Goal: Task Accomplishment & Management: Use online tool/utility

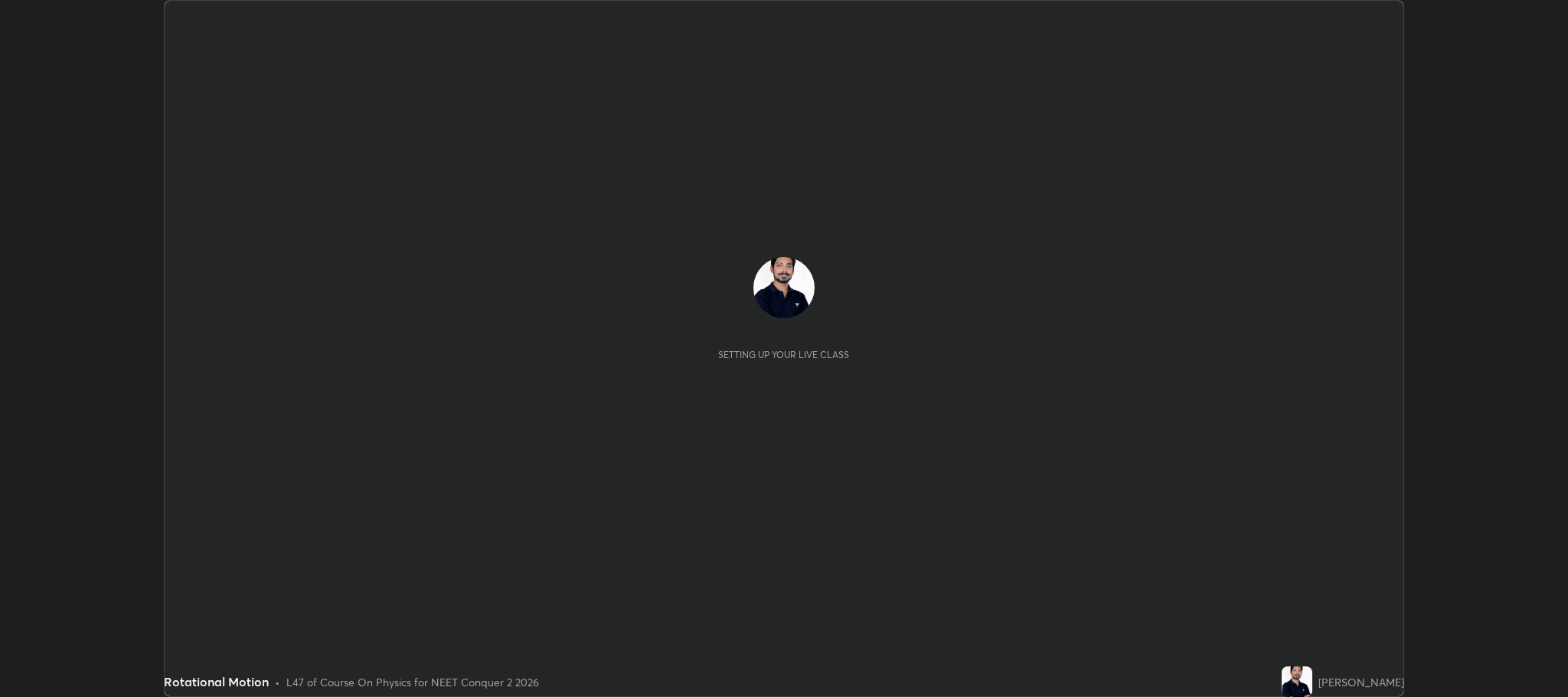
scroll to position [697, 1567]
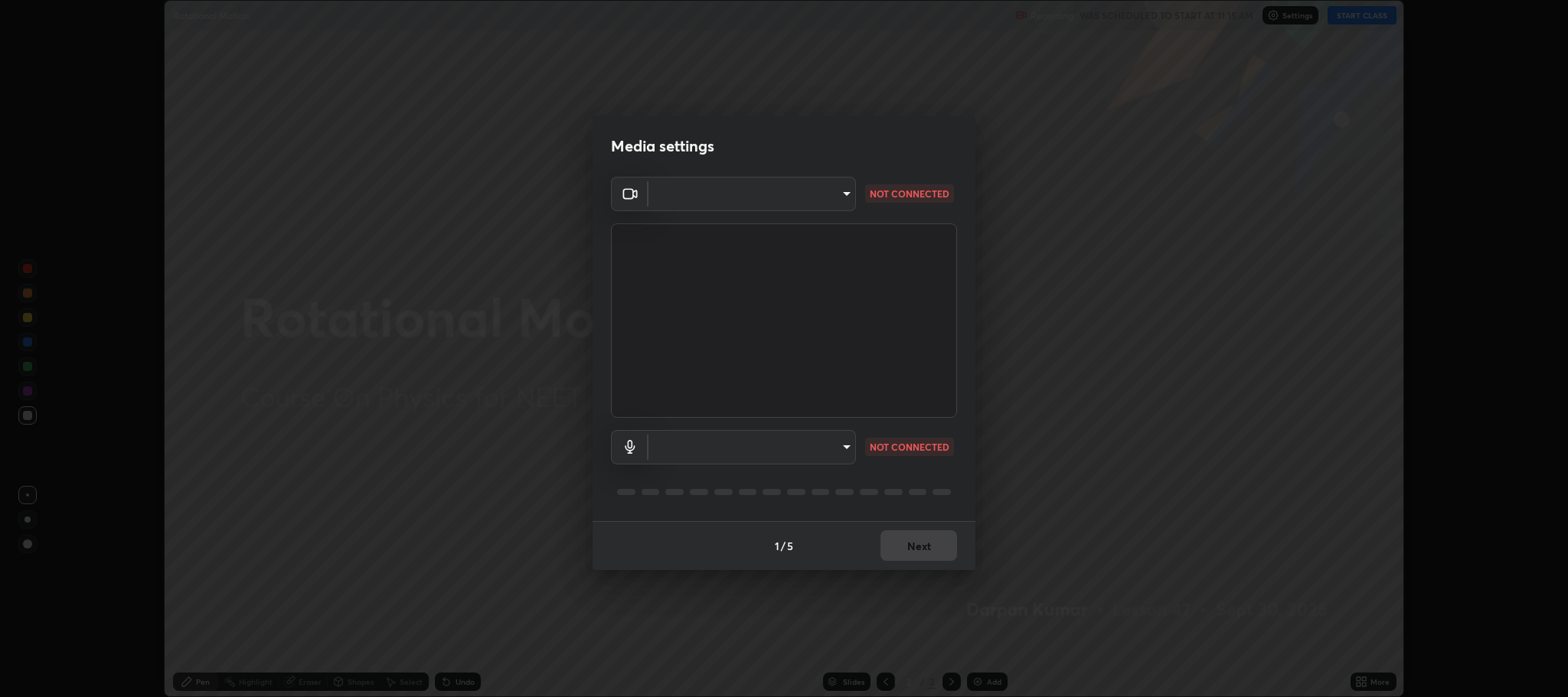
click at [834, 196] on body "Erase all Rotational Motion Recording WAS SCHEDULED TO START AT 11:15 AM Settin…" at bounding box center [784, 348] width 1568 height 697
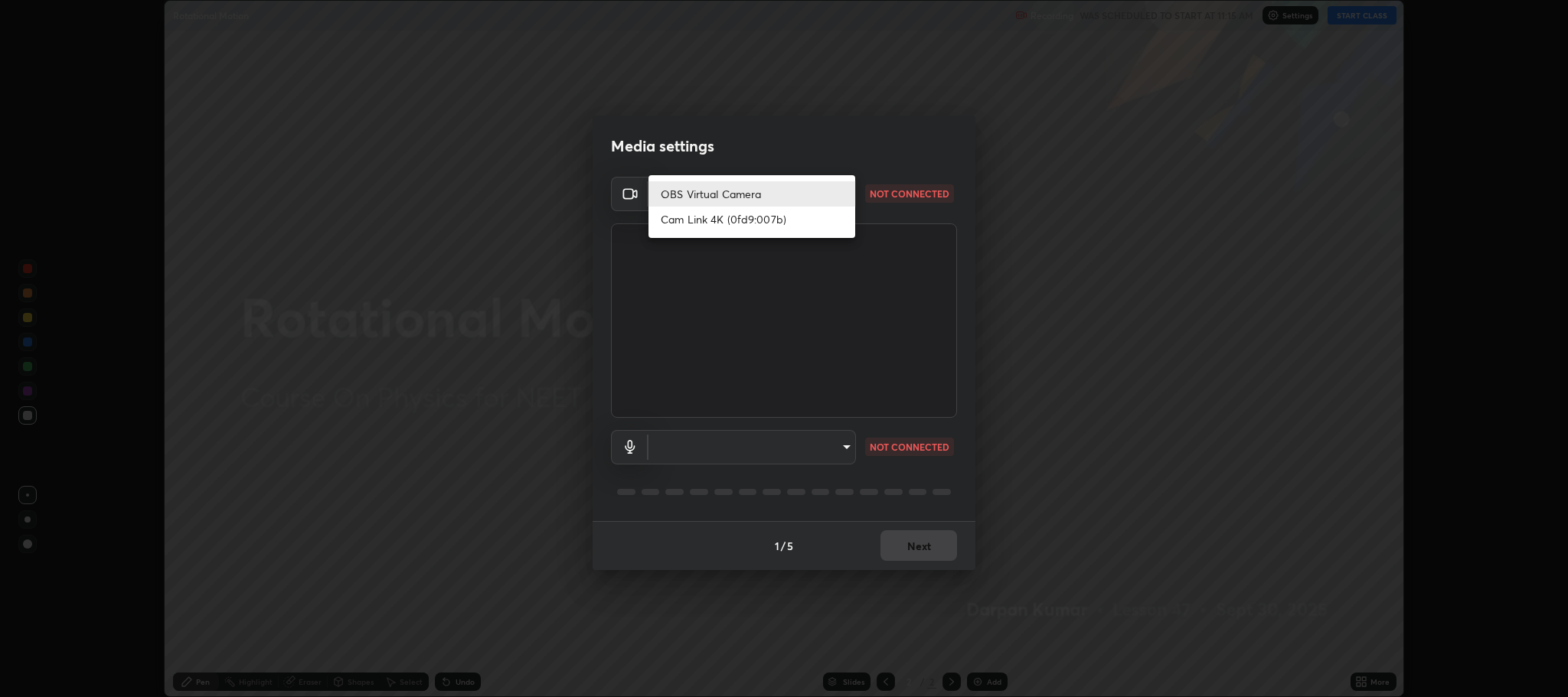
click at [759, 225] on li "Cam Link 4K (0fd9:007b)" at bounding box center [751, 219] width 207 height 25
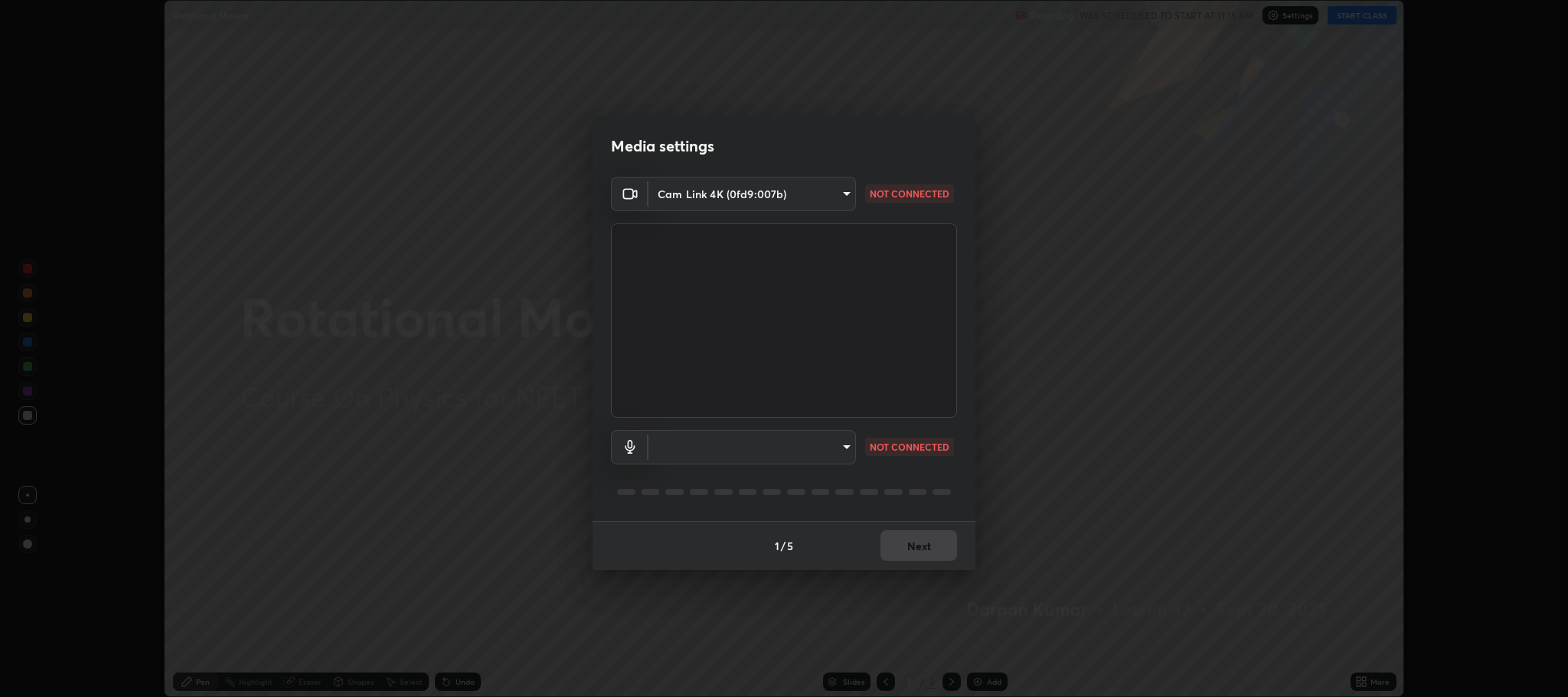
click at [830, 192] on body "Erase all Rotational Motion Recording WAS SCHEDULED TO START AT 11:15 AM Settin…" at bounding box center [784, 348] width 1568 height 697
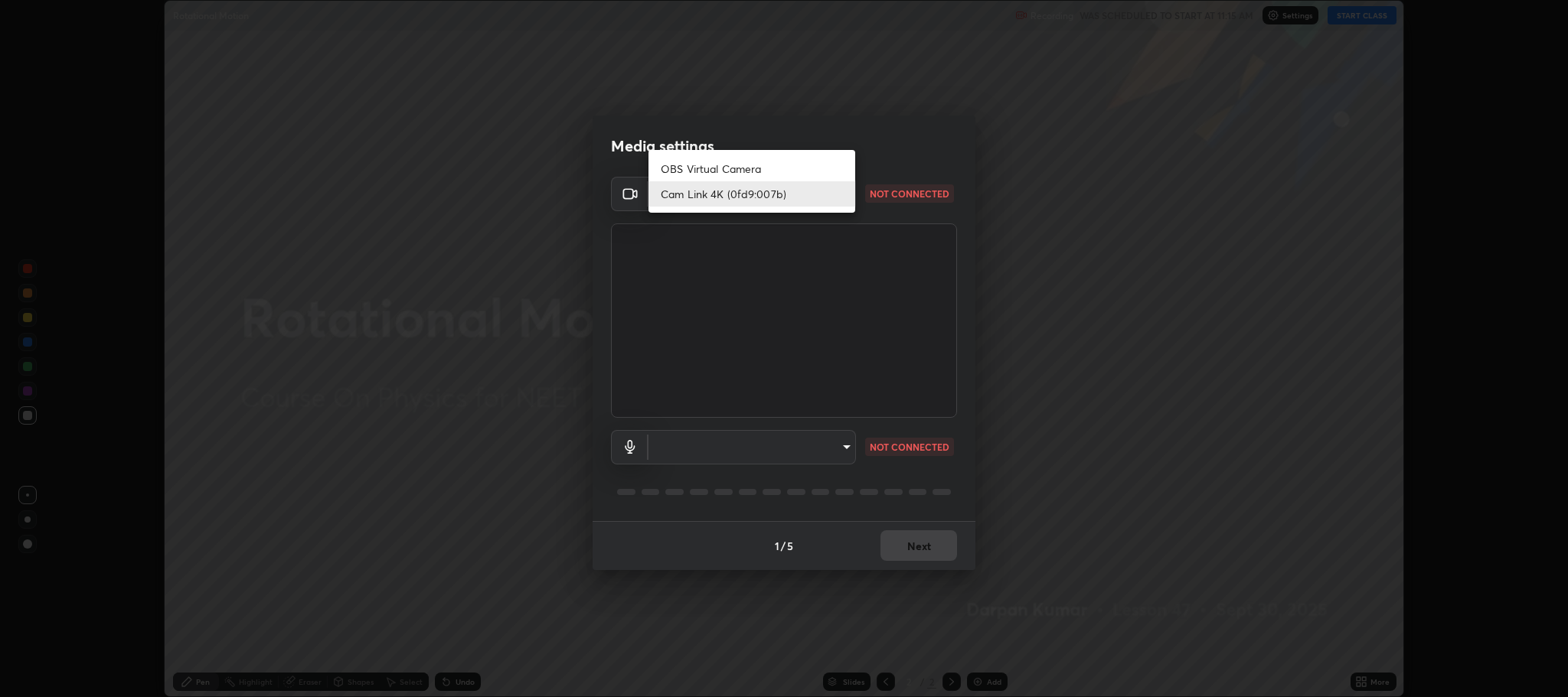
click at [745, 173] on li "OBS Virtual Camera" at bounding box center [751, 168] width 207 height 25
type input "c80d3bf10575ad33f4b5d1fb10ff13a26ee02380376c223a2a69b61b83159973"
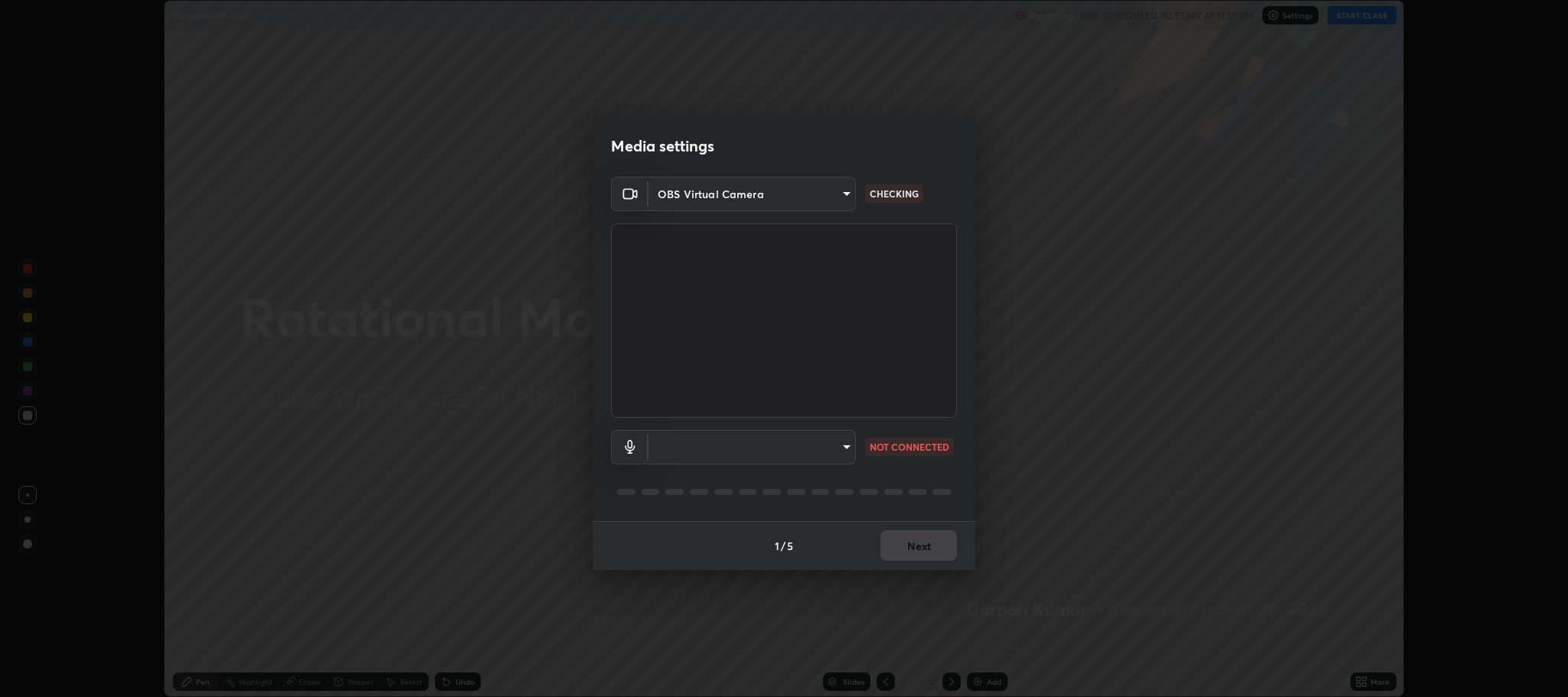
click at [837, 453] on body "Erase all Rotational Motion Recording WAS SCHEDULED TO START AT 11:15 AM Settin…" at bounding box center [784, 348] width 1568 height 697
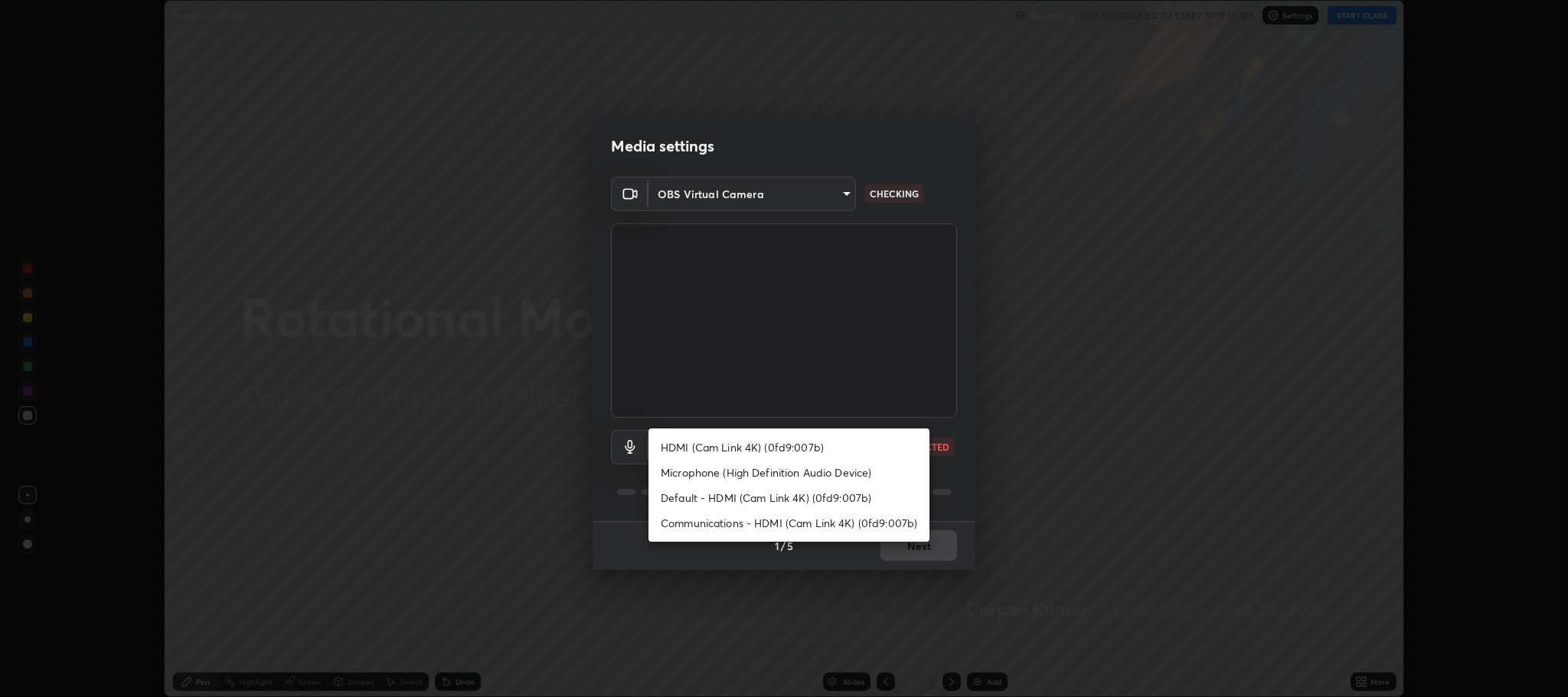
click at [765, 471] on li "Microphone (High Definition Audio Device)" at bounding box center [788, 472] width 281 height 25
type input "5bbe942587f9b9e4ef62c7eaecf7b5b672c844e988d61fc363ec547ffeb1f441"
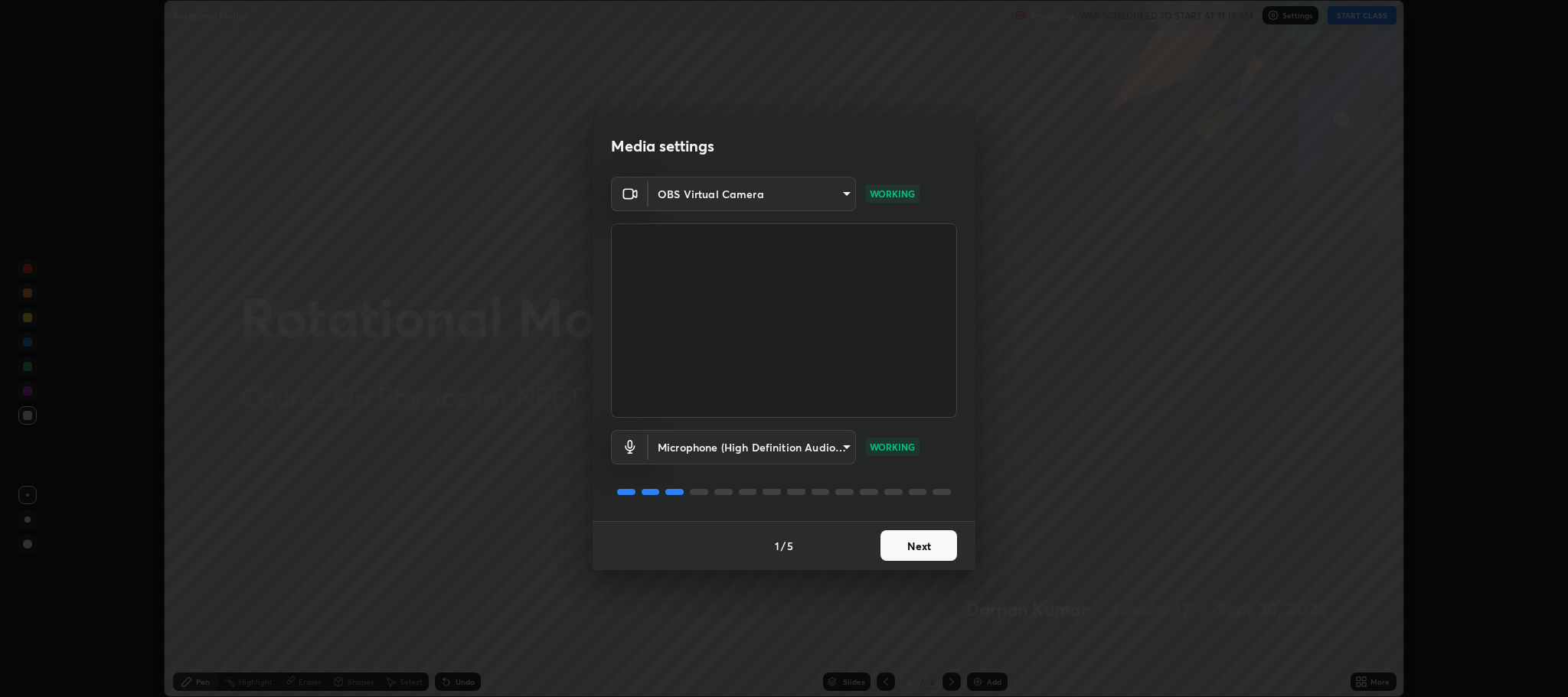
click at [924, 549] on button "Next" at bounding box center [918, 546] width 77 height 31
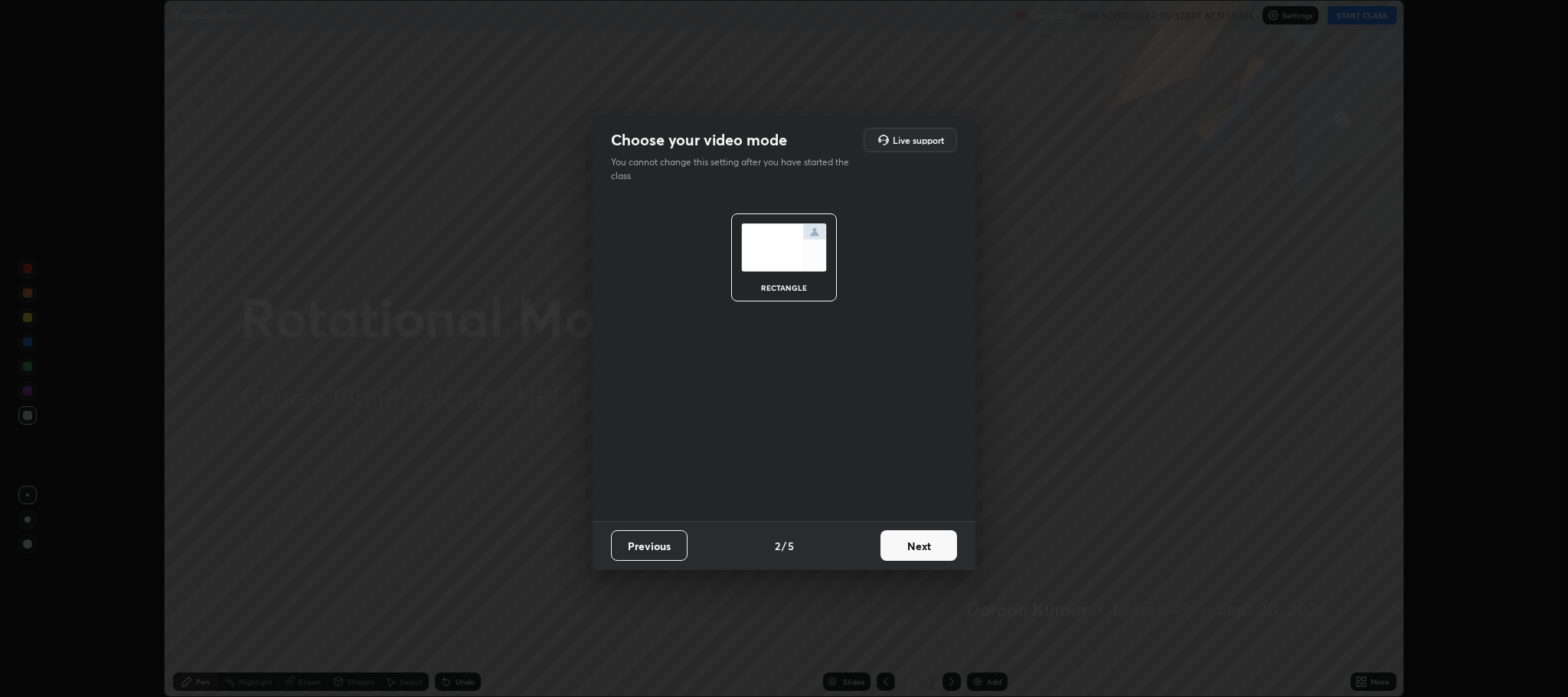
click at [924, 549] on button "Next" at bounding box center [918, 546] width 77 height 31
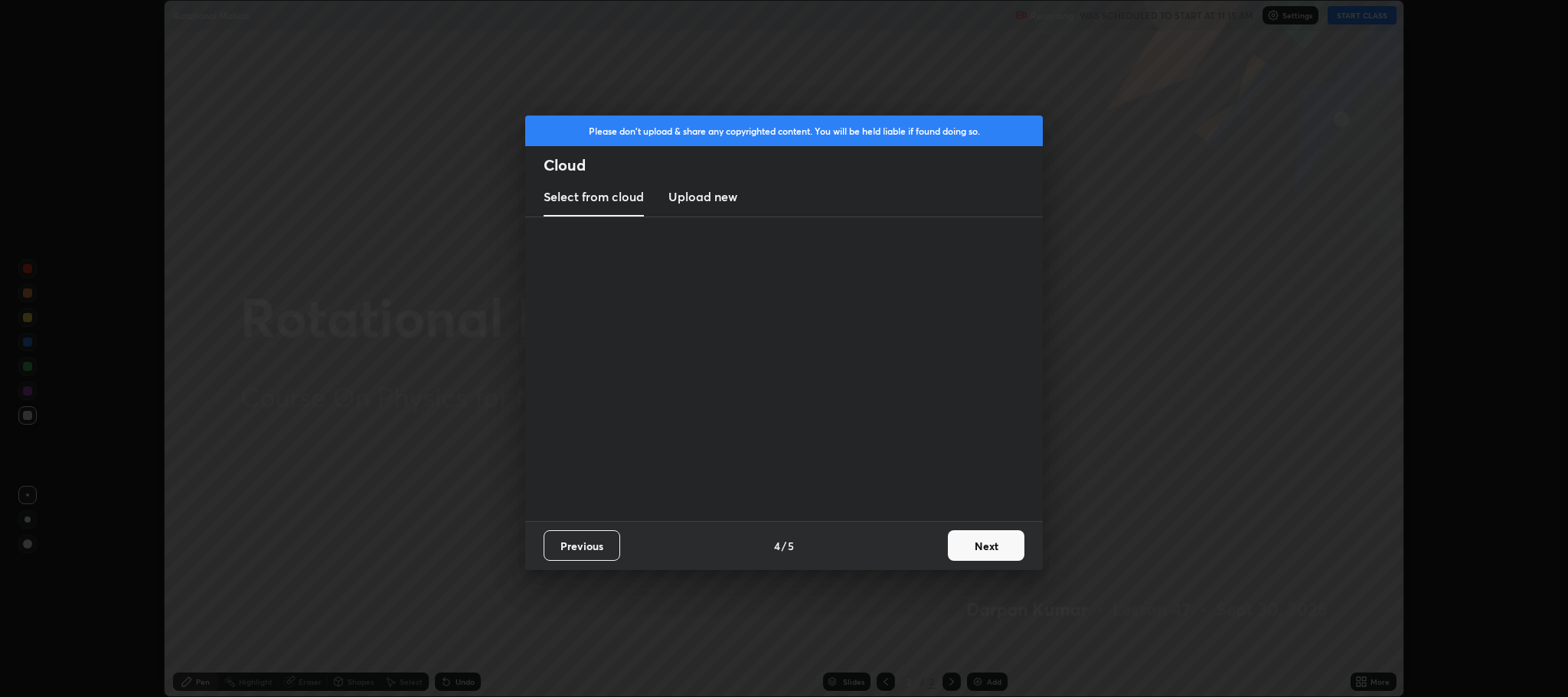
click at [929, 549] on div "Previous 4 / 5 Next" at bounding box center [784, 545] width 518 height 49
click at [980, 551] on button "Next" at bounding box center [986, 546] width 77 height 31
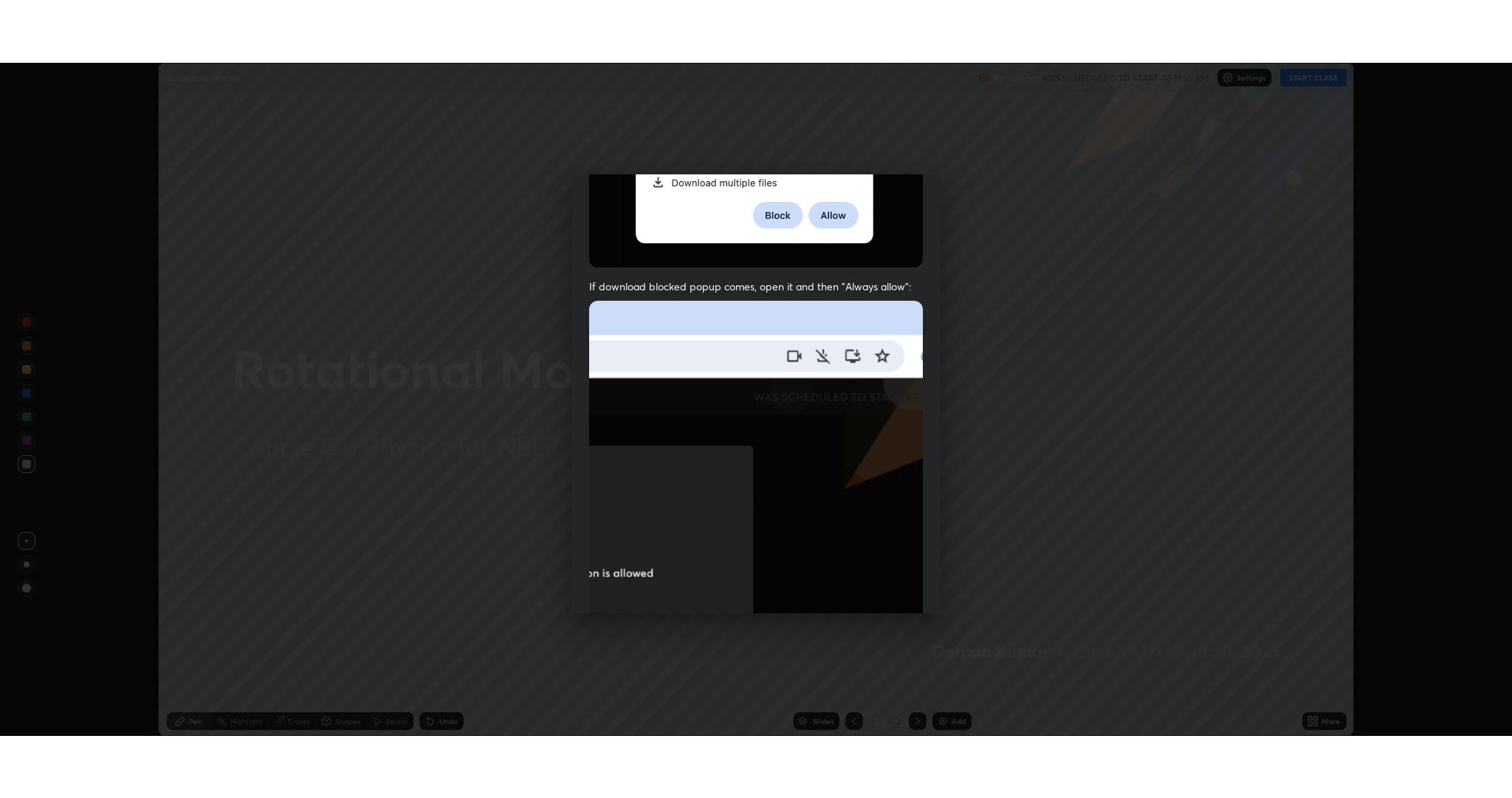
scroll to position [300, 0]
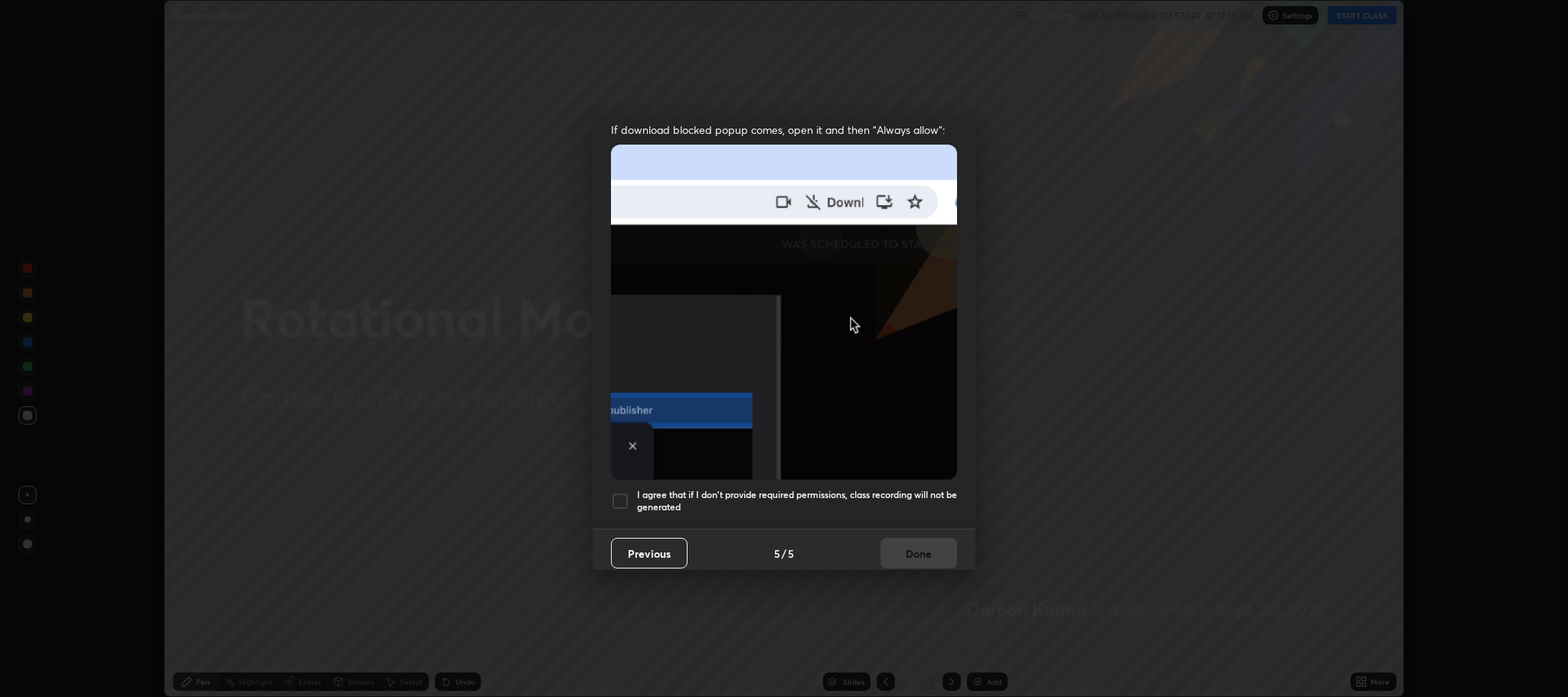
click at [895, 489] on h5 "I agree that if I don't provide required permissions, class recording will not …" at bounding box center [796, 500] width 320 height 23
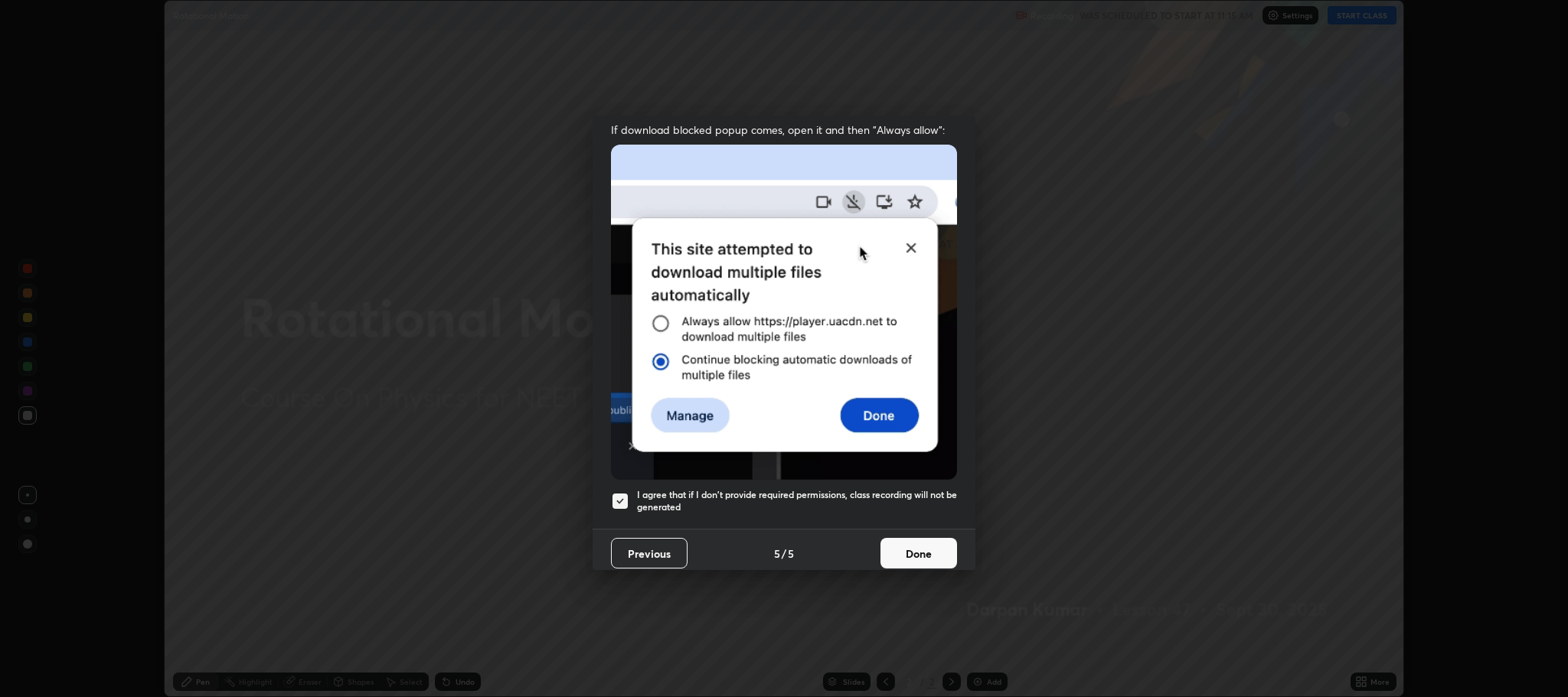
click at [917, 549] on button "Done" at bounding box center [918, 553] width 77 height 31
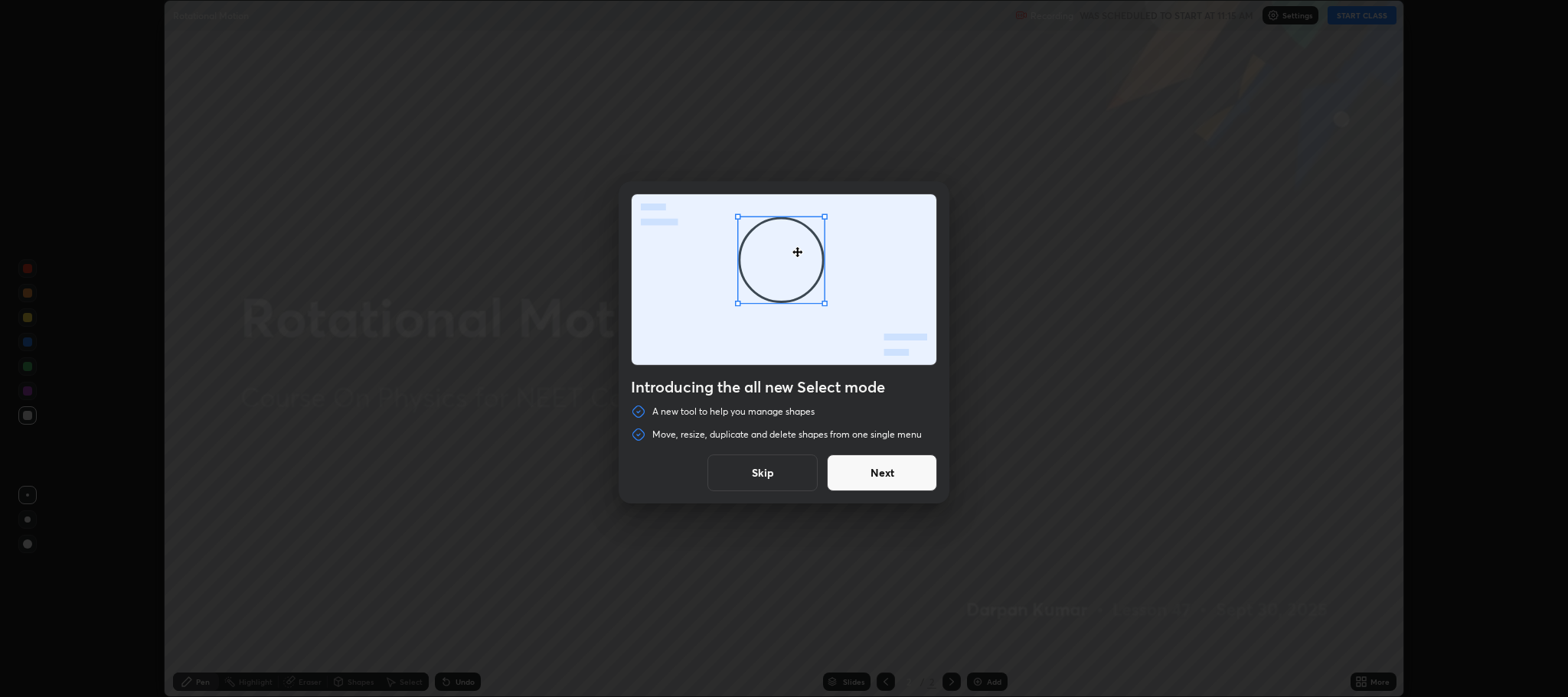
click at [783, 477] on button "Skip" at bounding box center [762, 473] width 110 height 37
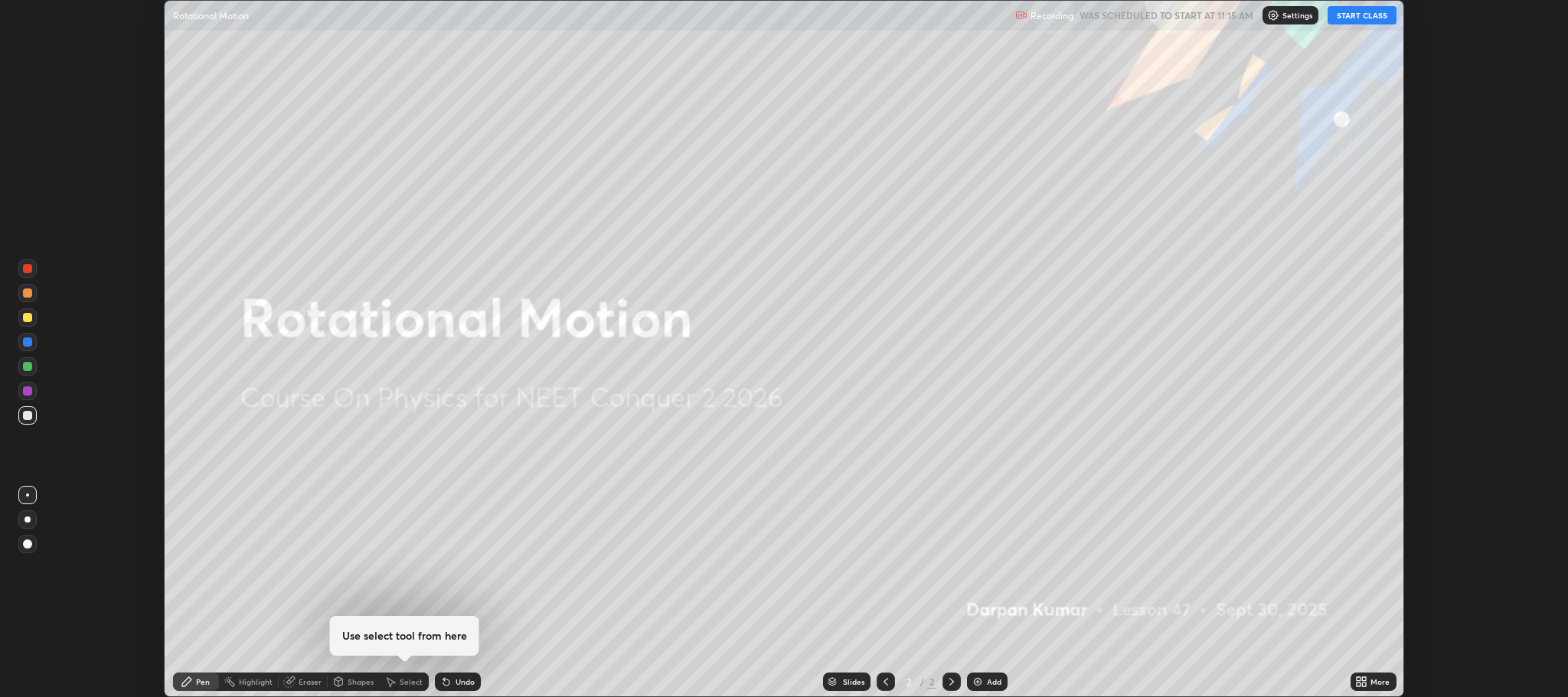
click at [417, 674] on div "Select" at bounding box center [403, 682] width 49 height 19
click at [199, 684] on div "Pen" at bounding box center [202, 682] width 14 height 8
click at [1358, 19] on button "START CLASS" at bounding box center [1362, 15] width 69 height 19
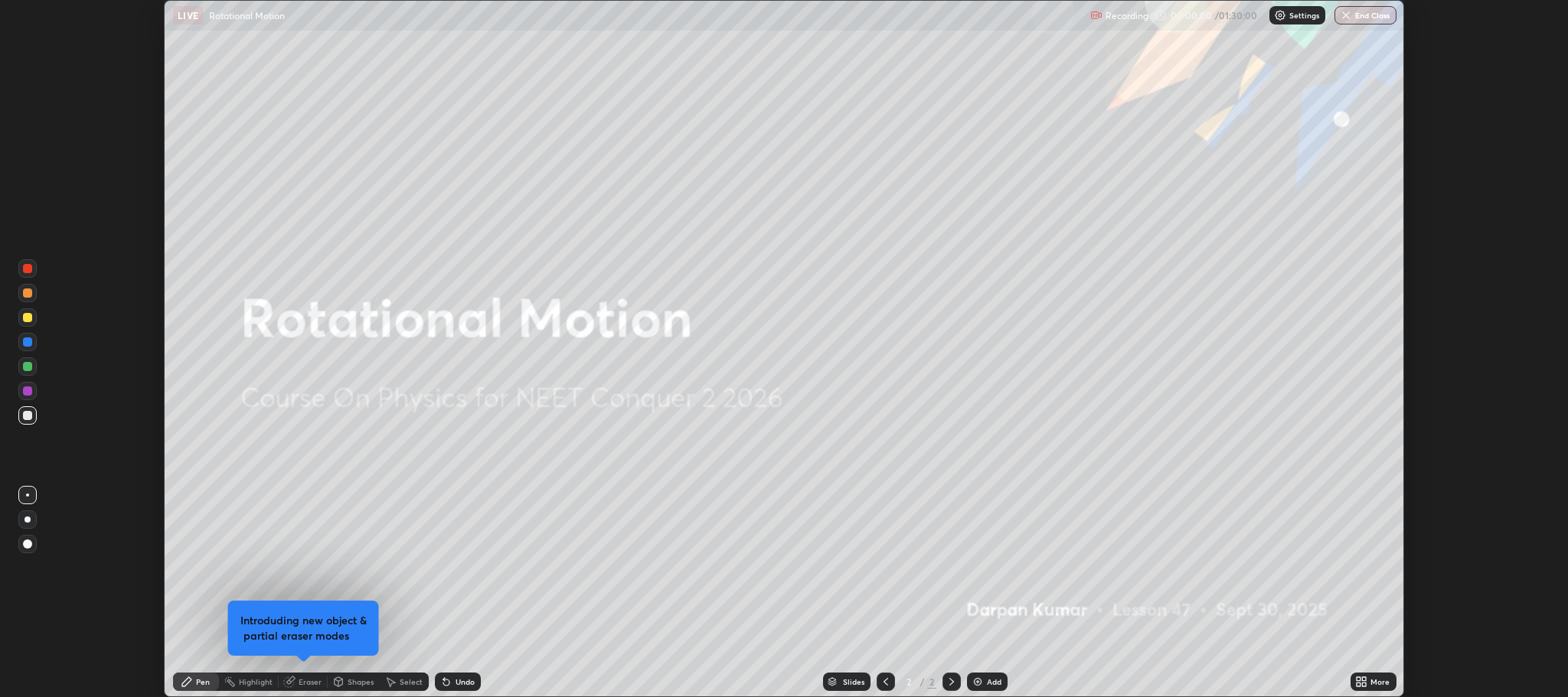
click at [1364, 684] on icon at bounding box center [1364, 684] width 4 height 4
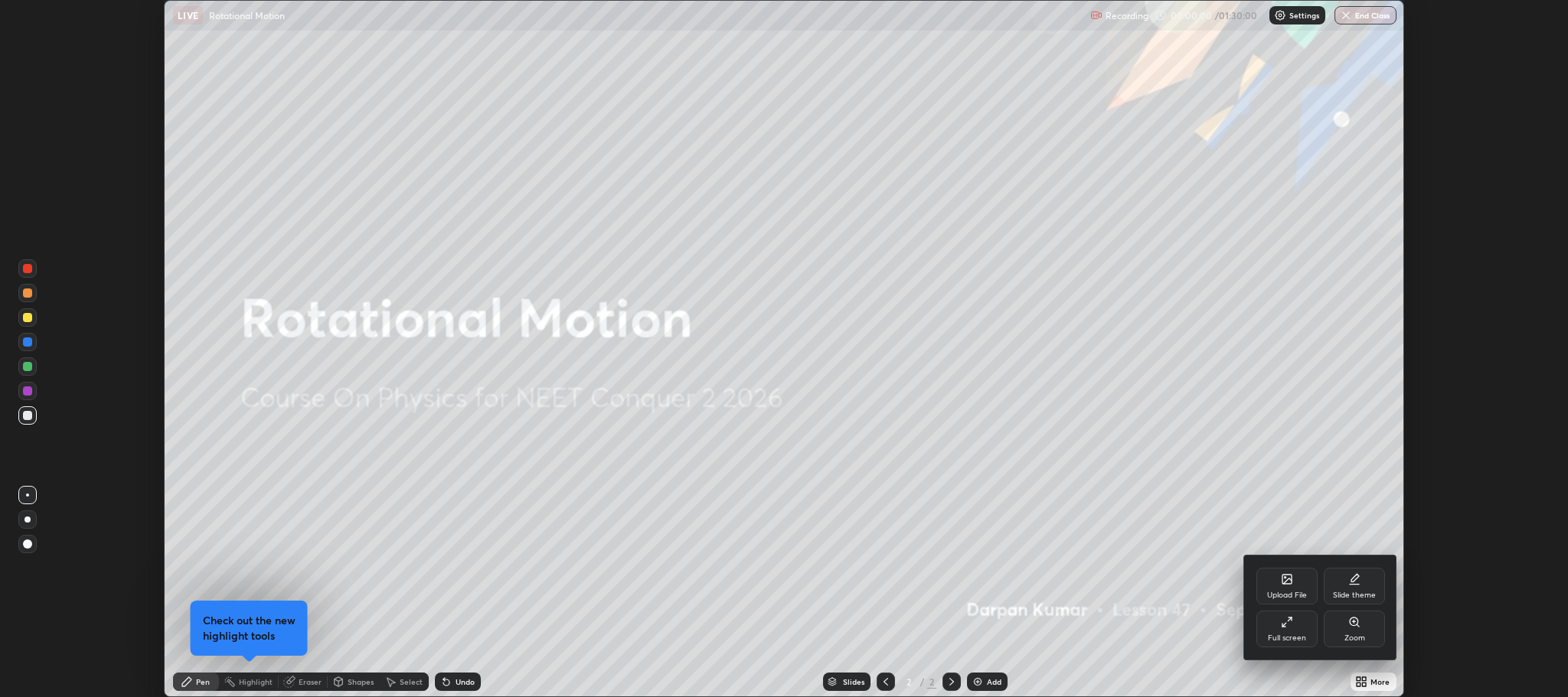
click at [1276, 629] on div "Full screen" at bounding box center [1287, 629] width 61 height 37
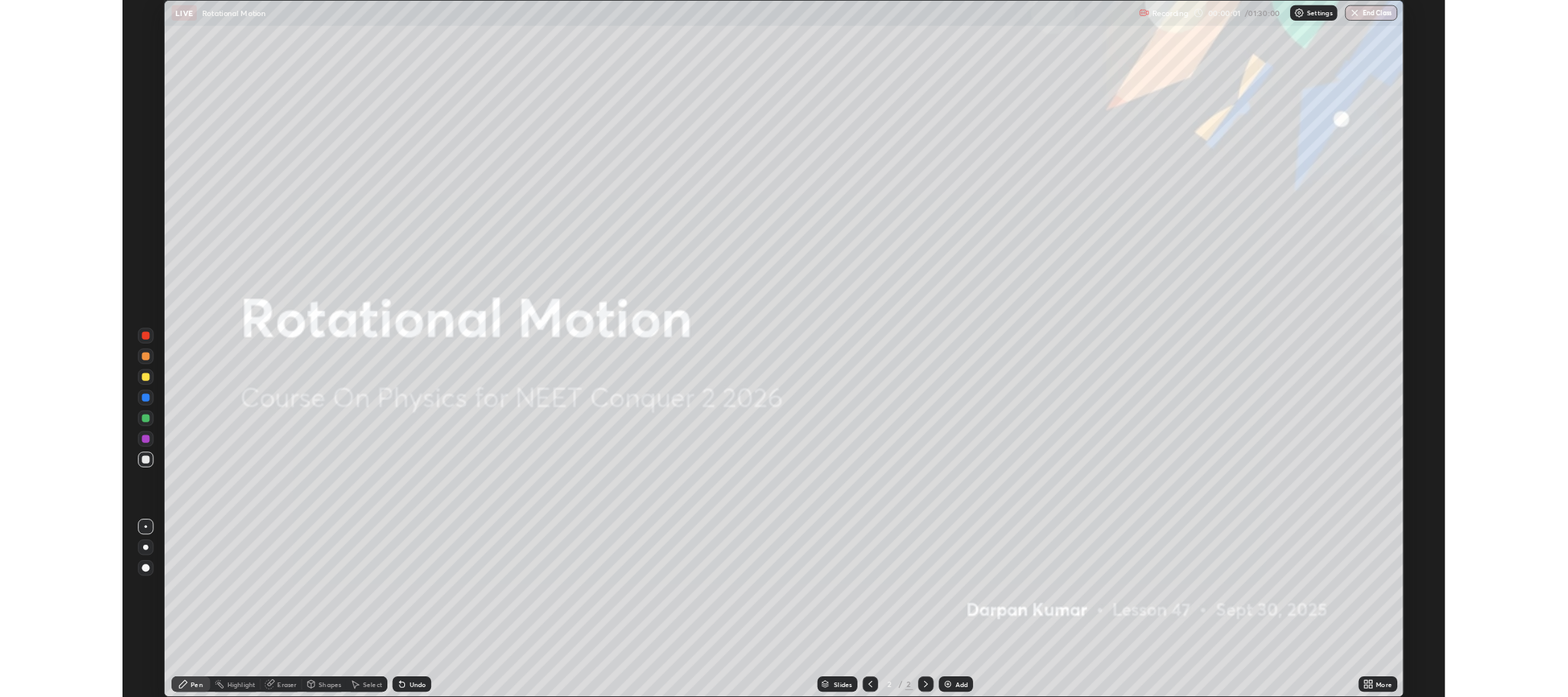
scroll to position [827, 1568]
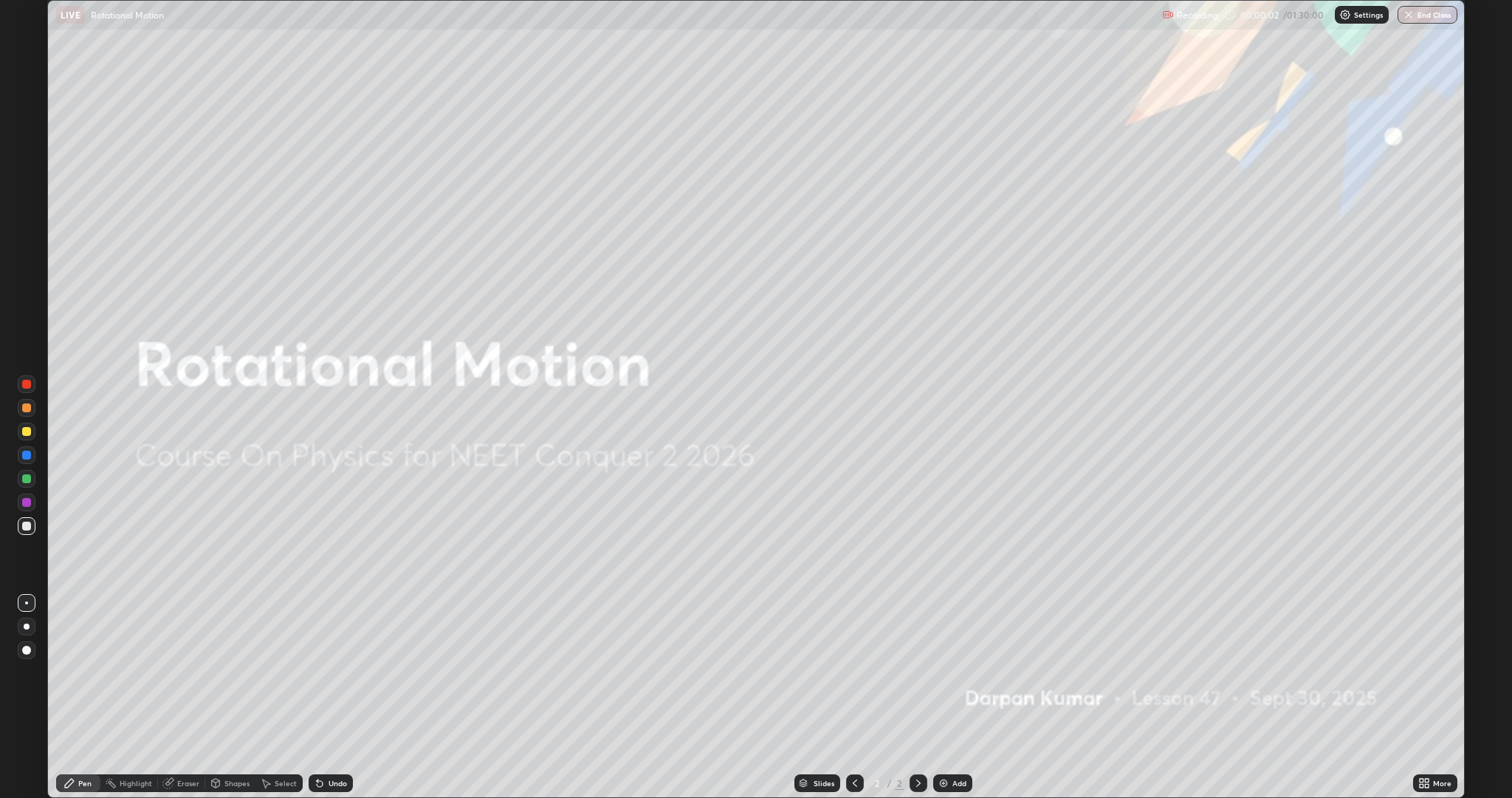
click at [965, 672] on div "Add" at bounding box center [953, 782] width 39 height 18
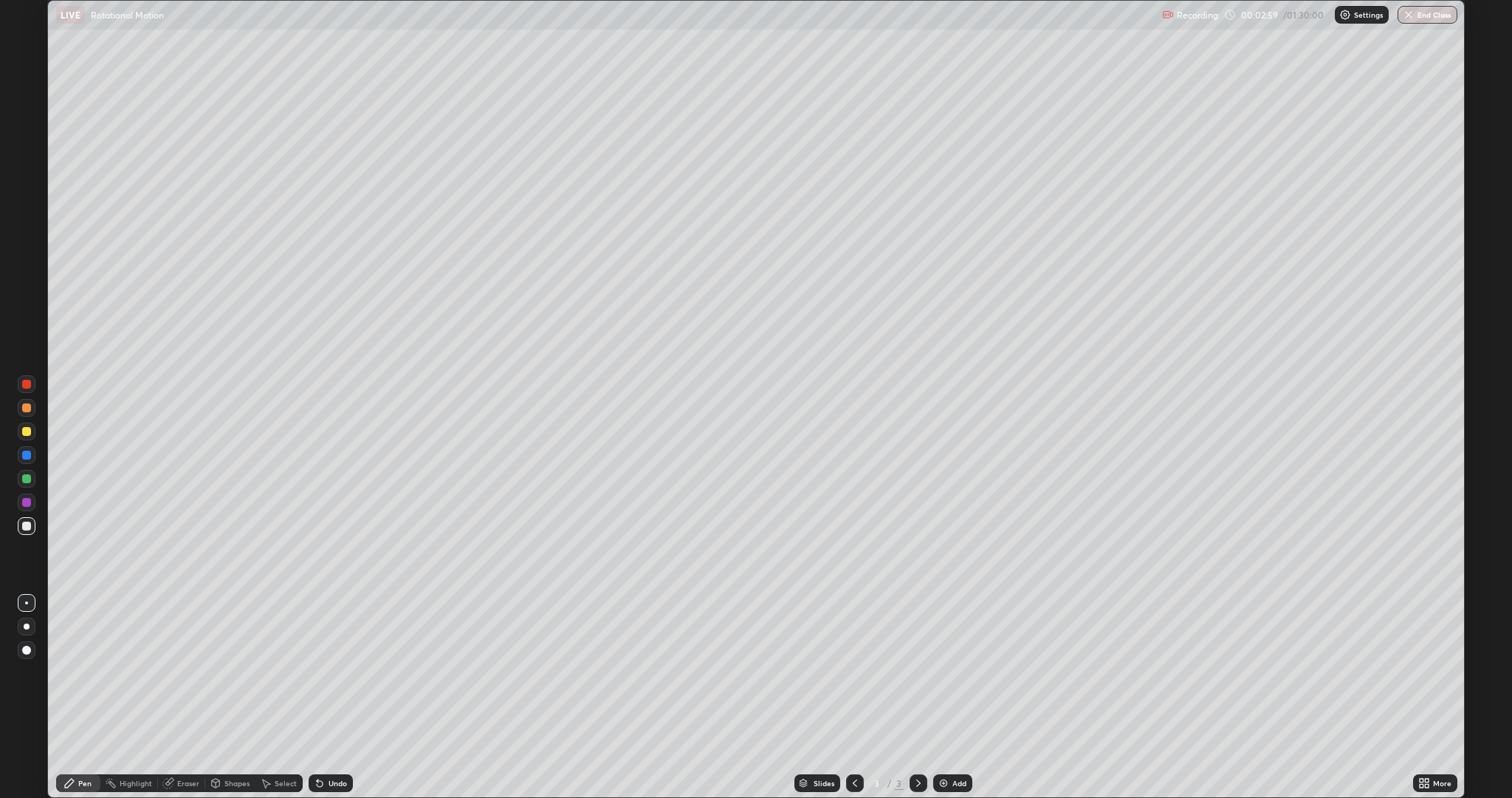
click at [216, 672] on icon at bounding box center [216, 785] width 0 height 5
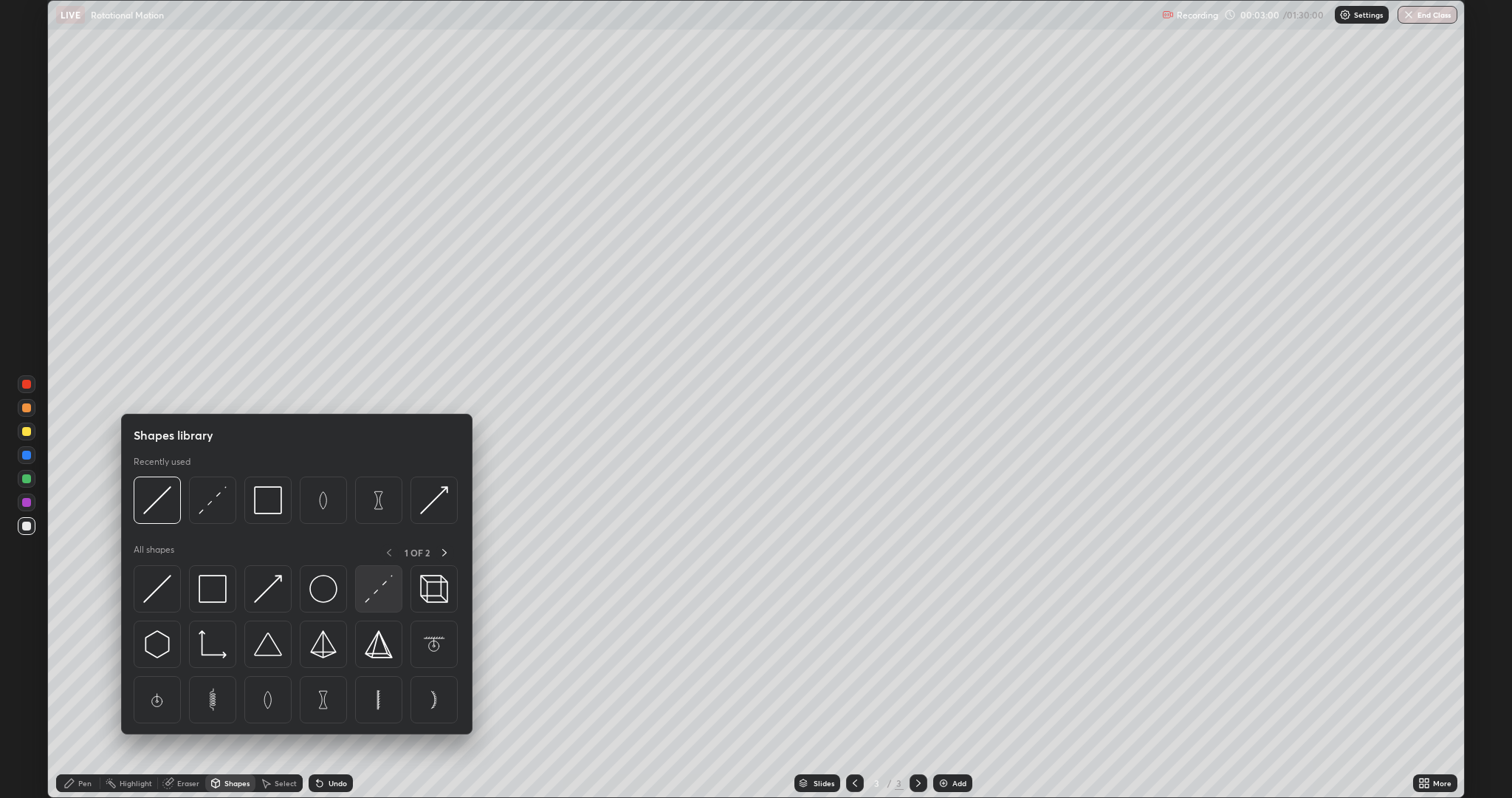
click at [383, 586] on img at bounding box center [379, 589] width 28 height 28
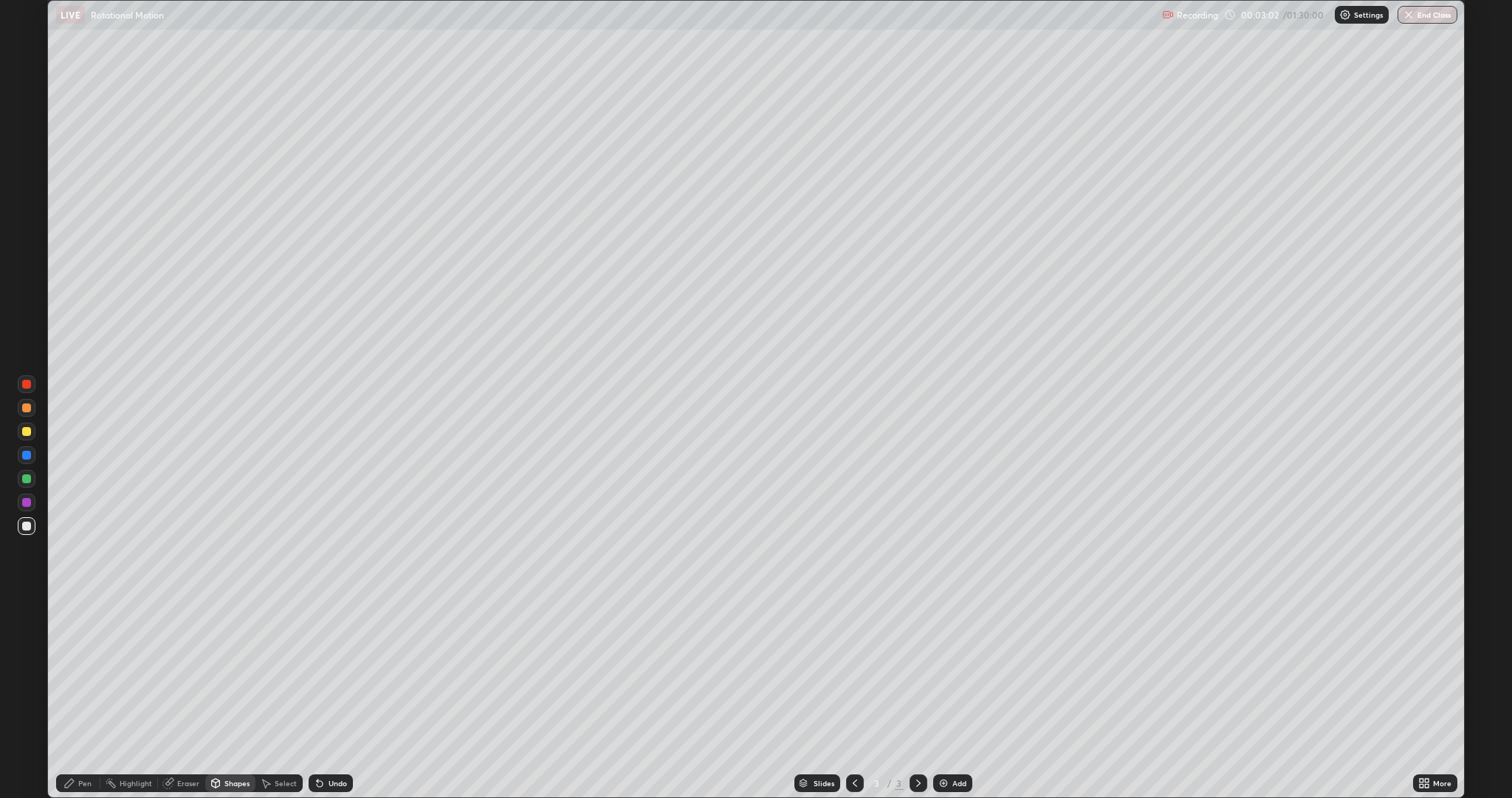
click at [106, 672] on circle at bounding box center [106, 782] width 2 height 2
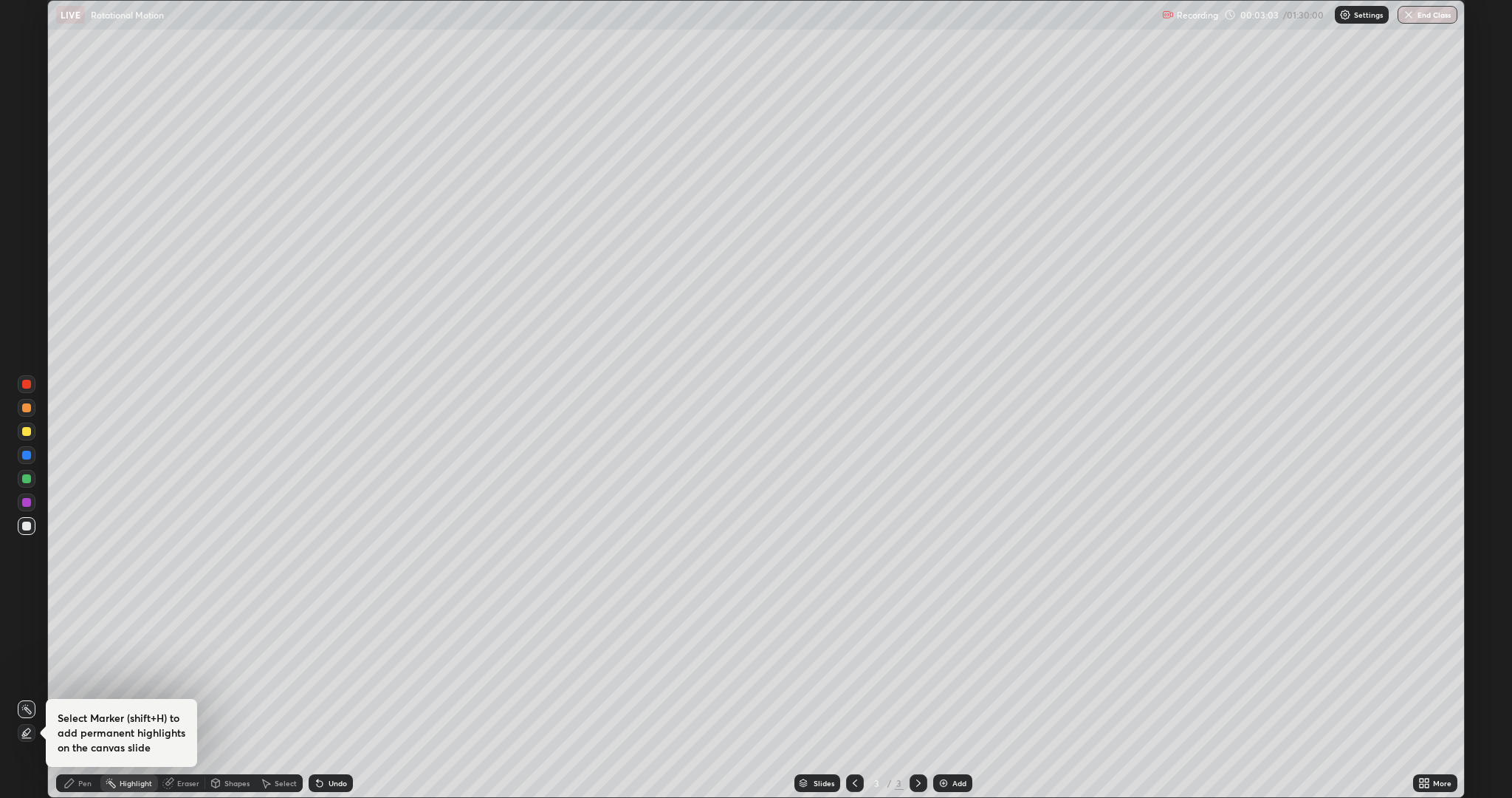
click at [81, 672] on div "Pen" at bounding box center [85, 783] width 13 height 8
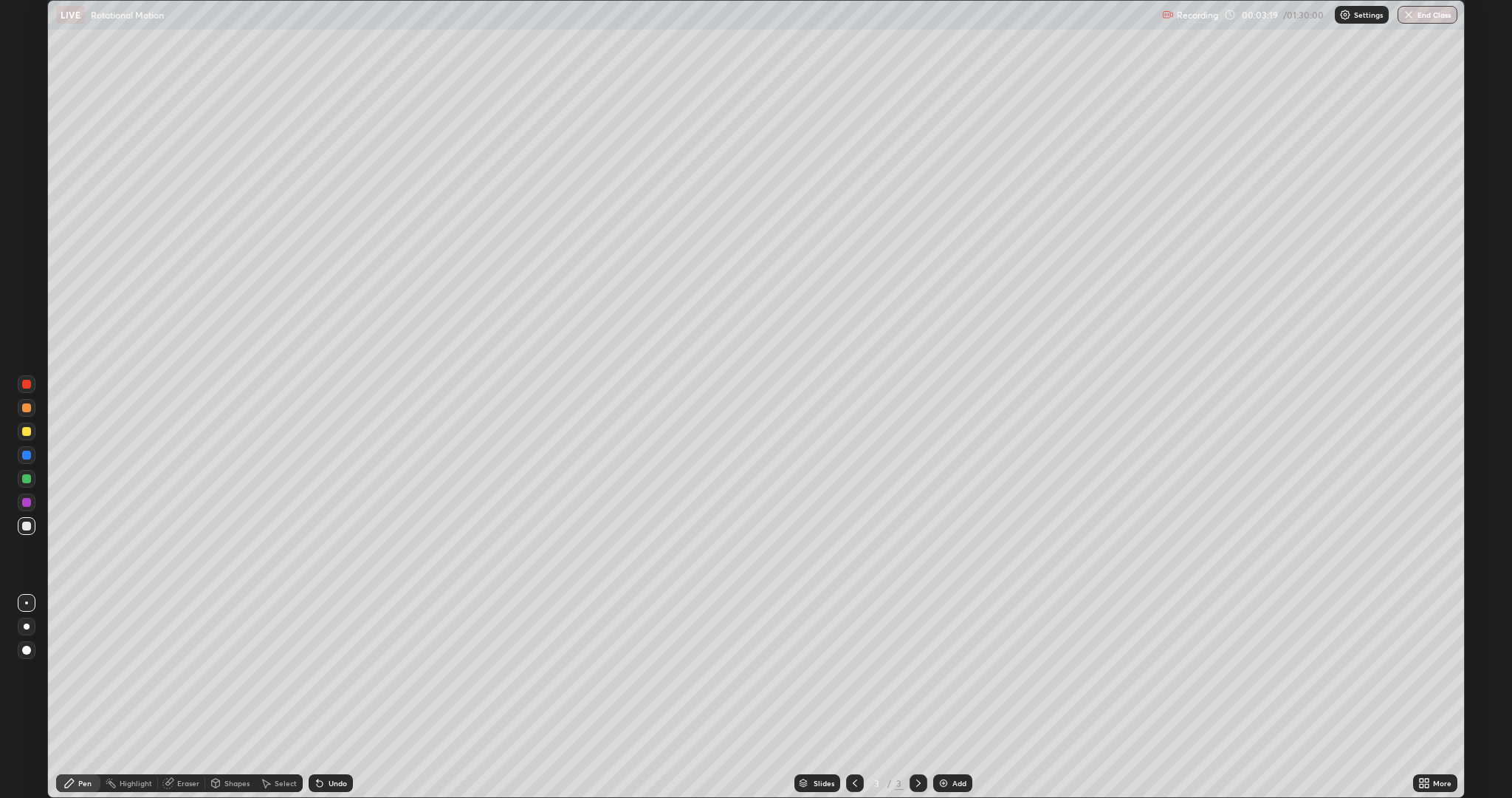
click at [23, 501] on div at bounding box center [26, 502] width 9 height 9
click at [26, 479] on div at bounding box center [26, 478] width 9 height 9
click at [224, 672] on div "Shapes" at bounding box center [237, 783] width 25 height 8
click at [27, 434] on div at bounding box center [26, 430] width 9 height 9
click at [75, 672] on div "Pen" at bounding box center [78, 782] width 44 height 18
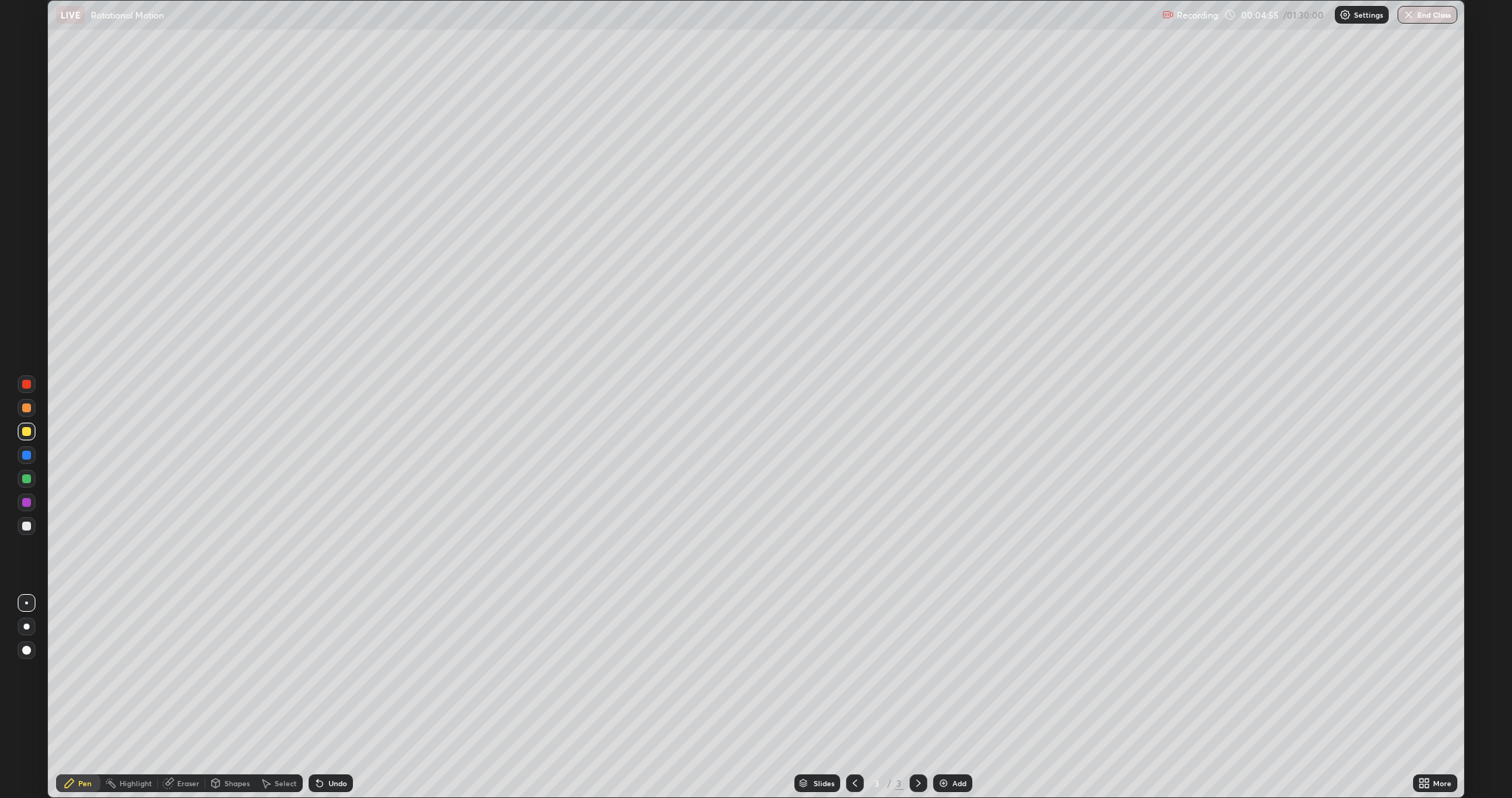
click at [228, 672] on div "Shapes" at bounding box center [237, 783] width 25 height 8
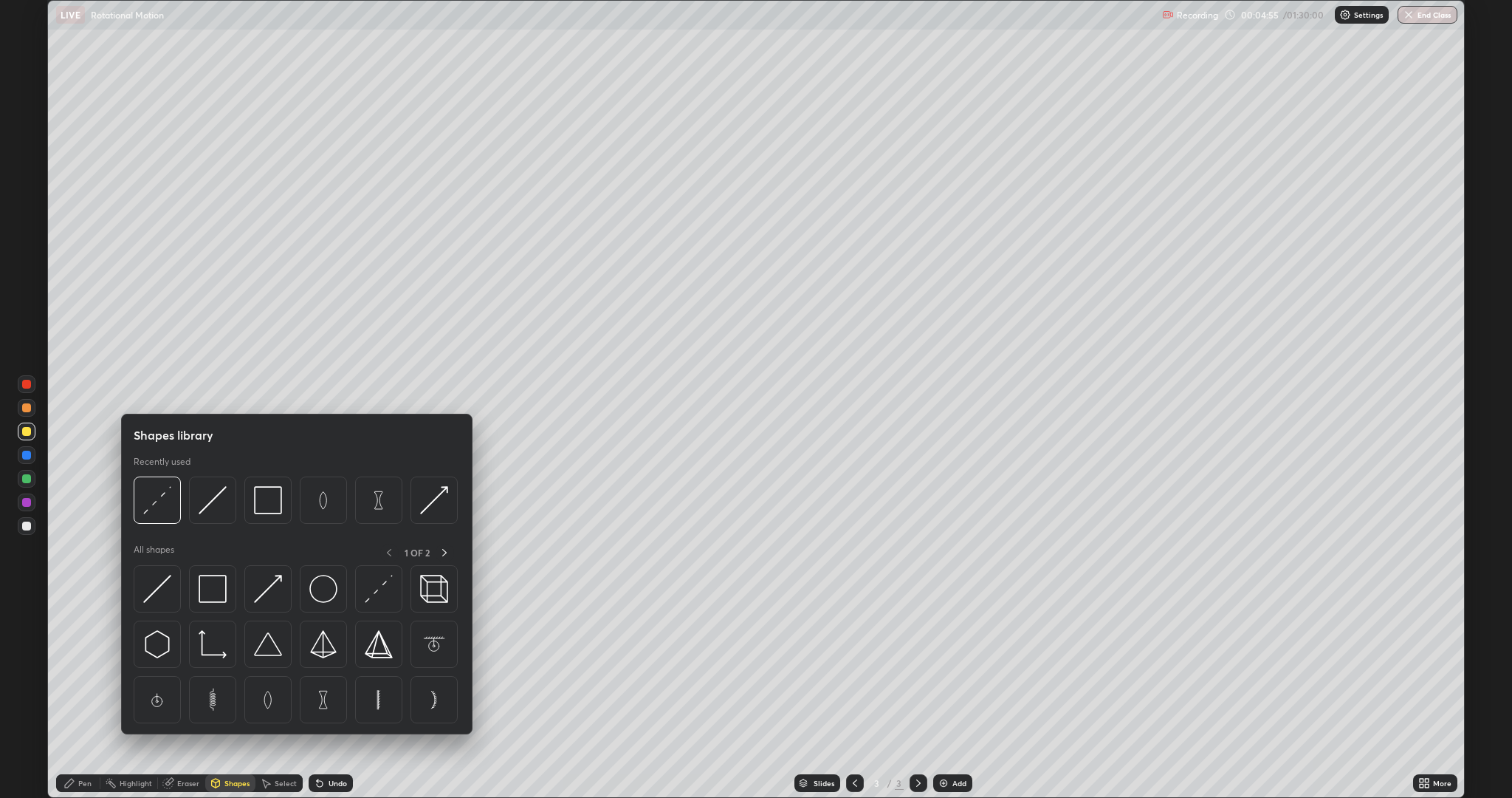
click at [234, 672] on div "Shapes" at bounding box center [237, 783] width 25 height 8
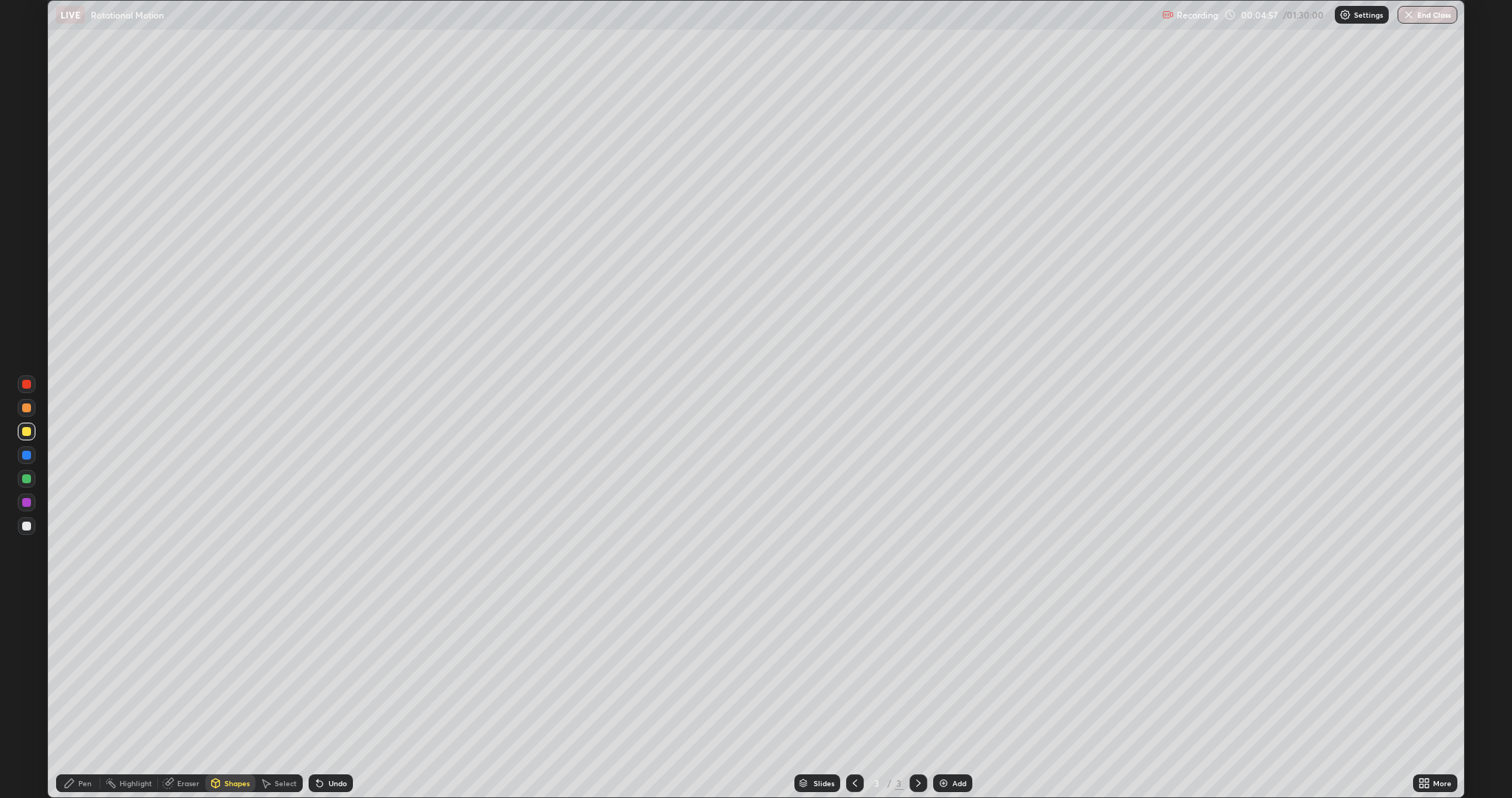
click at [108, 672] on circle at bounding box center [108, 780] width 2 height 2
click at [69, 672] on icon at bounding box center [69, 782] width 9 height 9
click at [27, 409] on div at bounding box center [26, 407] width 9 height 9
click at [26, 431] on div at bounding box center [26, 430] width 9 height 9
click at [29, 476] on div at bounding box center [26, 478] width 9 height 9
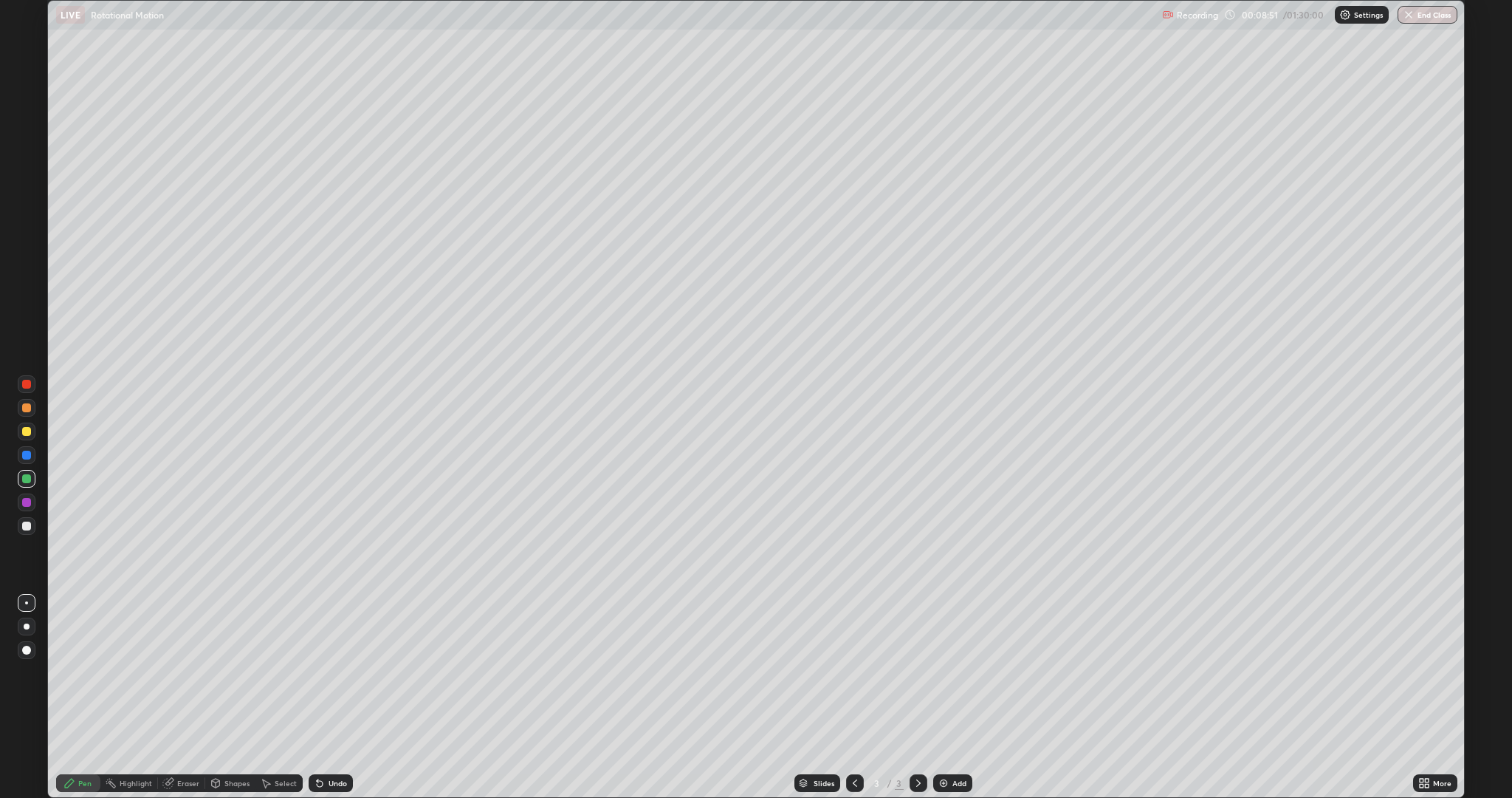
click at [266, 672] on icon at bounding box center [266, 783] width 8 height 9
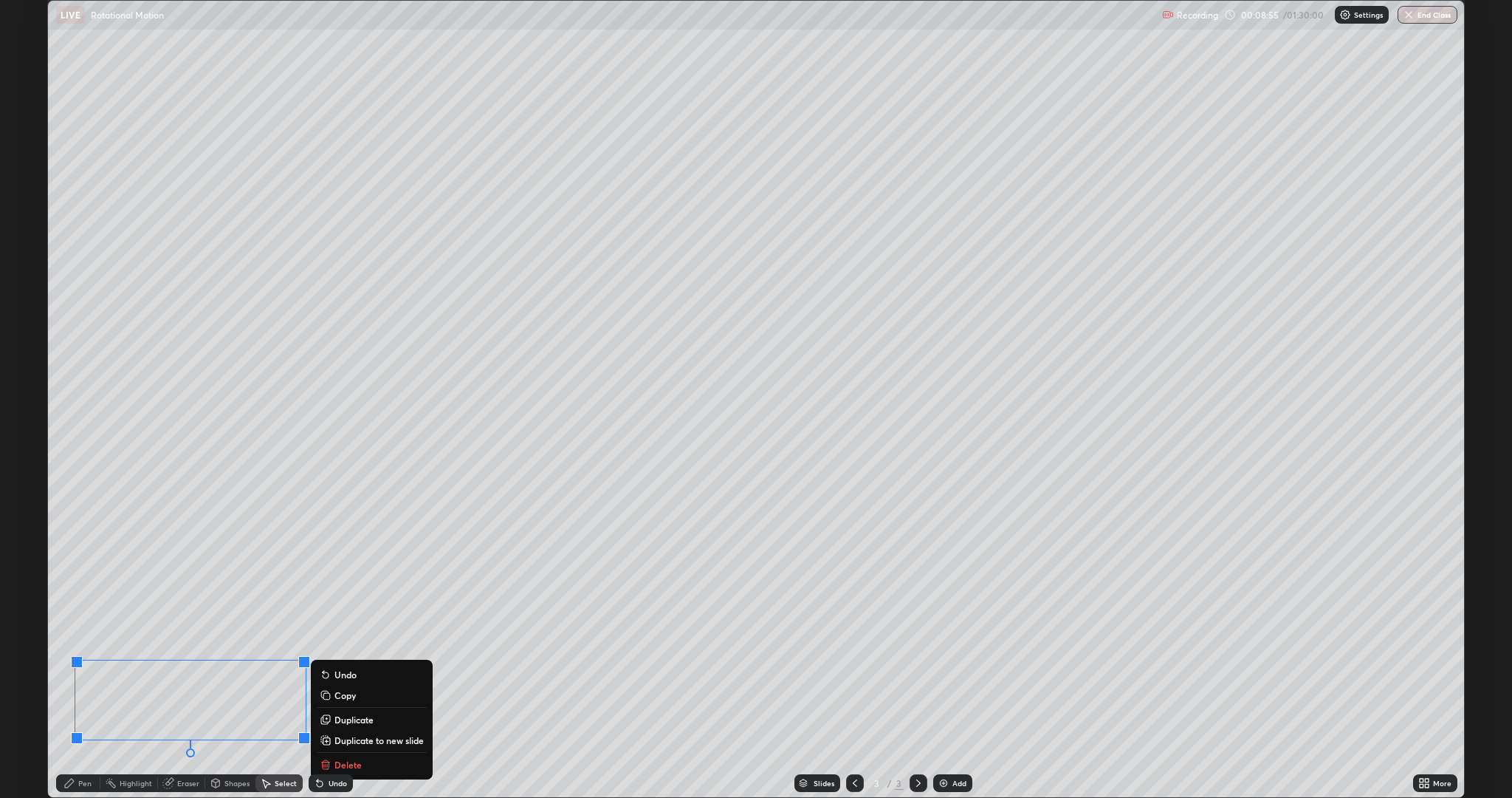
click at [177, 672] on div "Eraser" at bounding box center [188, 783] width 23 height 8
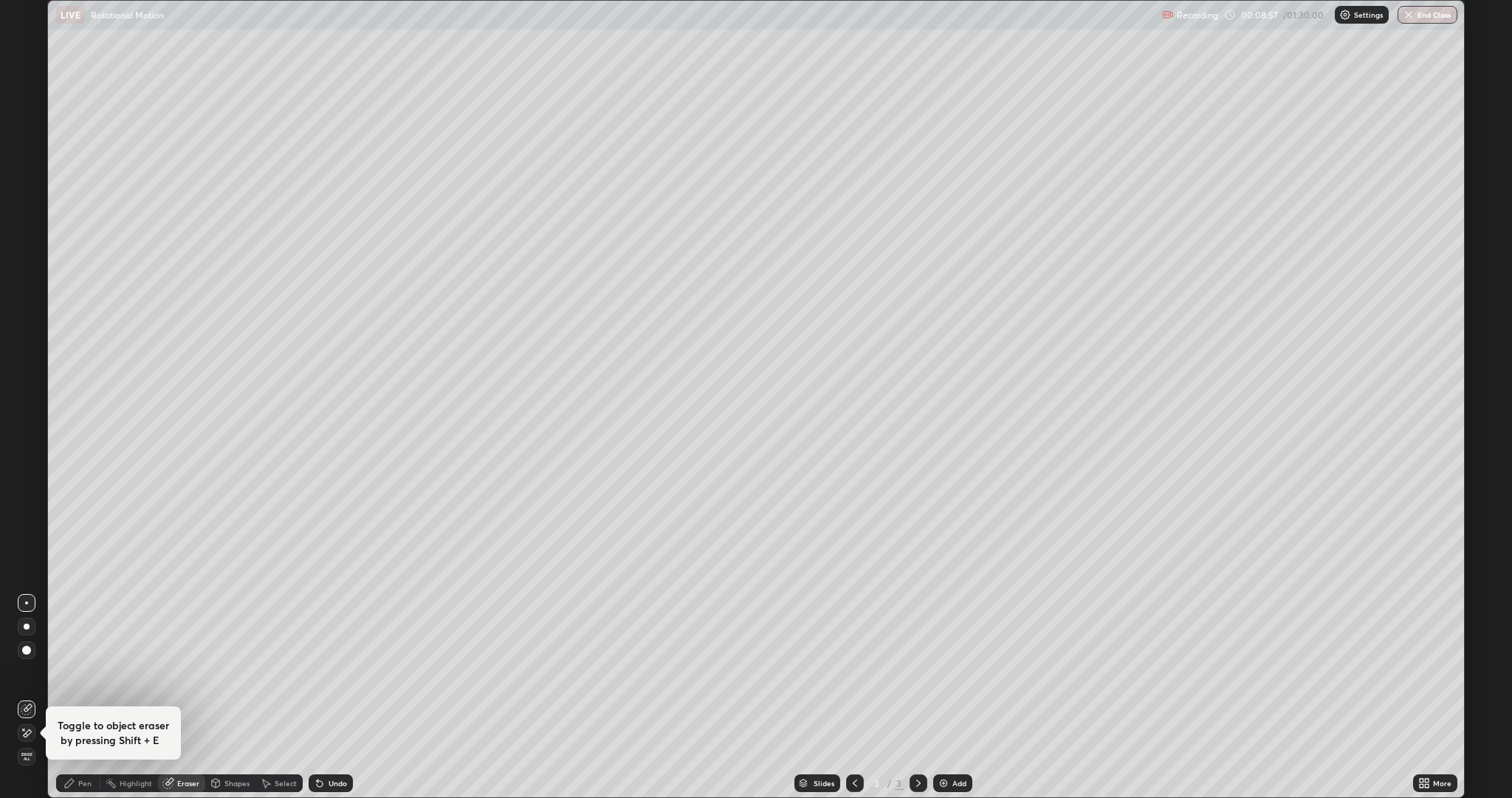
click at [79, 672] on div "Pen" at bounding box center [85, 783] width 13 height 8
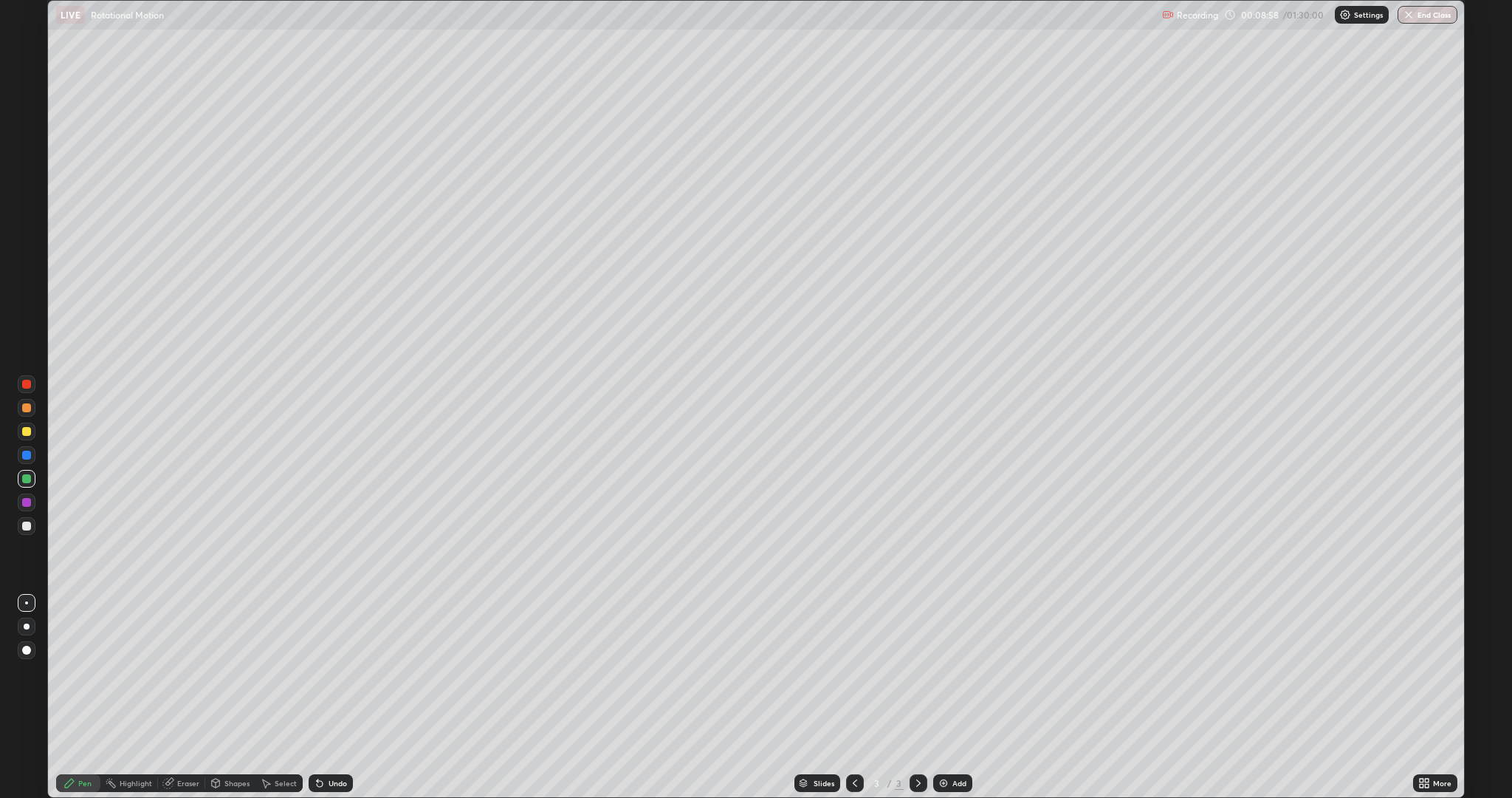
click at [26, 526] on div at bounding box center [26, 525] width 9 height 9
click at [330, 672] on div "Undo" at bounding box center [338, 783] width 19 height 8
click at [169, 672] on icon at bounding box center [168, 783] width 9 height 9
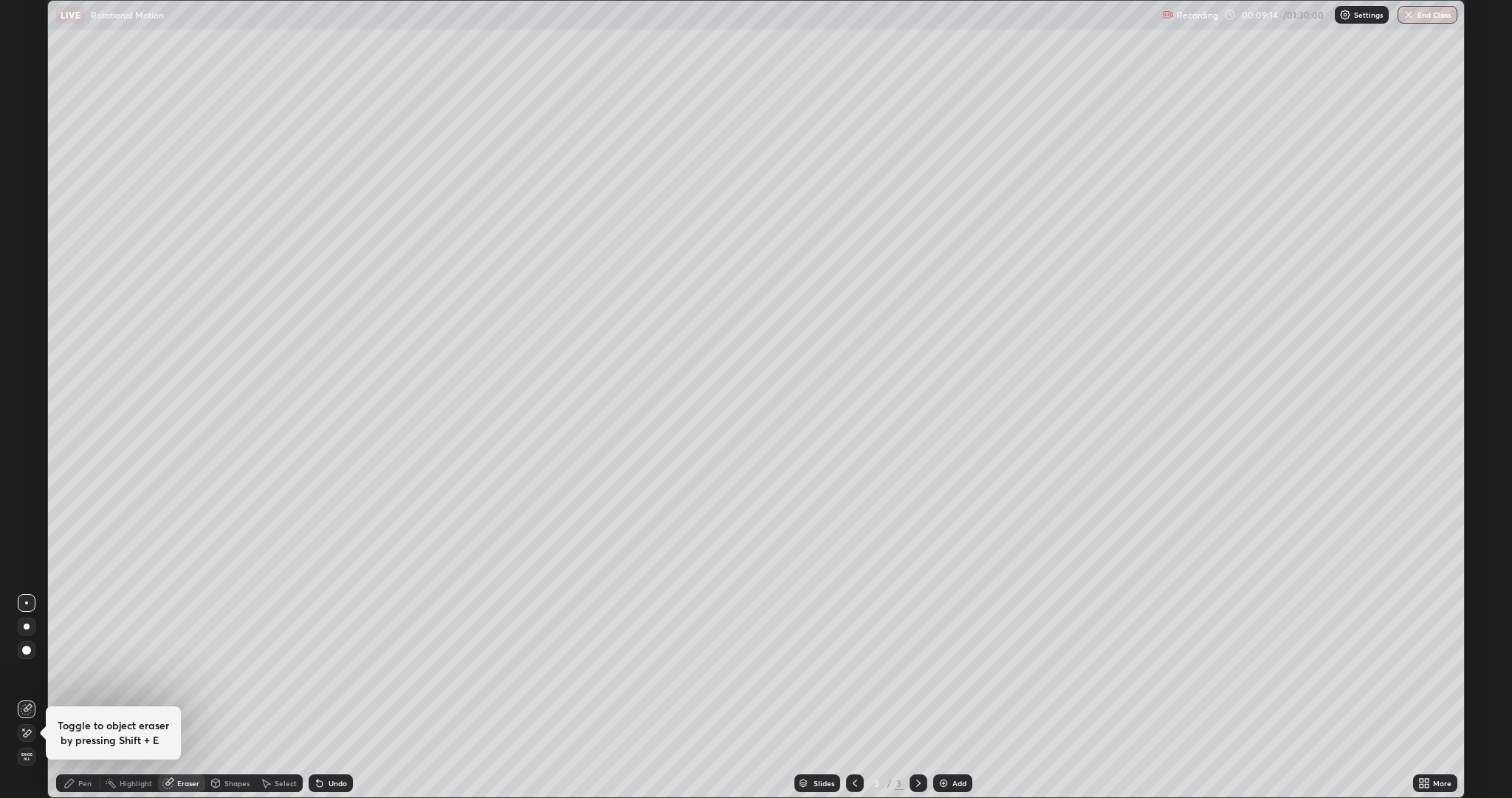
click at [69, 672] on icon at bounding box center [69, 782] width 9 height 9
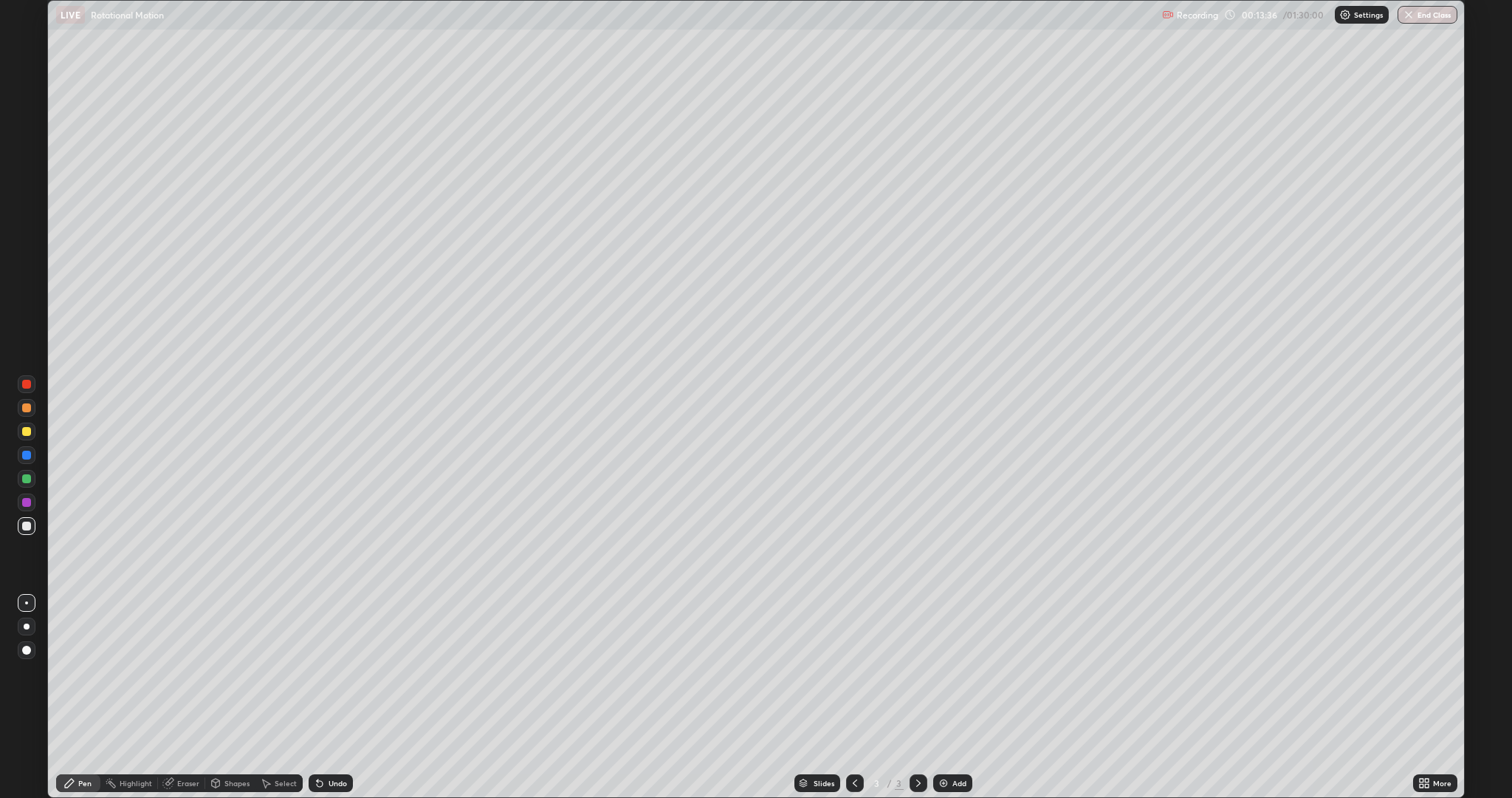
click at [958, 672] on div "Add" at bounding box center [959, 783] width 14 height 8
click at [27, 498] on div at bounding box center [26, 502] width 9 height 9
click at [216, 672] on icon at bounding box center [216, 785] width 0 height 5
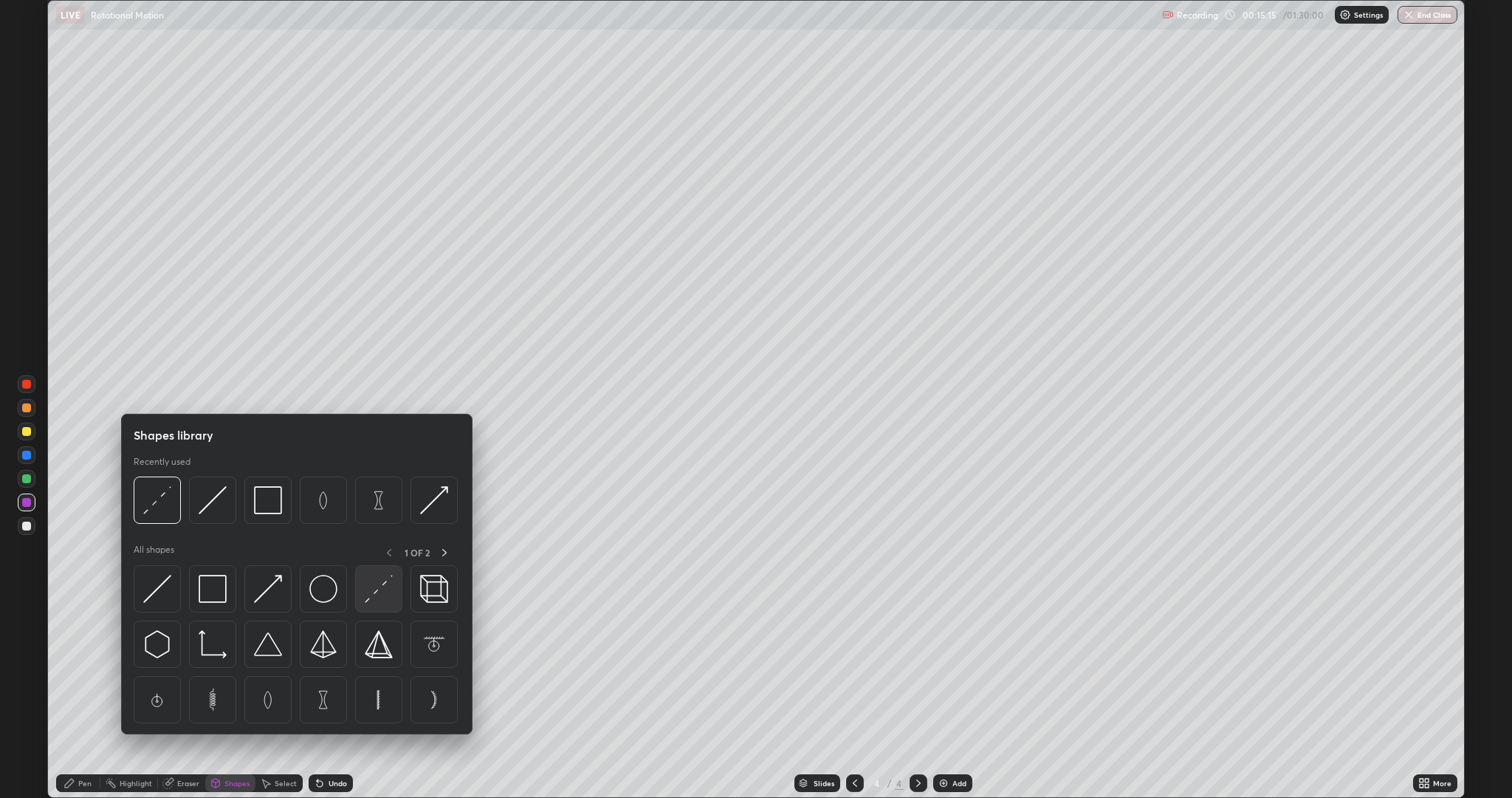
click at [374, 589] on img at bounding box center [379, 589] width 28 height 28
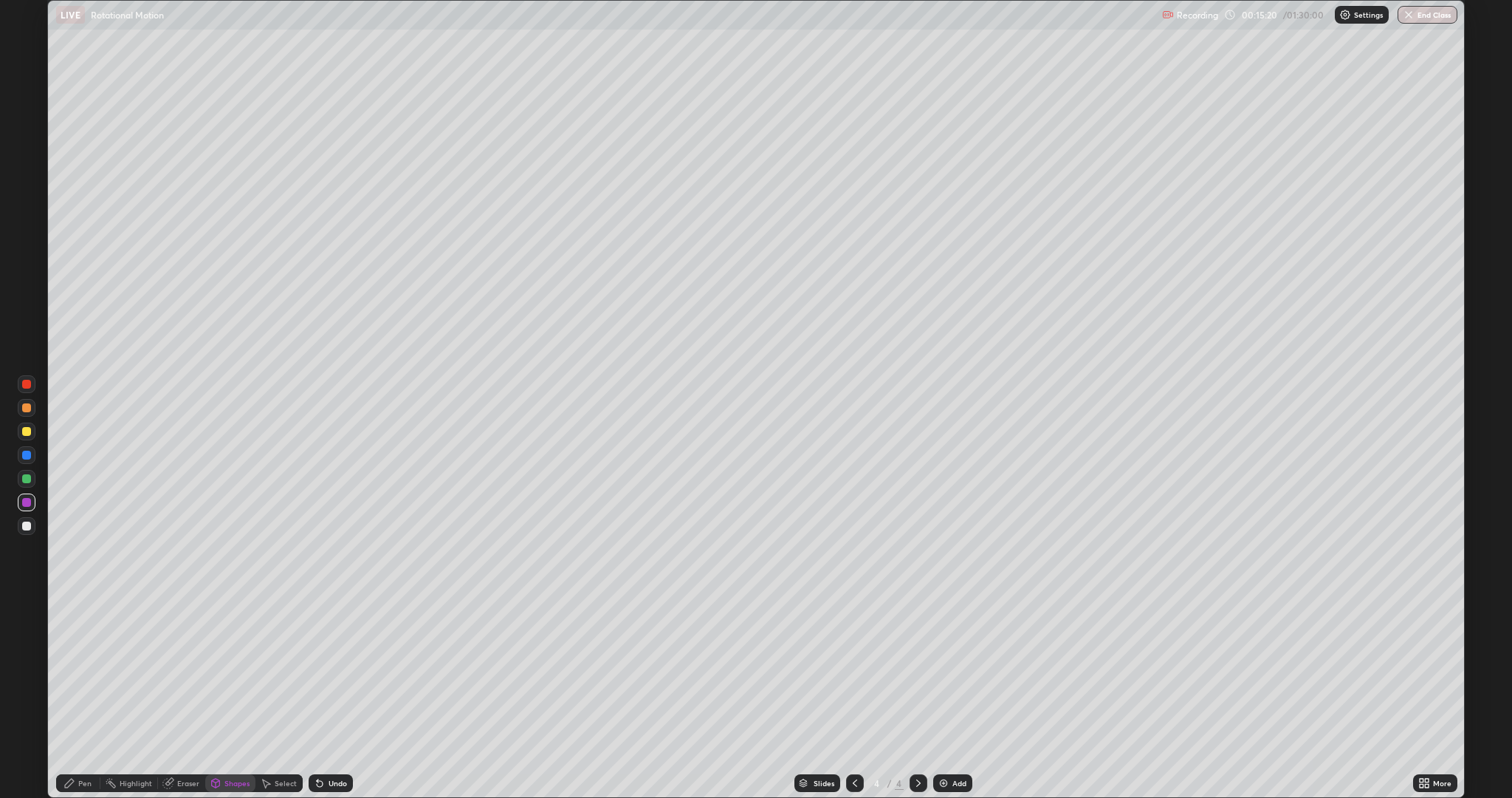
click at [91, 672] on div "Pen" at bounding box center [85, 783] width 13 height 8
click at [30, 434] on div at bounding box center [26, 430] width 9 height 9
click at [953, 672] on div "Add" at bounding box center [959, 783] width 14 height 8
click at [230, 672] on div "Shapes" at bounding box center [237, 783] width 25 height 8
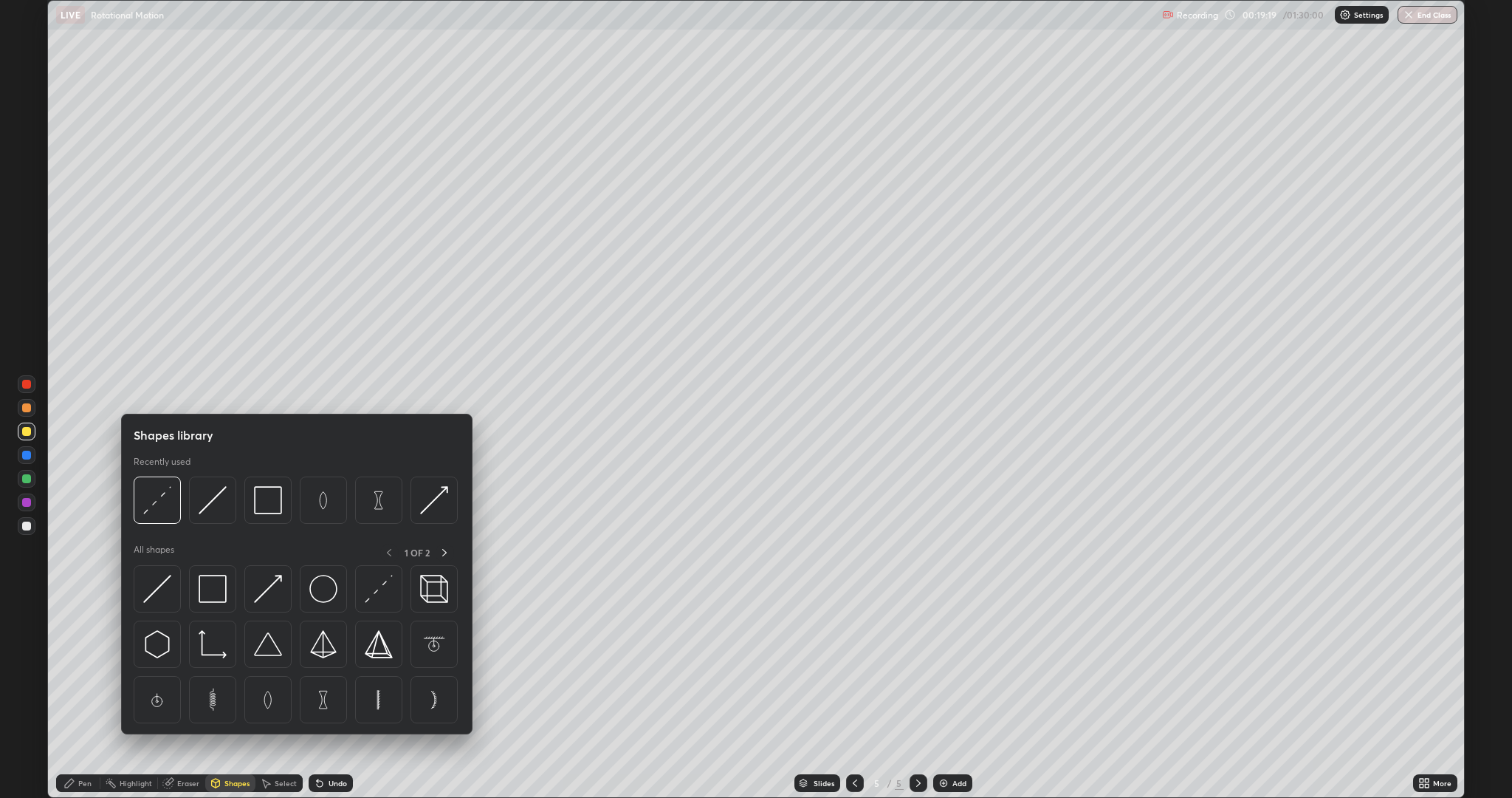
click at [223, 645] on img at bounding box center [213, 644] width 28 height 28
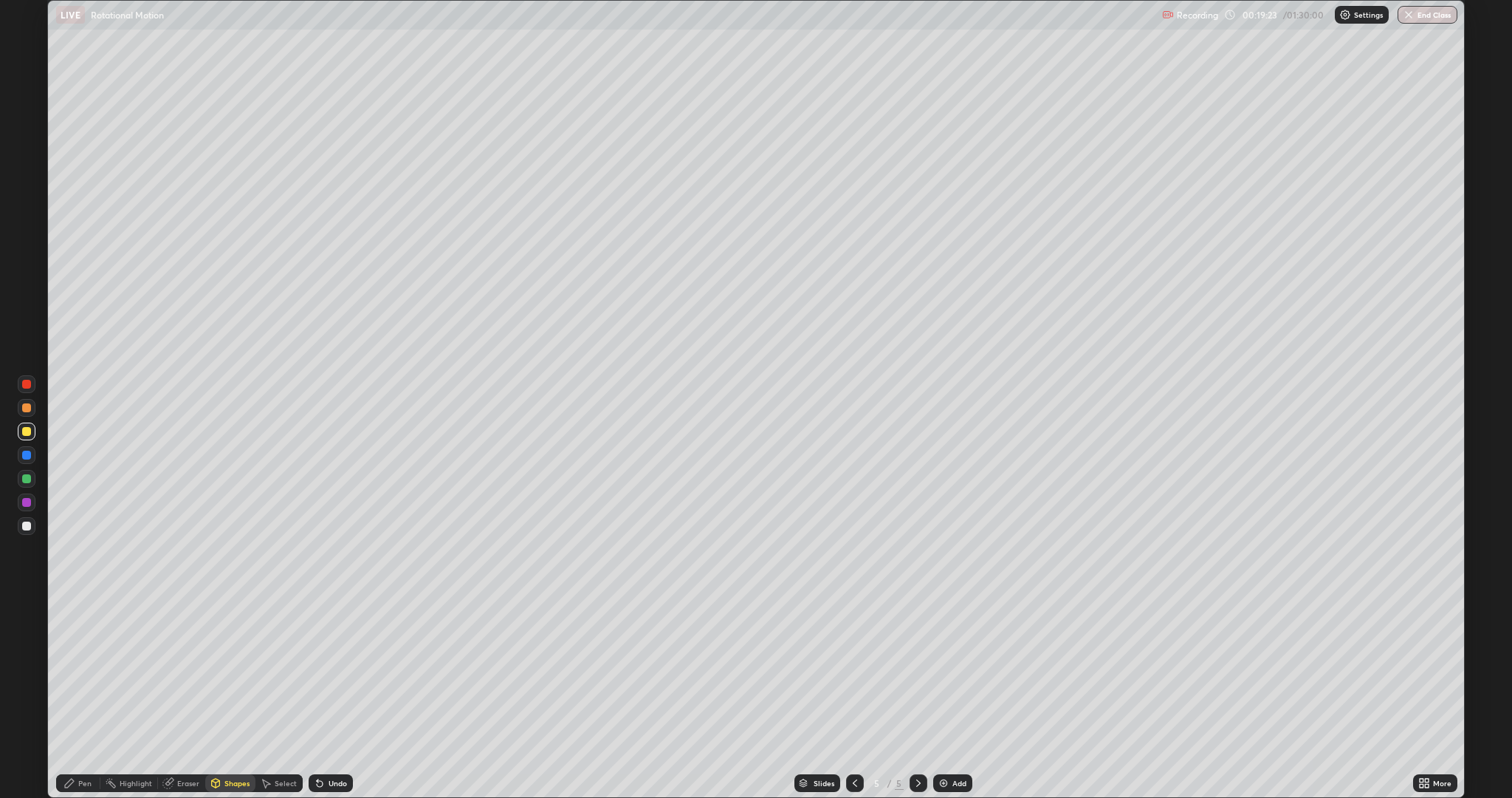
click at [216, 672] on icon at bounding box center [216, 785] width 0 height 5
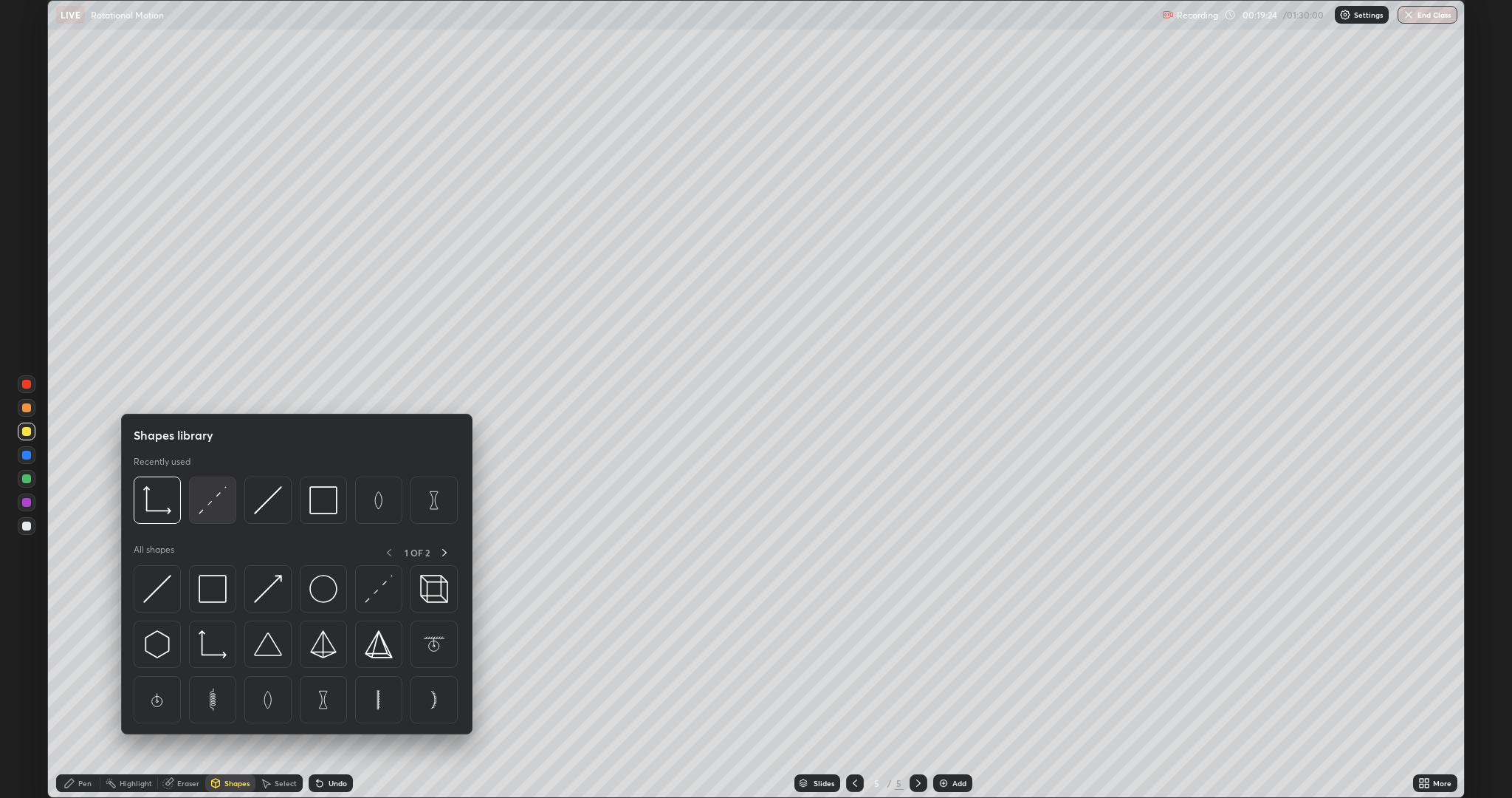
click at [215, 500] on img at bounding box center [213, 500] width 28 height 28
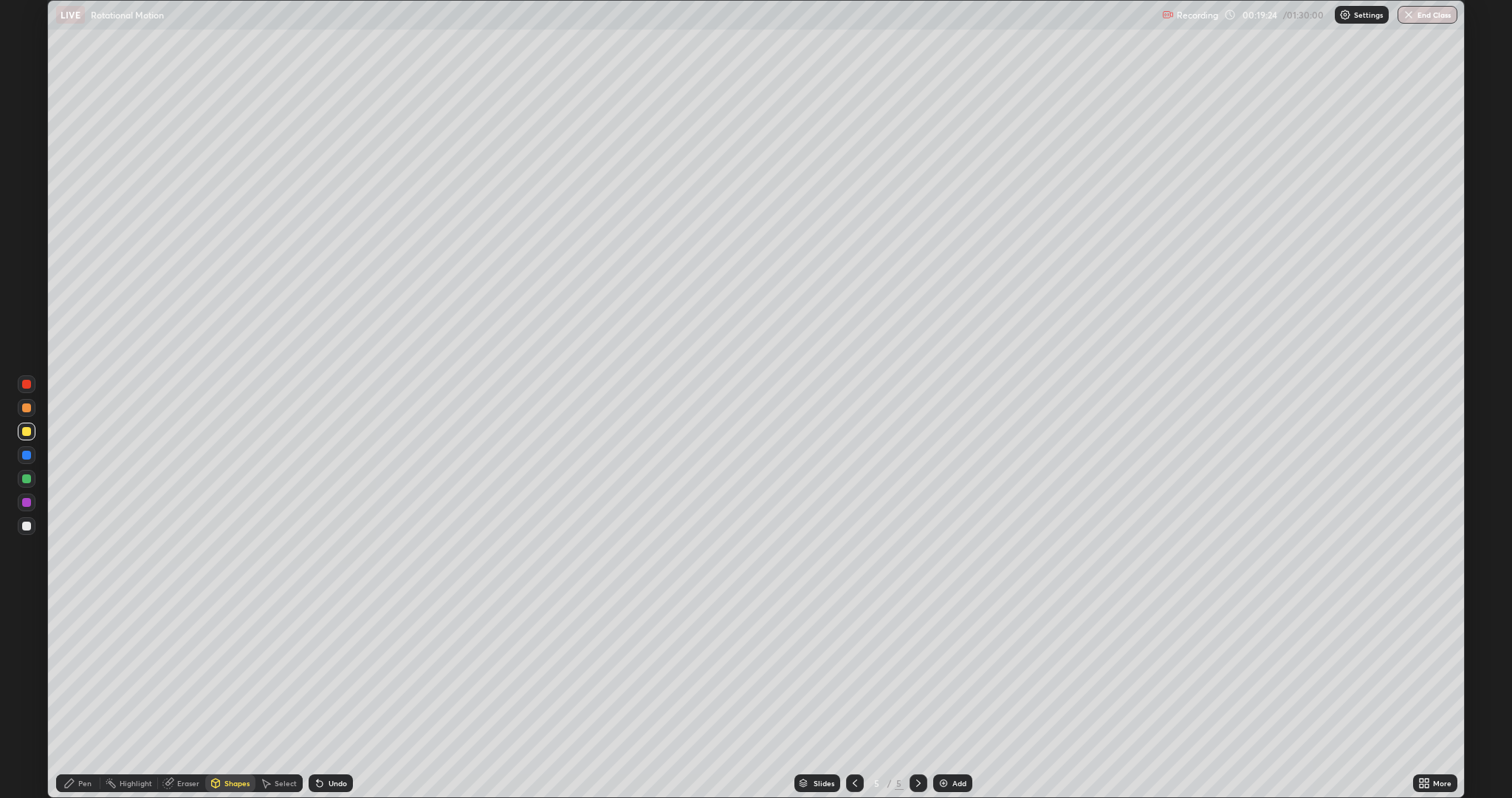
click at [26, 479] on div at bounding box center [26, 478] width 9 height 9
click at [85, 672] on div "Pen" at bounding box center [85, 783] width 13 height 8
click at [336, 672] on div "Undo" at bounding box center [338, 783] width 19 height 8
click at [337, 672] on div "Undo" at bounding box center [338, 783] width 19 height 8
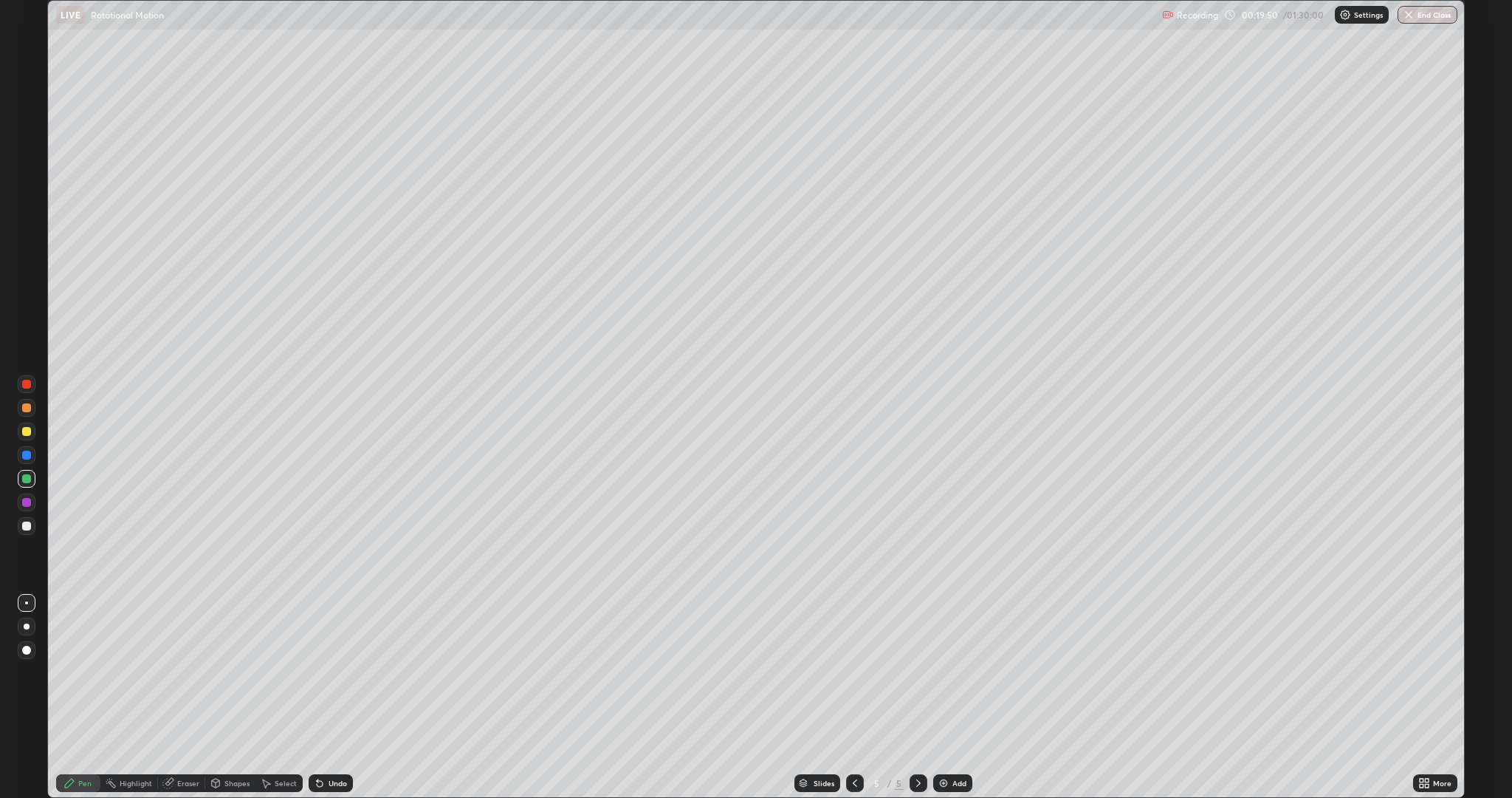
click at [337, 672] on div "Undo" at bounding box center [338, 783] width 19 height 8
click at [336, 672] on div "Undo" at bounding box center [338, 783] width 19 height 8
click at [339, 672] on div "Undo" at bounding box center [338, 783] width 19 height 8
click at [335, 672] on div "Undo" at bounding box center [338, 783] width 19 height 8
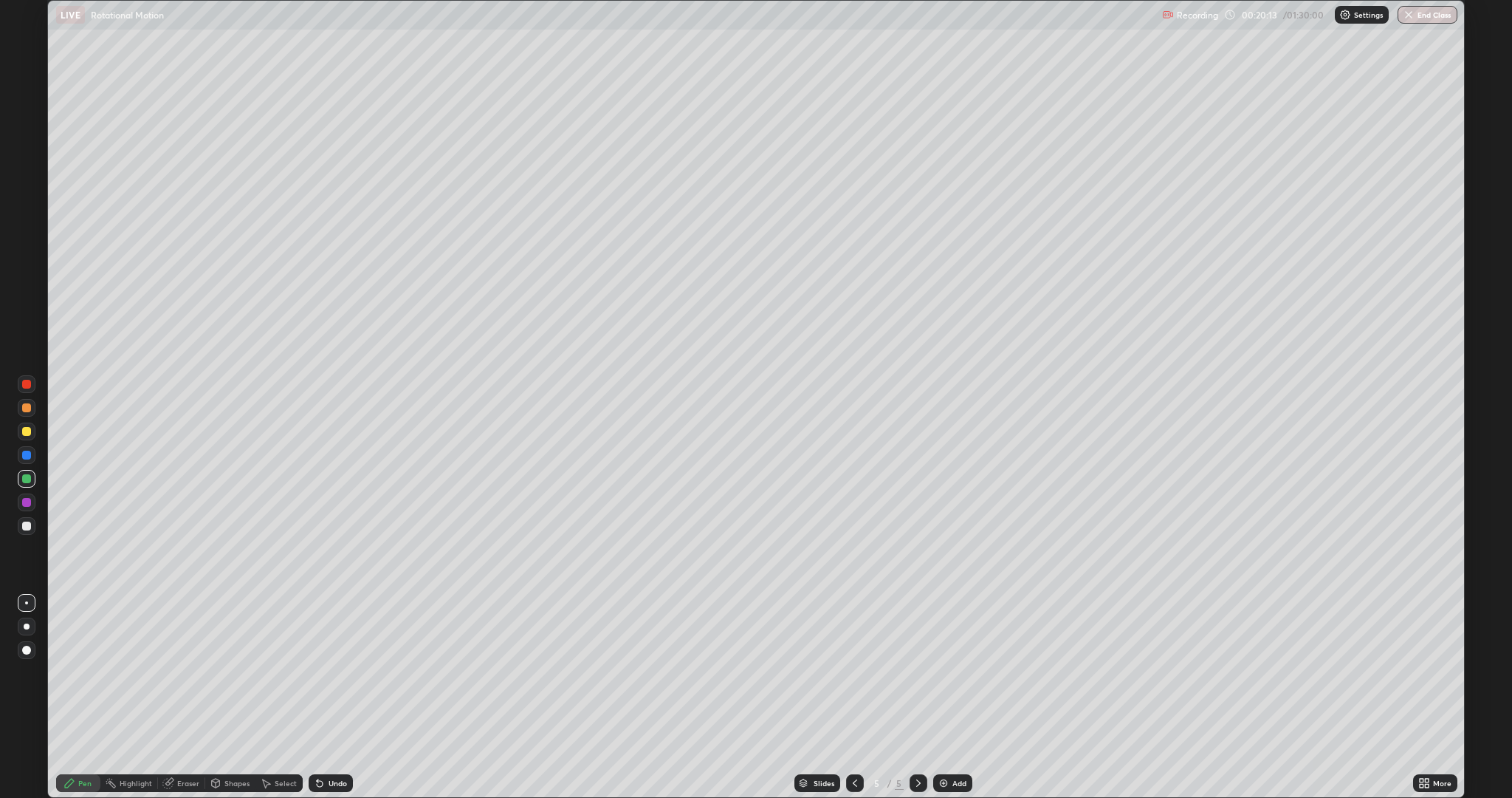
click at [30, 524] on div at bounding box center [26, 525] width 9 height 9
click at [26, 502] on div at bounding box center [26, 502] width 9 height 9
click at [940, 672] on img at bounding box center [943, 782] width 12 height 12
click at [224, 672] on div "Shapes" at bounding box center [237, 783] width 25 height 8
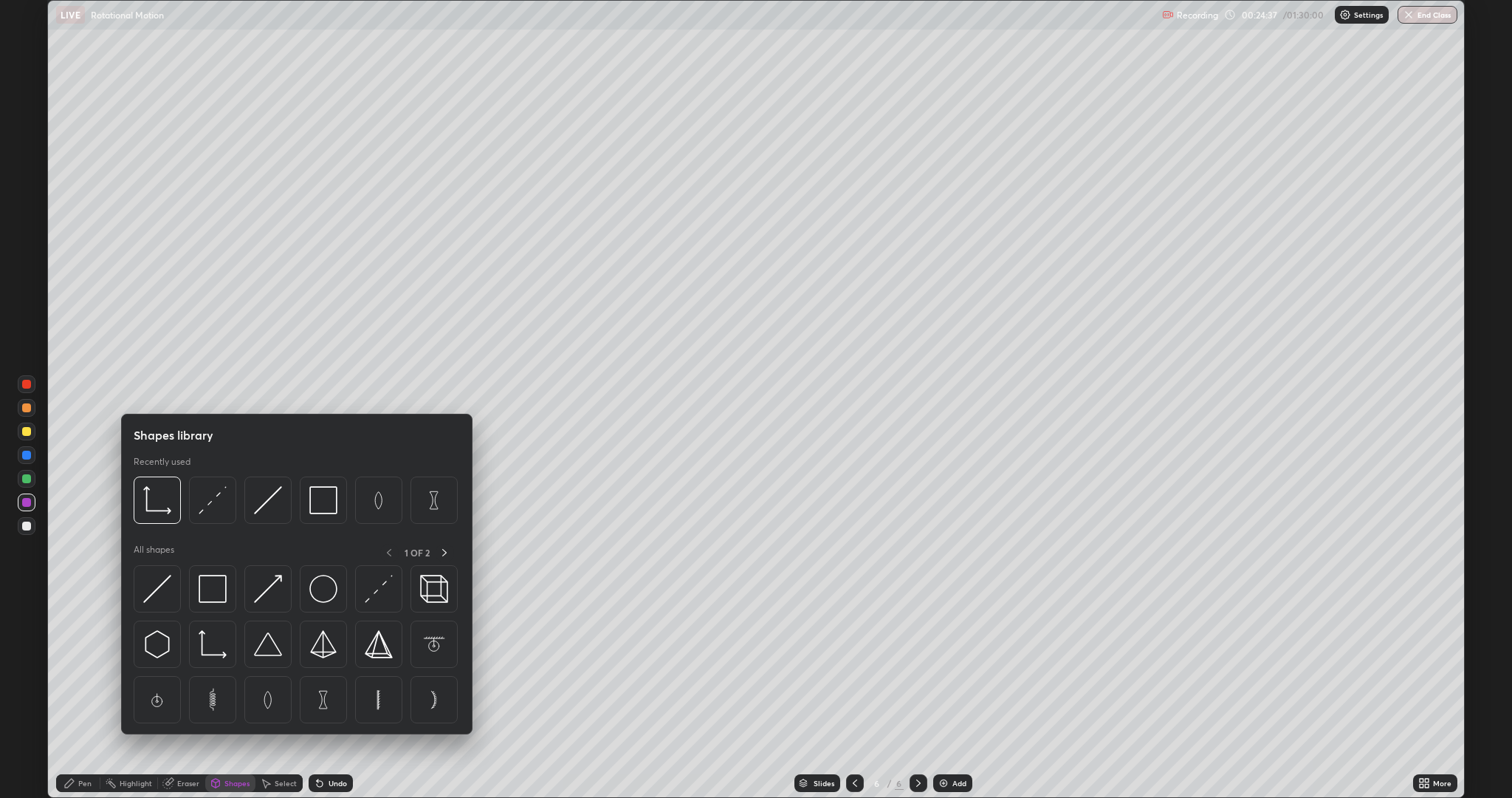
click at [201, 644] on img at bounding box center [213, 644] width 28 height 28
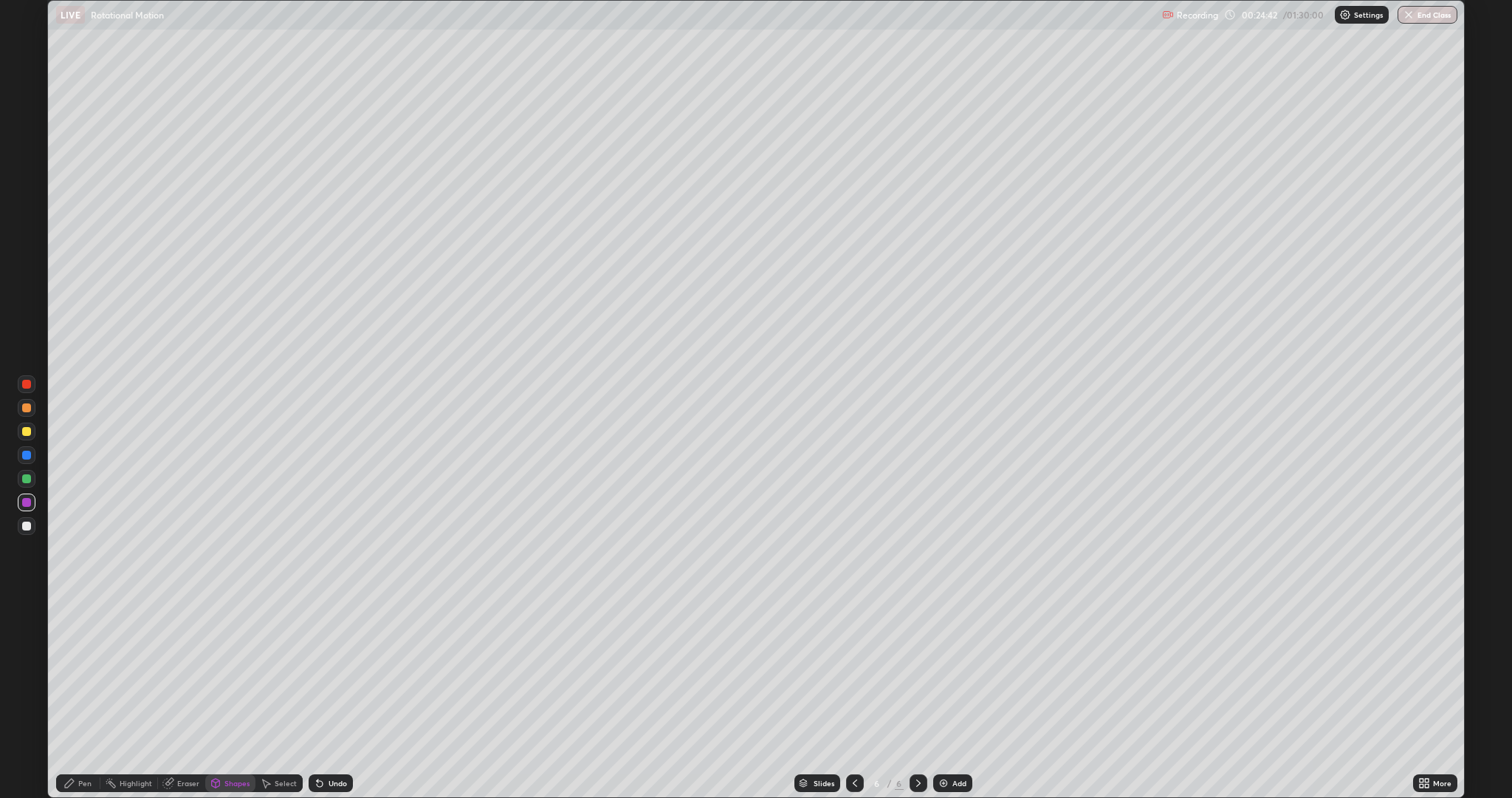
click at [85, 672] on div "Pen" at bounding box center [85, 783] width 13 height 8
click at [26, 526] on div at bounding box center [26, 525] width 9 height 9
click at [342, 672] on div "Undo" at bounding box center [338, 783] width 19 height 8
click at [335, 672] on div "Undo" at bounding box center [338, 783] width 19 height 8
click at [26, 479] on div at bounding box center [26, 478] width 9 height 9
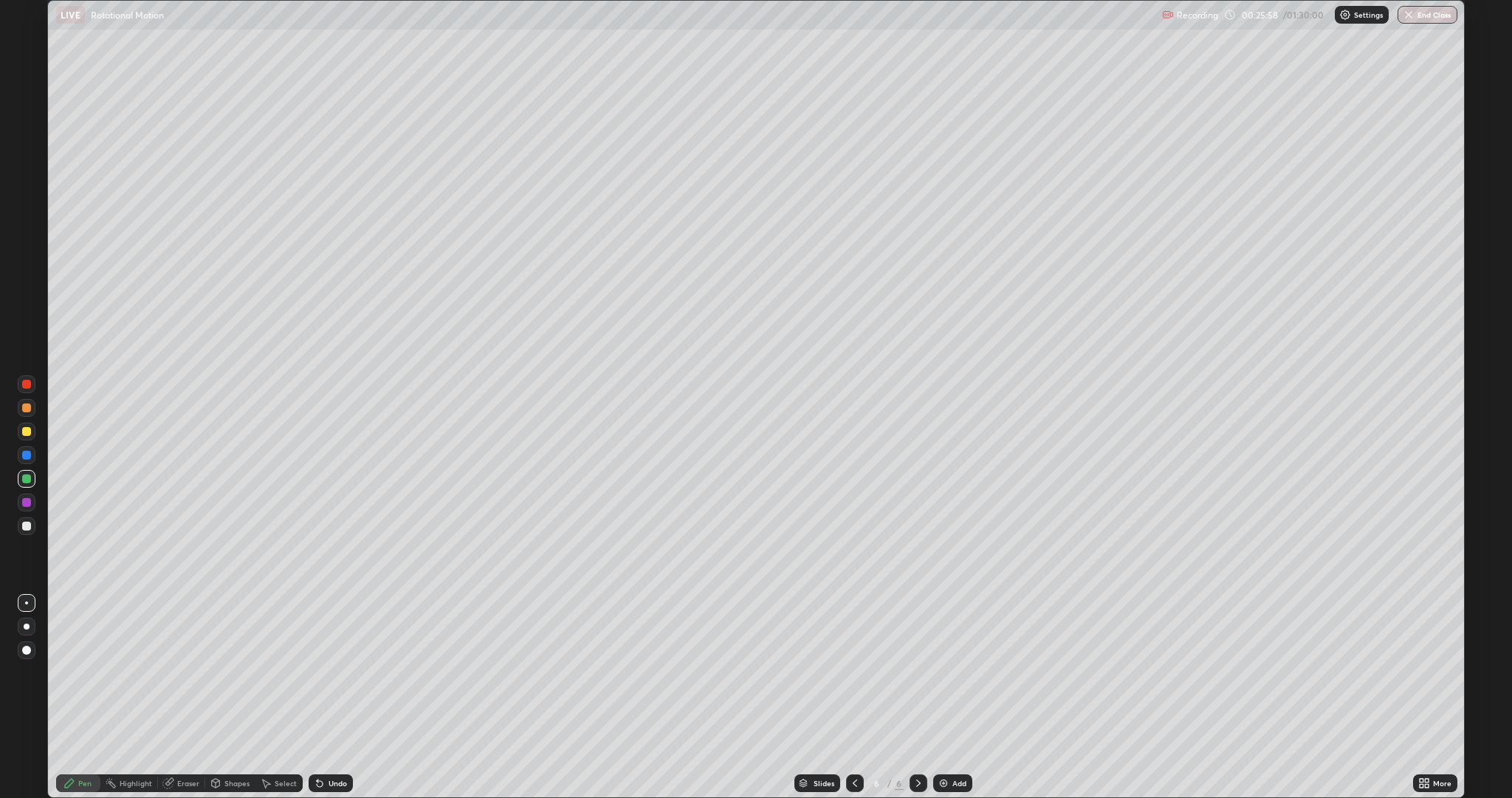
click at [186, 672] on div "Eraser" at bounding box center [188, 783] width 23 height 8
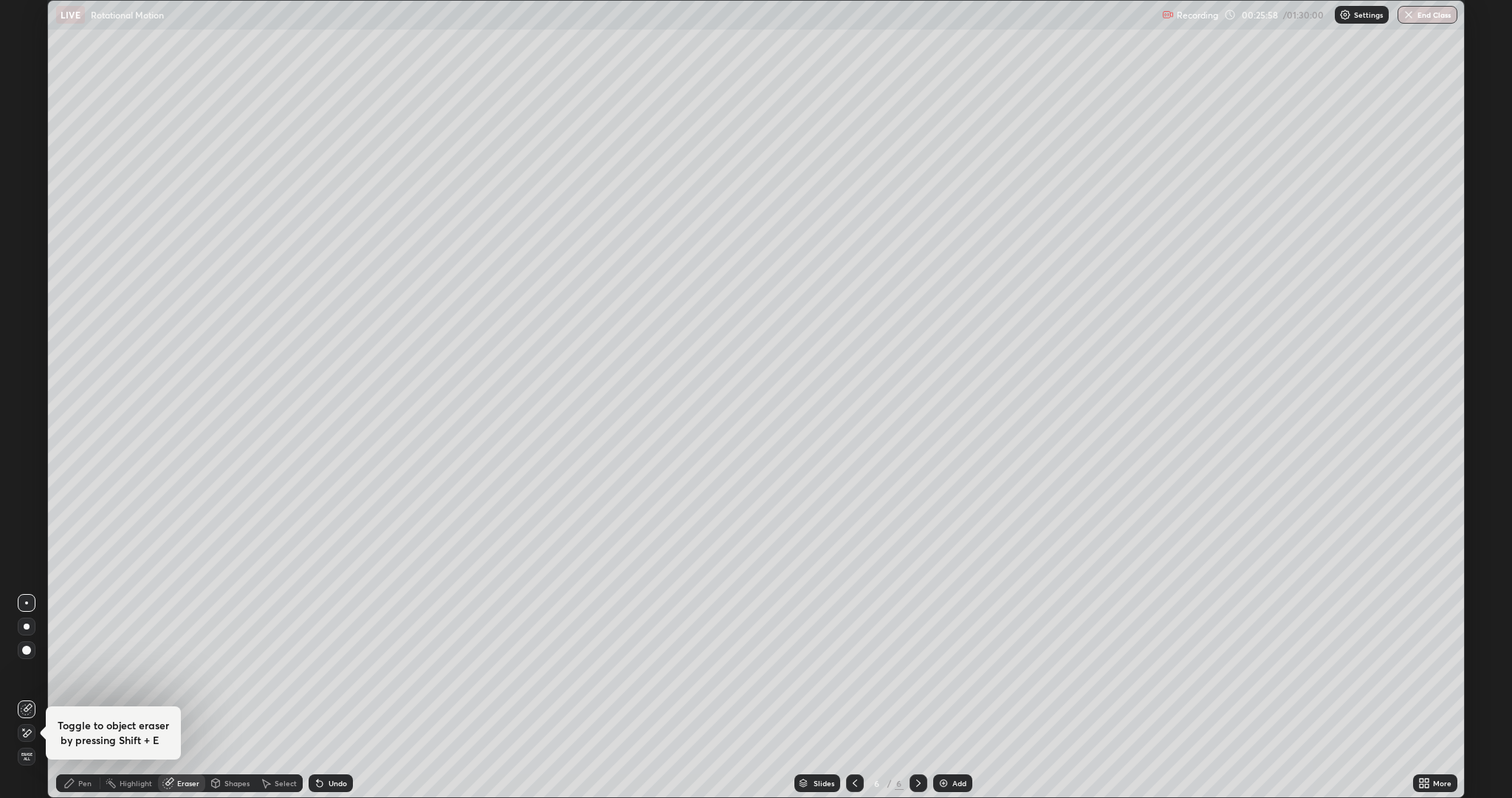
click at [237, 672] on div "Shapes" at bounding box center [237, 783] width 25 height 8
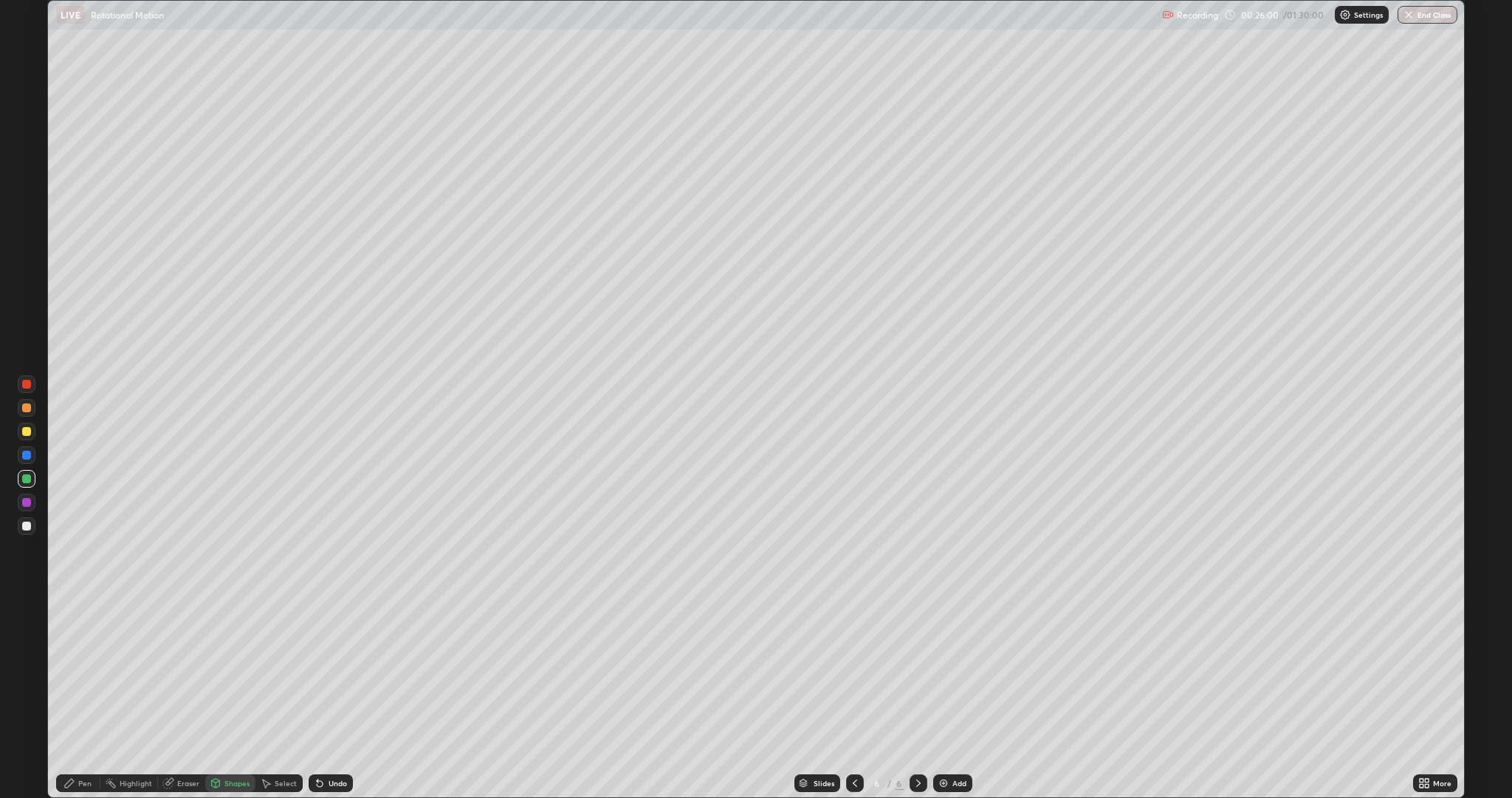
click at [26, 500] on div at bounding box center [26, 502] width 9 height 9
click at [222, 672] on div "Shapes" at bounding box center [230, 782] width 50 height 18
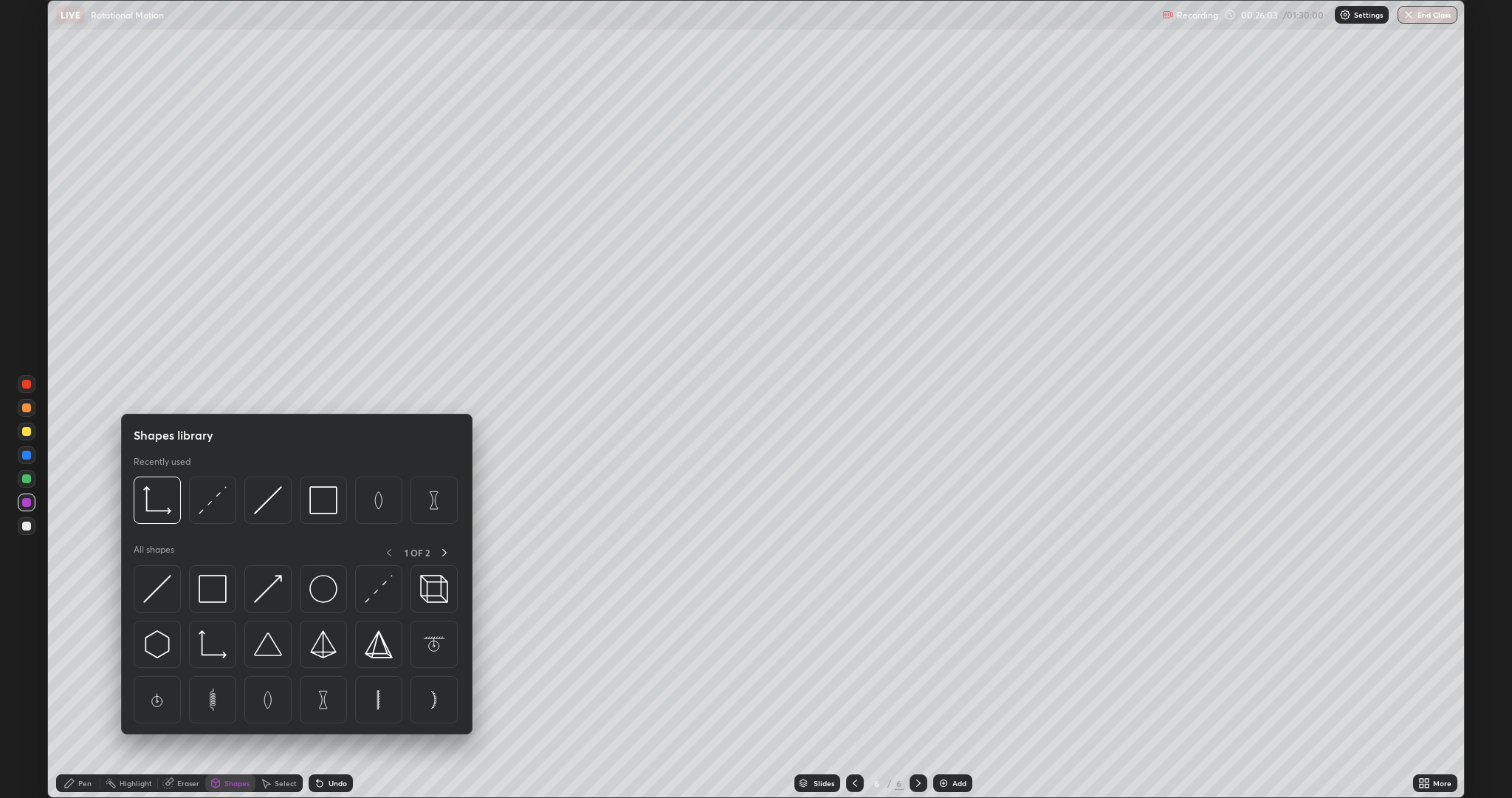
click at [158, 591] on img at bounding box center [157, 589] width 28 height 28
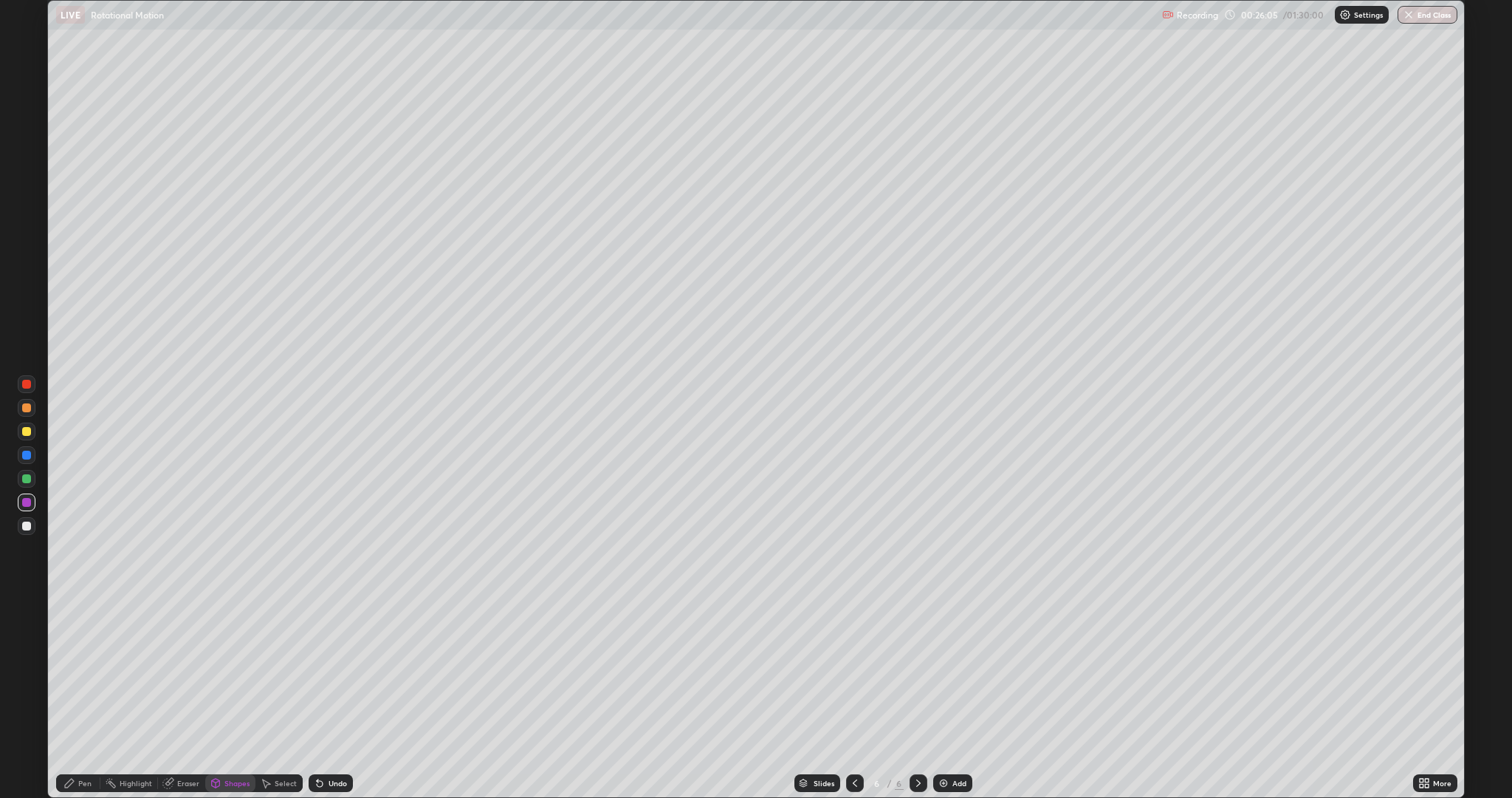
click at [31, 479] on div at bounding box center [26, 479] width 18 height 18
click at [92, 672] on div "Pen" at bounding box center [78, 782] width 44 height 18
click at [26, 431] on div at bounding box center [26, 430] width 9 height 9
click at [26, 526] on div at bounding box center [26, 525] width 9 height 9
click at [318, 672] on icon at bounding box center [320, 784] width 6 height 6
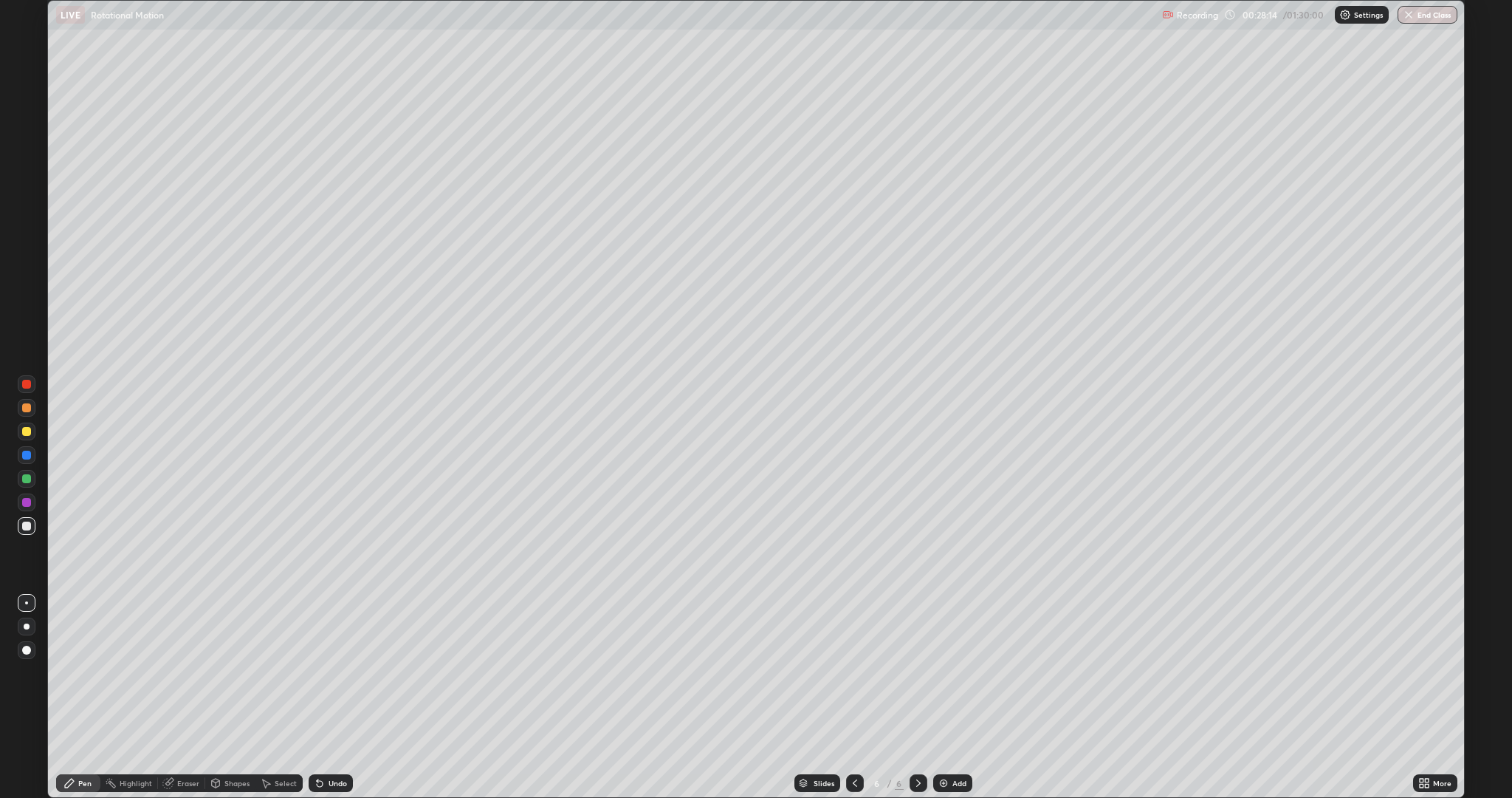
click at [237, 672] on div "Shapes" at bounding box center [237, 783] width 25 height 8
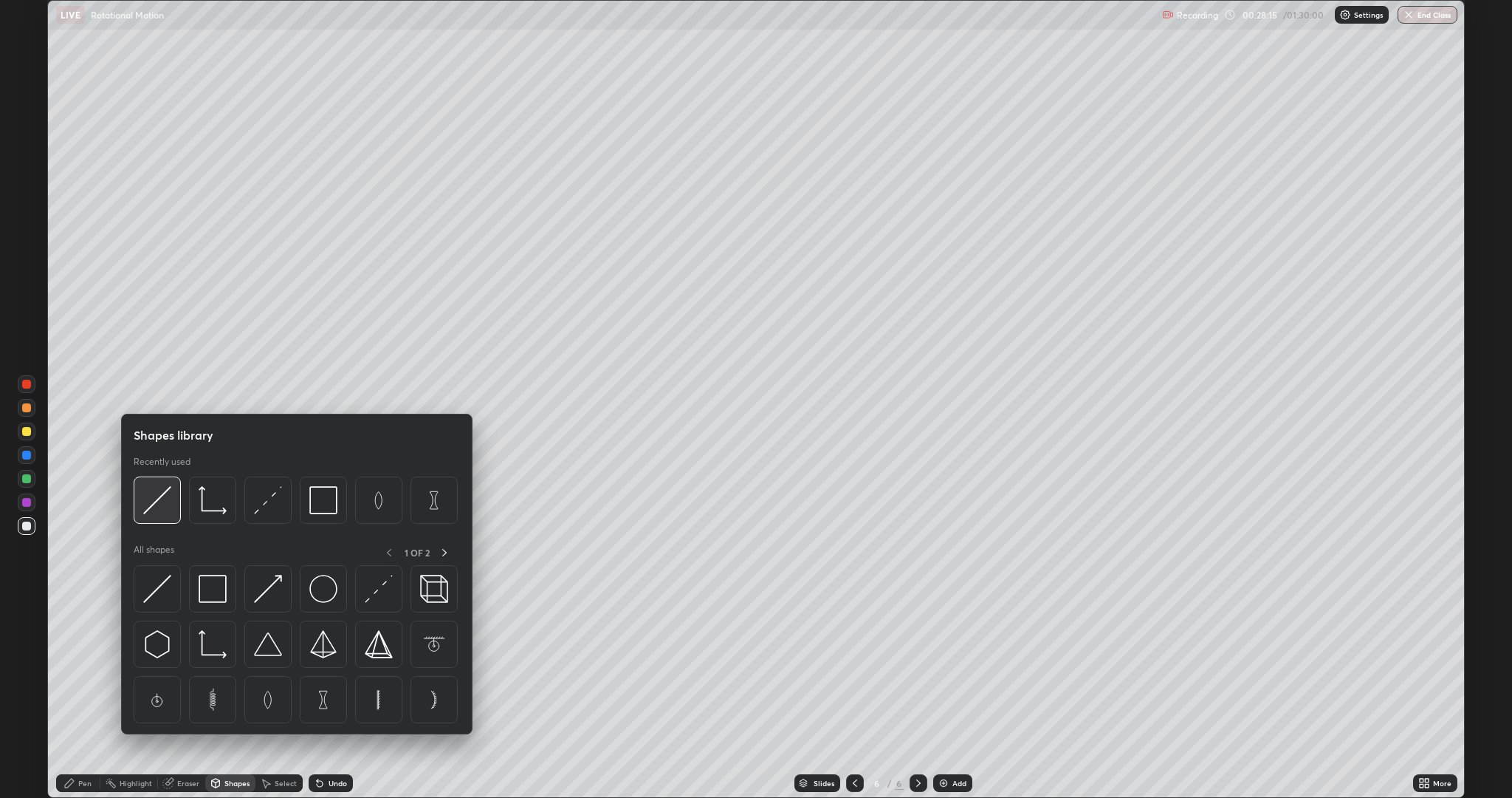
click at [162, 502] on img at bounding box center [157, 500] width 28 height 28
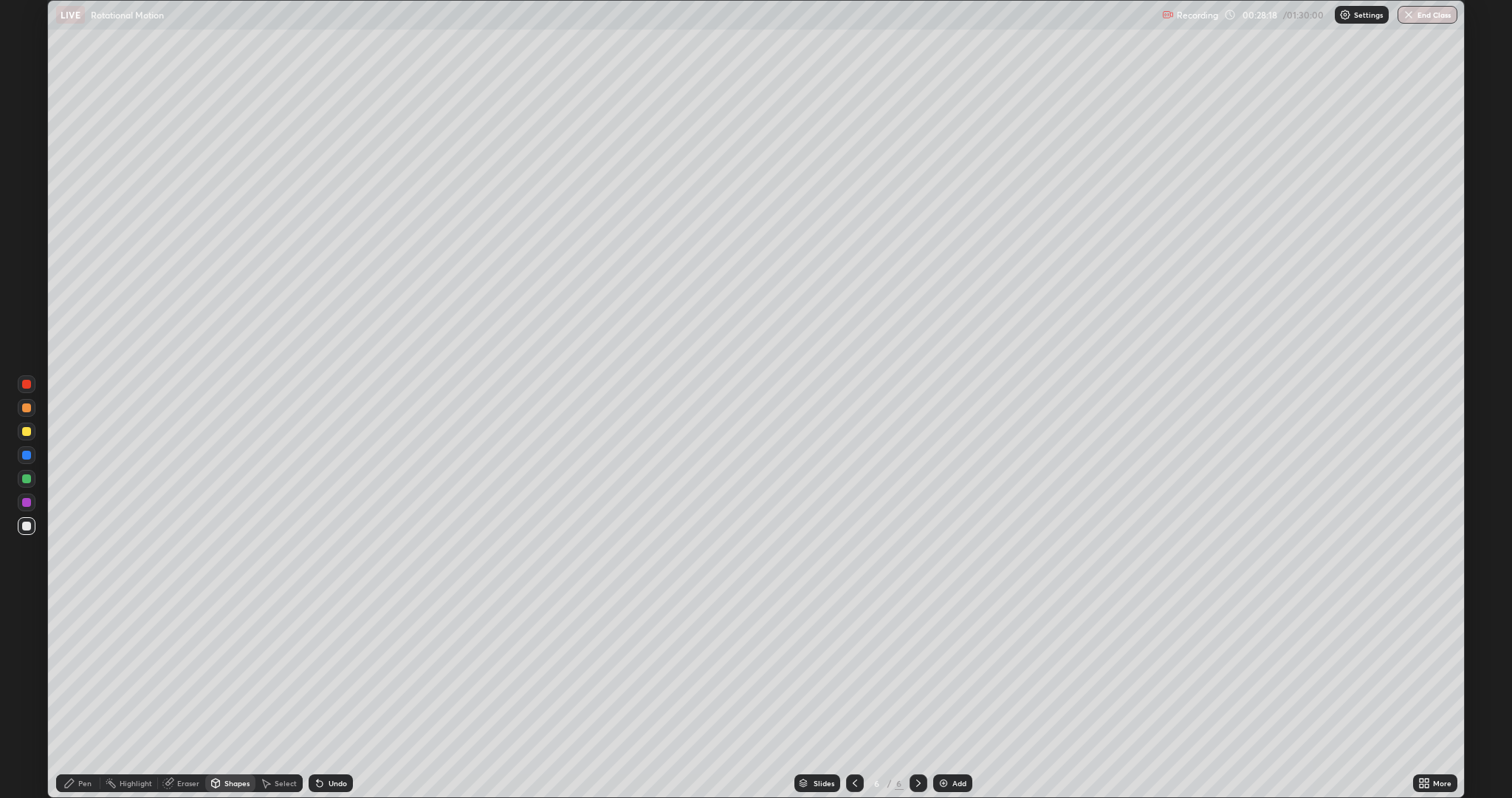
click at [26, 431] on div at bounding box center [26, 430] width 9 height 9
click at [82, 672] on div "Pen" at bounding box center [85, 783] width 13 height 8
click at [26, 502] on div at bounding box center [26, 502] width 9 height 9
click at [963, 672] on div "Add" at bounding box center [959, 783] width 14 height 8
click at [246, 672] on div "Shapes" at bounding box center [237, 783] width 25 height 8
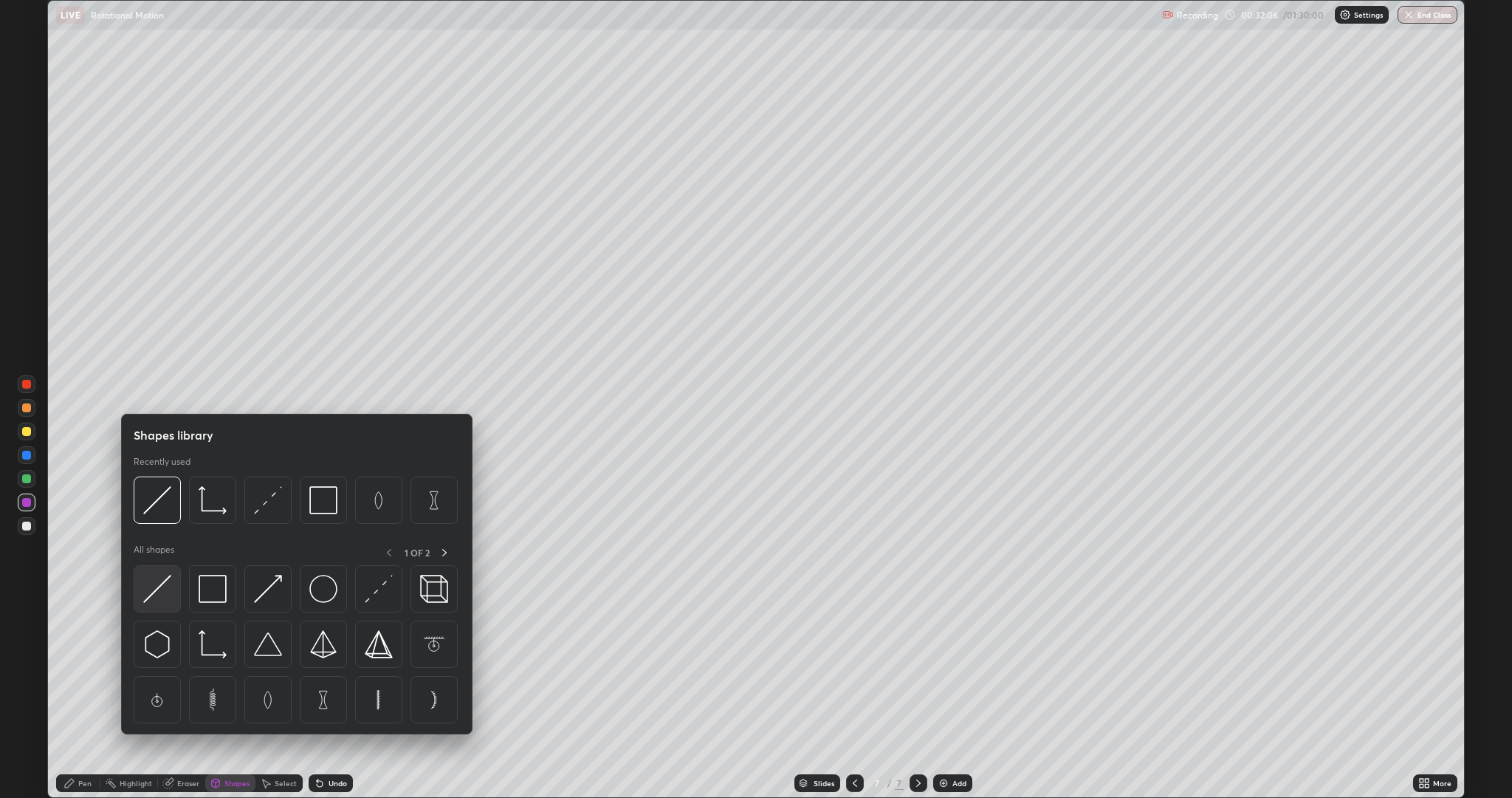
click at [166, 600] on img at bounding box center [157, 589] width 28 height 28
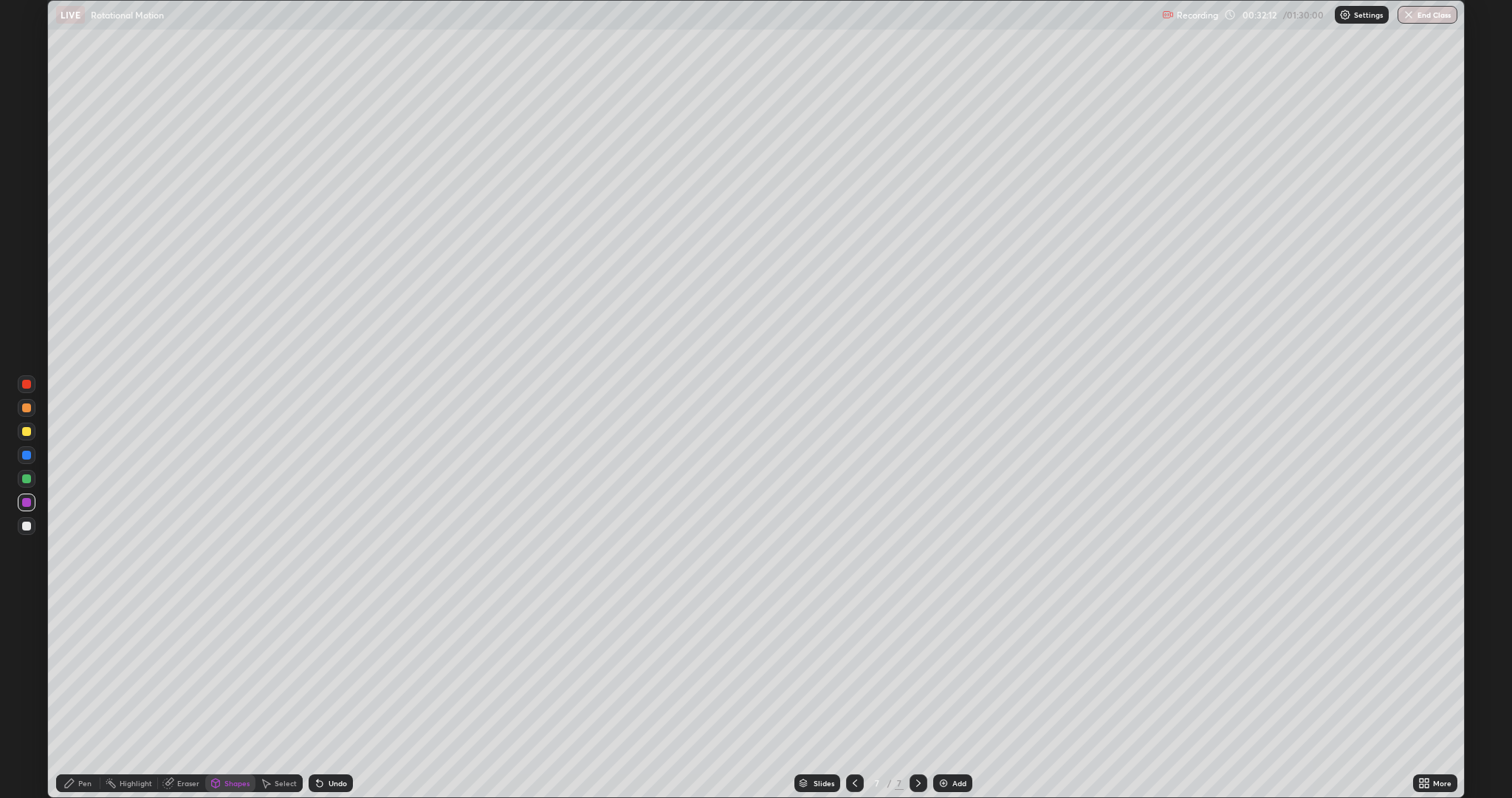
click at [85, 672] on div "Pen" at bounding box center [85, 783] width 13 height 8
click at [237, 672] on div "Shapes" at bounding box center [237, 783] width 25 height 8
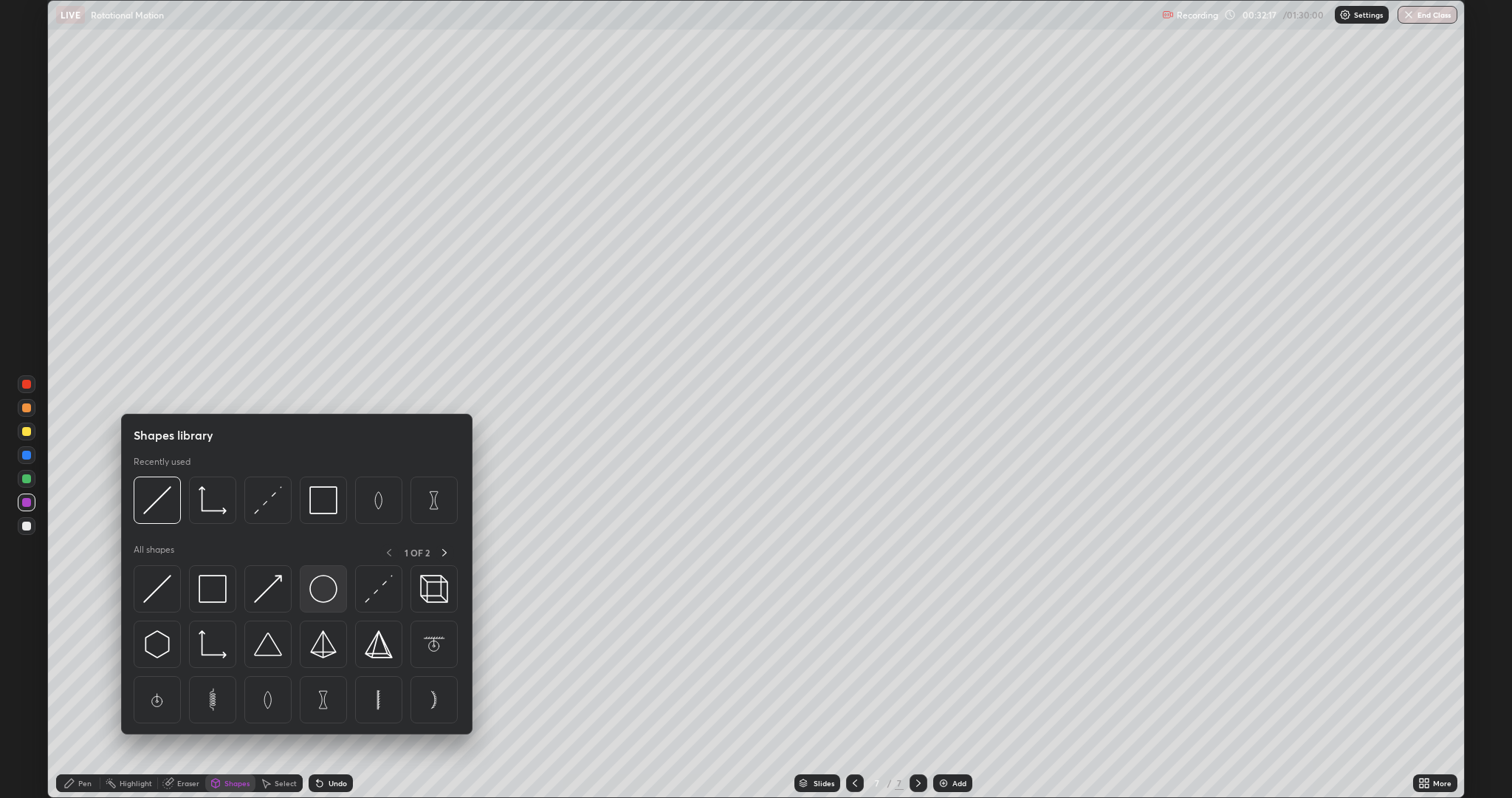
click at [320, 587] on img at bounding box center [323, 589] width 28 height 28
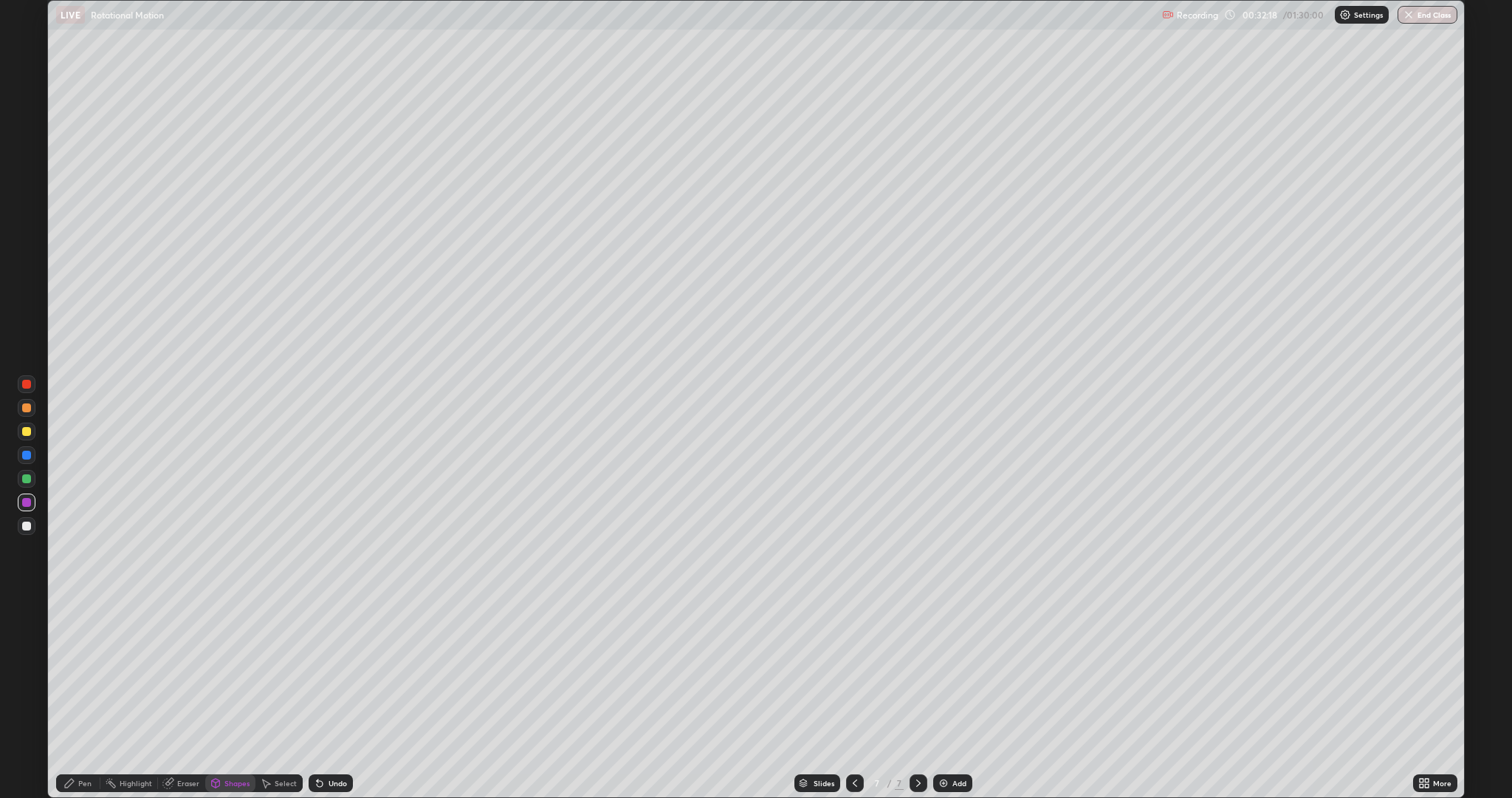
click at [26, 479] on div at bounding box center [26, 478] width 9 height 9
click at [87, 672] on div "Pen" at bounding box center [85, 783] width 13 height 8
click at [30, 527] on div at bounding box center [26, 525] width 9 height 9
click at [239, 672] on div "Shapes" at bounding box center [237, 783] width 25 height 8
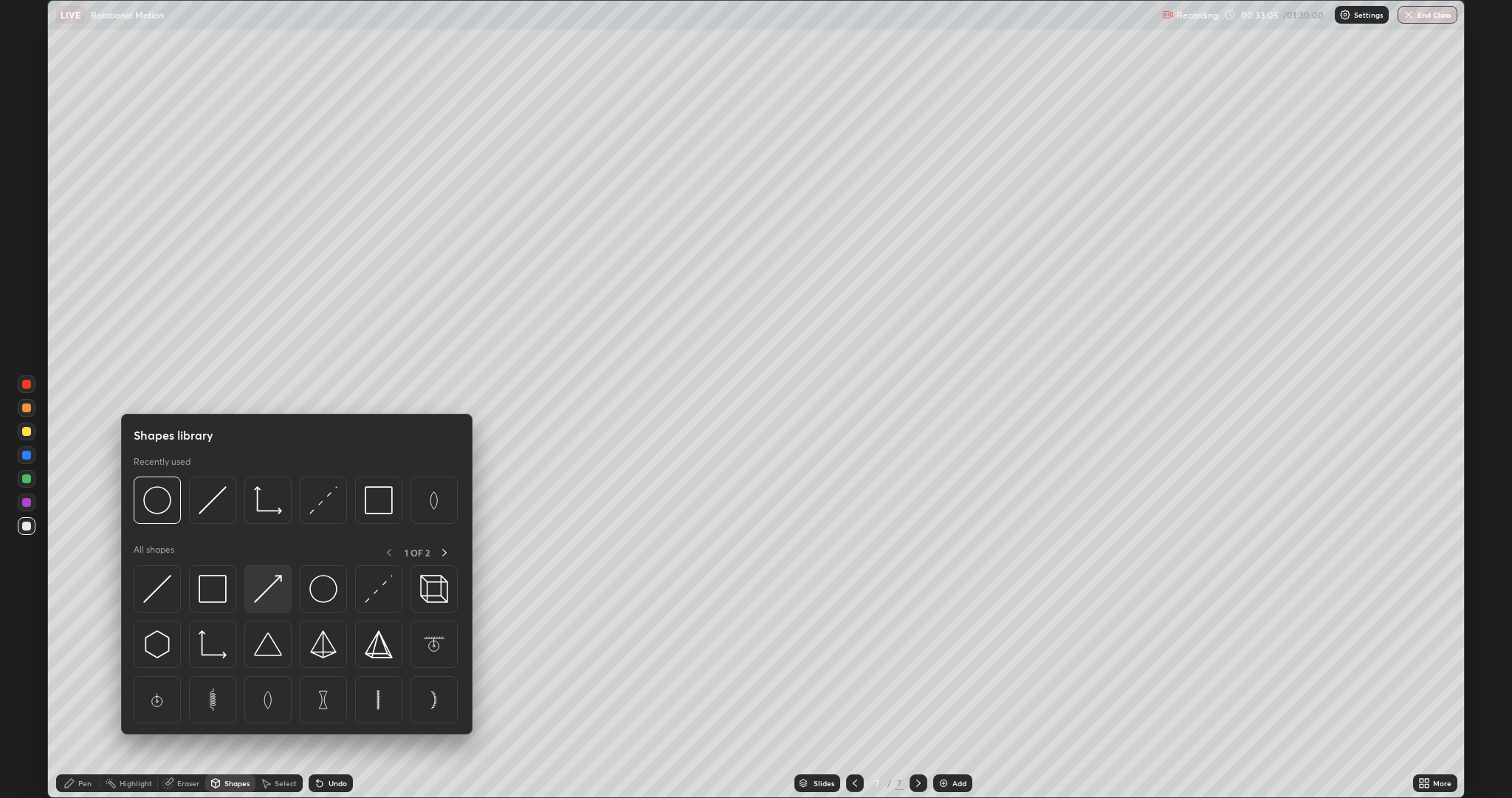
click at [276, 588] on img at bounding box center [268, 589] width 28 height 28
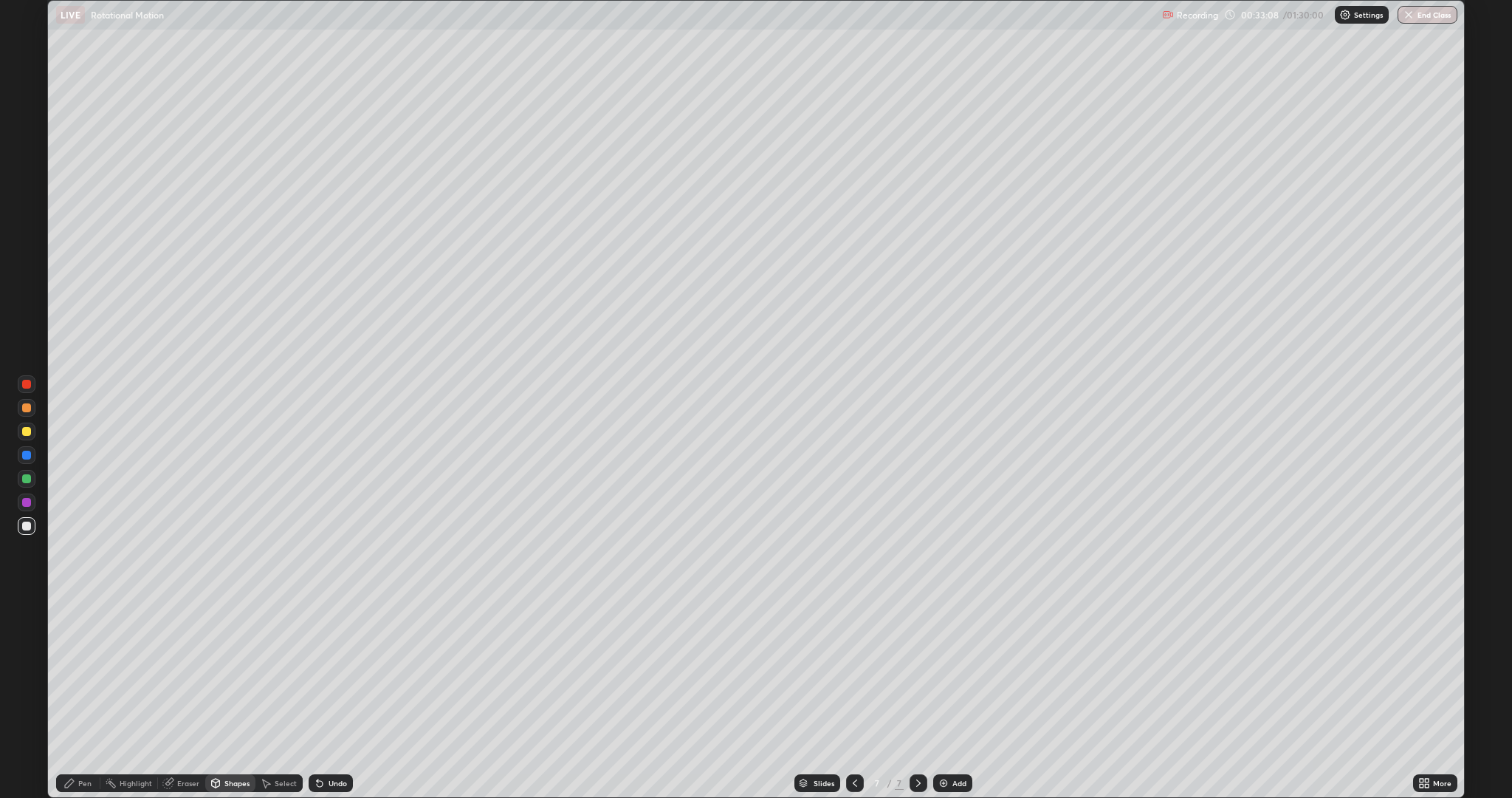
click at [82, 672] on div "Pen" at bounding box center [85, 783] width 13 height 8
click at [23, 434] on div at bounding box center [26, 430] width 9 height 9
click at [26, 502] on div at bounding box center [26, 502] width 9 height 9
click at [224, 672] on div "Shapes" at bounding box center [237, 783] width 25 height 8
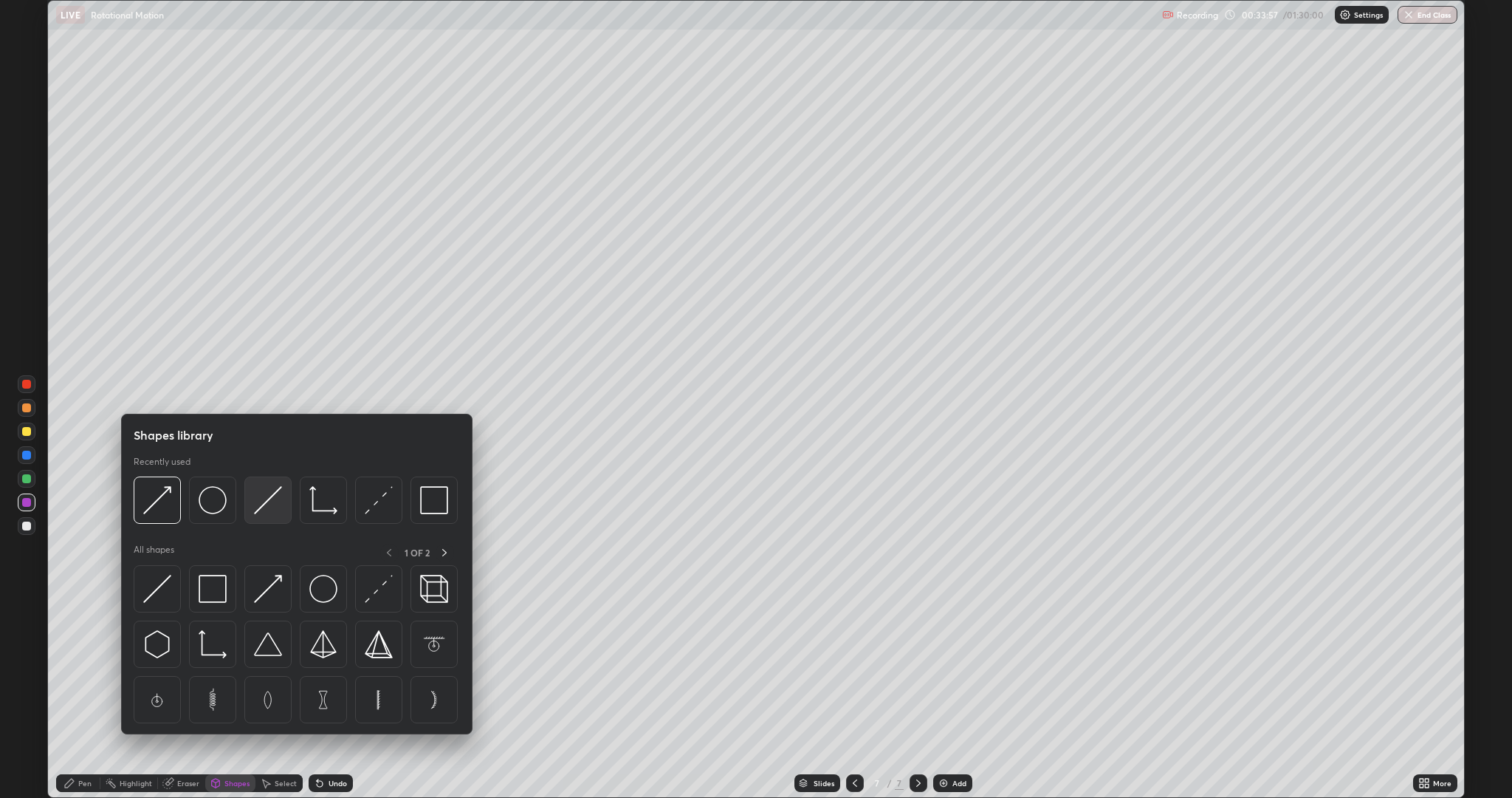
click at [270, 497] on img at bounding box center [268, 500] width 28 height 28
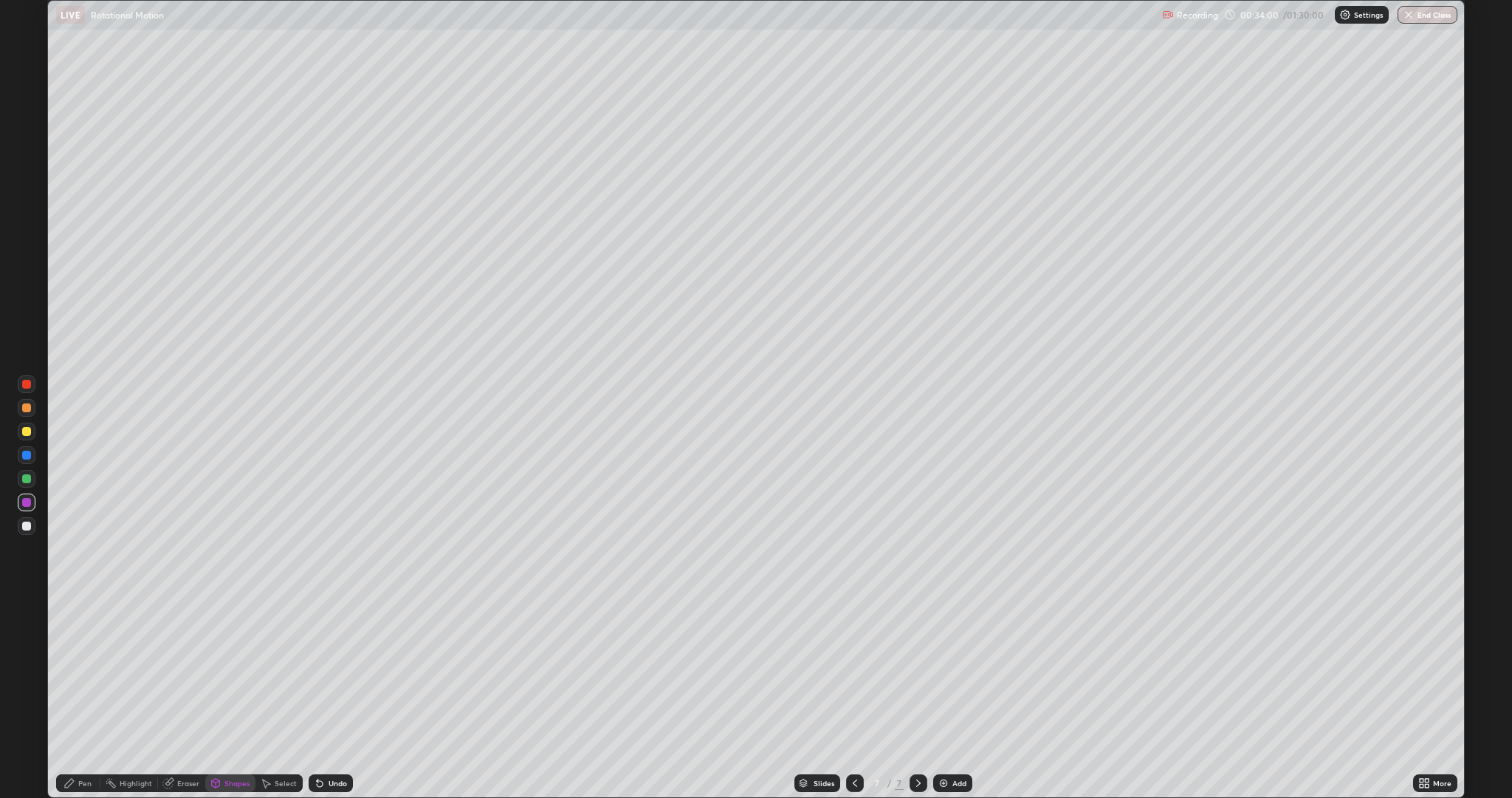
click at [80, 672] on div "Pen" at bounding box center [85, 783] width 13 height 8
click at [31, 481] on div at bounding box center [26, 479] width 18 height 18
click at [330, 672] on div "Undo" at bounding box center [338, 783] width 19 height 8
click at [125, 672] on div "Highlight" at bounding box center [129, 782] width 57 height 18
click at [328, 672] on div "Undo" at bounding box center [338, 783] width 19 height 8
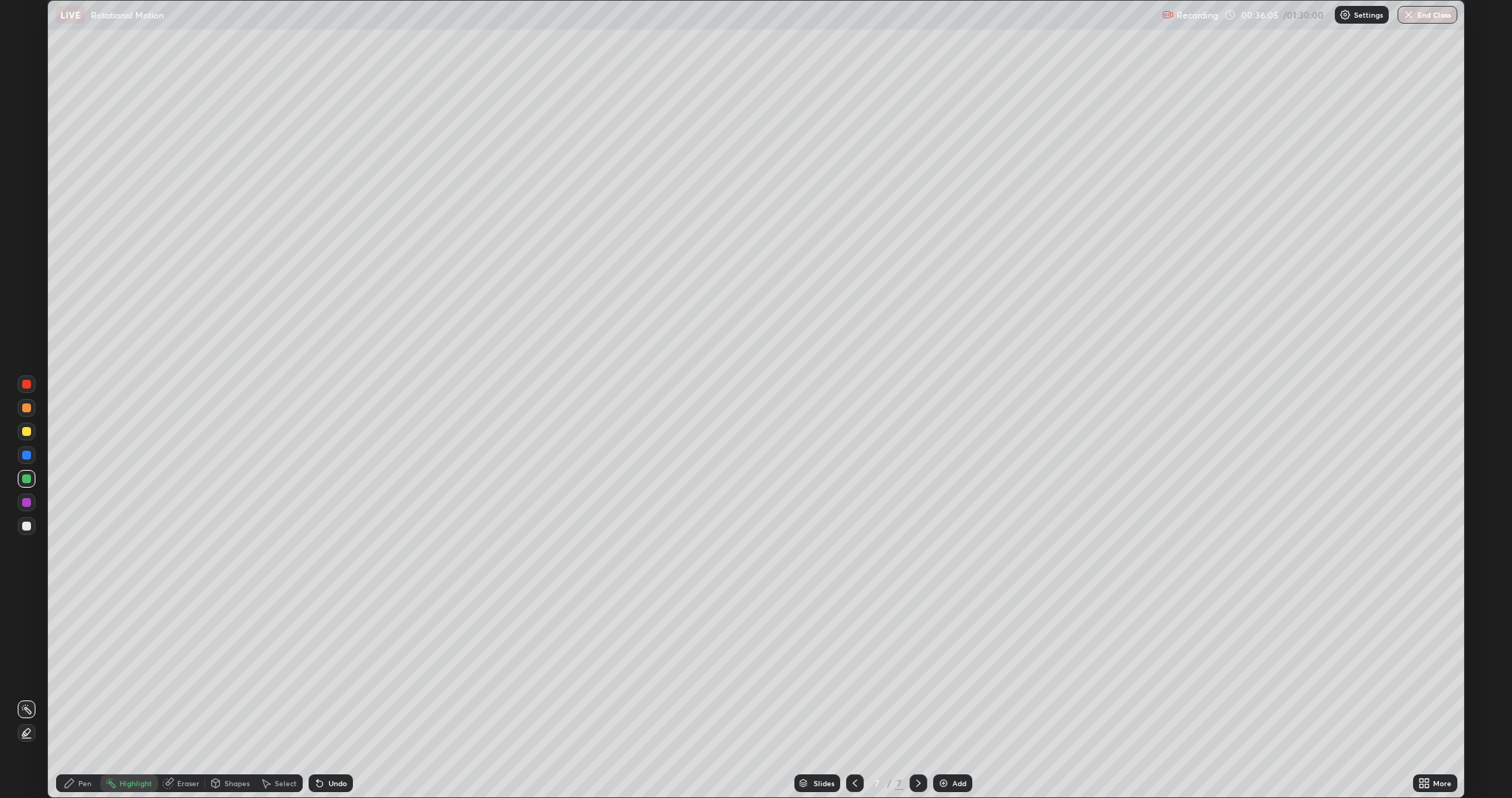
click at [321, 672] on icon at bounding box center [319, 782] width 12 height 12
click at [318, 672] on icon at bounding box center [320, 784] width 6 height 6
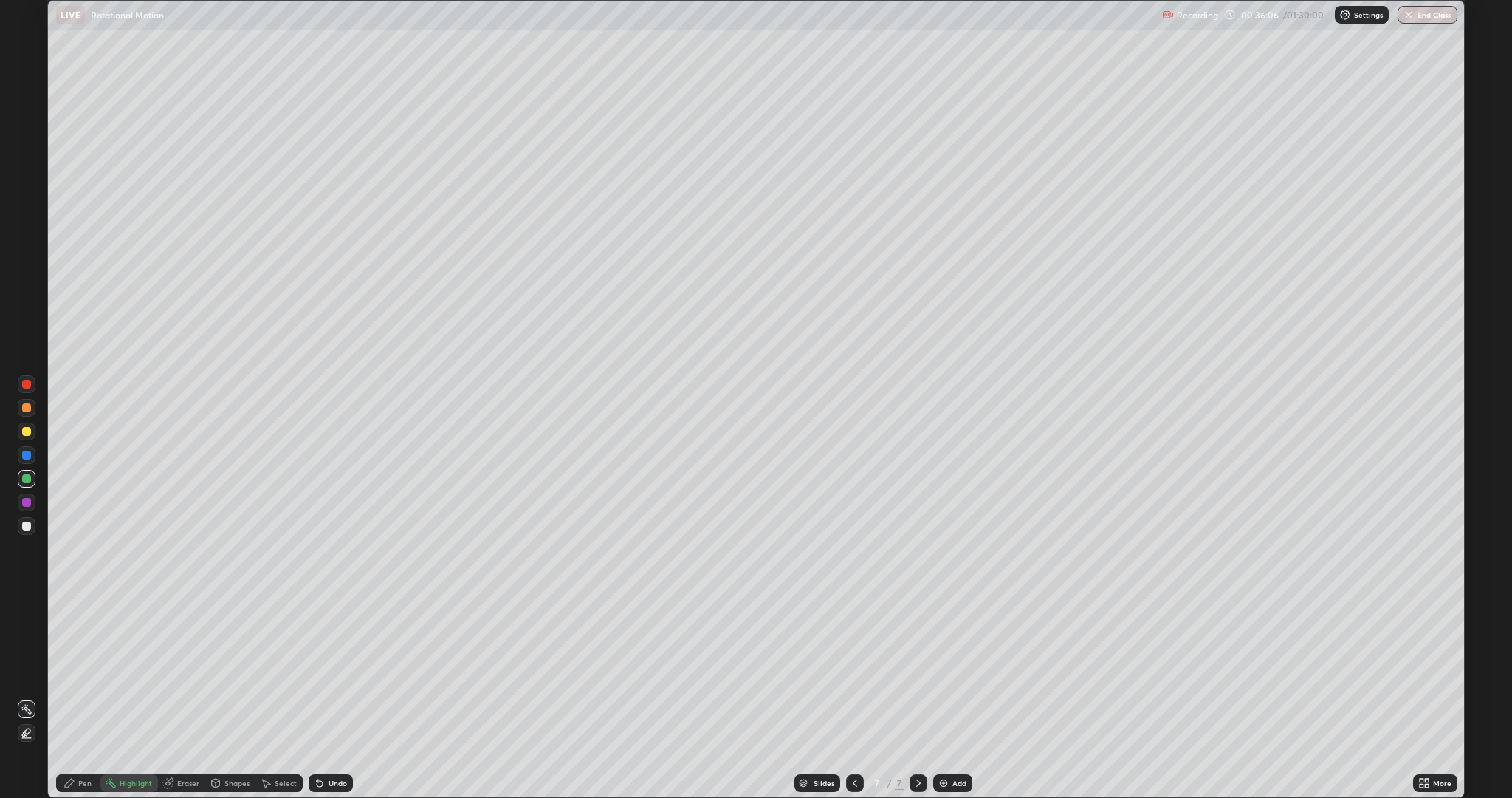
click at [328, 672] on div "Undo" at bounding box center [338, 783] width 19 height 8
click at [332, 672] on div "Undo" at bounding box center [338, 783] width 19 height 8
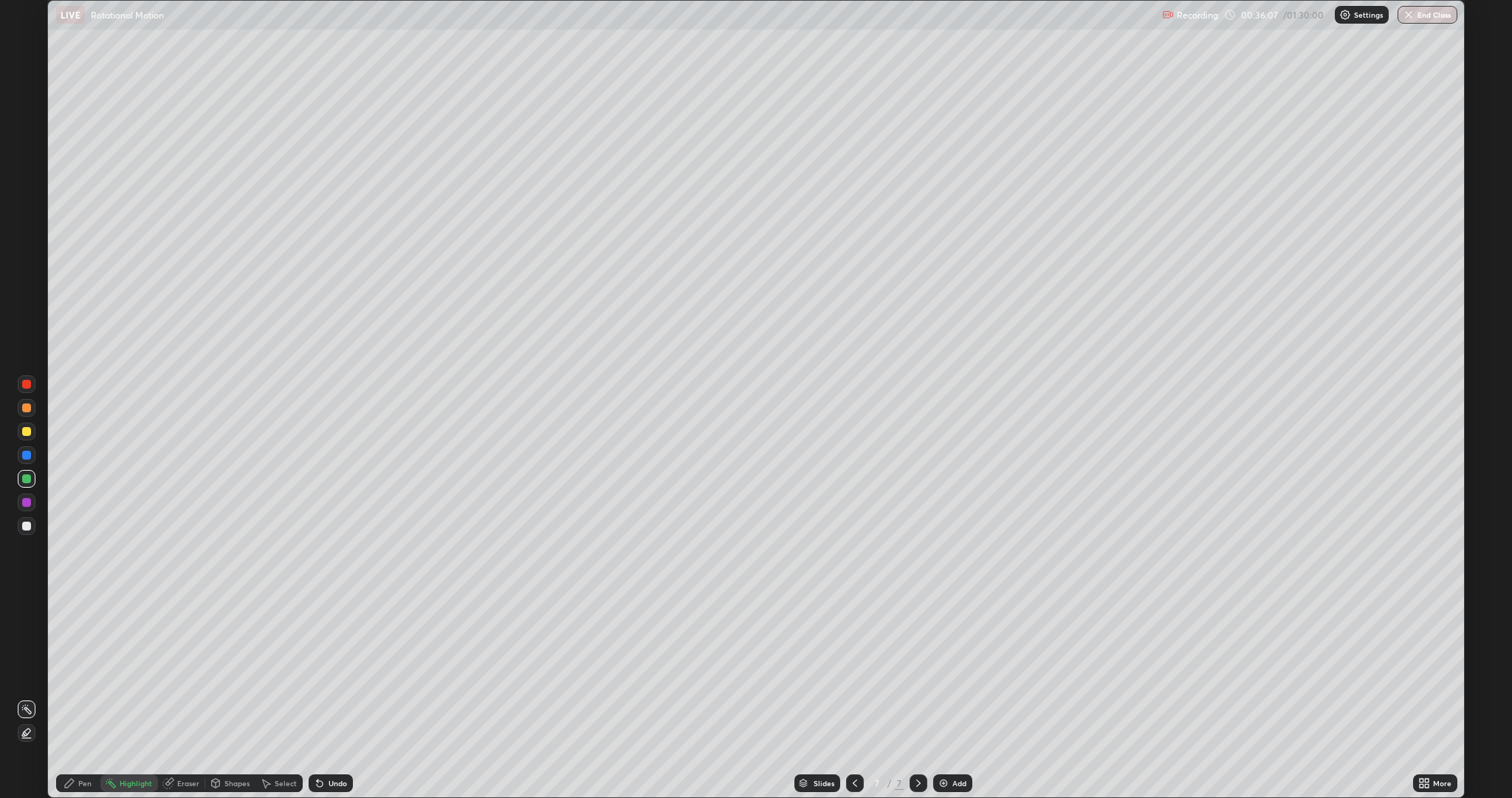
click at [333, 672] on div "Undo" at bounding box center [338, 783] width 19 height 8
click at [336, 672] on div "Undo" at bounding box center [338, 783] width 19 height 8
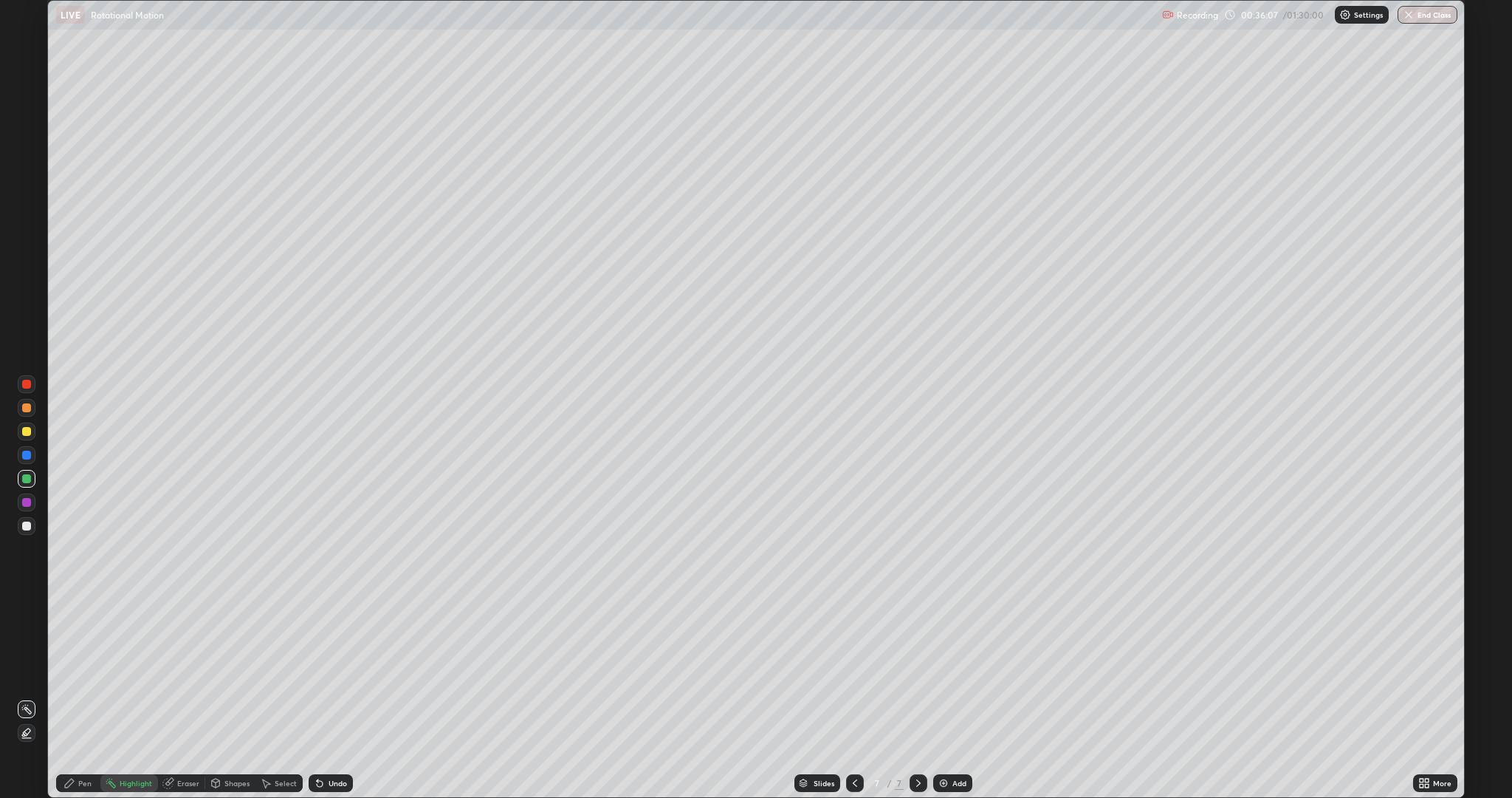
click at [336, 672] on div "Undo" at bounding box center [338, 783] width 19 height 8
click at [333, 672] on div "Undo" at bounding box center [338, 783] width 19 height 8
click at [335, 672] on div "Undo" at bounding box center [338, 783] width 19 height 8
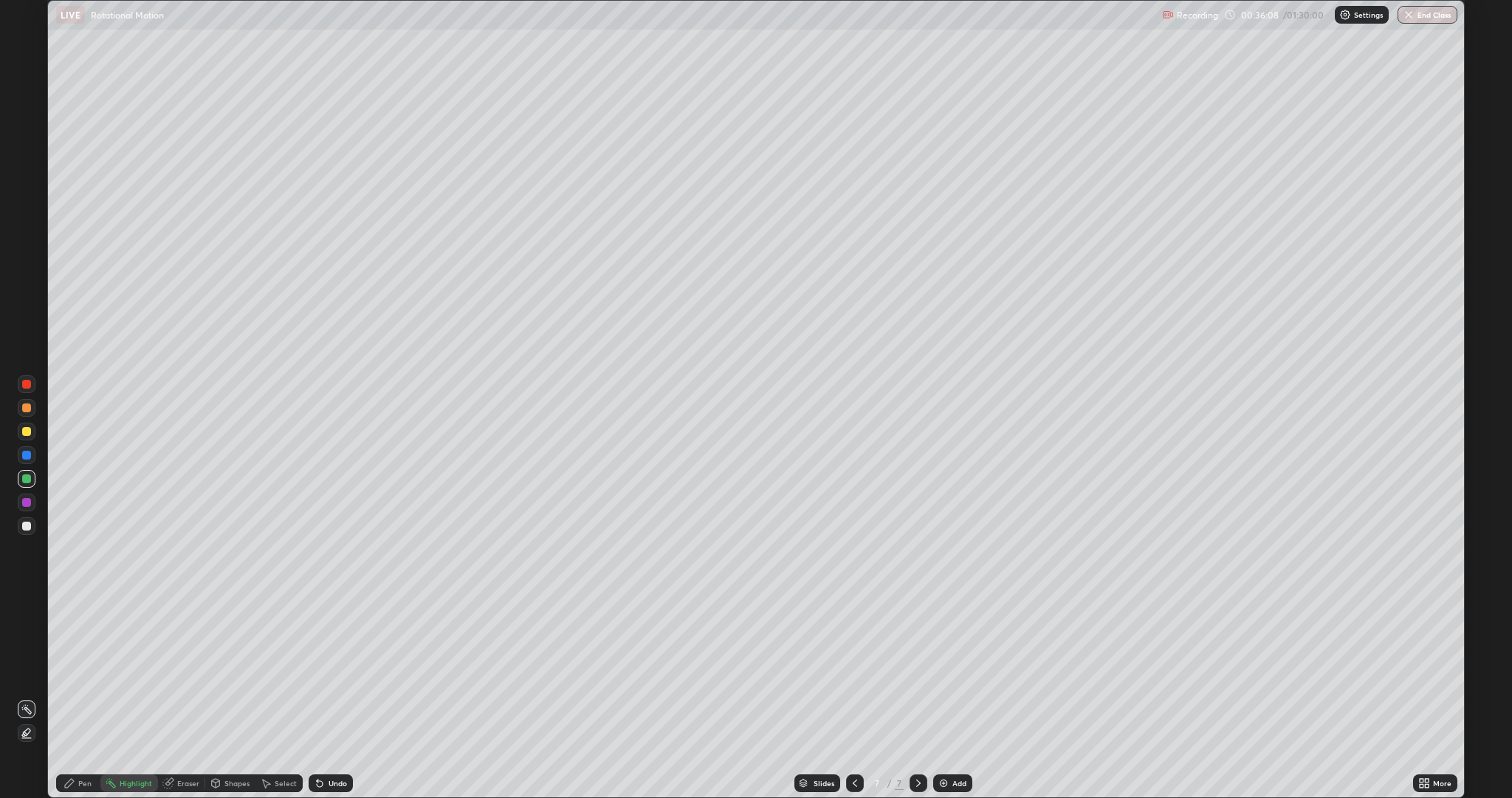
click at [335, 672] on div "Undo" at bounding box center [338, 783] width 19 height 8
click at [329, 672] on div "Undo" at bounding box center [338, 783] width 19 height 8
click at [328, 672] on div "Undo" at bounding box center [330, 782] width 44 height 18
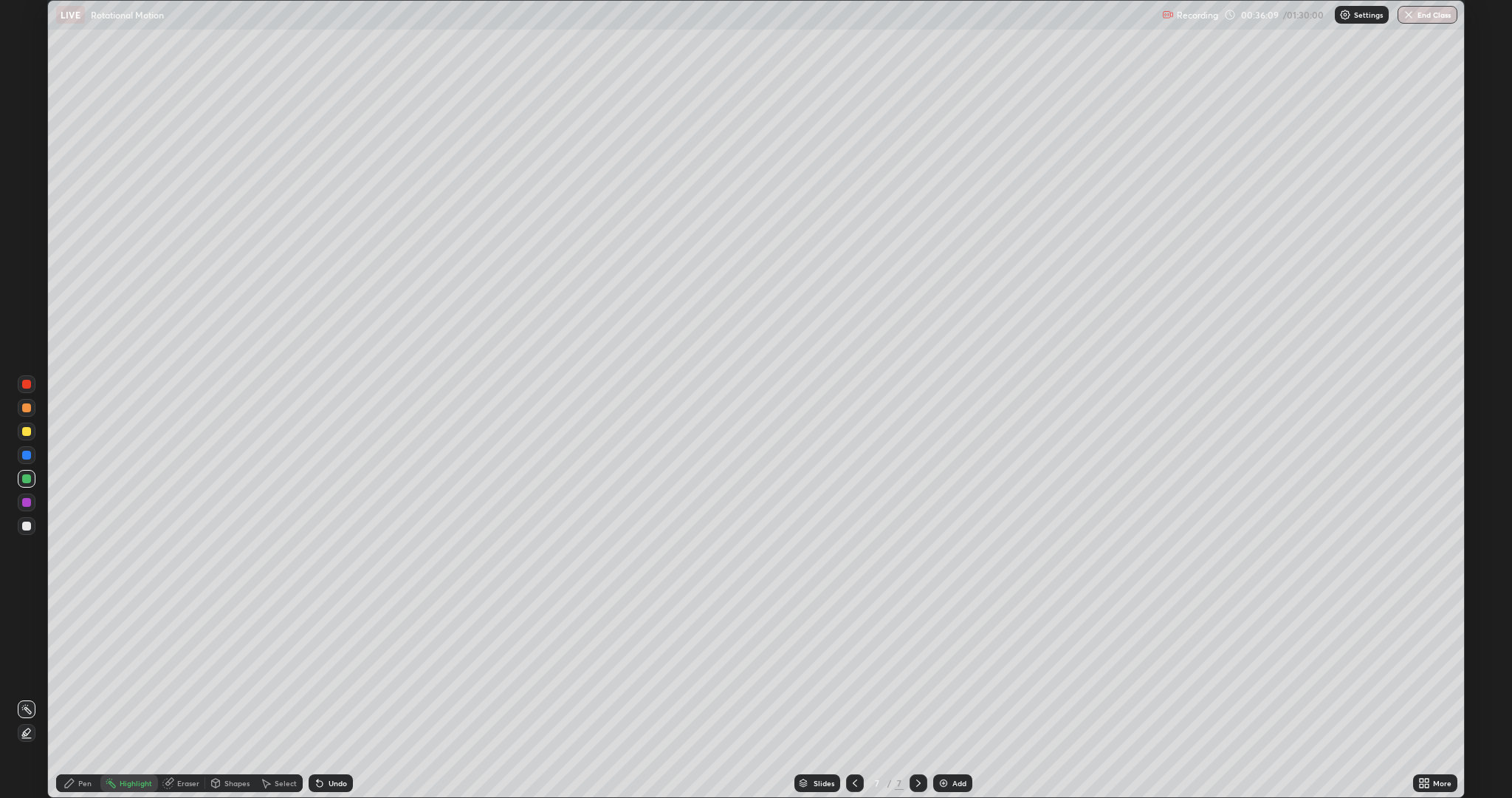
click at [328, 672] on div "Undo" at bounding box center [338, 783] width 19 height 8
click at [329, 672] on div "Undo" at bounding box center [330, 782] width 44 height 18
click at [335, 672] on div "Undo" at bounding box center [338, 783] width 19 height 8
click at [332, 672] on div "Undo" at bounding box center [338, 783] width 19 height 8
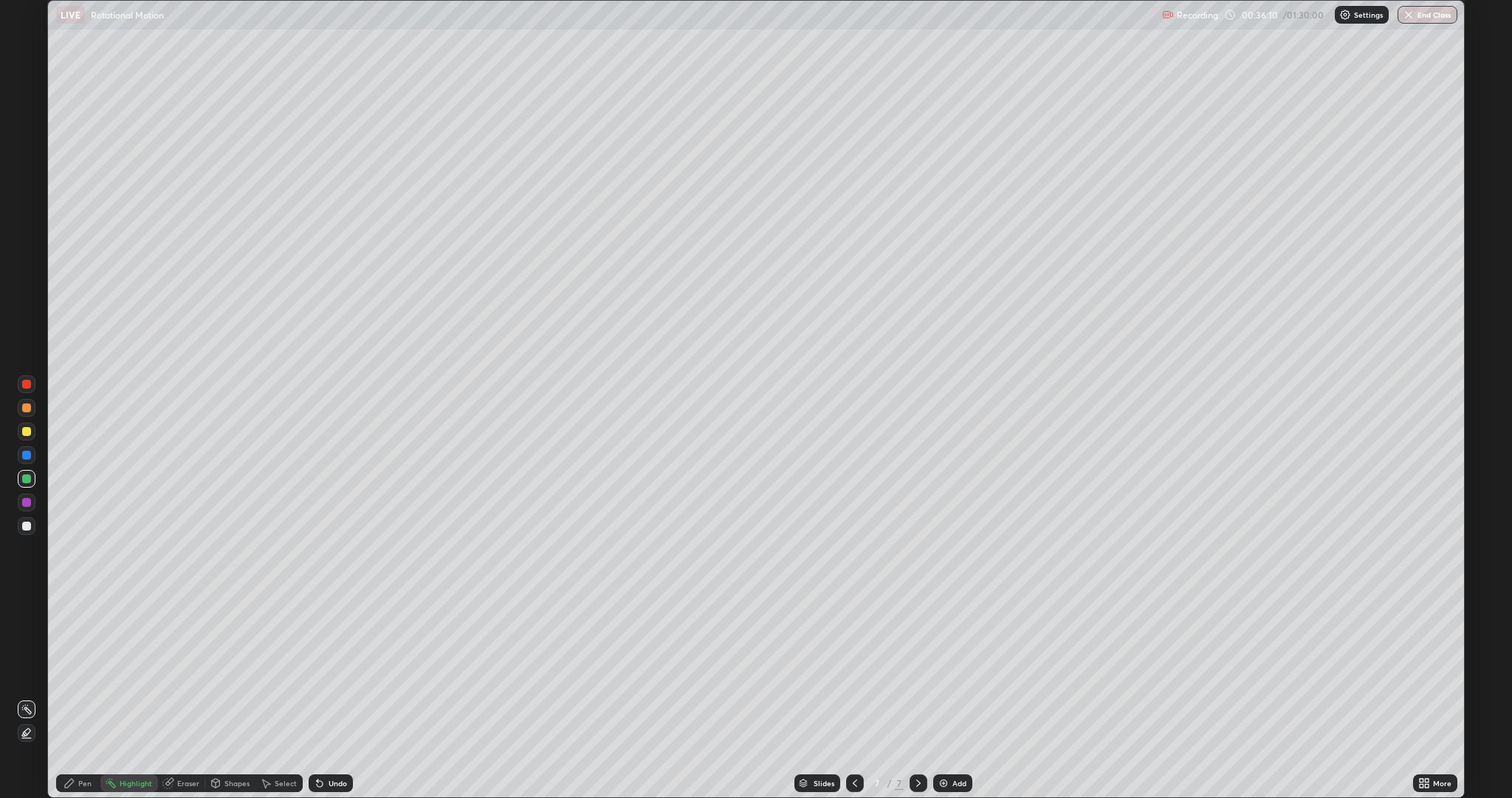
click at [332, 672] on div "Undo" at bounding box center [338, 783] width 19 height 8
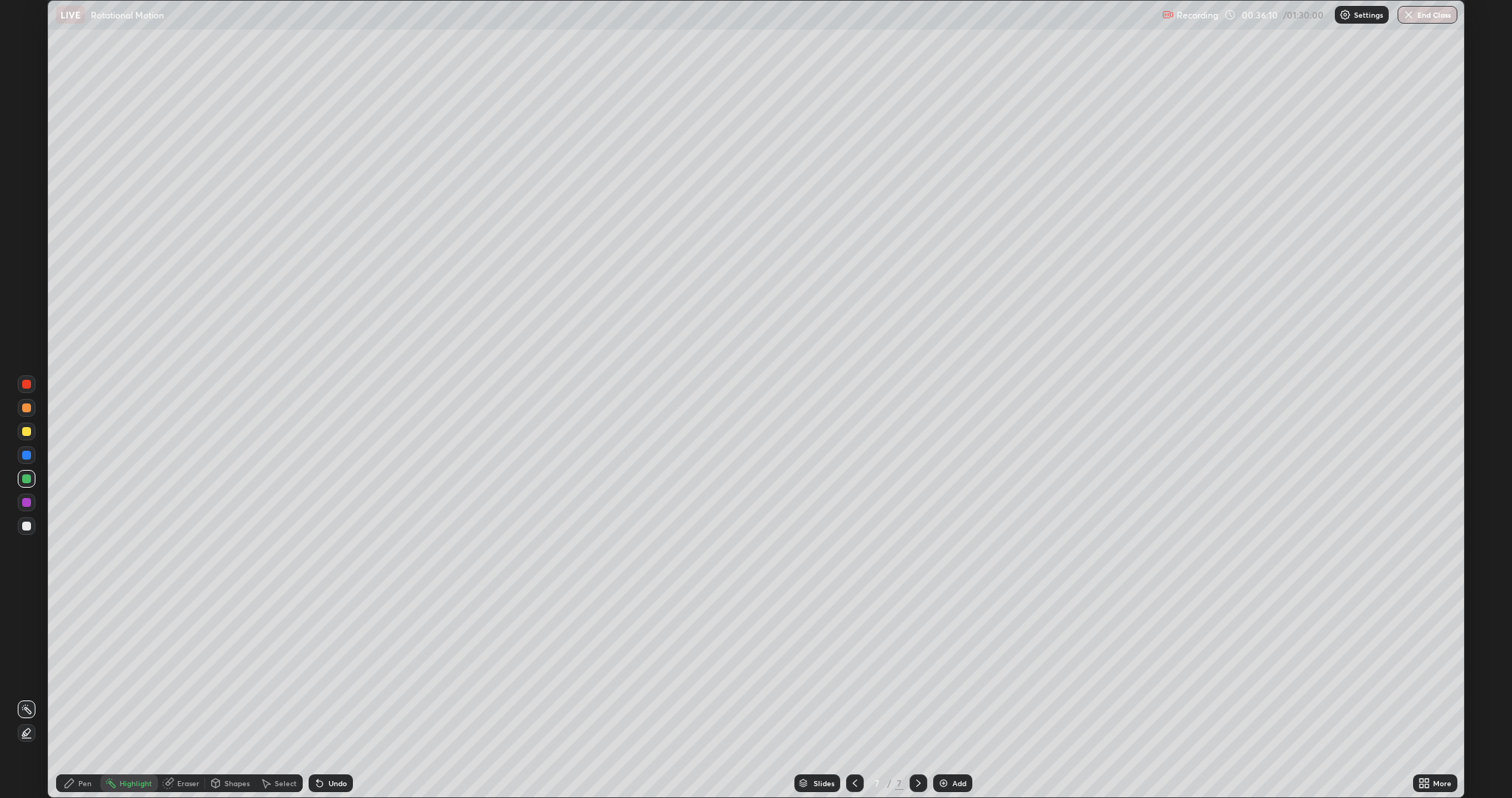
click at [332, 672] on div "Undo" at bounding box center [338, 783] width 19 height 8
click at [335, 672] on div "Undo" at bounding box center [338, 783] width 19 height 8
click at [333, 672] on div "Undo" at bounding box center [338, 783] width 19 height 8
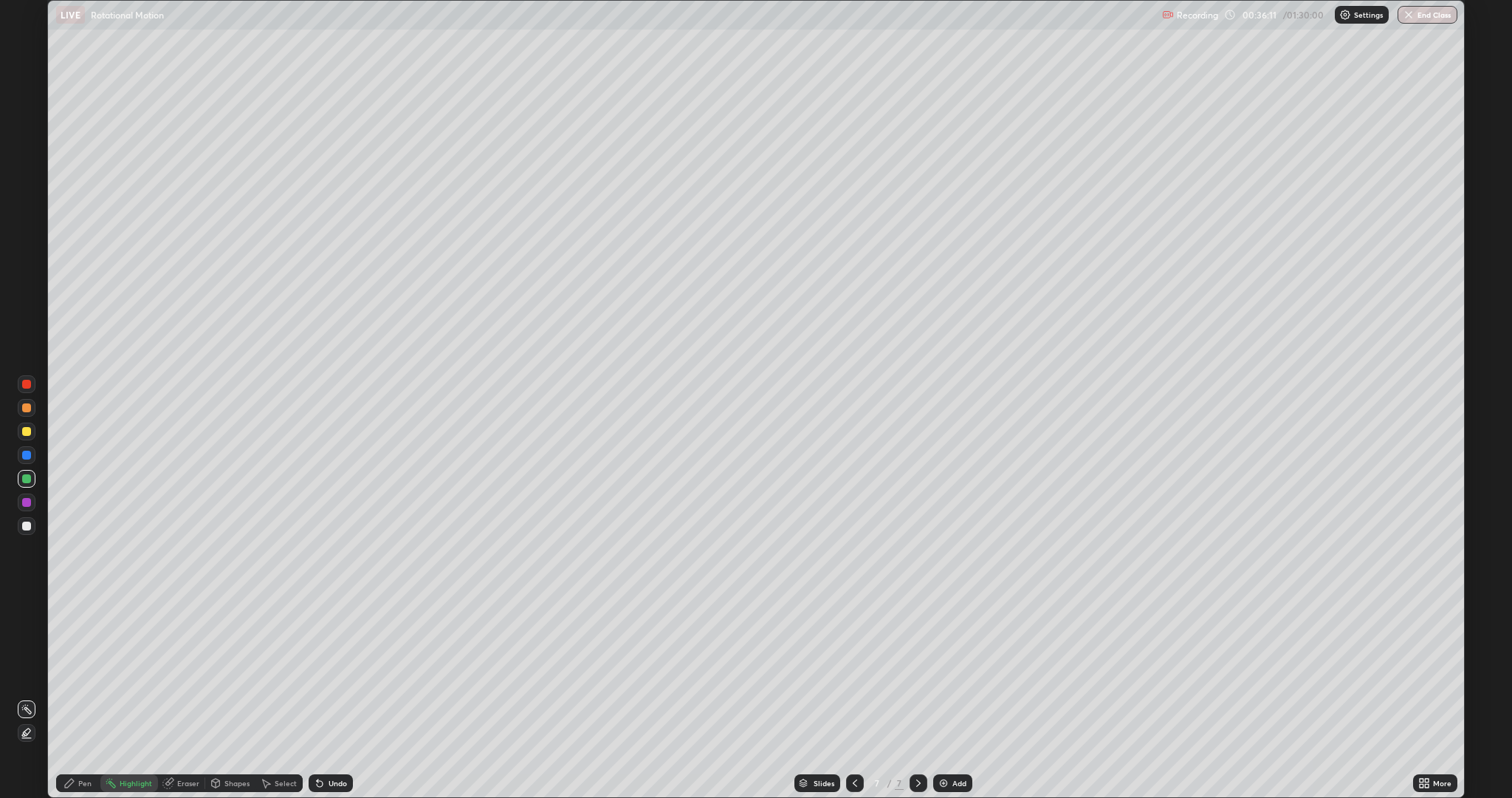
click at [333, 672] on div "Undo" at bounding box center [338, 783] width 19 height 8
click at [335, 672] on div "Undo" at bounding box center [338, 783] width 19 height 8
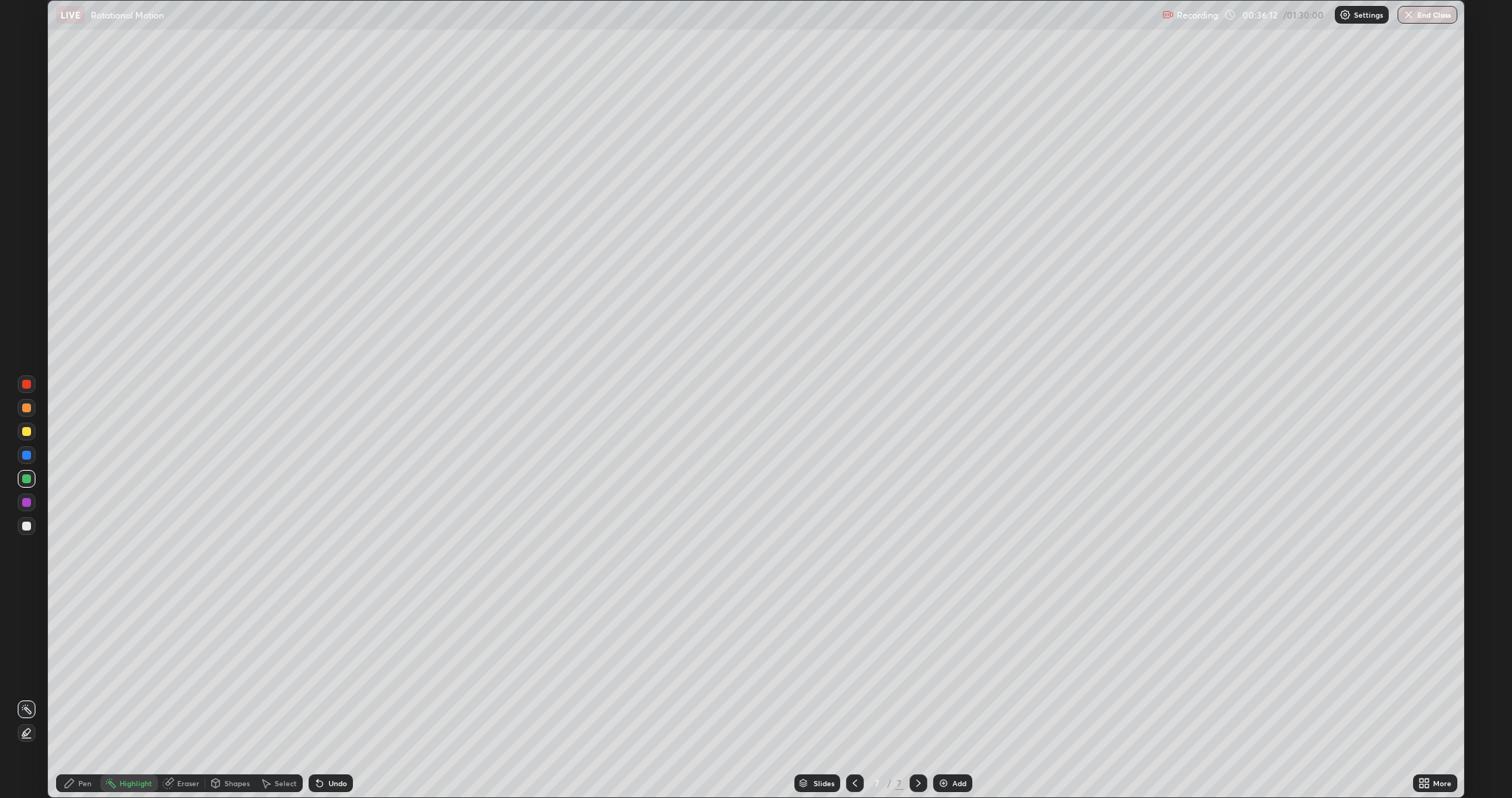
click at [335, 672] on div "Undo" at bounding box center [338, 783] width 19 height 8
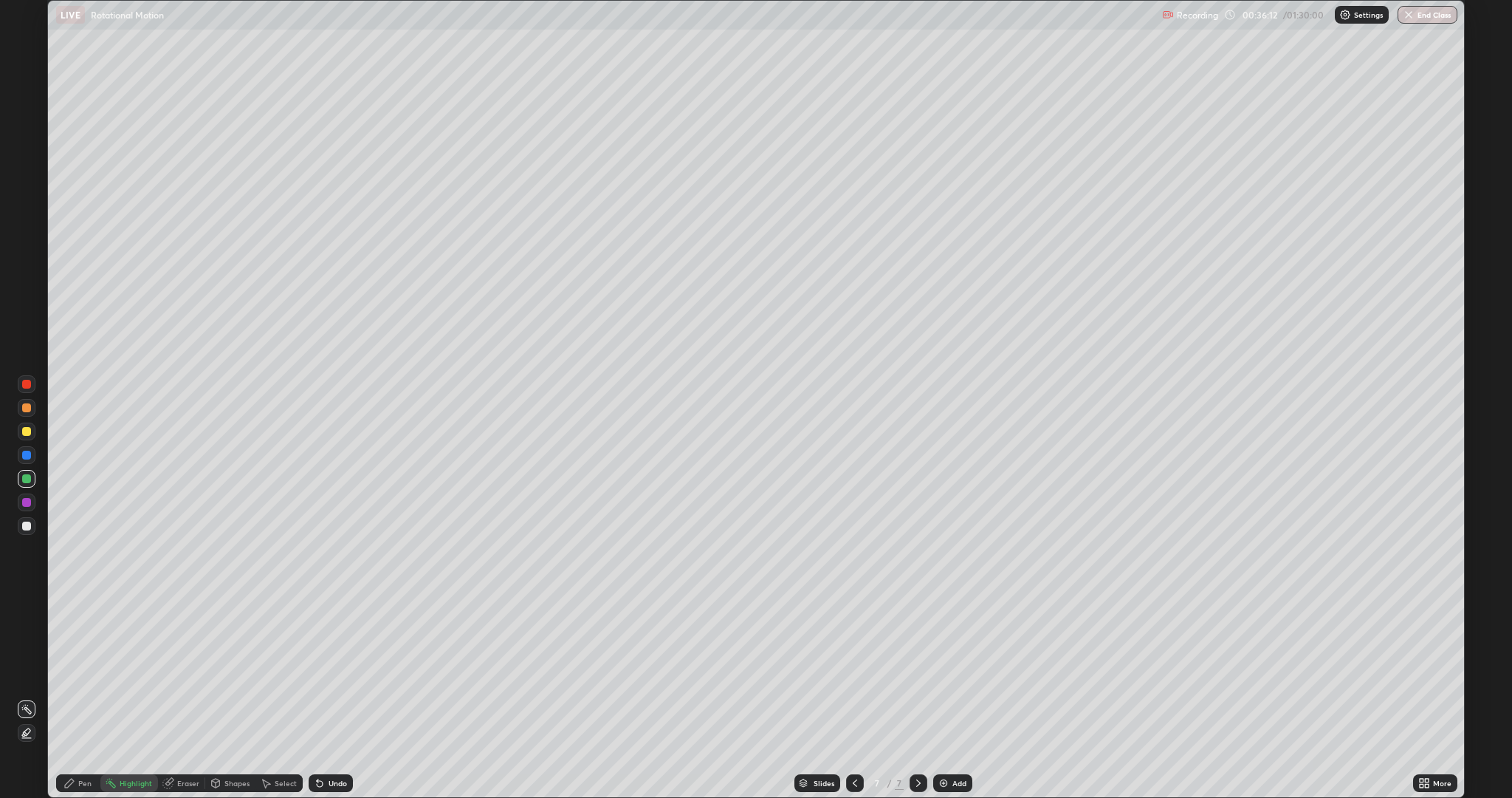
click at [337, 672] on div "Undo" at bounding box center [338, 783] width 19 height 8
click at [335, 672] on div "Undo" at bounding box center [338, 783] width 19 height 8
click at [338, 672] on div "Undo" at bounding box center [338, 783] width 19 height 8
click at [85, 672] on div "Pen" at bounding box center [85, 783] width 13 height 8
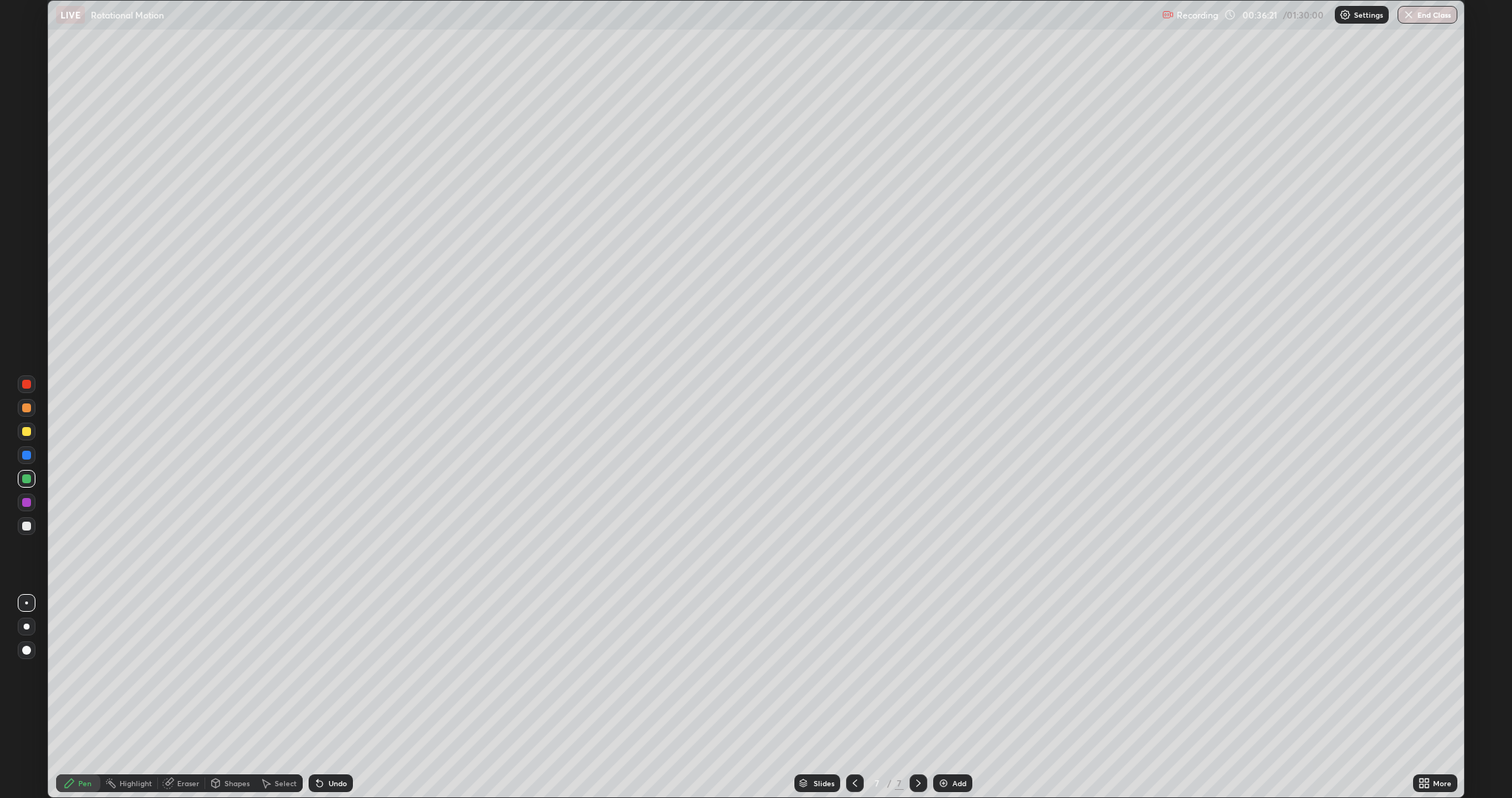
click at [30, 526] on div at bounding box center [26, 525] width 9 height 9
click at [26, 502] on div at bounding box center [26, 502] width 9 height 9
click at [26, 479] on div at bounding box center [26, 478] width 9 height 9
click at [287, 672] on div "Select" at bounding box center [286, 783] width 23 height 8
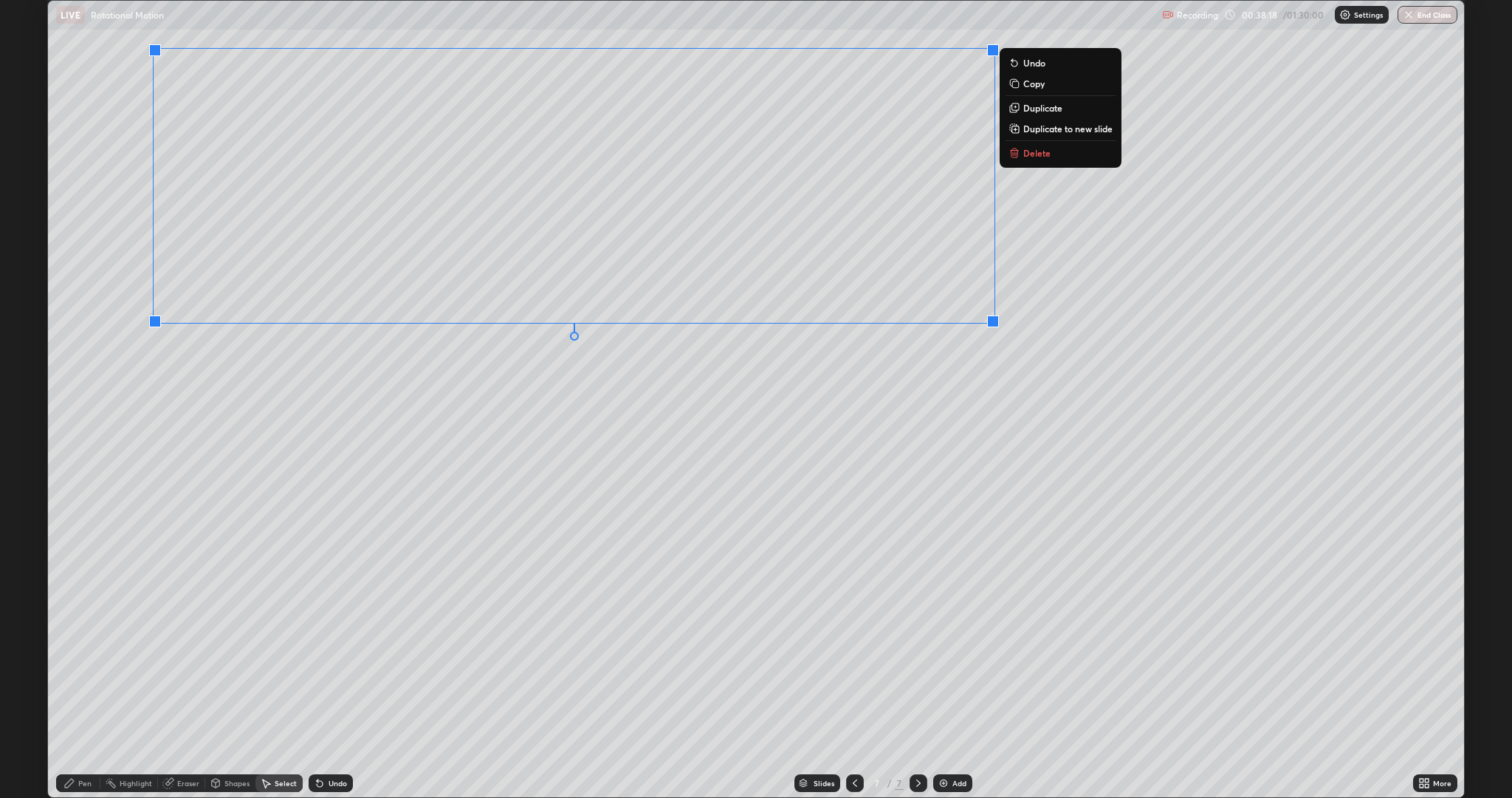
click at [845, 435] on div "0 ° Undo Copy Duplicate Duplicate to new slide Delete" at bounding box center [756, 399] width 1416 height 796
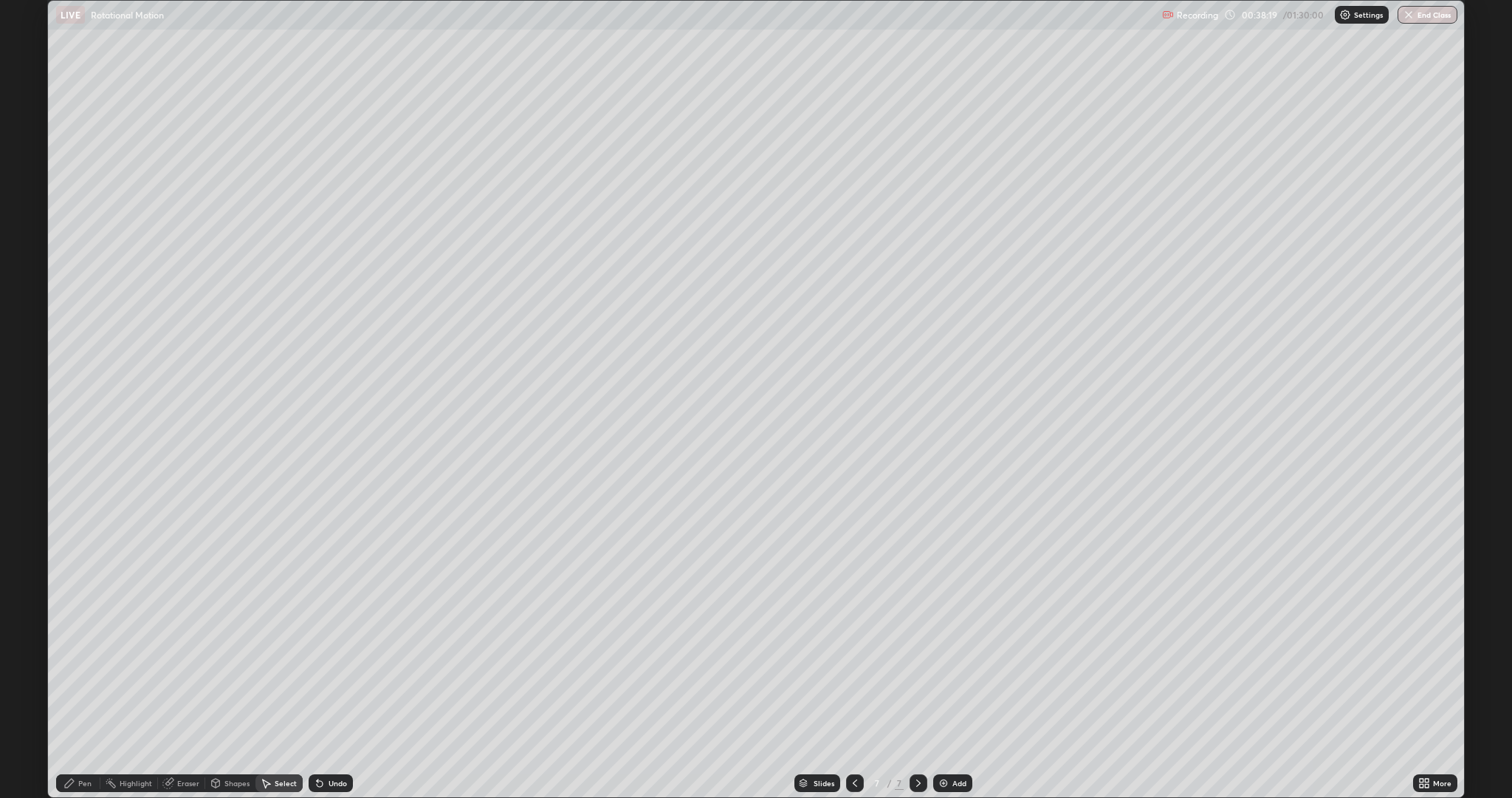
click at [235, 672] on div "Shapes" at bounding box center [237, 783] width 25 height 8
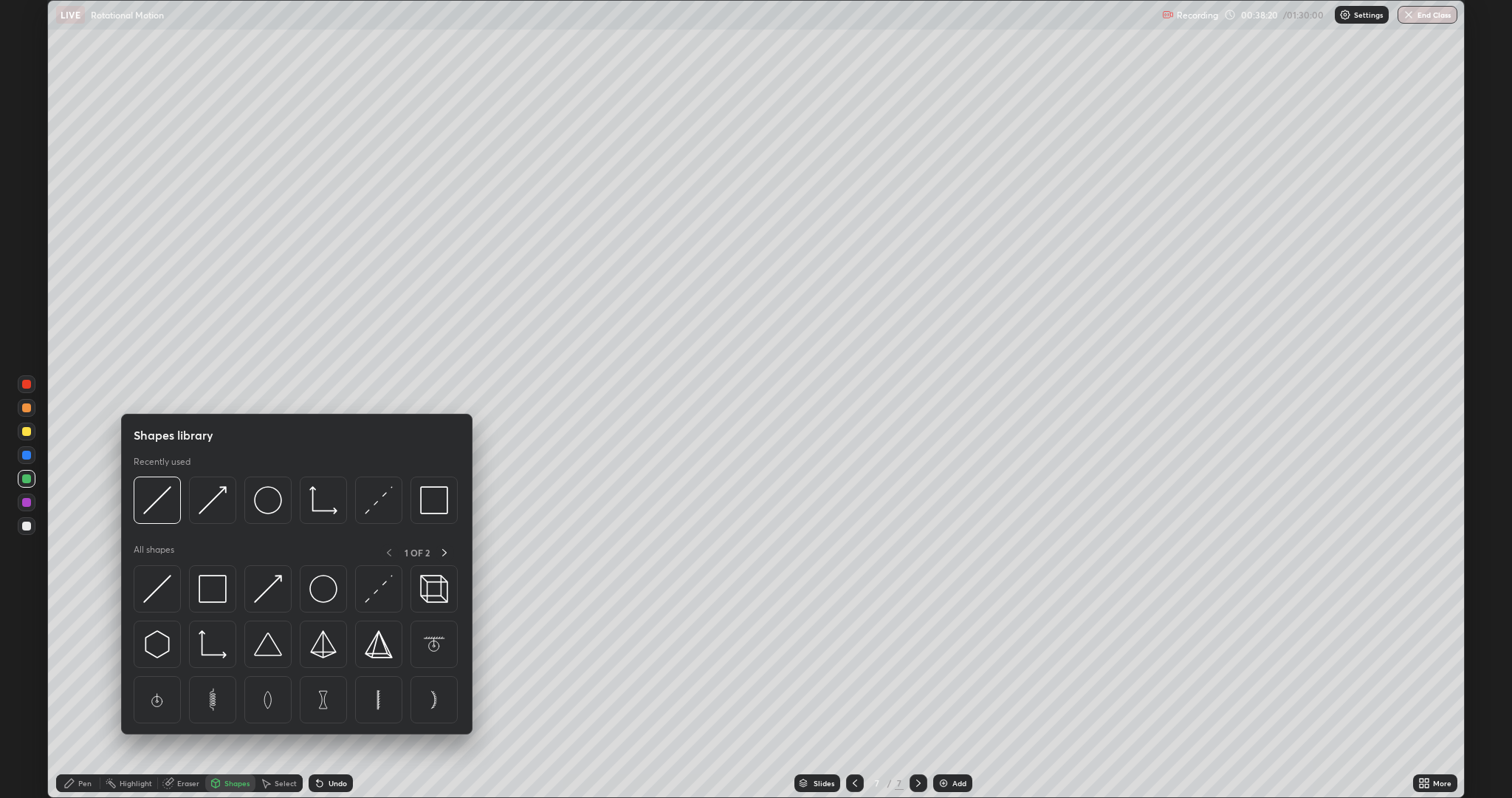
click at [262, 509] on img at bounding box center [268, 500] width 28 height 28
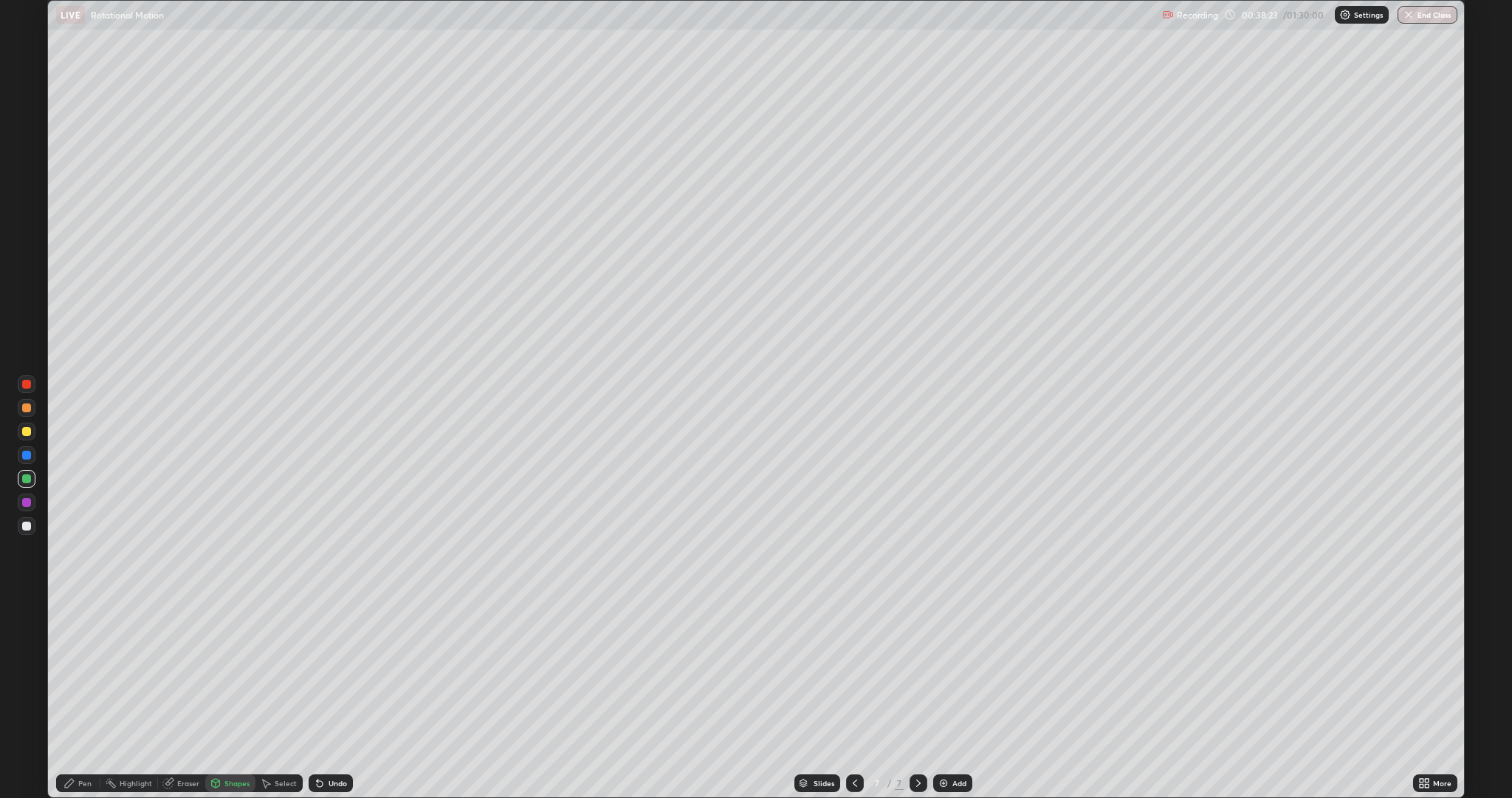
click at [217, 672] on icon at bounding box center [216, 782] width 8 height 9
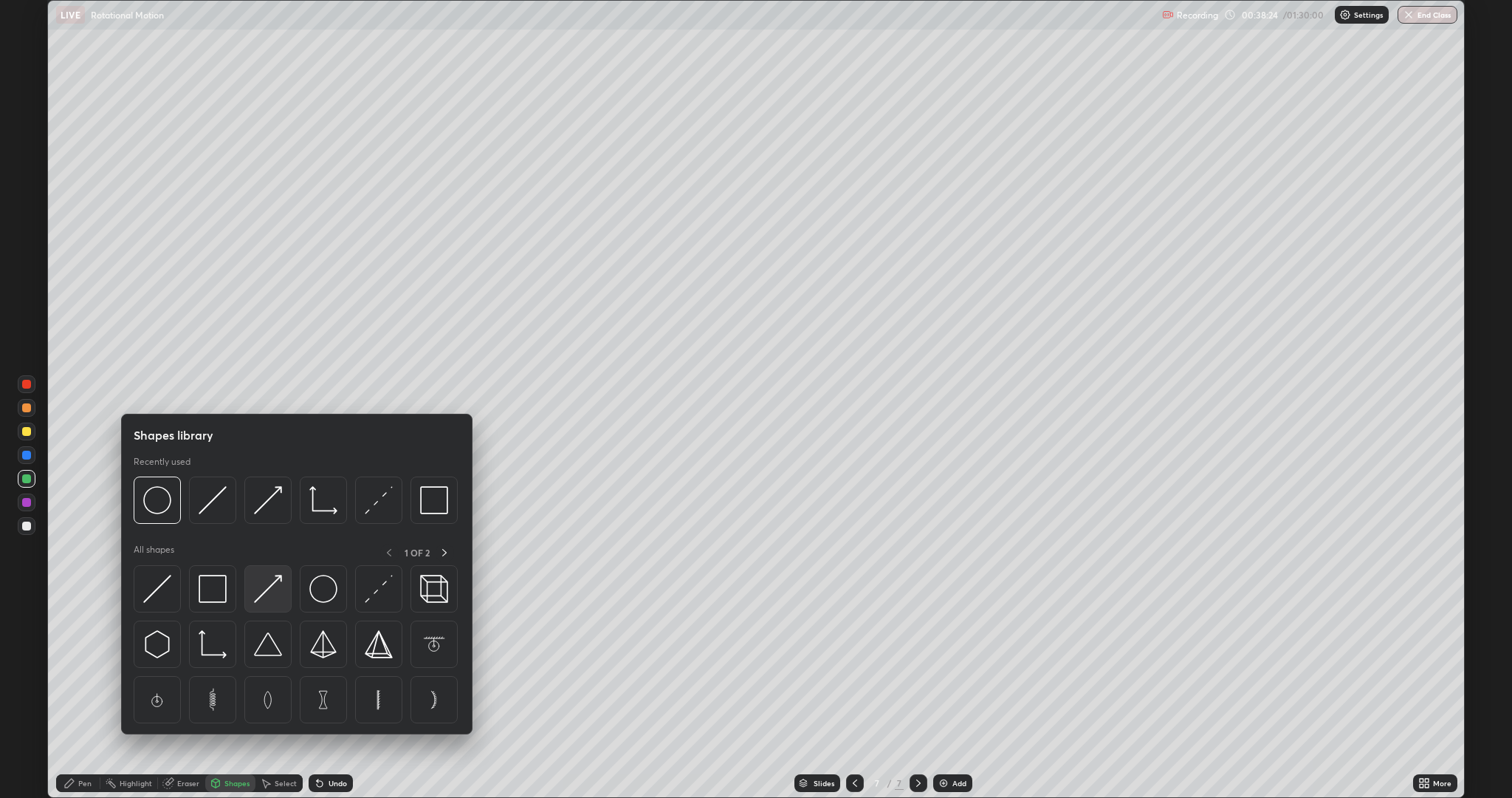
click at [262, 589] on img at bounding box center [268, 589] width 28 height 28
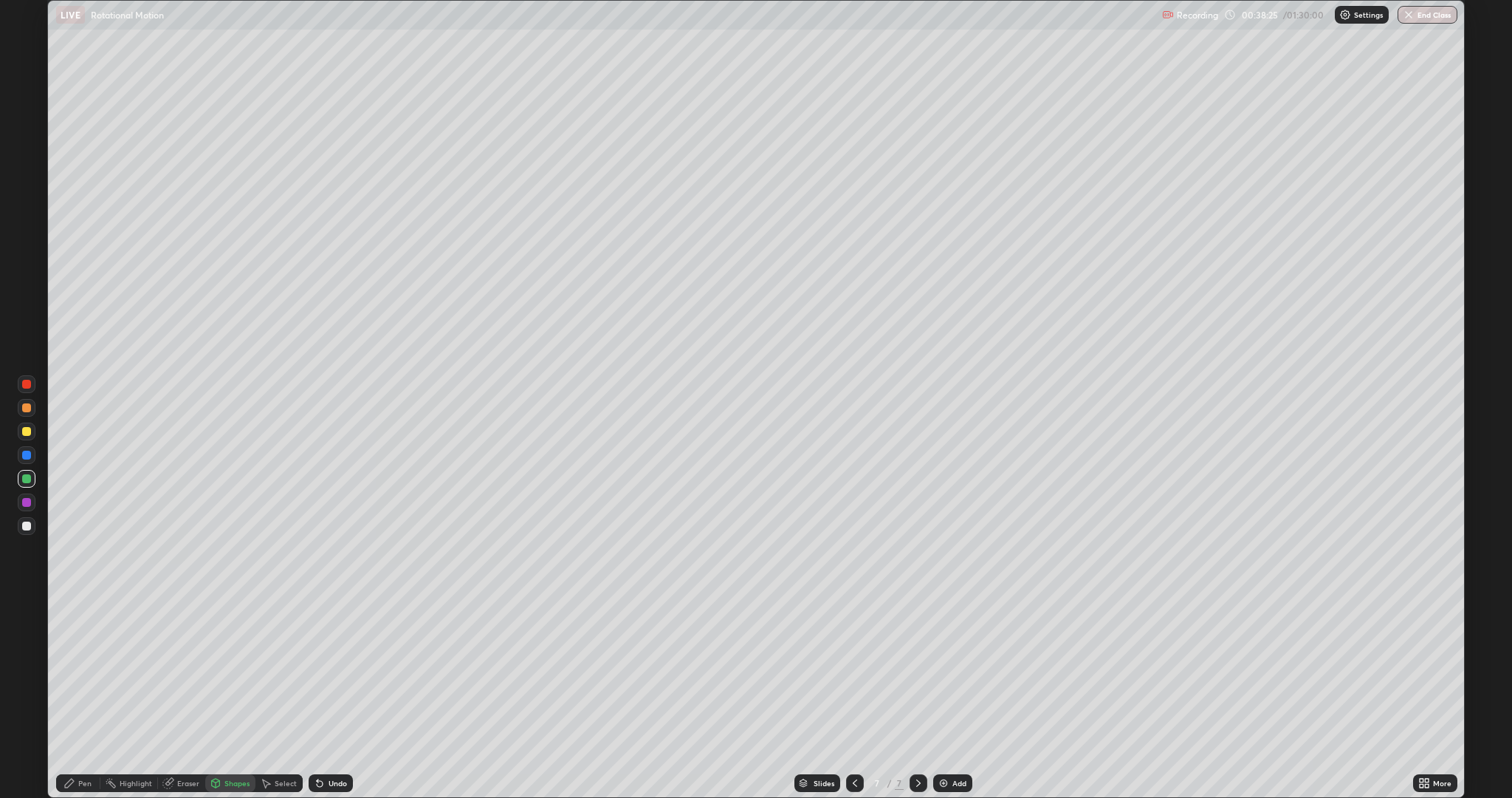
click at [25, 455] on div at bounding box center [26, 455] width 9 height 9
click at [26, 435] on div at bounding box center [26, 430] width 9 height 9
click at [228, 672] on div "Shapes" at bounding box center [237, 783] width 25 height 8
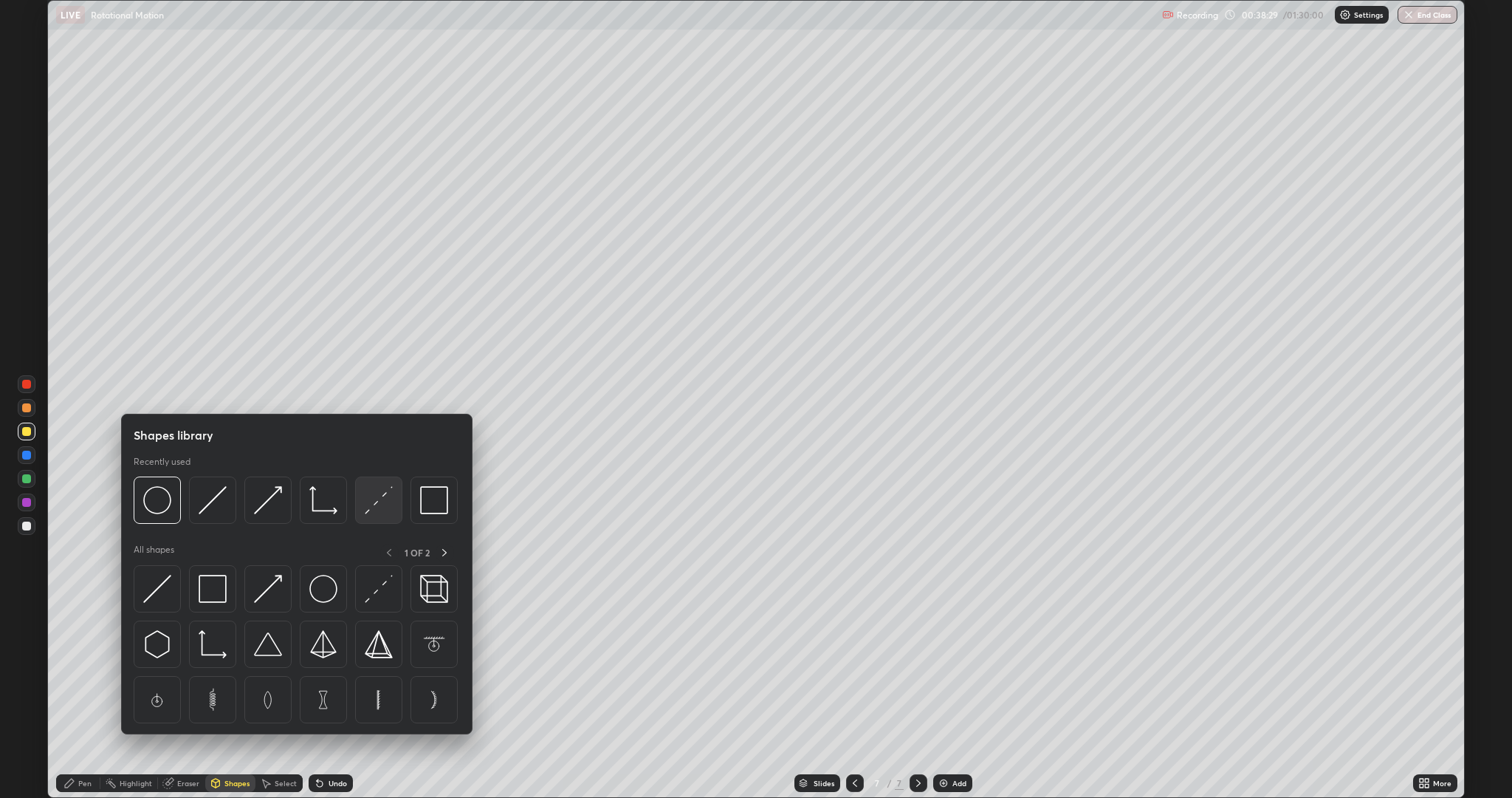
click at [368, 508] on img at bounding box center [379, 500] width 28 height 28
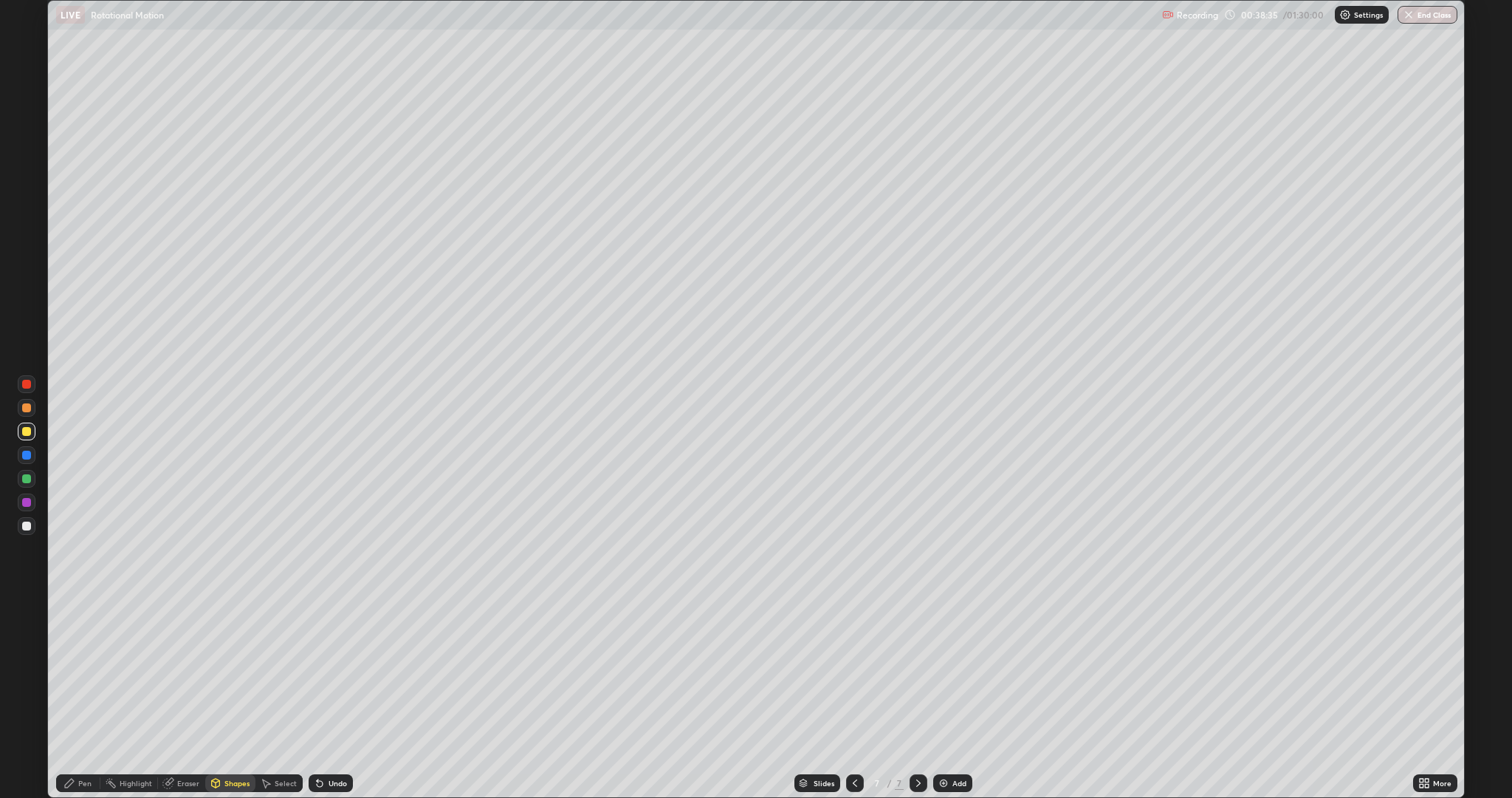
click at [224, 672] on div "Shapes" at bounding box center [237, 783] width 25 height 8
click at [243, 672] on div "Shapes" at bounding box center [230, 782] width 50 height 18
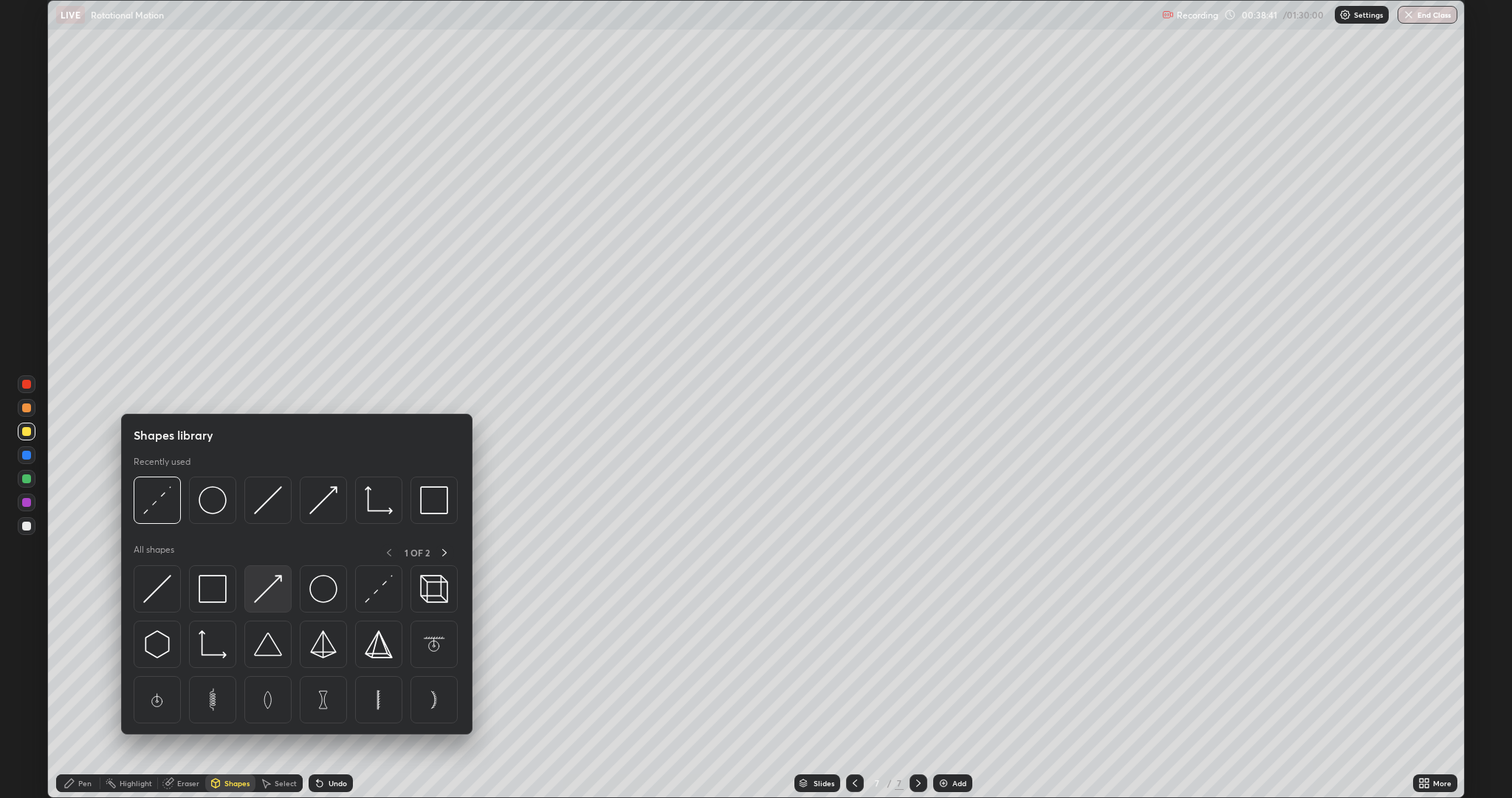
click at [269, 591] on img at bounding box center [268, 589] width 28 height 28
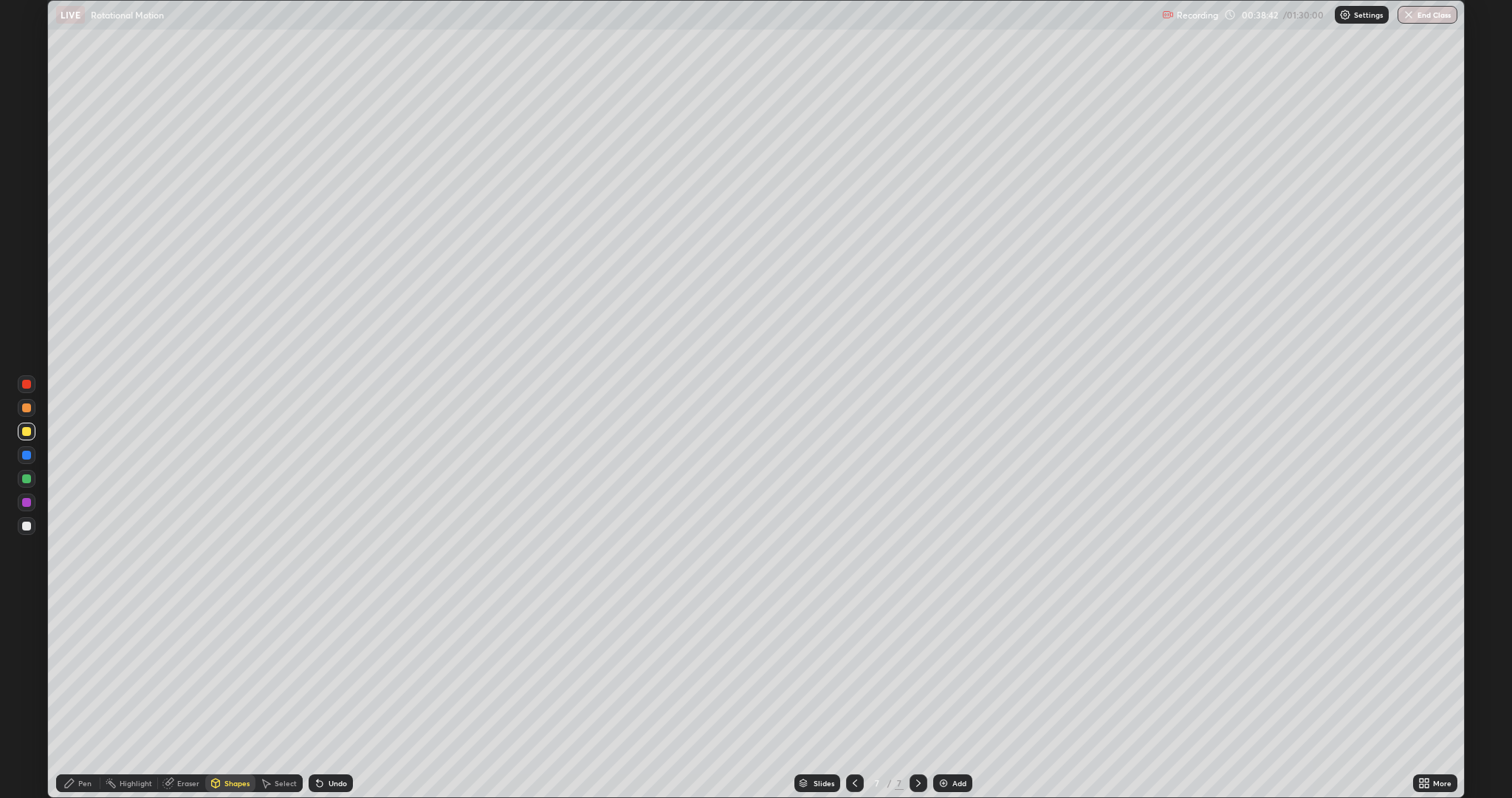
click at [26, 479] on div at bounding box center [26, 478] width 9 height 9
click at [27, 403] on div at bounding box center [26, 407] width 9 height 9
click at [82, 672] on div "Pen" at bounding box center [85, 783] width 13 height 8
click at [224, 672] on div "Shapes" at bounding box center [237, 783] width 25 height 8
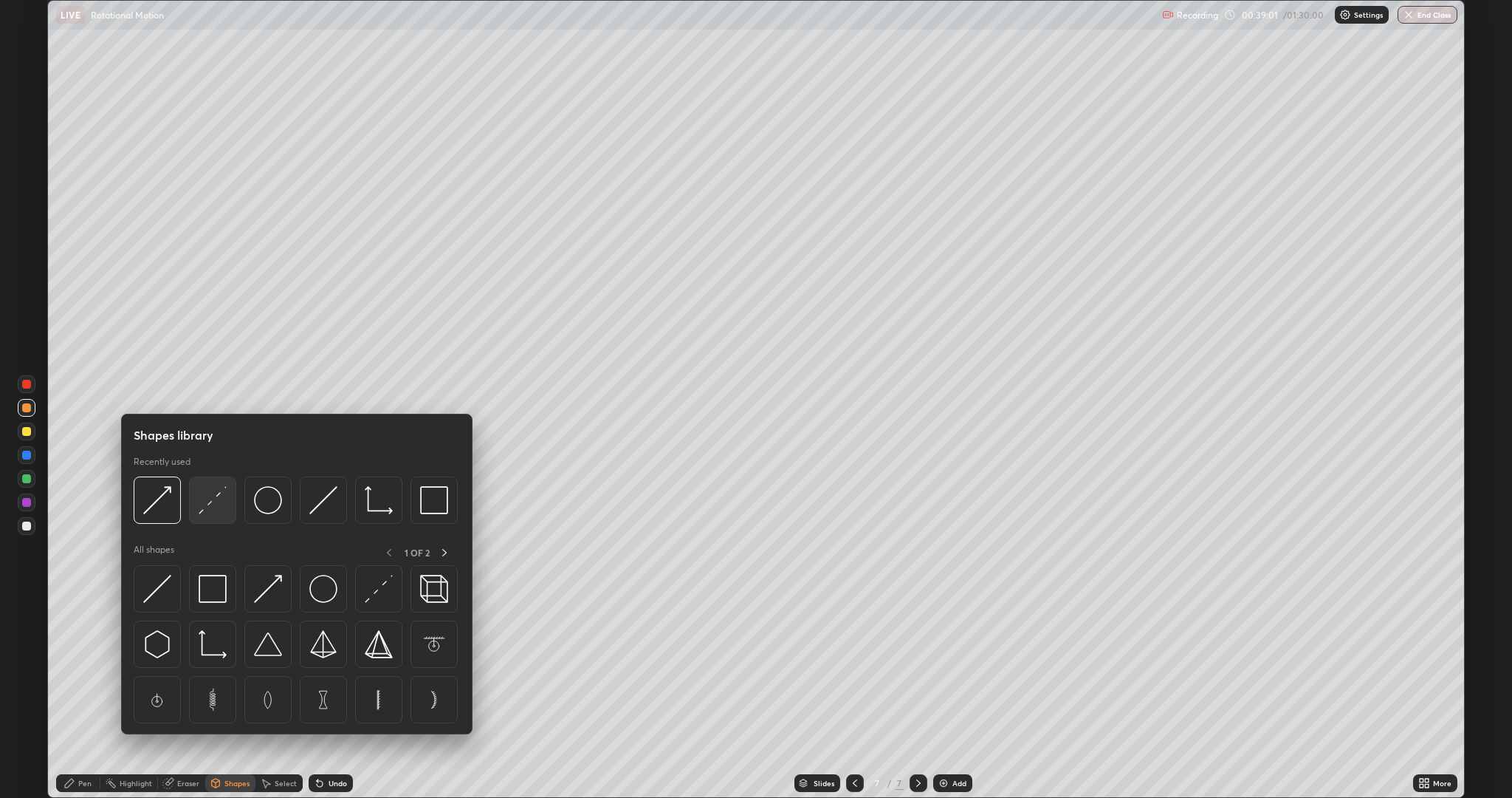
click at [218, 502] on img at bounding box center [213, 500] width 28 height 28
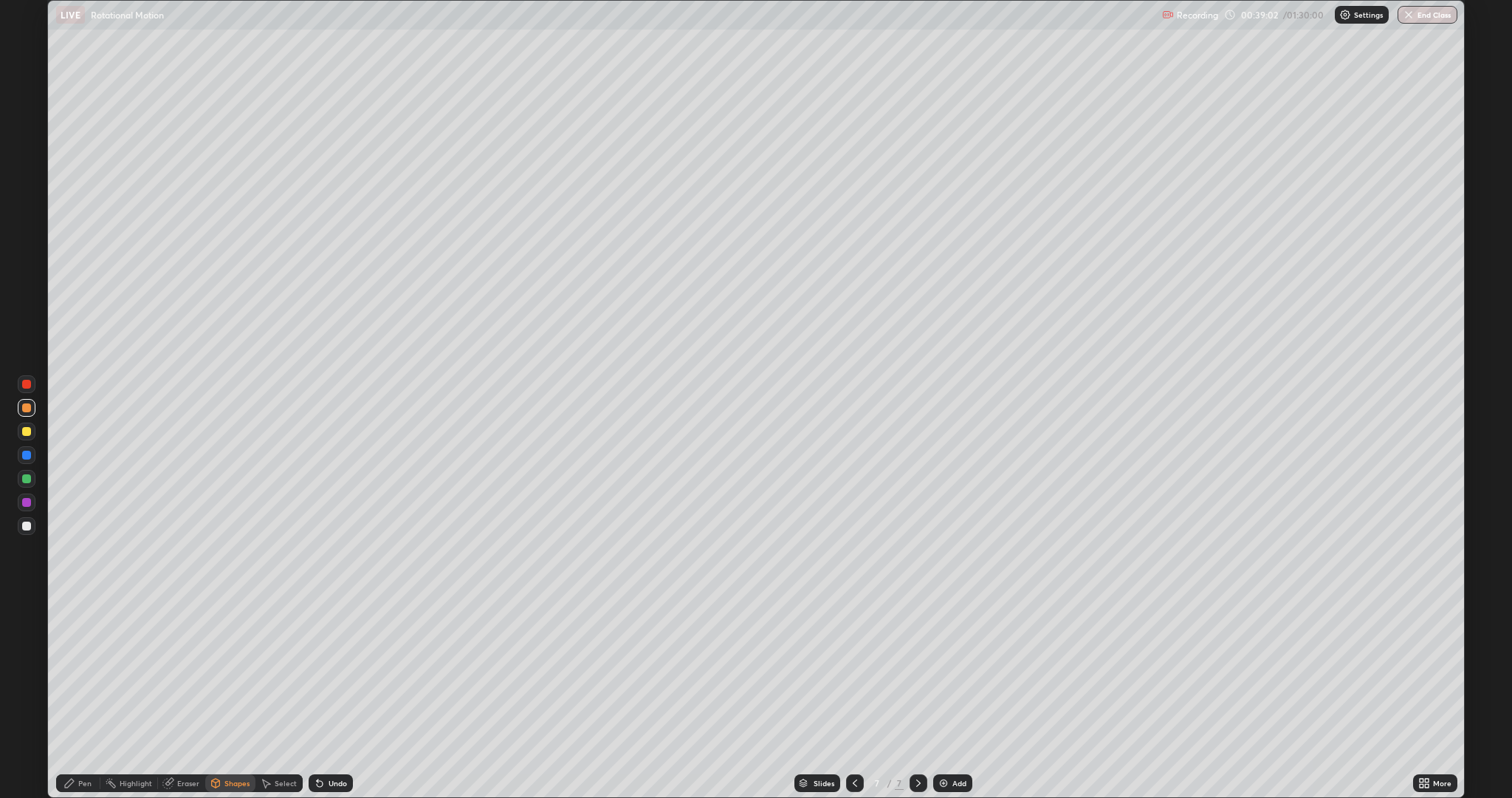
click at [26, 431] on div at bounding box center [26, 430] width 9 height 9
click at [94, 672] on div "Pen" at bounding box center [78, 782] width 44 height 18
click at [26, 524] on div at bounding box center [26, 525] width 9 height 9
click at [278, 672] on div "Select" at bounding box center [279, 782] width 47 height 18
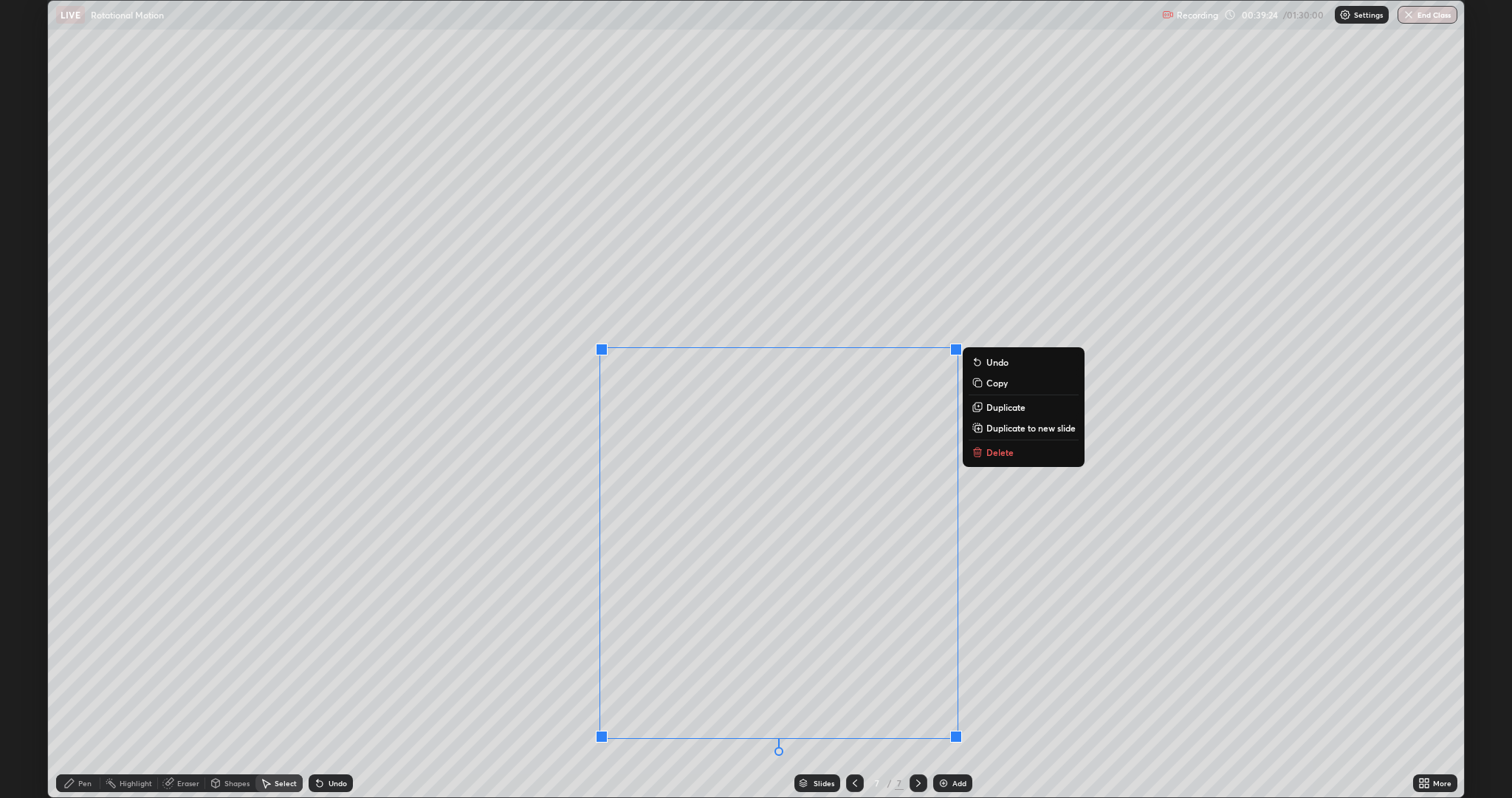
click at [1006, 433] on p "Duplicate to new slide" at bounding box center [1031, 427] width 89 height 12
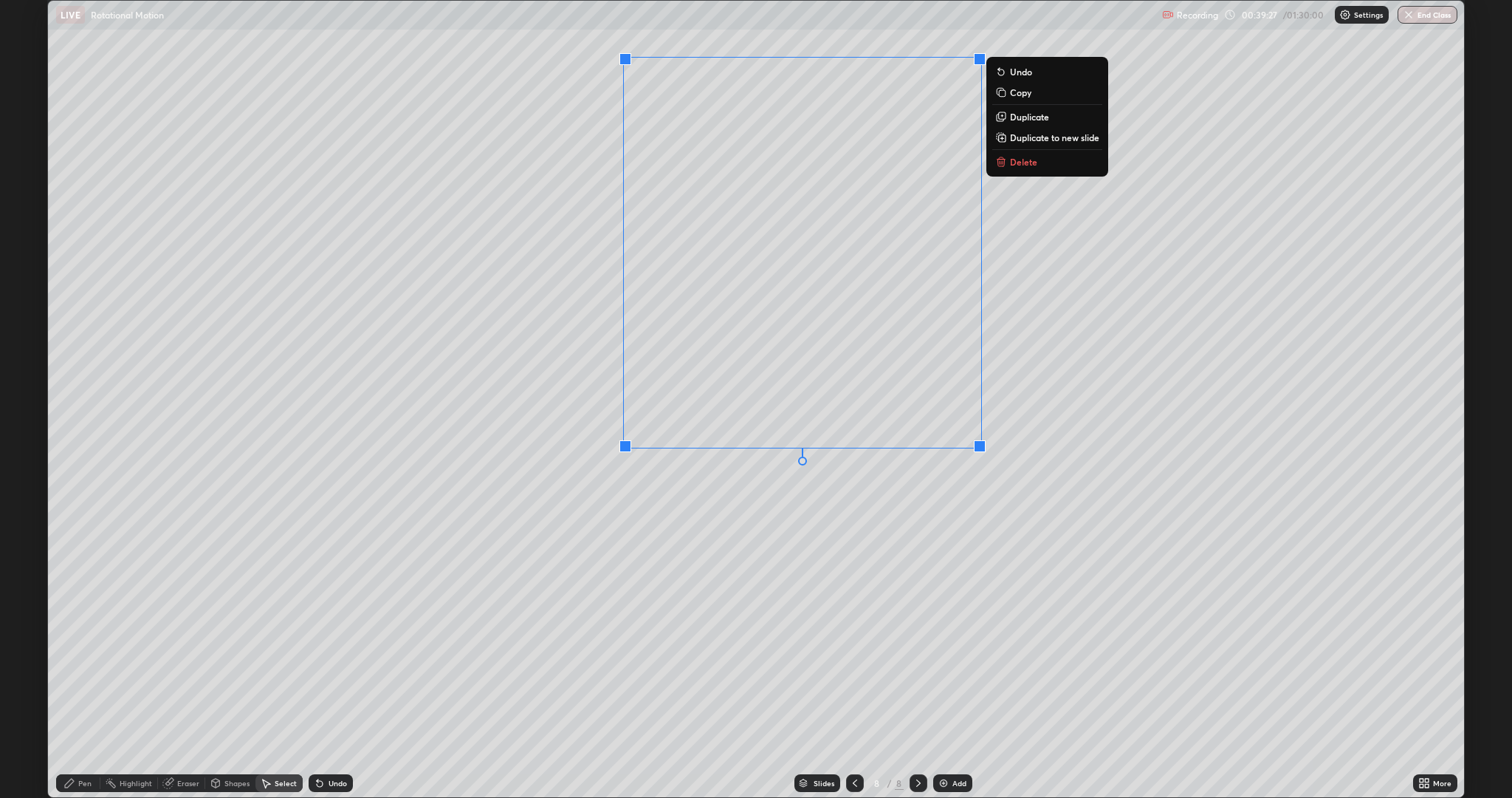
click at [843, 555] on div "0 ° Undo Copy Duplicate Duplicate to new slide Delete" at bounding box center [756, 399] width 1416 height 796
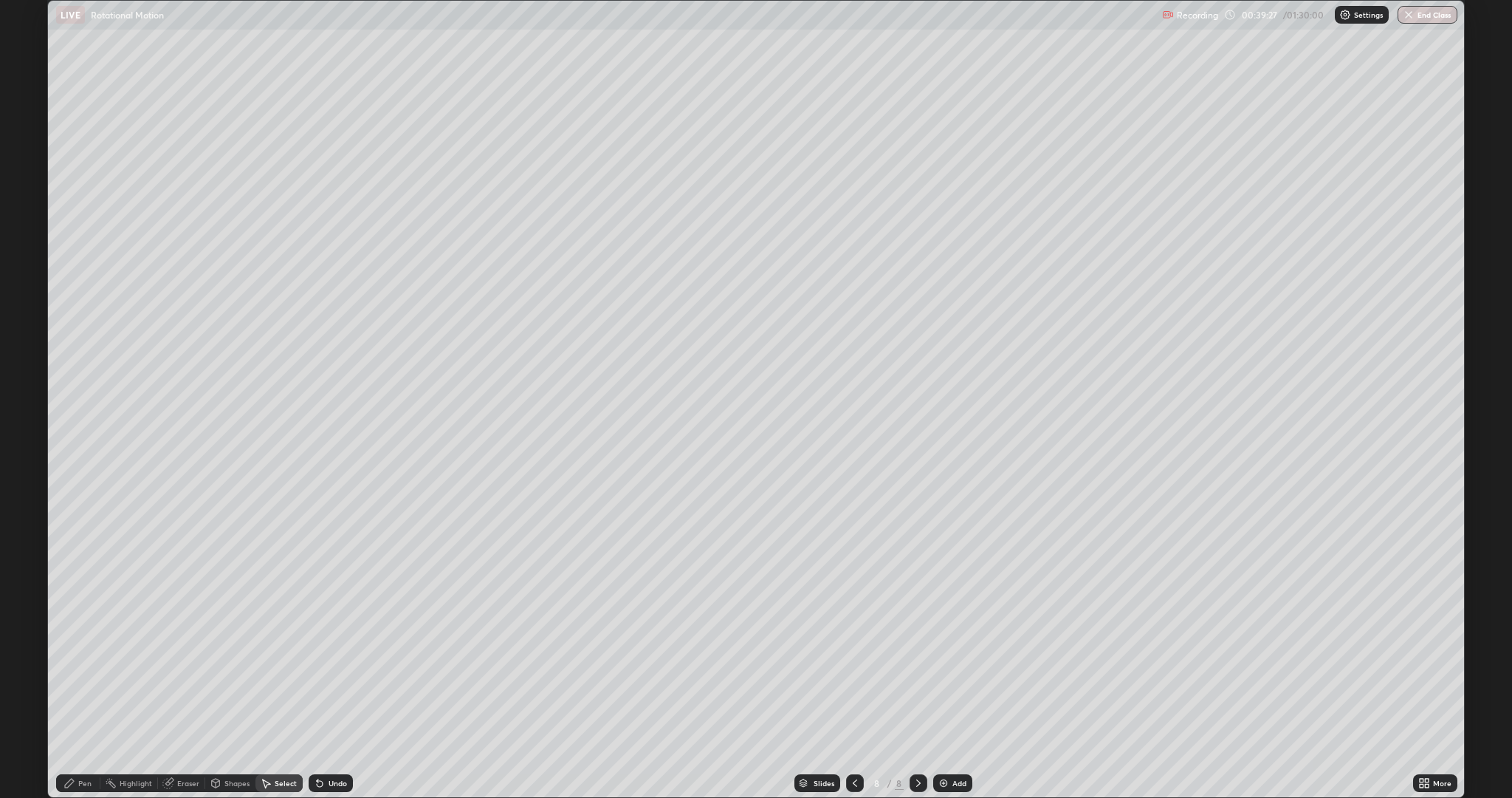
click at [1430, 672] on div "More" at bounding box center [1434, 782] width 44 height 18
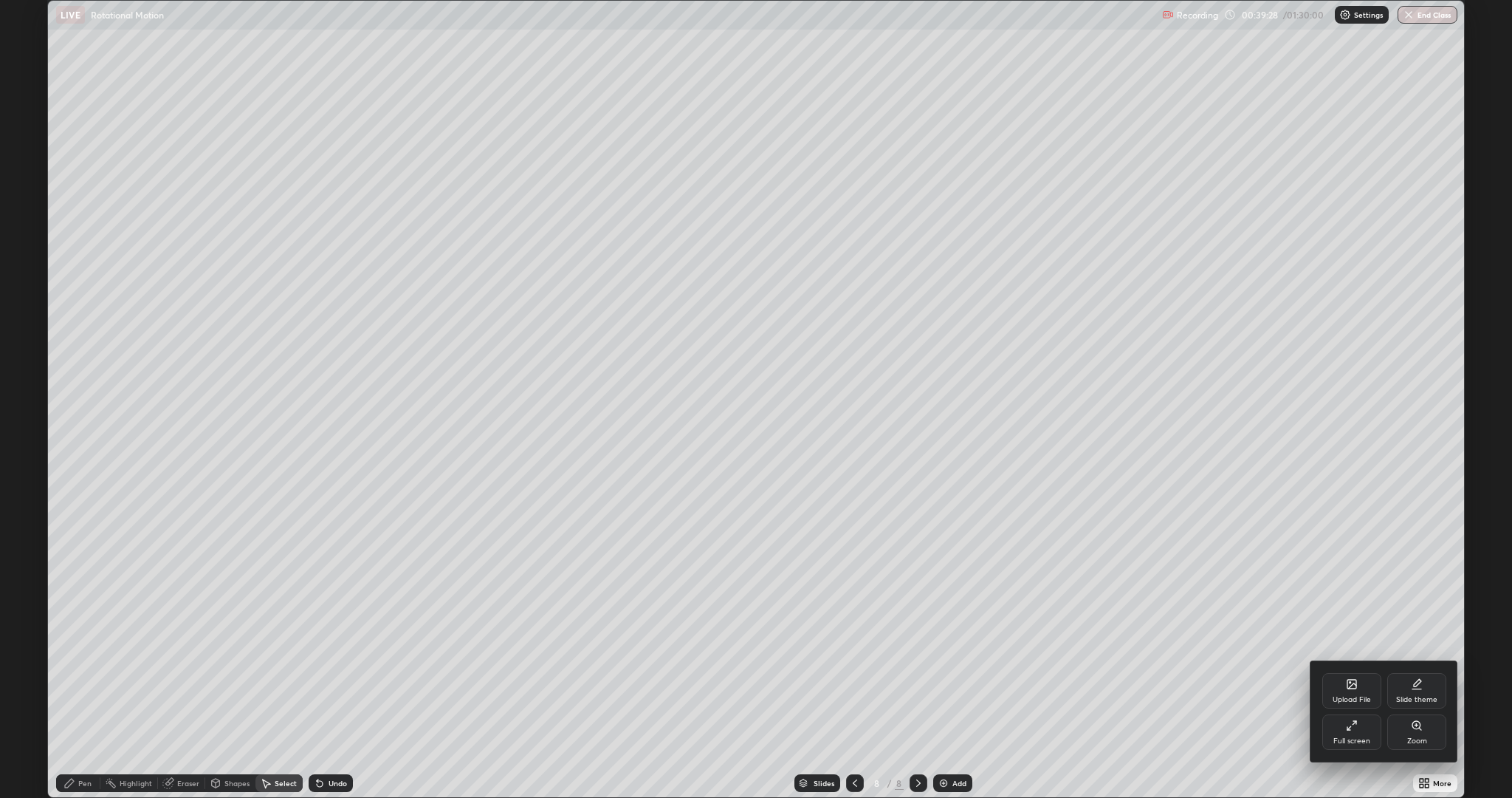
click at [1337, 672] on div "Full screen" at bounding box center [1352, 732] width 59 height 36
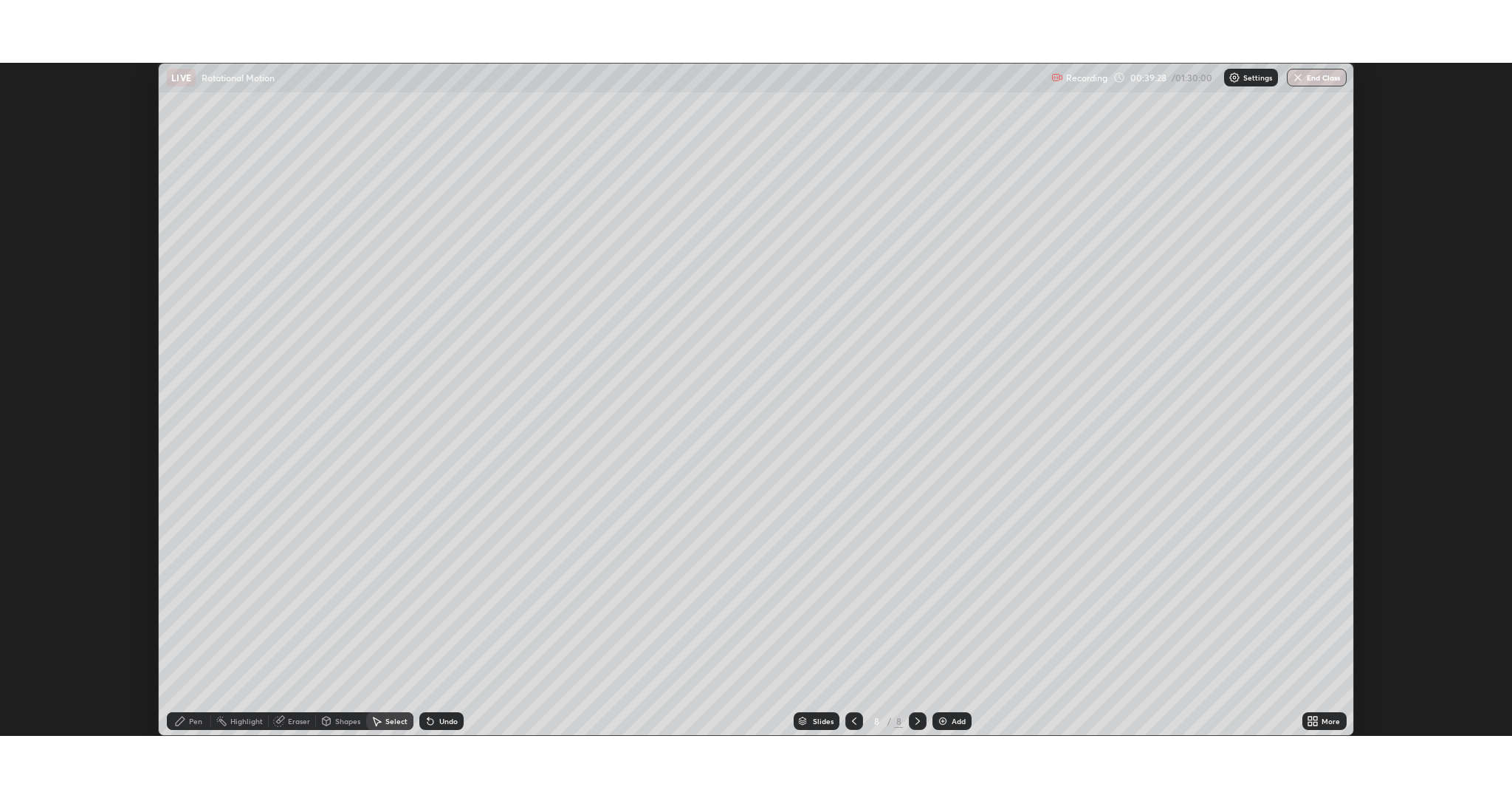
scroll to position [73190, 72309]
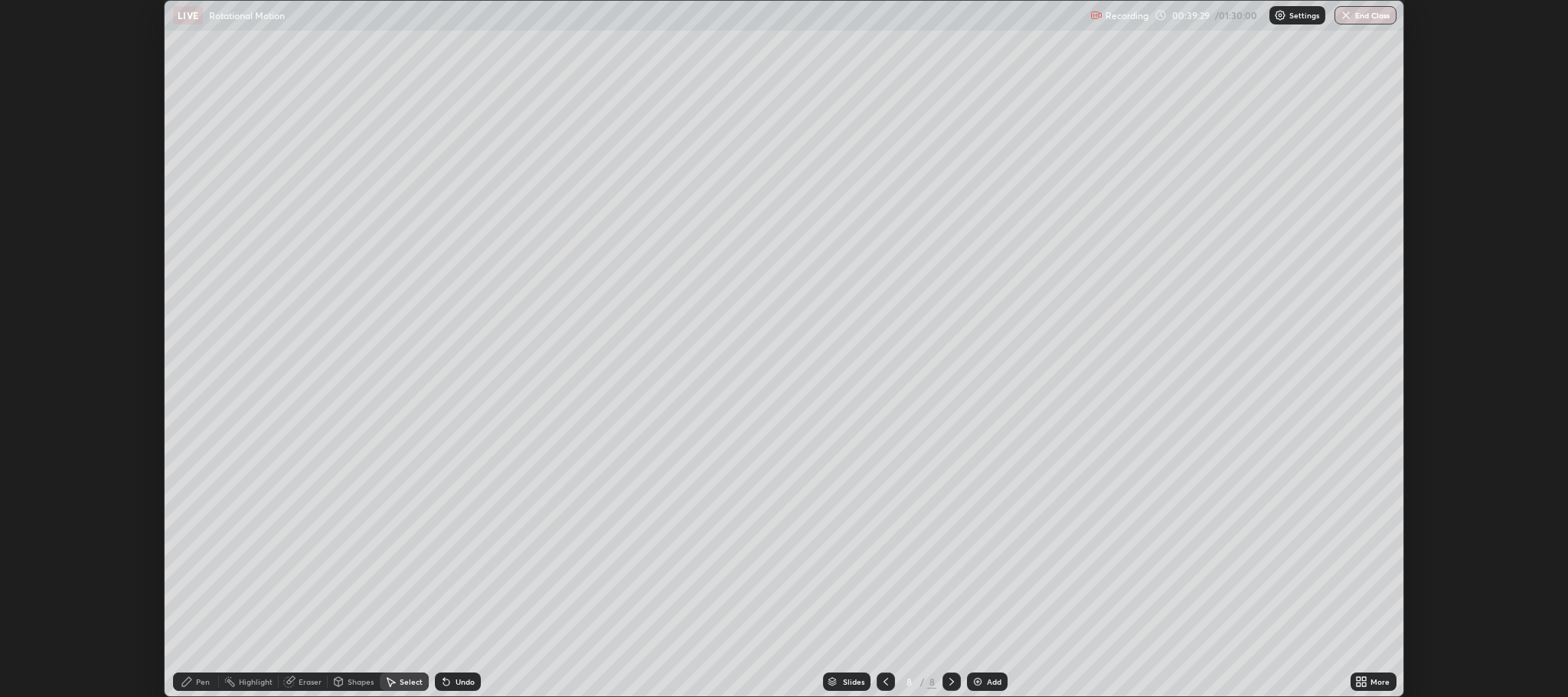
click at [1371, 680] on div "More" at bounding box center [1380, 682] width 19 height 8
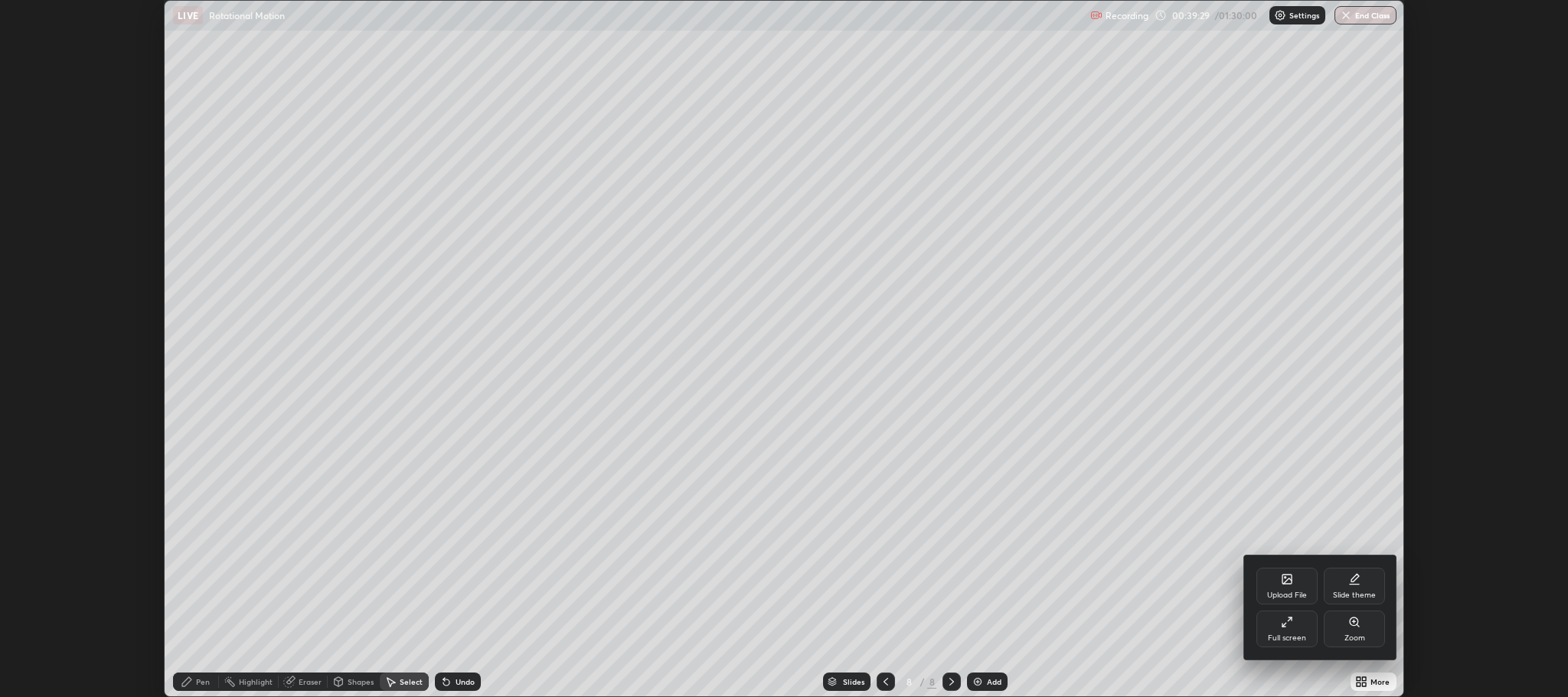
click at [1296, 630] on div "Full screen" at bounding box center [1287, 629] width 61 height 37
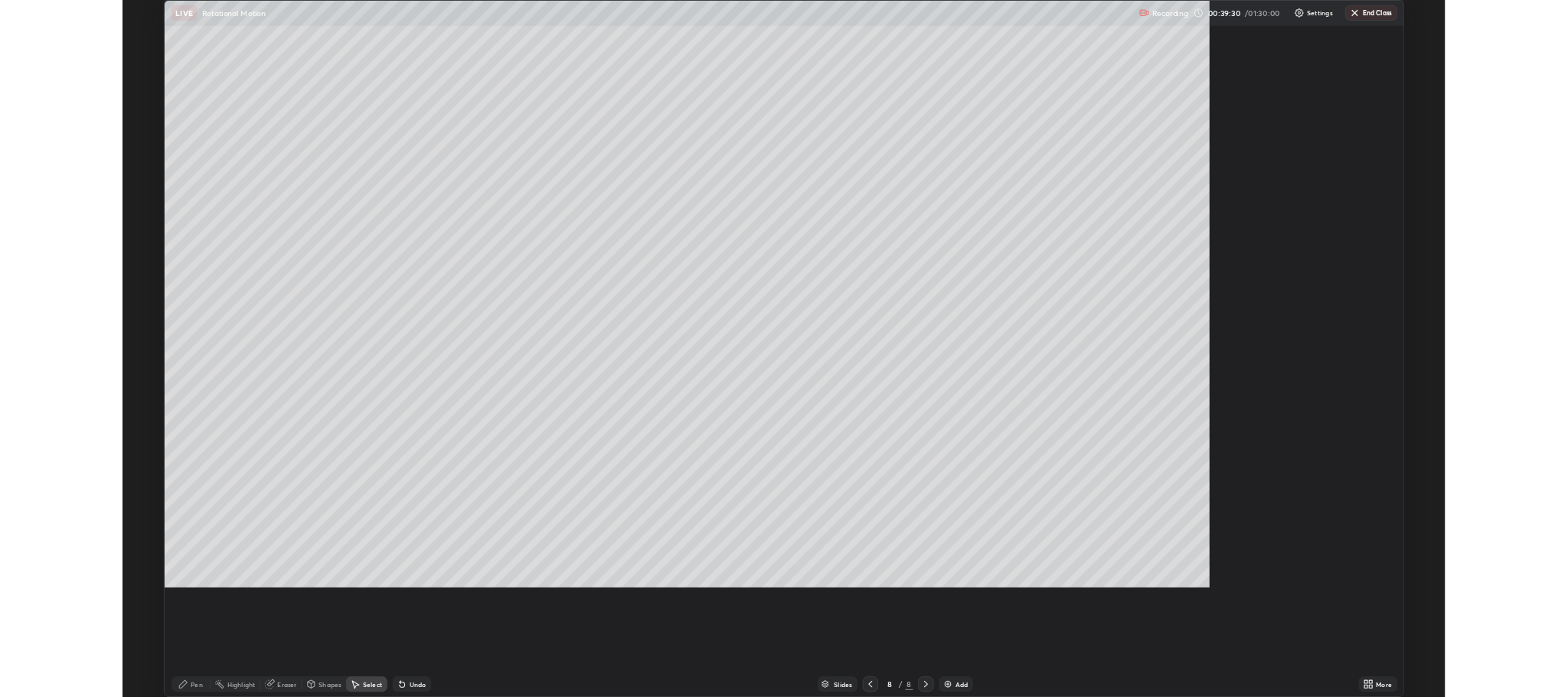
scroll to position [827, 1568]
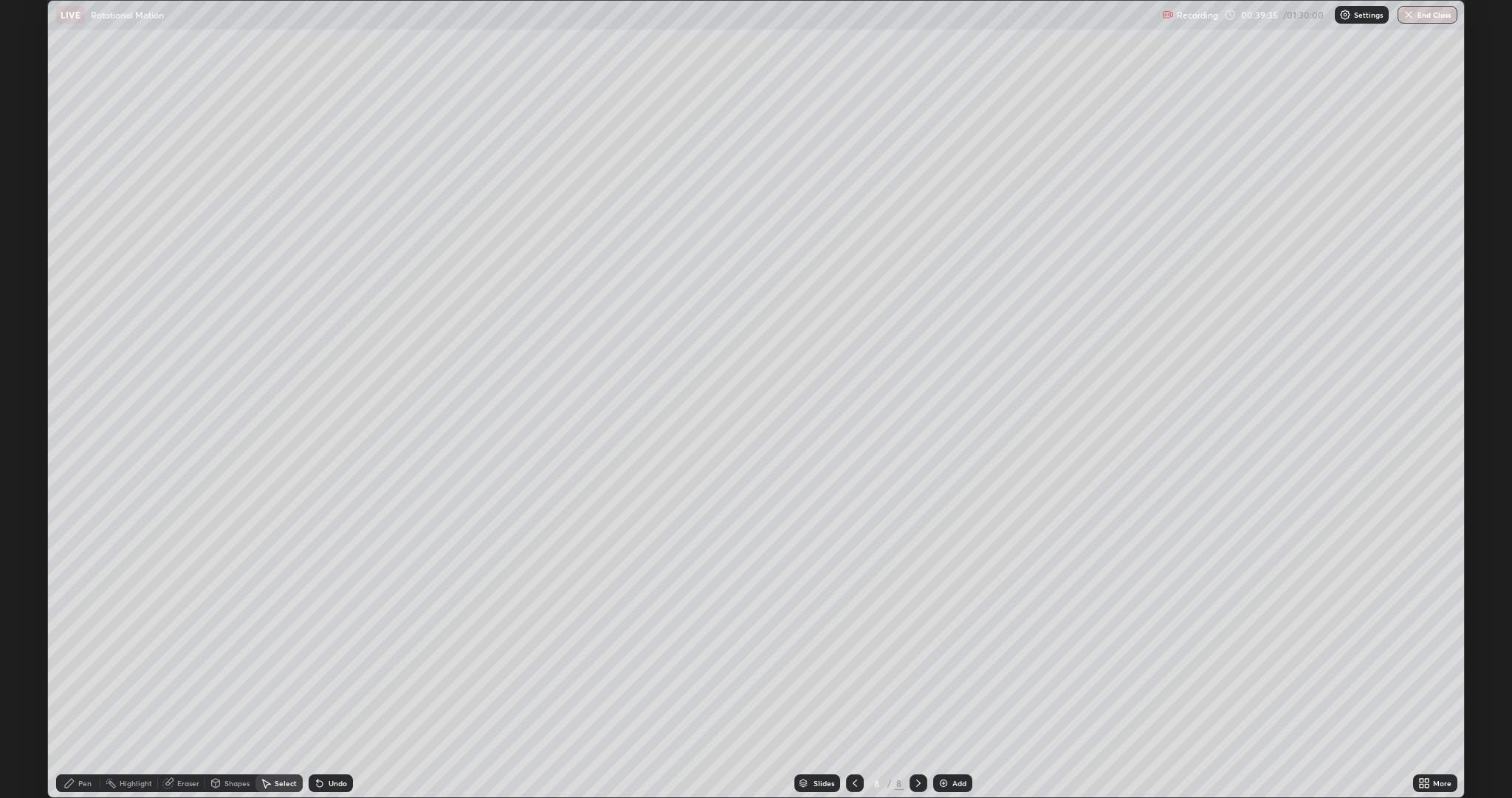
click at [86, 672] on div "Pen" at bounding box center [85, 783] width 13 height 8
click at [26, 502] on div at bounding box center [26, 502] width 9 height 9
click at [24, 385] on div at bounding box center [26, 384] width 9 height 9
click at [337, 672] on div "Undo" at bounding box center [338, 783] width 19 height 8
click at [328, 672] on div "Undo" at bounding box center [338, 783] width 19 height 8
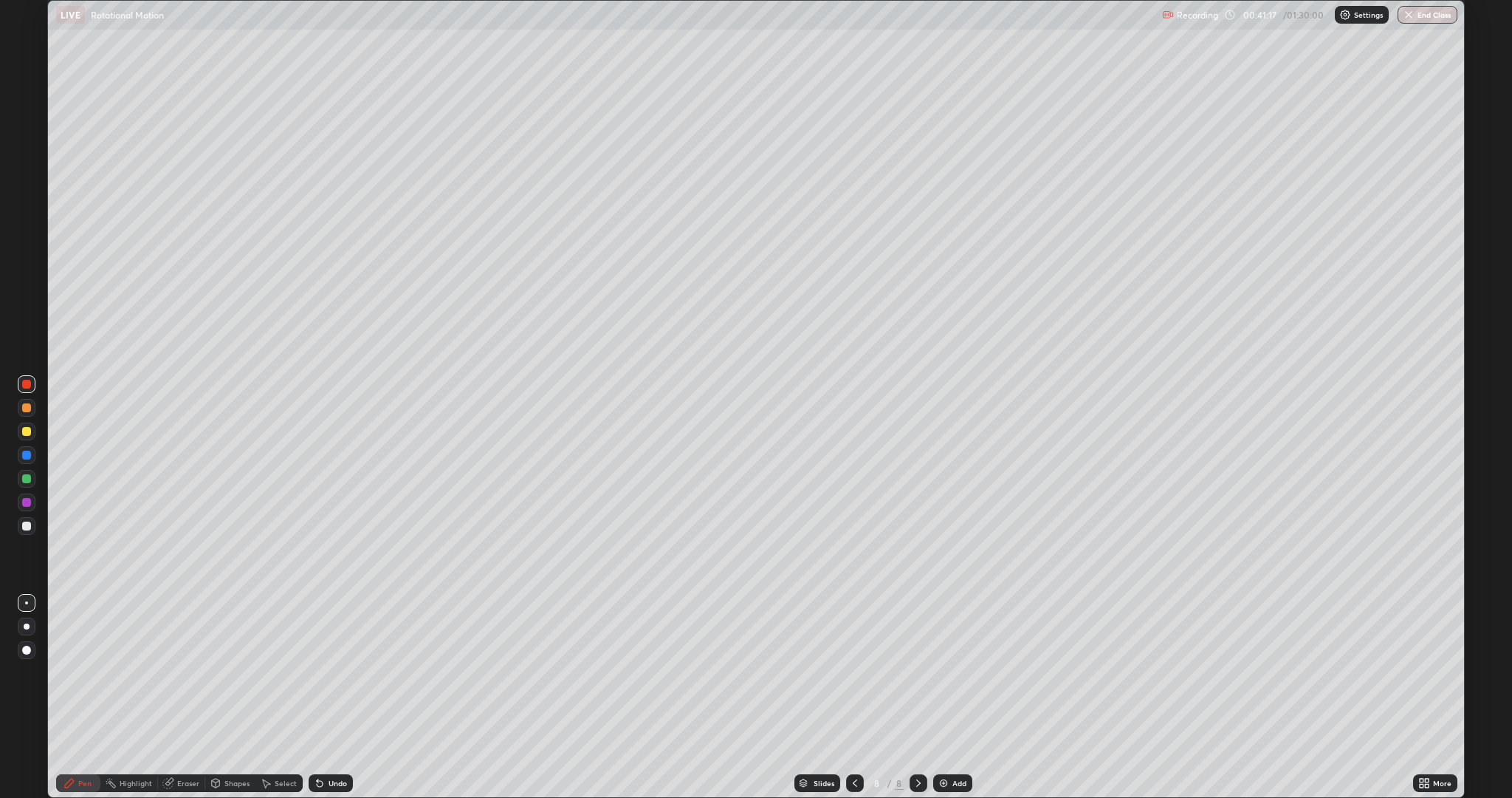
click at [328, 672] on div "Undo" at bounding box center [338, 783] width 19 height 8
click at [335, 672] on div "Undo" at bounding box center [338, 783] width 19 height 8
click at [336, 672] on div "Undo" at bounding box center [338, 783] width 19 height 8
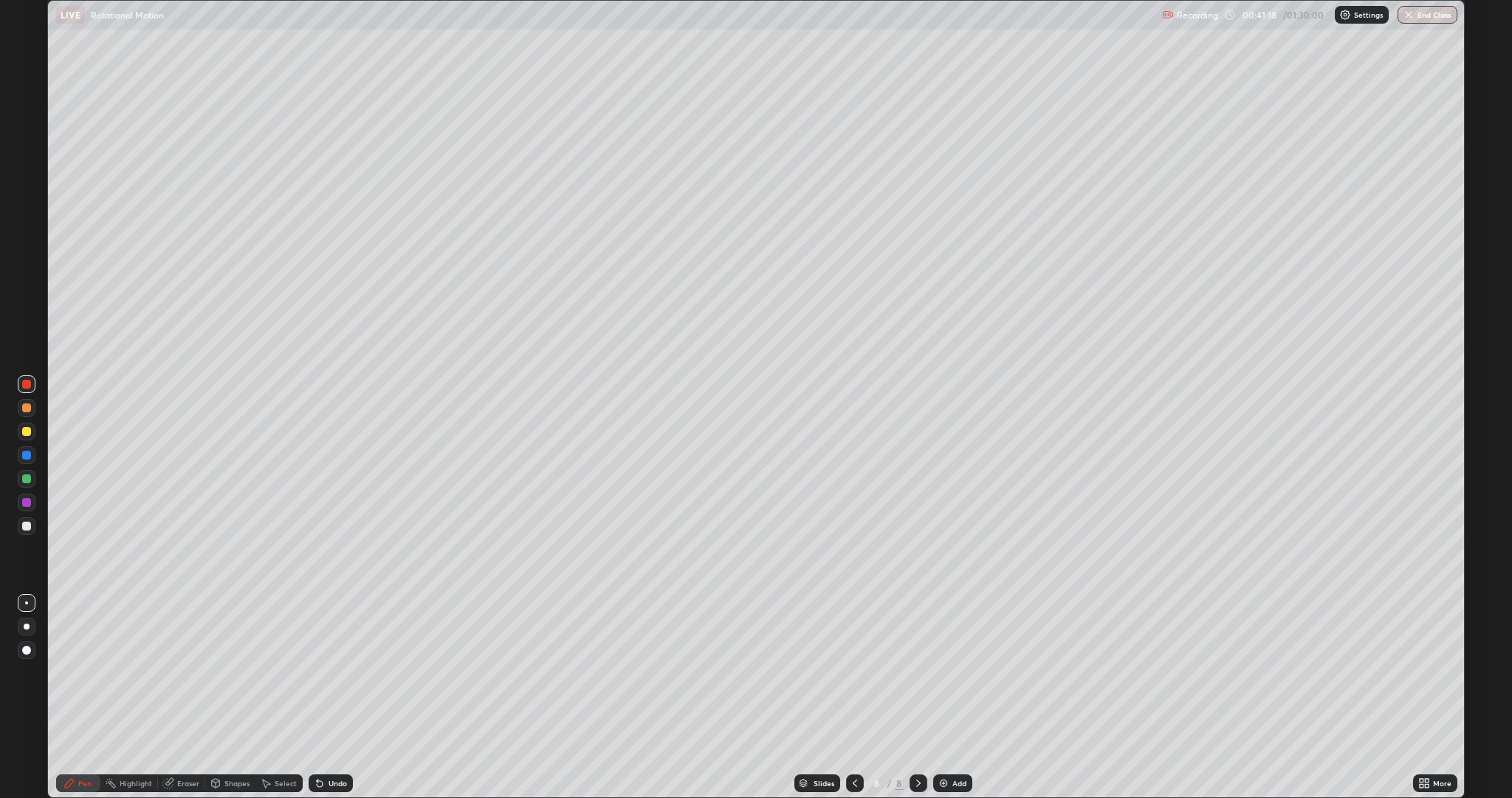
click at [335, 672] on div "Undo" at bounding box center [338, 783] width 19 height 8
click at [26, 479] on div at bounding box center [26, 478] width 9 height 9
click at [28, 521] on div at bounding box center [26, 525] width 9 height 9
click at [177, 672] on div "Eraser" at bounding box center [188, 783] width 23 height 8
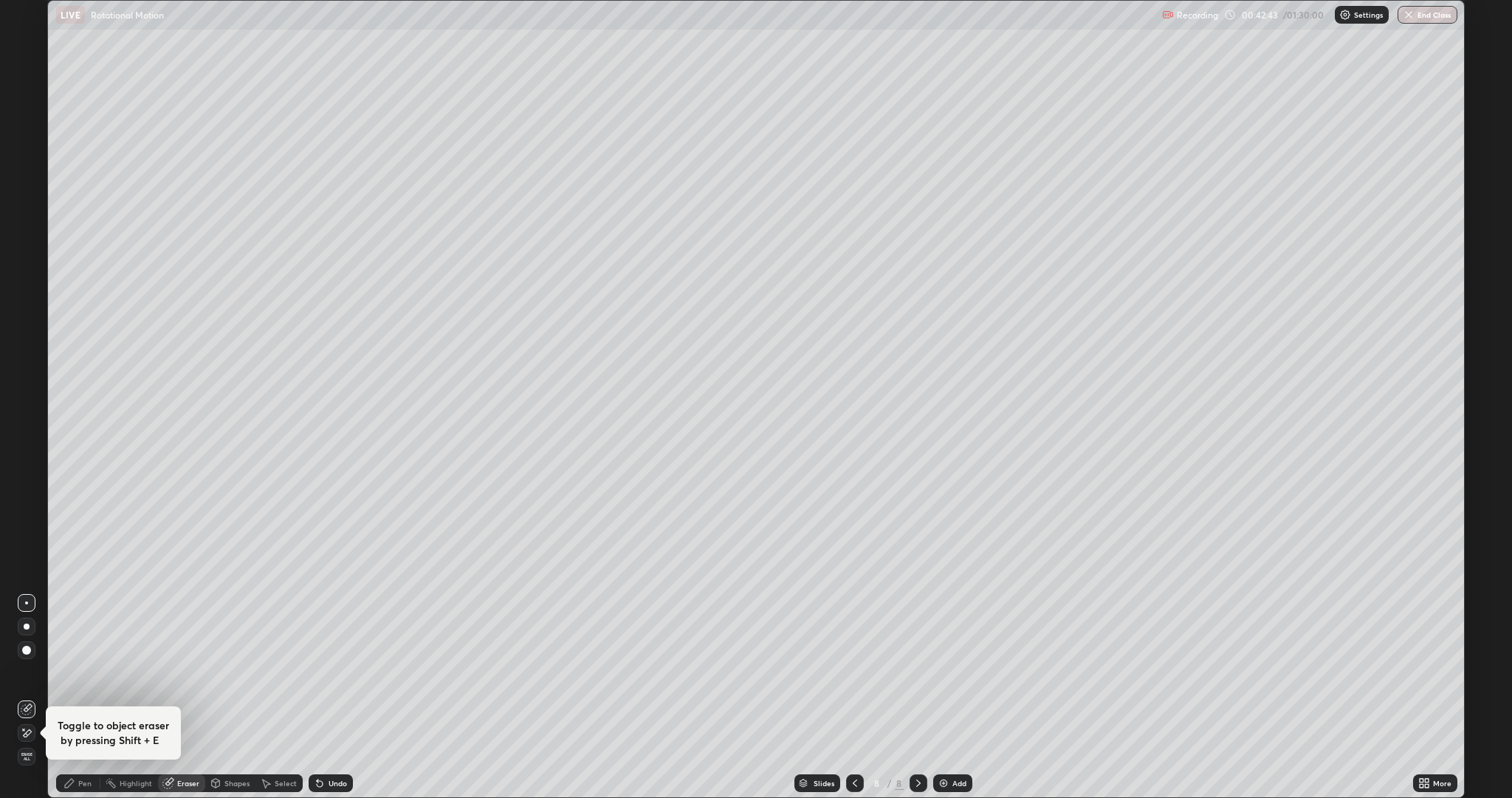
click at [31, 672] on icon at bounding box center [26, 733] width 12 height 12
click at [81, 672] on div "Pen" at bounding box center [85, 783] width 13 height 8
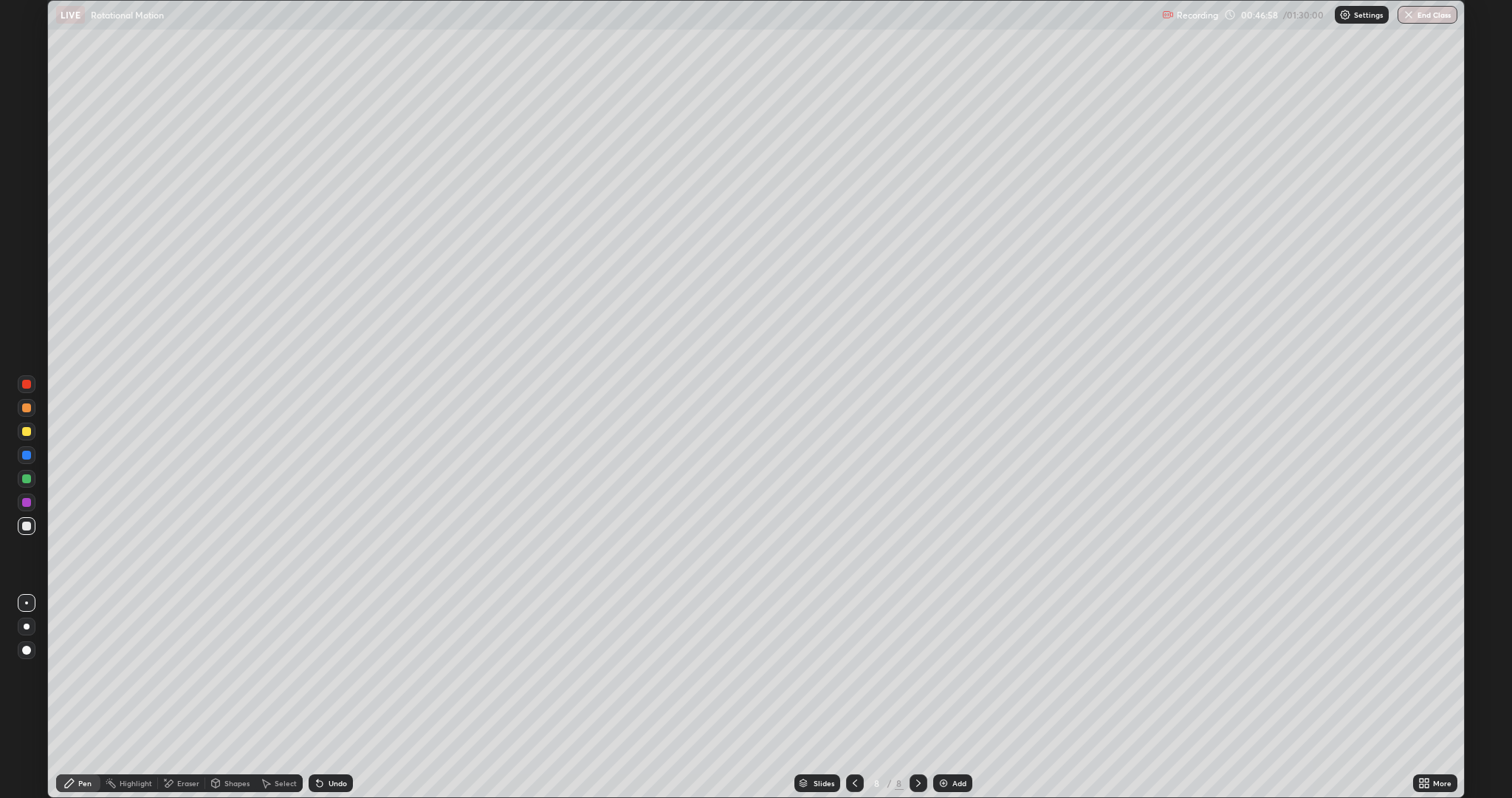
click at [943, 672] on img at bounding box center [943, 782] width 12 height 12
click at [26, 479] on div at bounding box center [26, 478] width 9 height 9
click at [27, 500] on div at bounding box center [26, 502] width 9 height 9
click at [30, 478] on div at bounding box center [26, 478] width 9 height 9
click at [231, 672] on div "Shapes" at bounding box center [237, 783] width 25 height 8
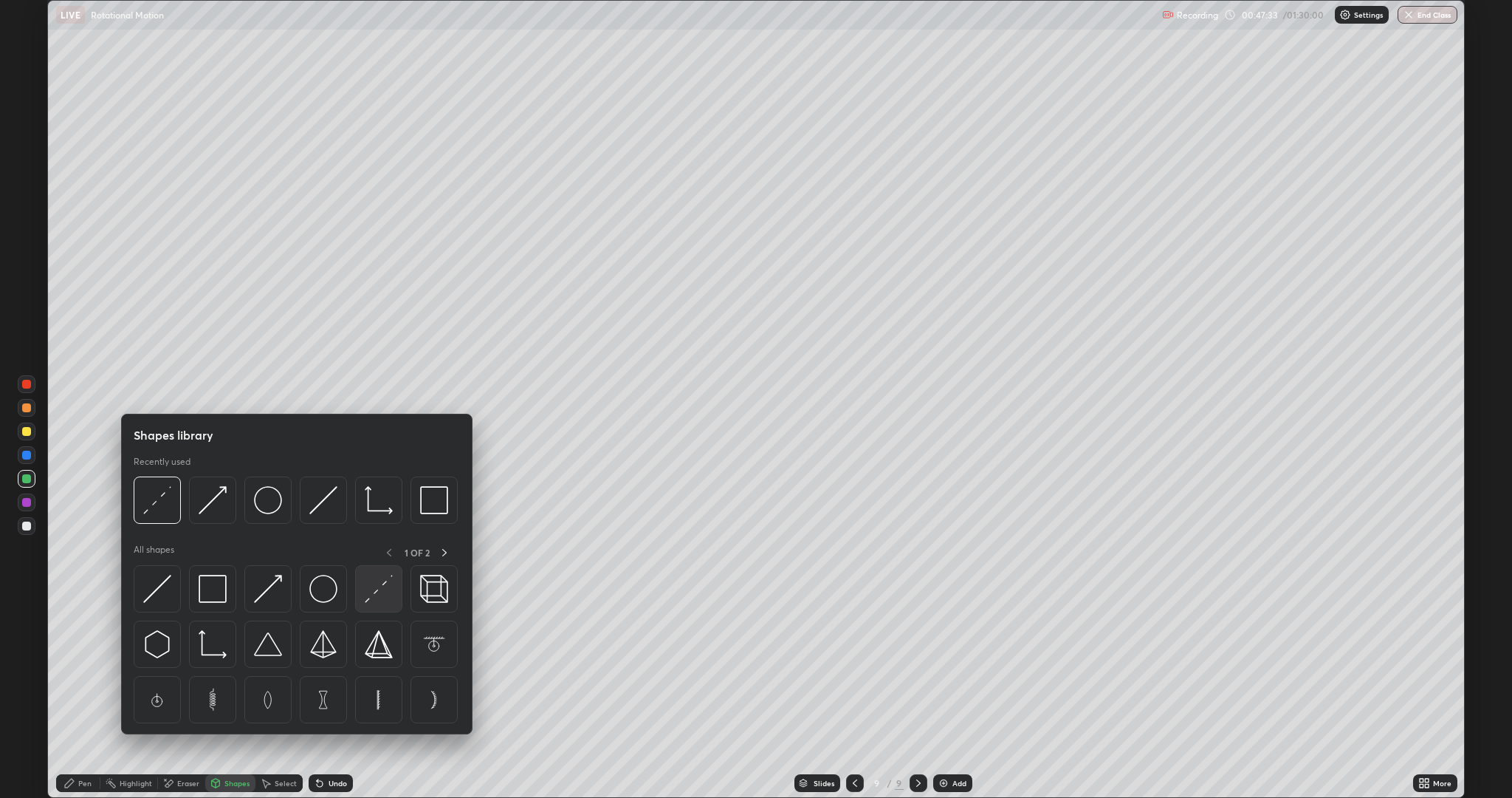
click at [381, 582] on img at bounding box center [379, 589] width 28 height 28
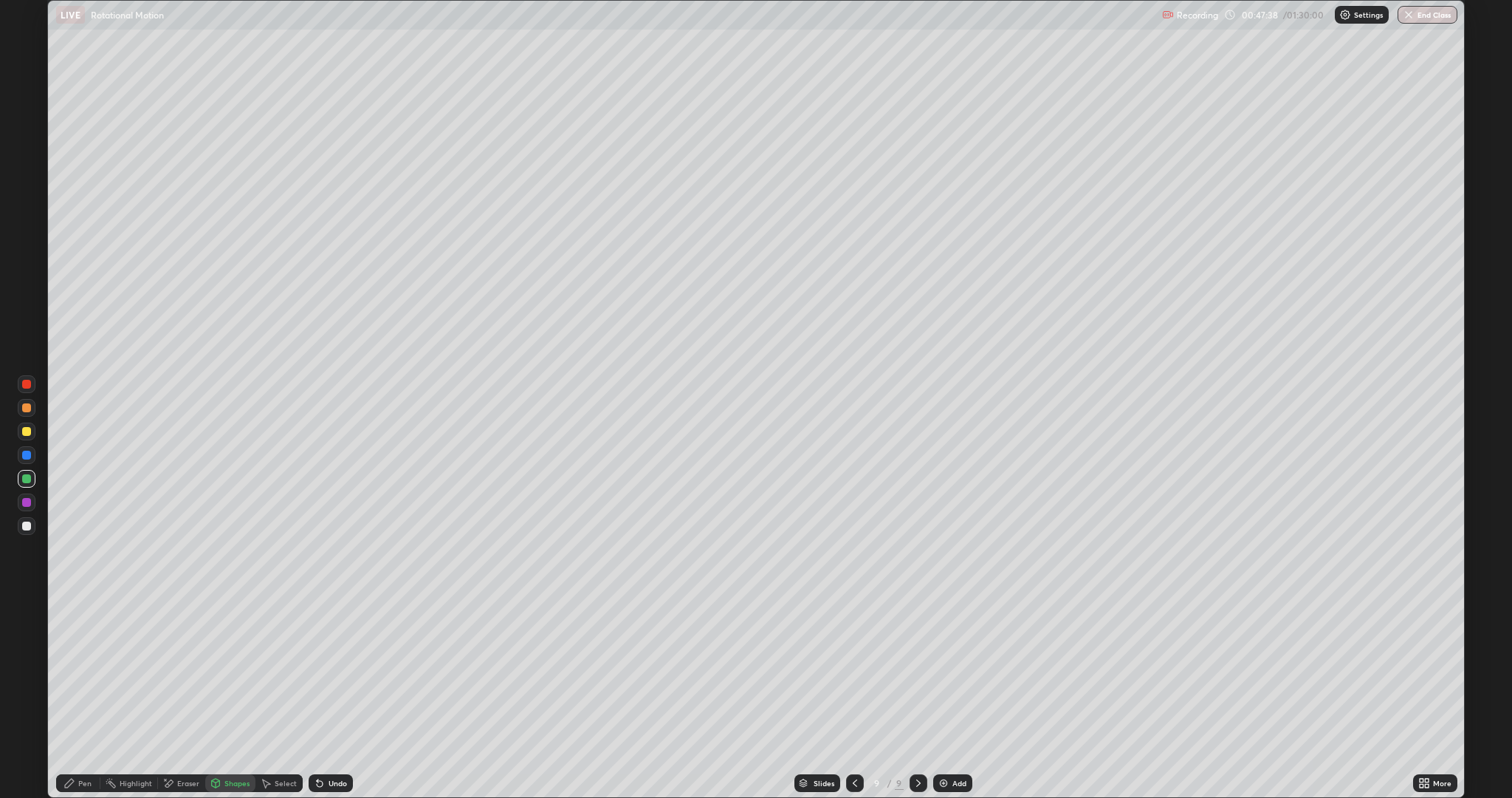
click at [81, 672] on div "Pen" at bounding box center [85, 783] width 13 height 8
click at [25, 524] on div at bounding box center [26, 525] width 9 height 9
click at [222, 672] on div "Shapes" at bounding box center [230, 782] width 50 height 18
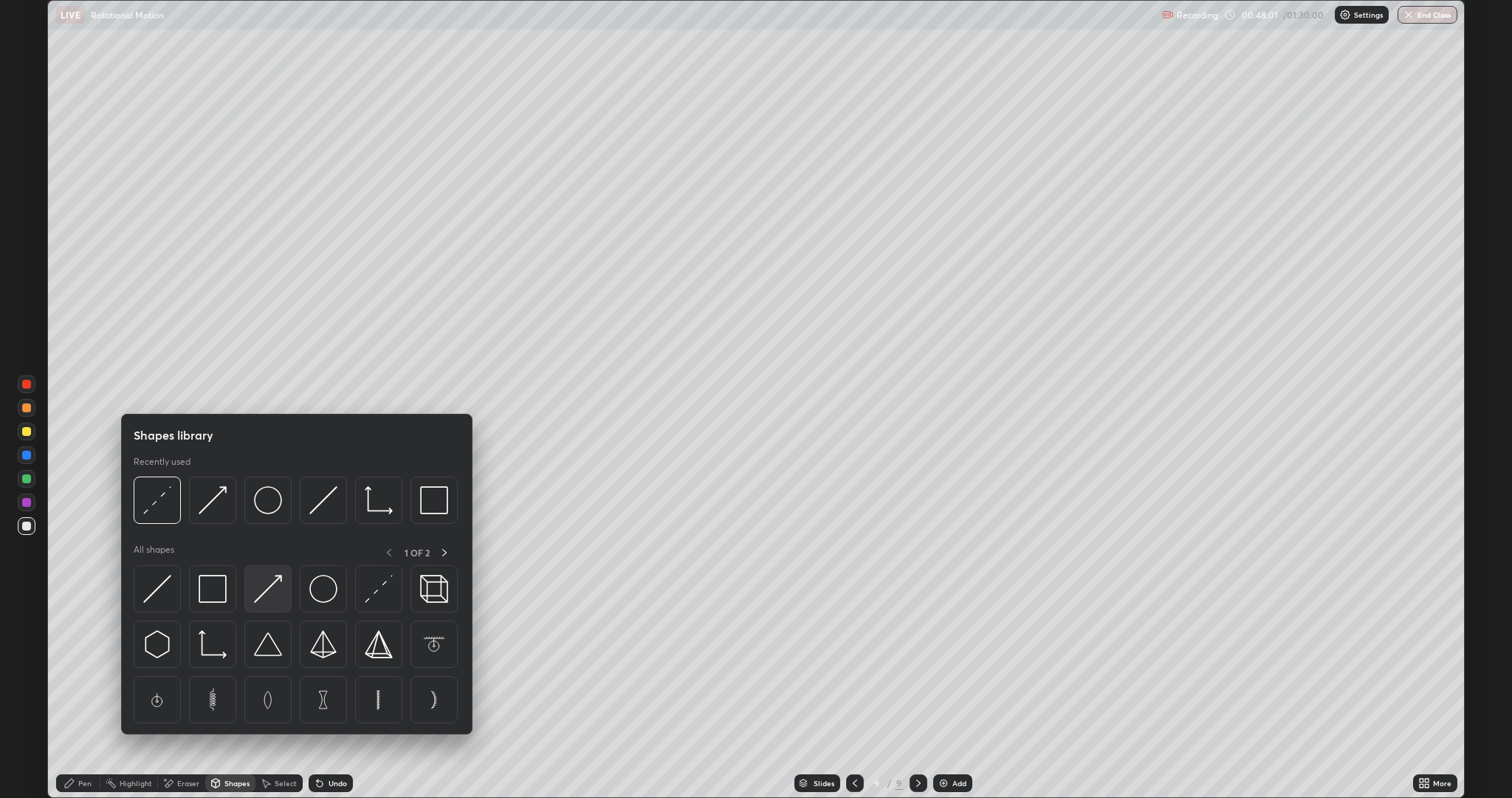
click at [272, 595] on img at bounding box center [268, 589] width 28 height 28
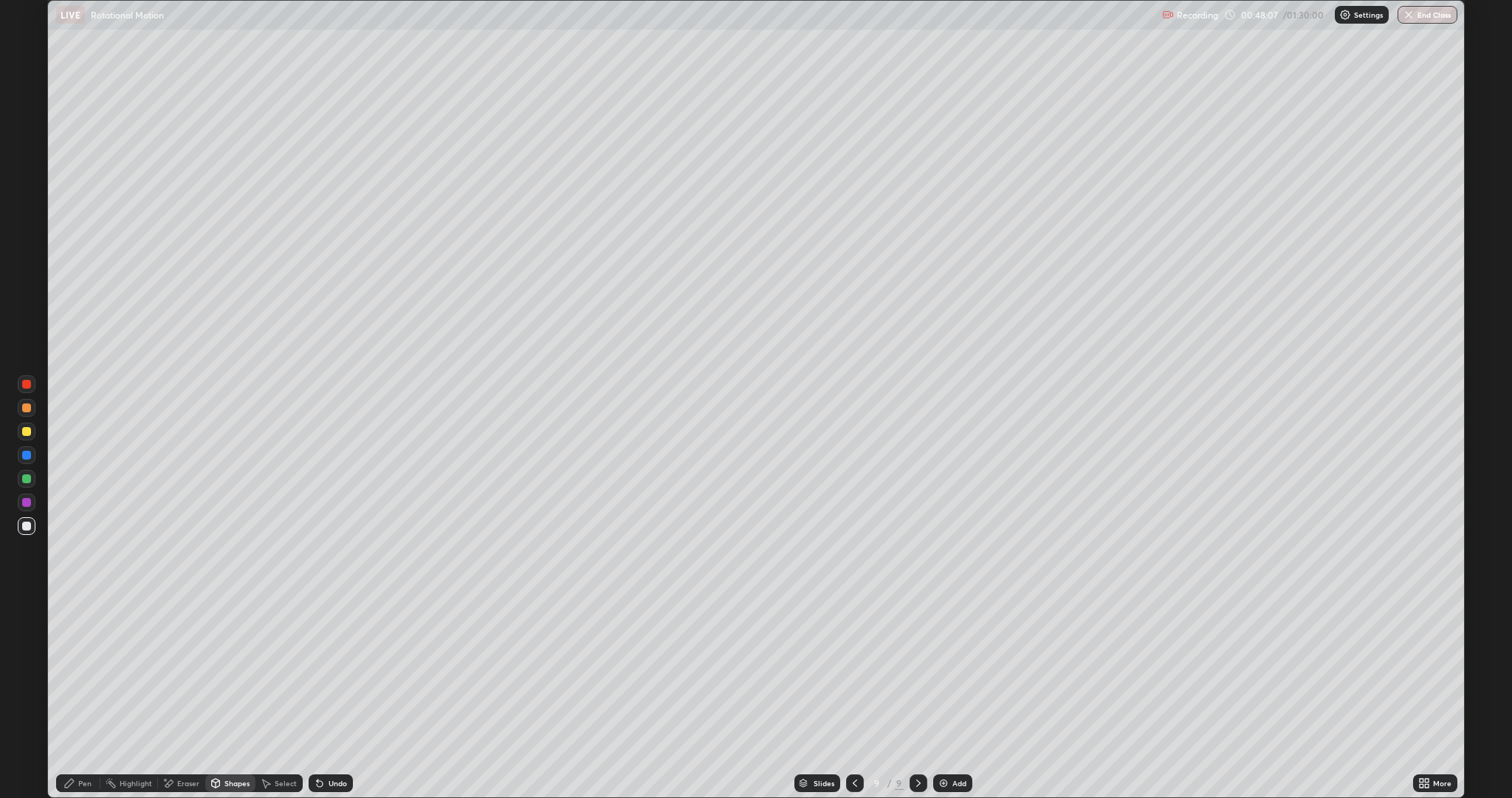
click at [69, 672] on icon at bounding box center [69, 782] width 12 height 12
click at [26, 502] on div at bounding box center [26, 502] width 9 height 9
click at [958, 672] on div "Add" at bounding box center [959, 783] width 14 height 8
click at [30, 479] on div at bounding box center [26, 478] width 9 height 9
click at [230, 672] on div "Shapes" at bounding box center [237, 783] width 25 height 8
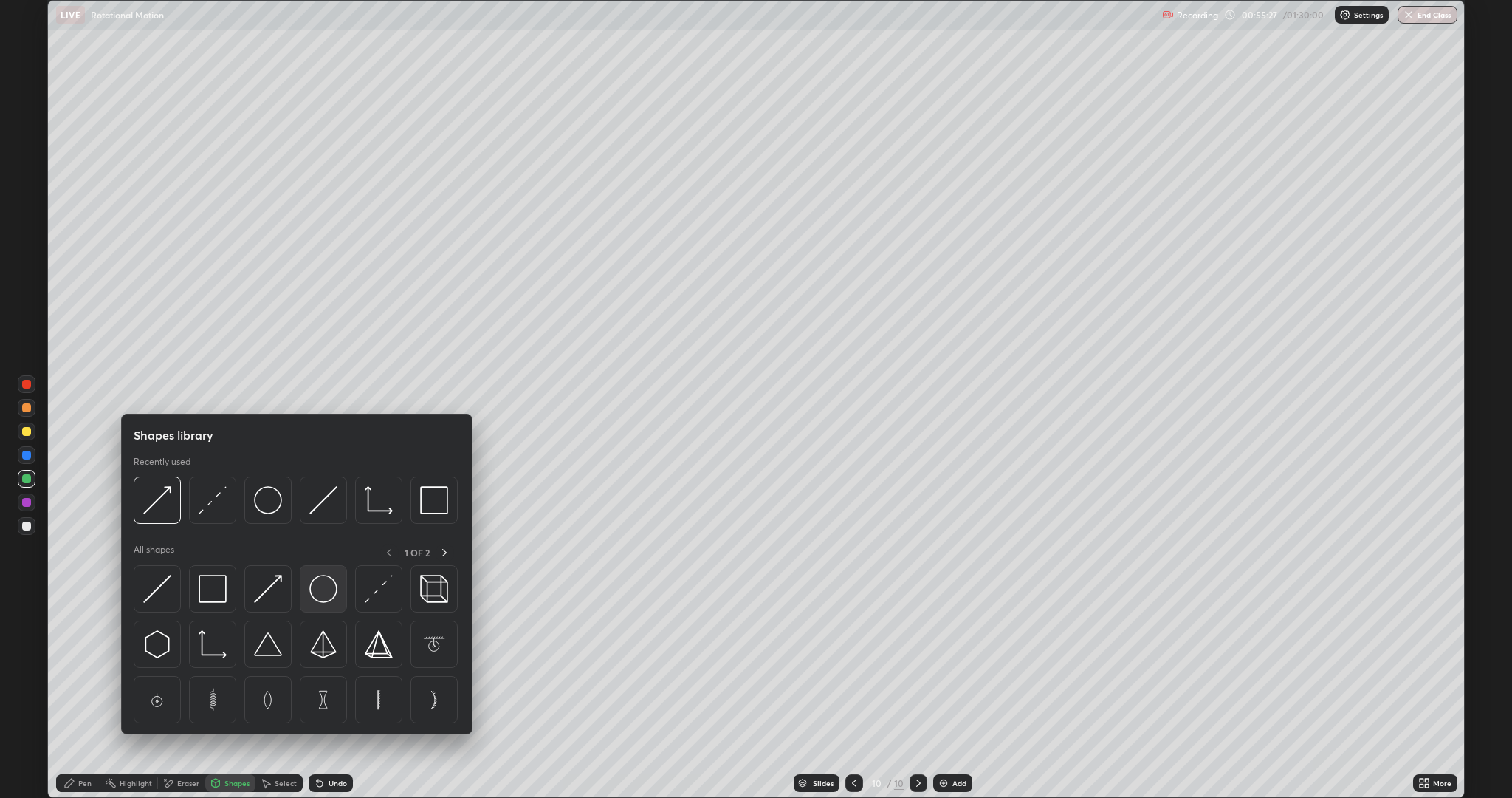
click at [328, 592] on img at bounding box center [323, 589] width 28 height 28
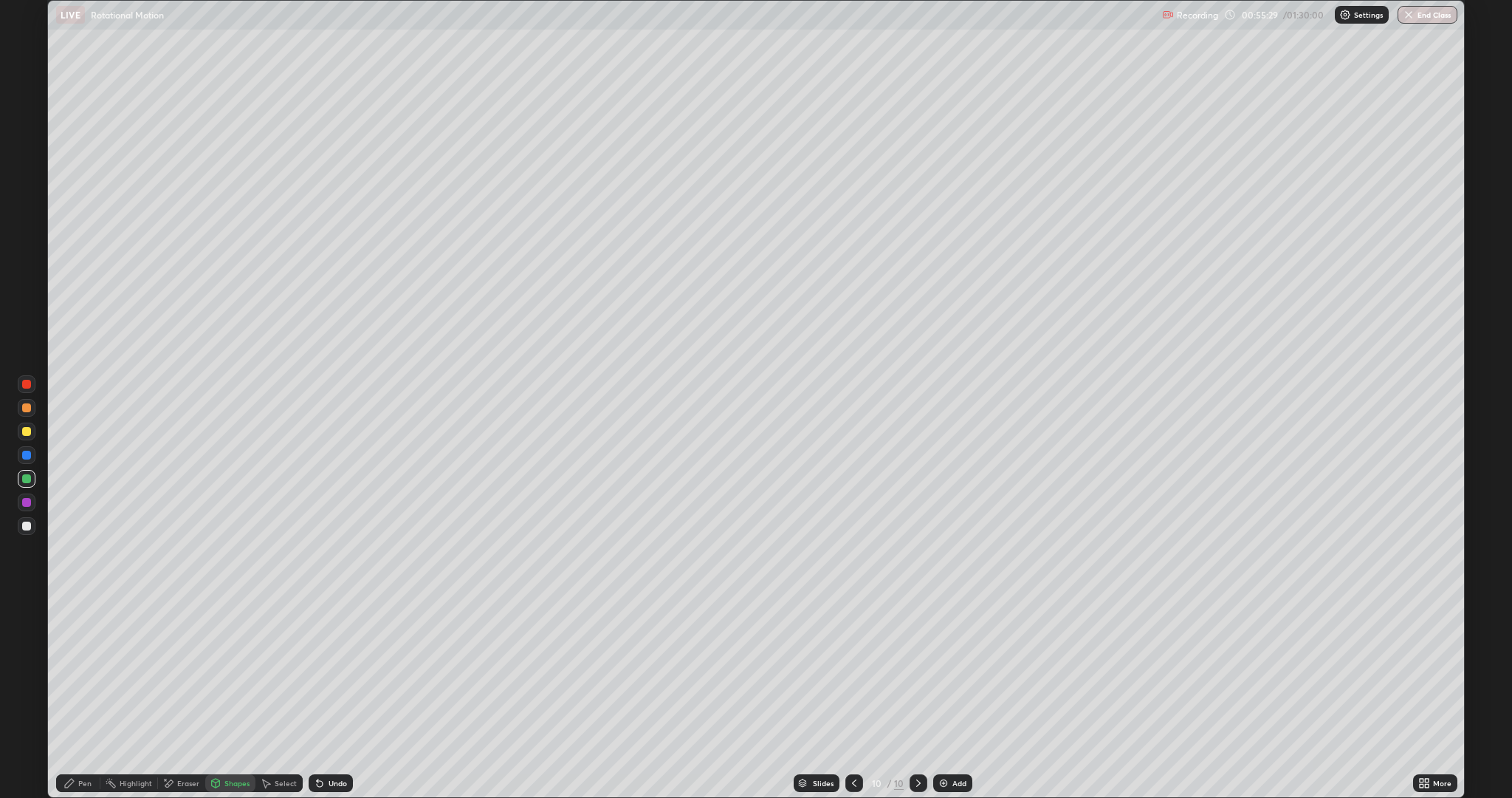
click at [245, 672] on div "Shapes" at bounding box center [237, 783] width 25 height 8
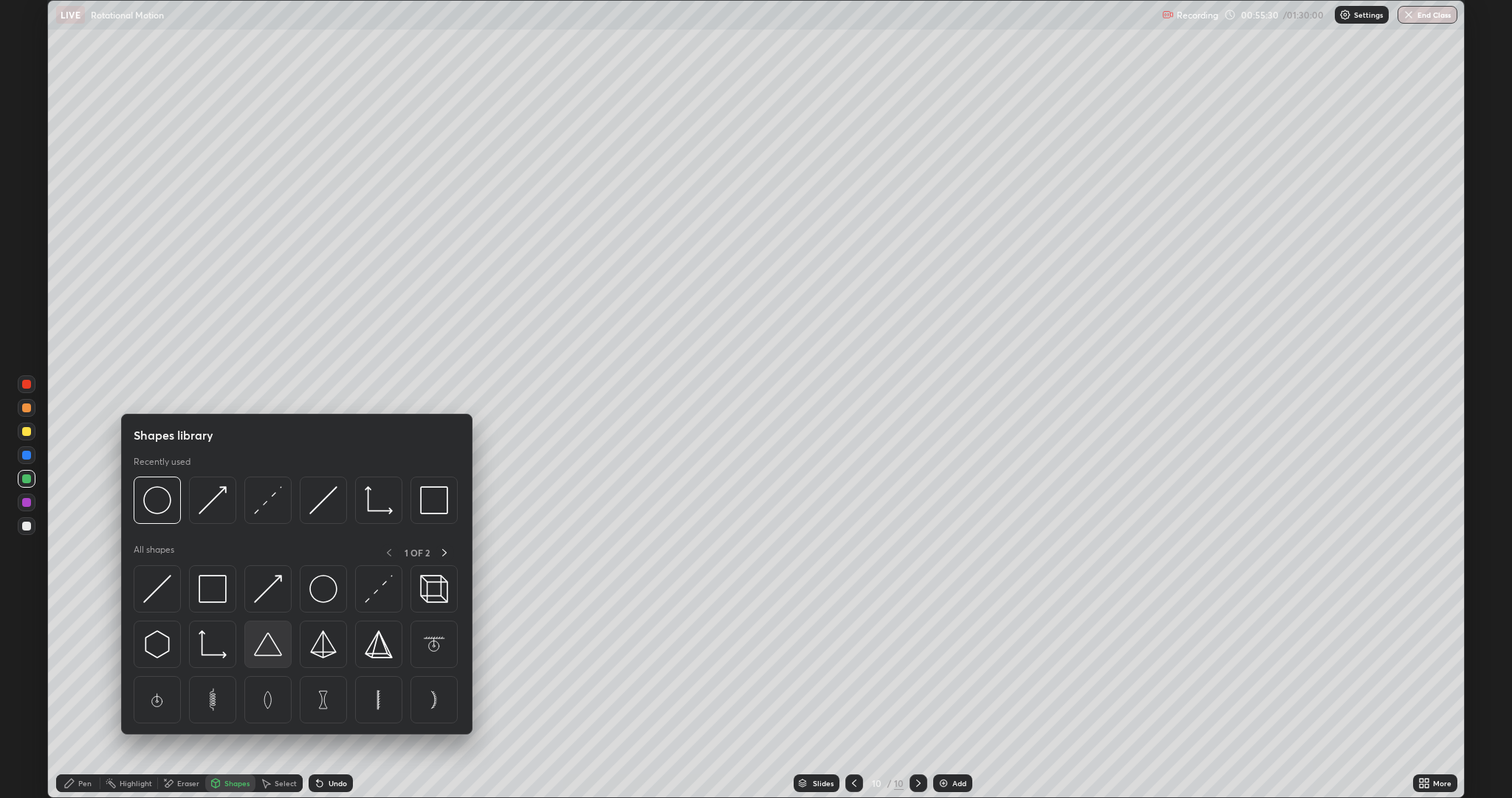
click at [266, 651] on img at bounding box center [268, 644] width 28 height 28
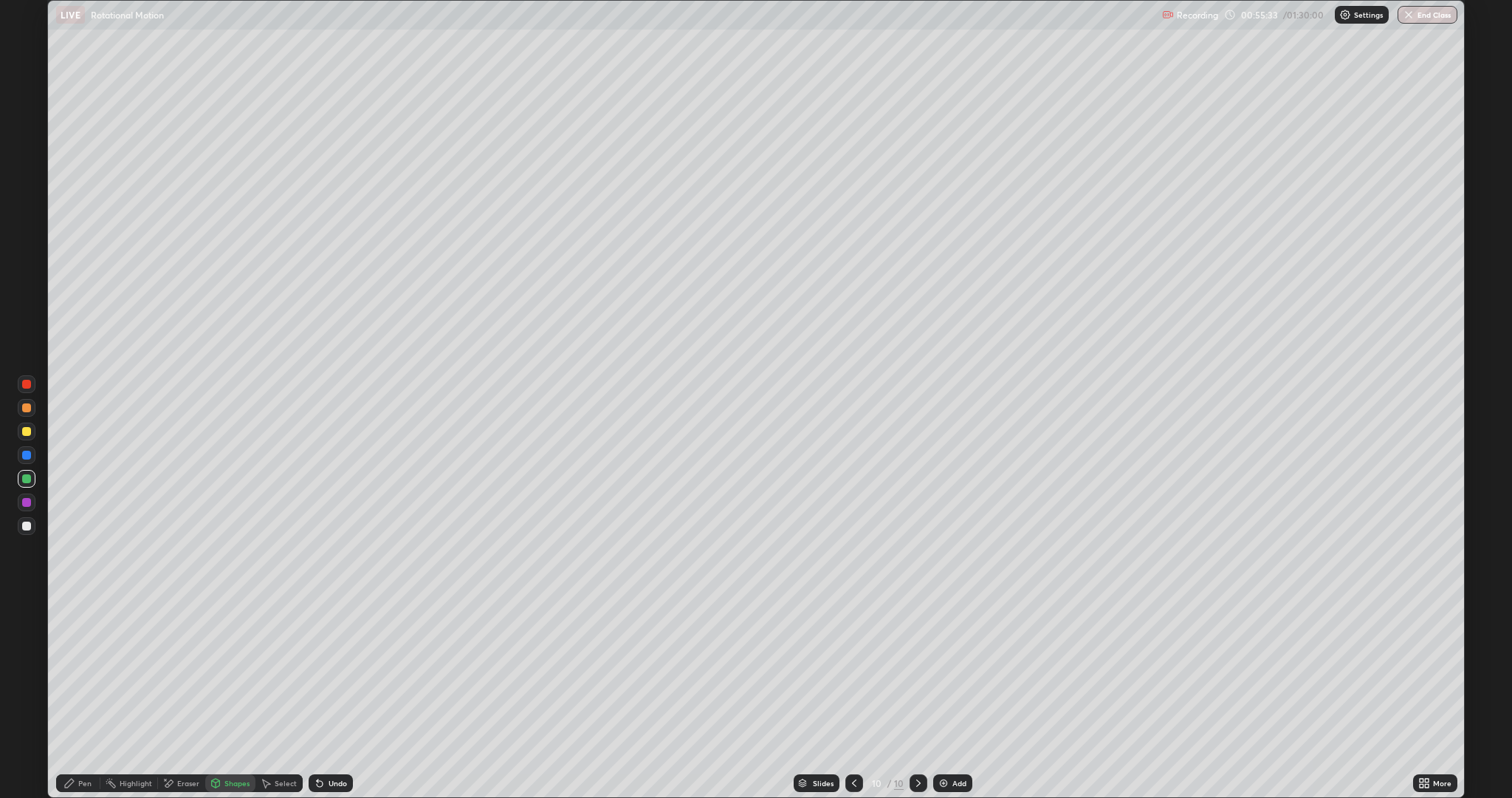
click at [293, 672] on div "Select" at bounding box center [286, 783] width 23 height 8
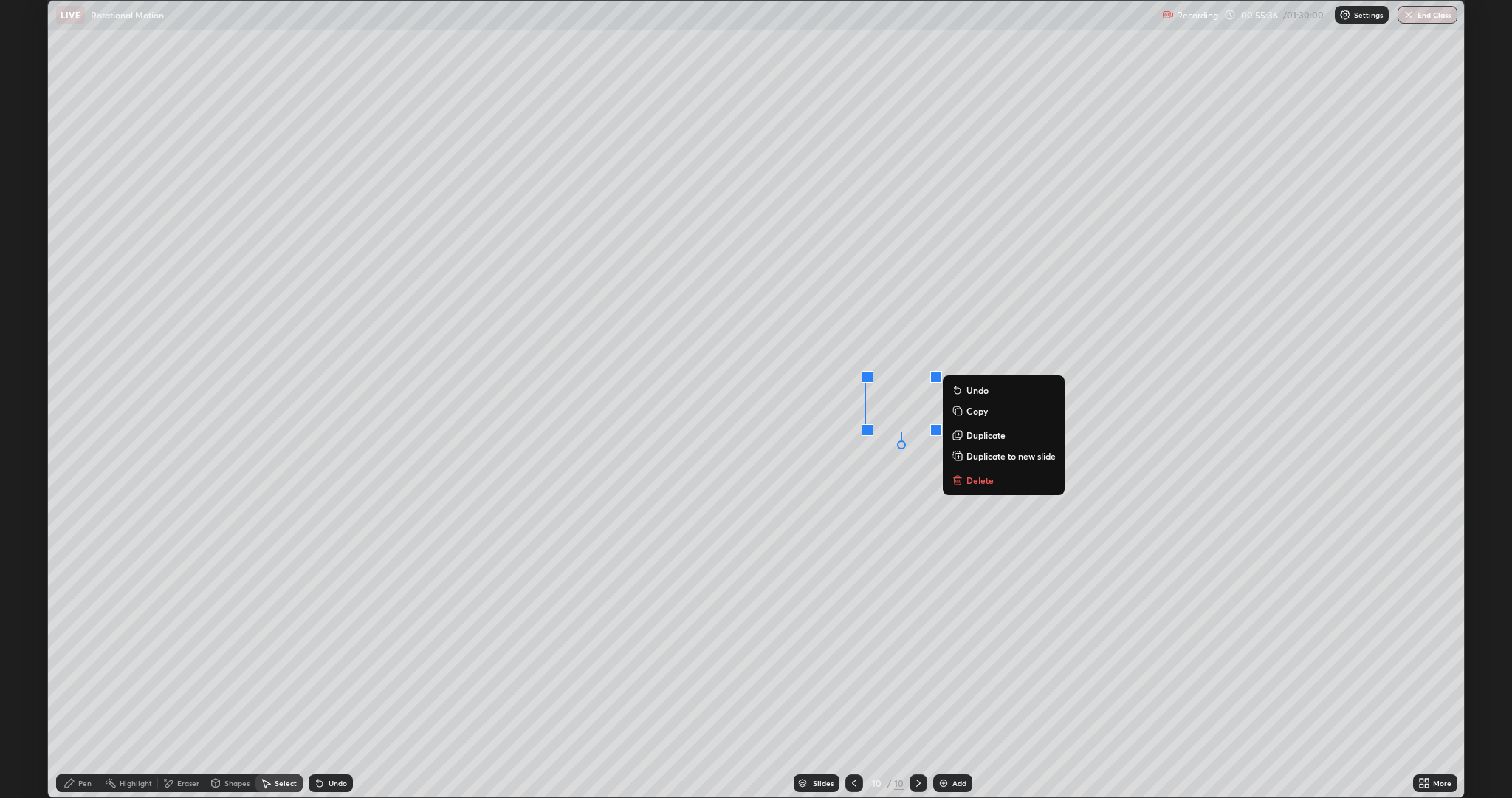
click at [822, 519] on div "0 ° Undo Copy Duplicate Duplicate to new slide Delete" at bounding box center [756, 399] width 1416 height 796
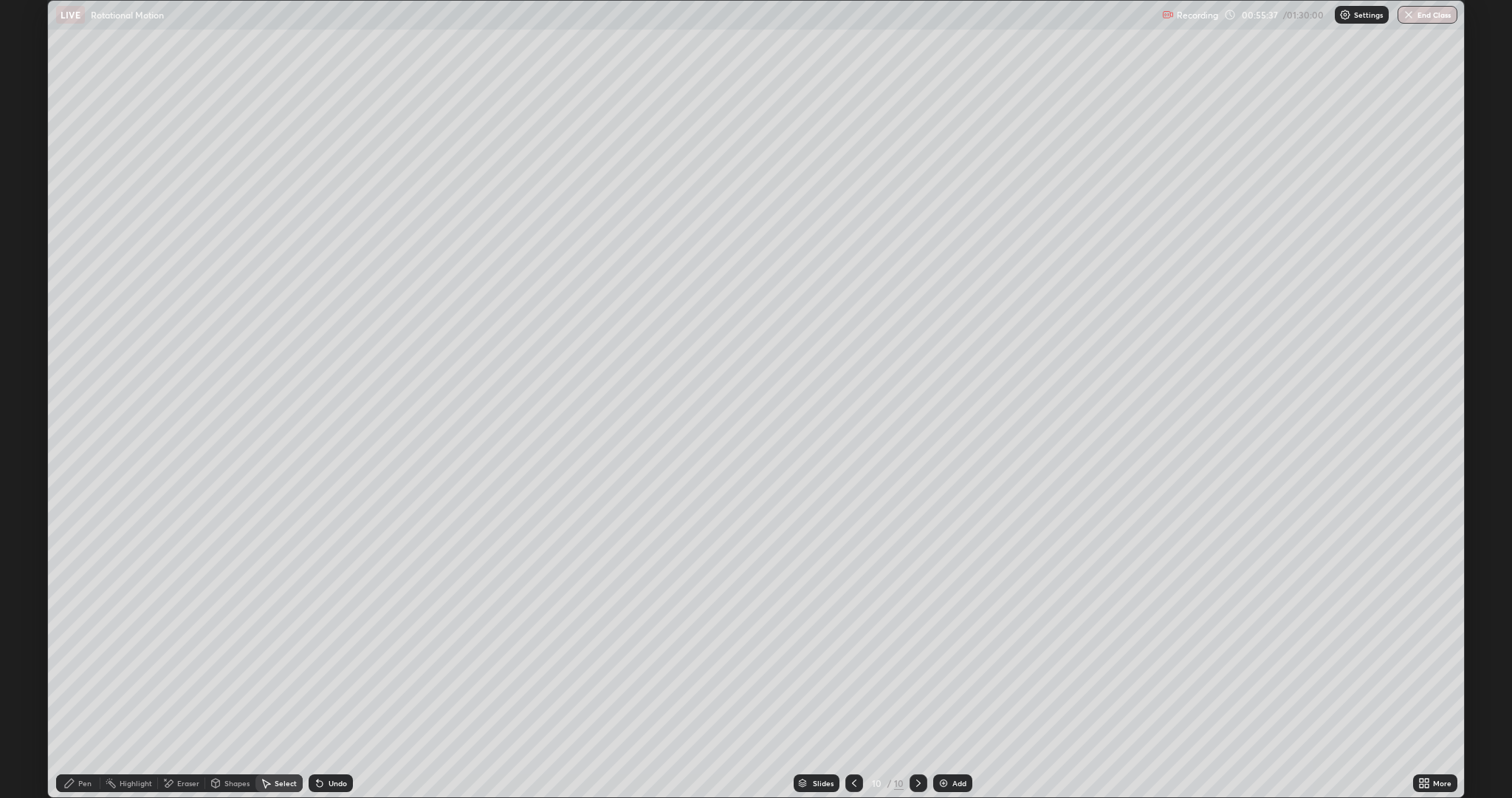
click at [90, 672] on div "Pen" at bounding box center [85, 783] width 13 height 8
click at [1429, 672] on icon at bounding box center [1423, 782] width 12 height 12
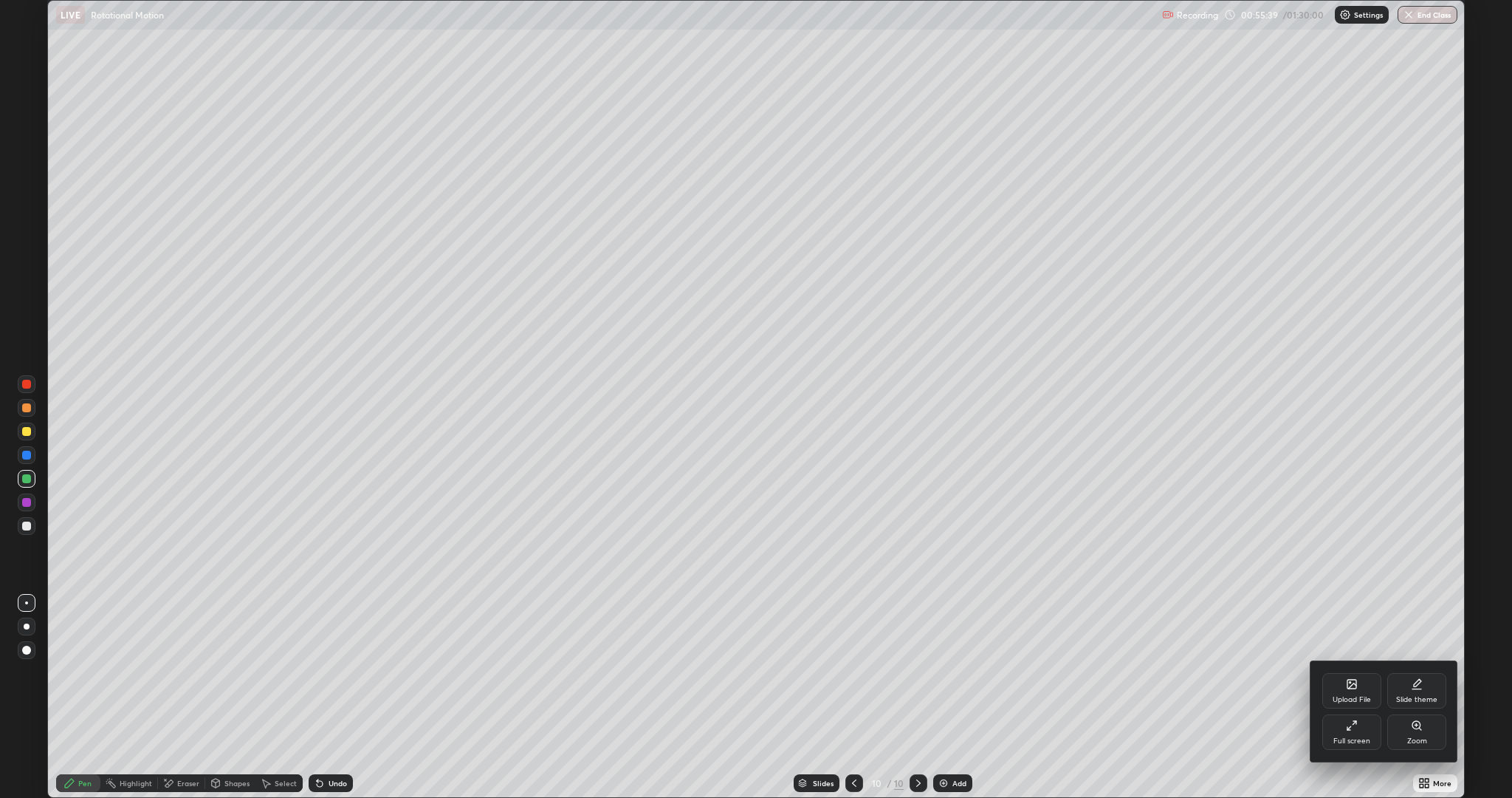
click at [1330, 672] on div "Full screen" at bounding box center [1352, 732] width 59 height 36
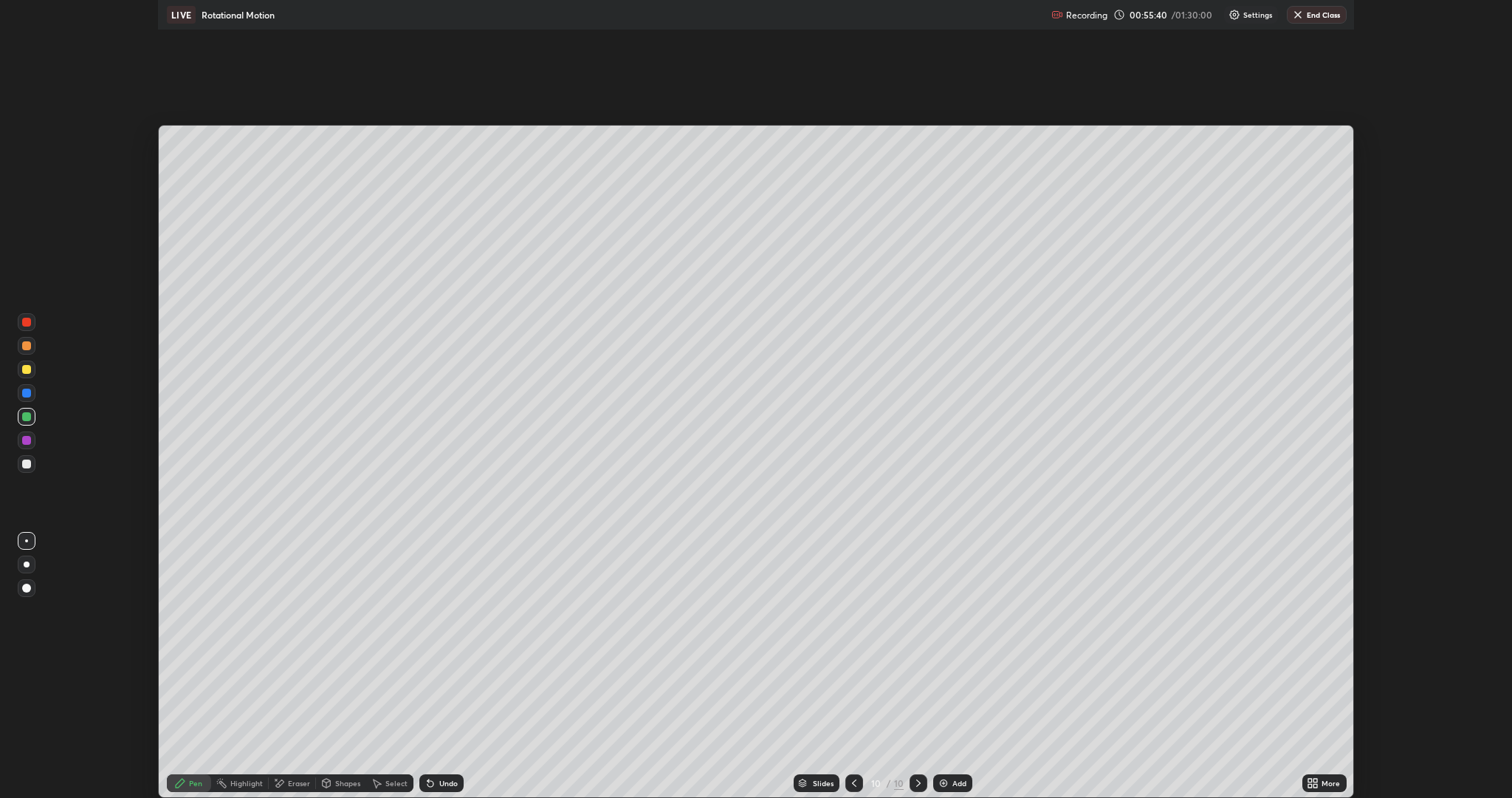
scroll to position [73190, 72309]
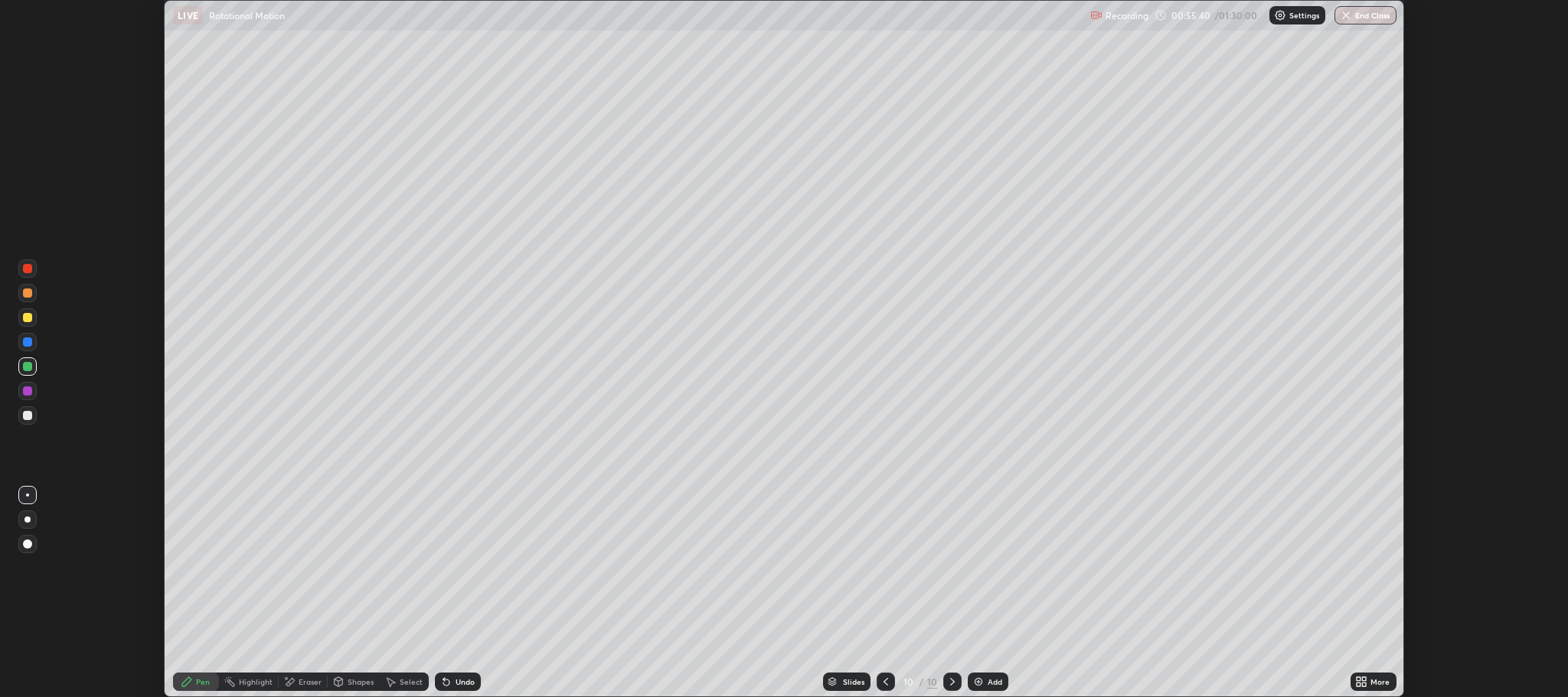
click at [1363, 678] on icon at bounding box center [1364, 678] width 4 height 4
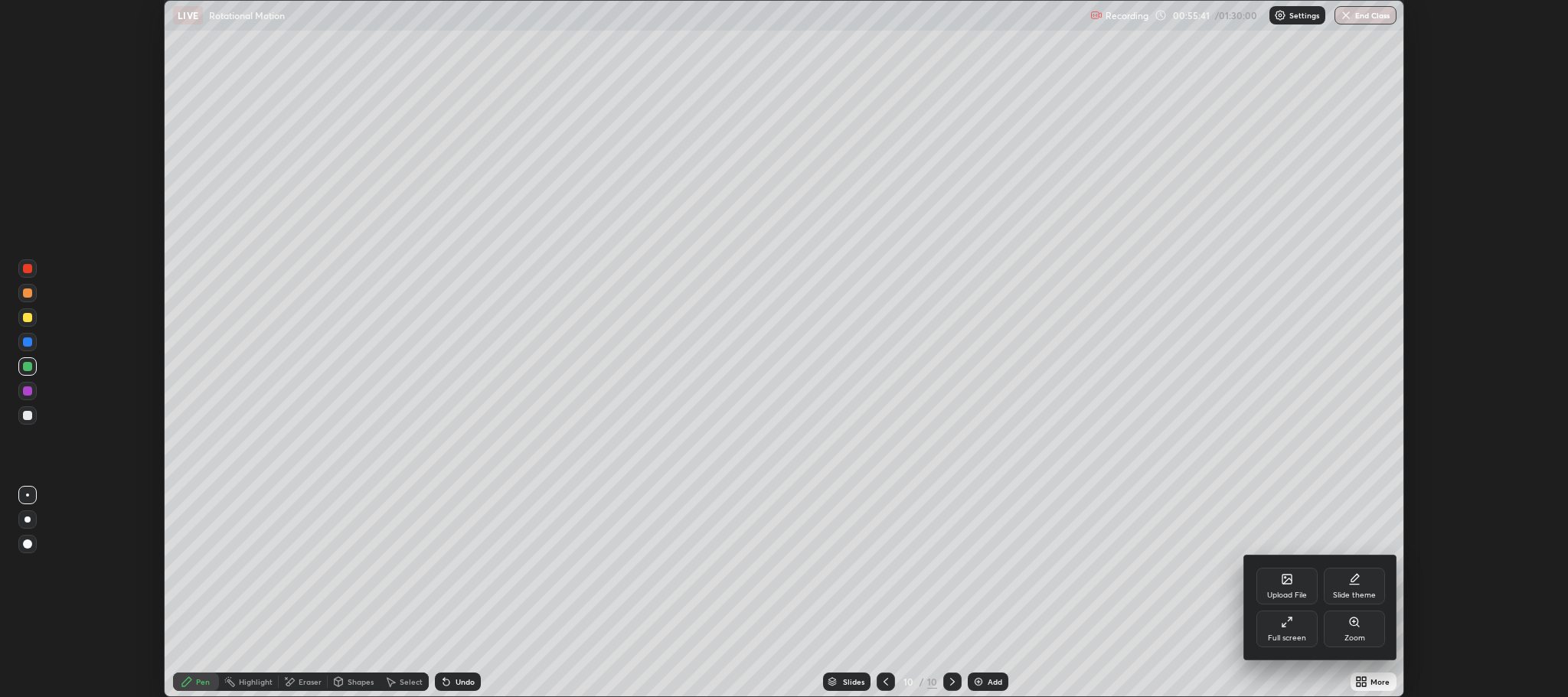
click at [1293, 631] on div "Full screen" at bounding box center [1287, 629] width 61 height 37
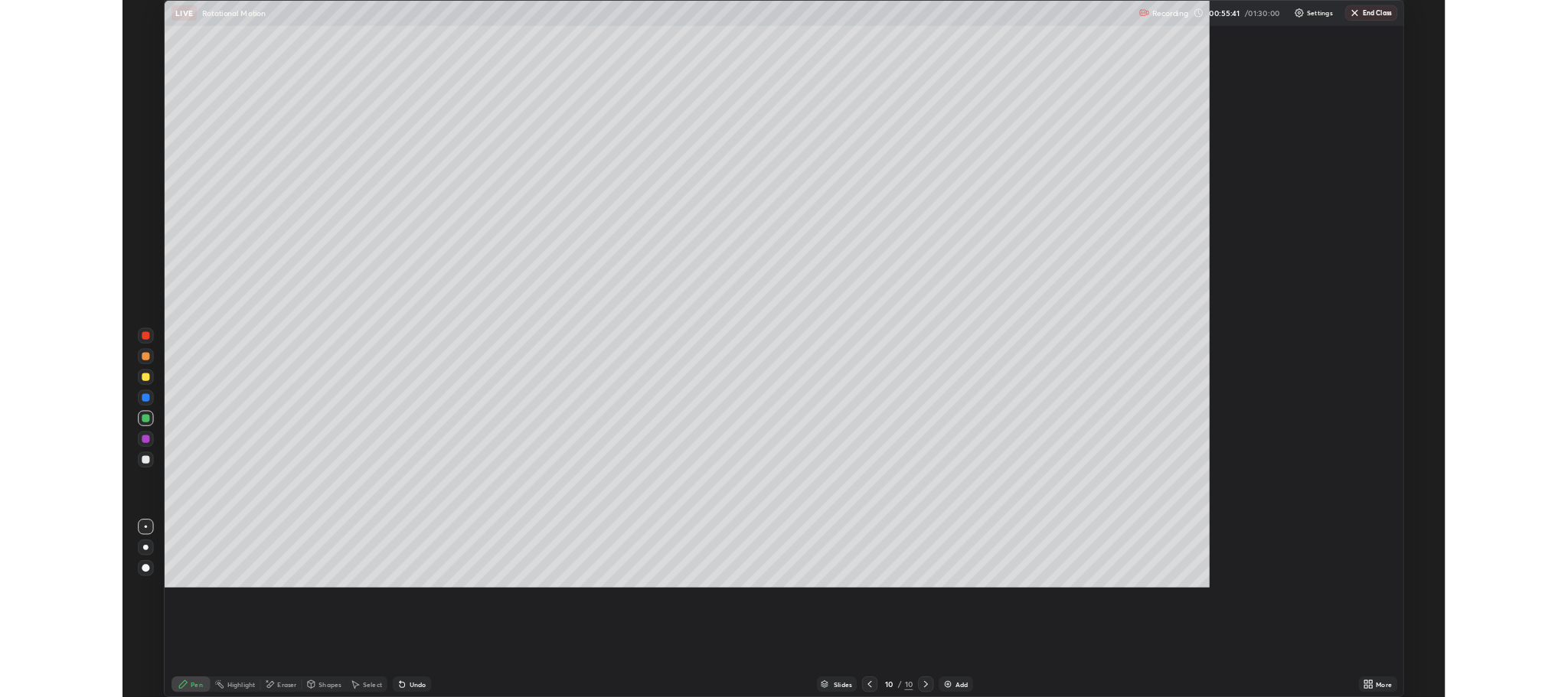
scroll to position [827, 1568]
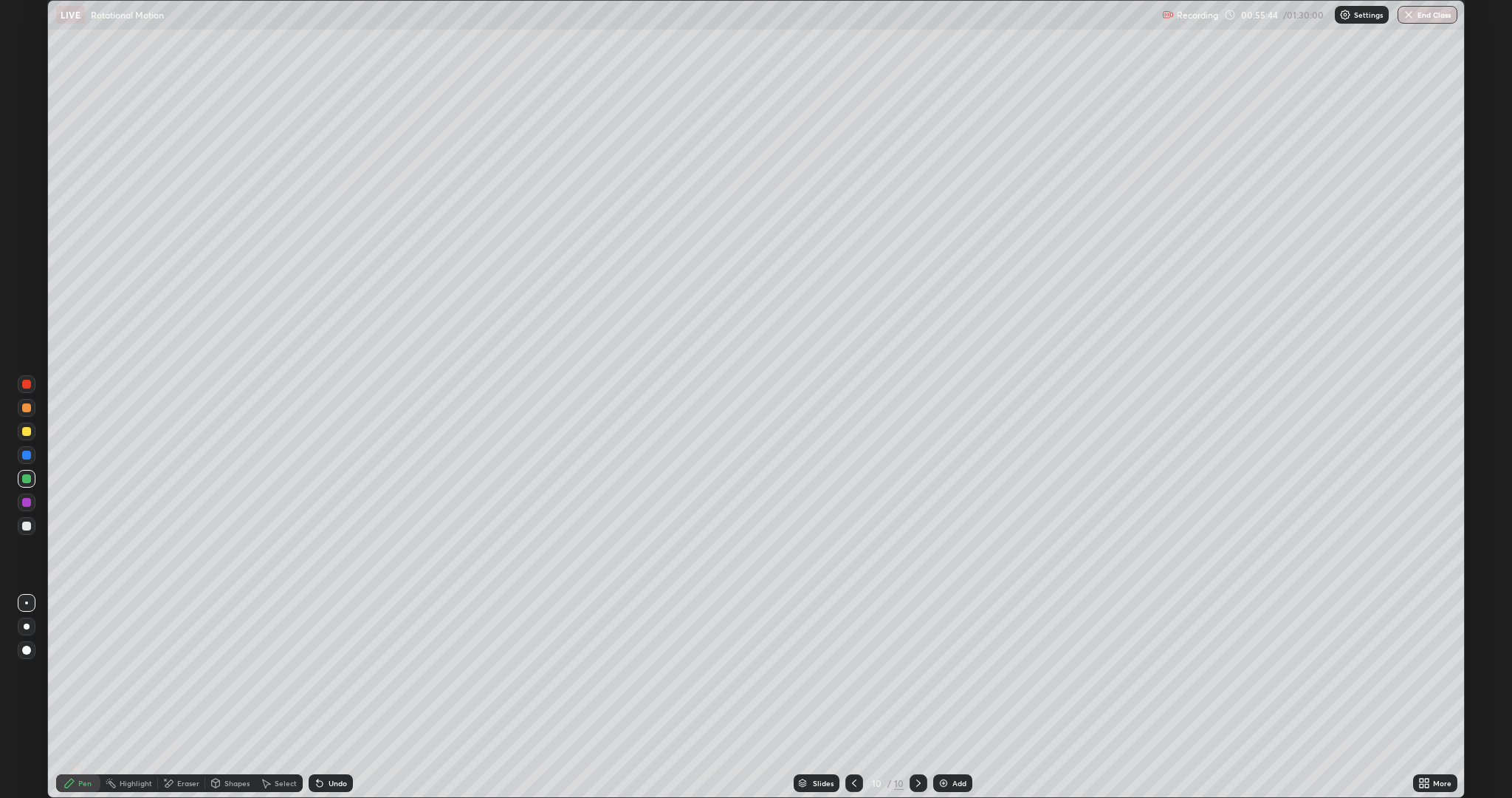
click at [26, 431] on div at bounding box center [26, 430] width 9 height 9
click at [336, 672] on div "Undo" at bounding box center [338, 783] width 19 height 8
click at [325, 672] on div "Undo" at bounding box center [330, 782] width 44 height 18
click at [26, 408] on div at bounding box center [26, 407] width 9 height 9
click at [232, 672] on div "Shapes" at bounding box center [237, 783] width 25 height 8
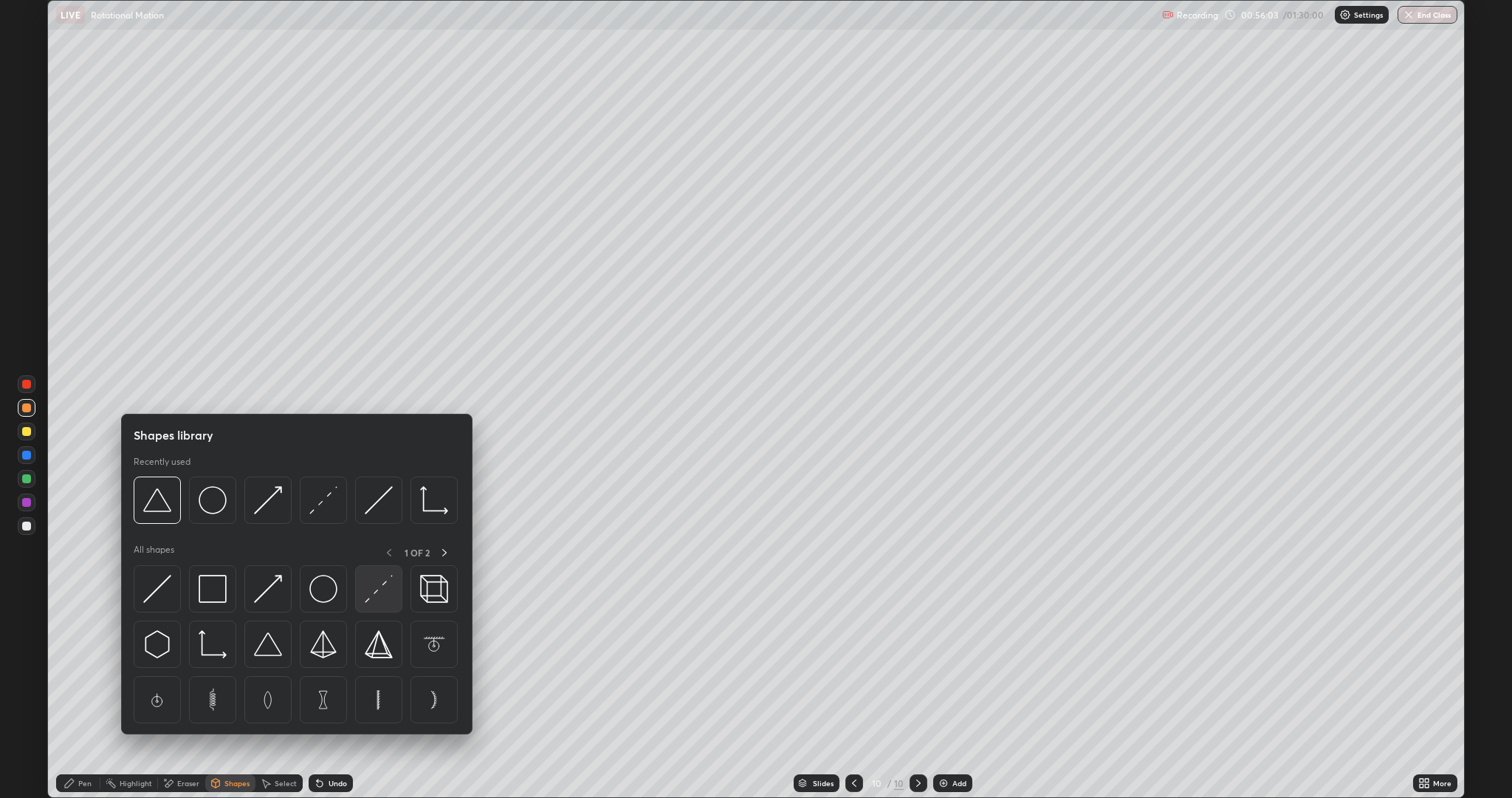
click at [380, 595] on img at bounding box center [379, 589] width 28 height 28
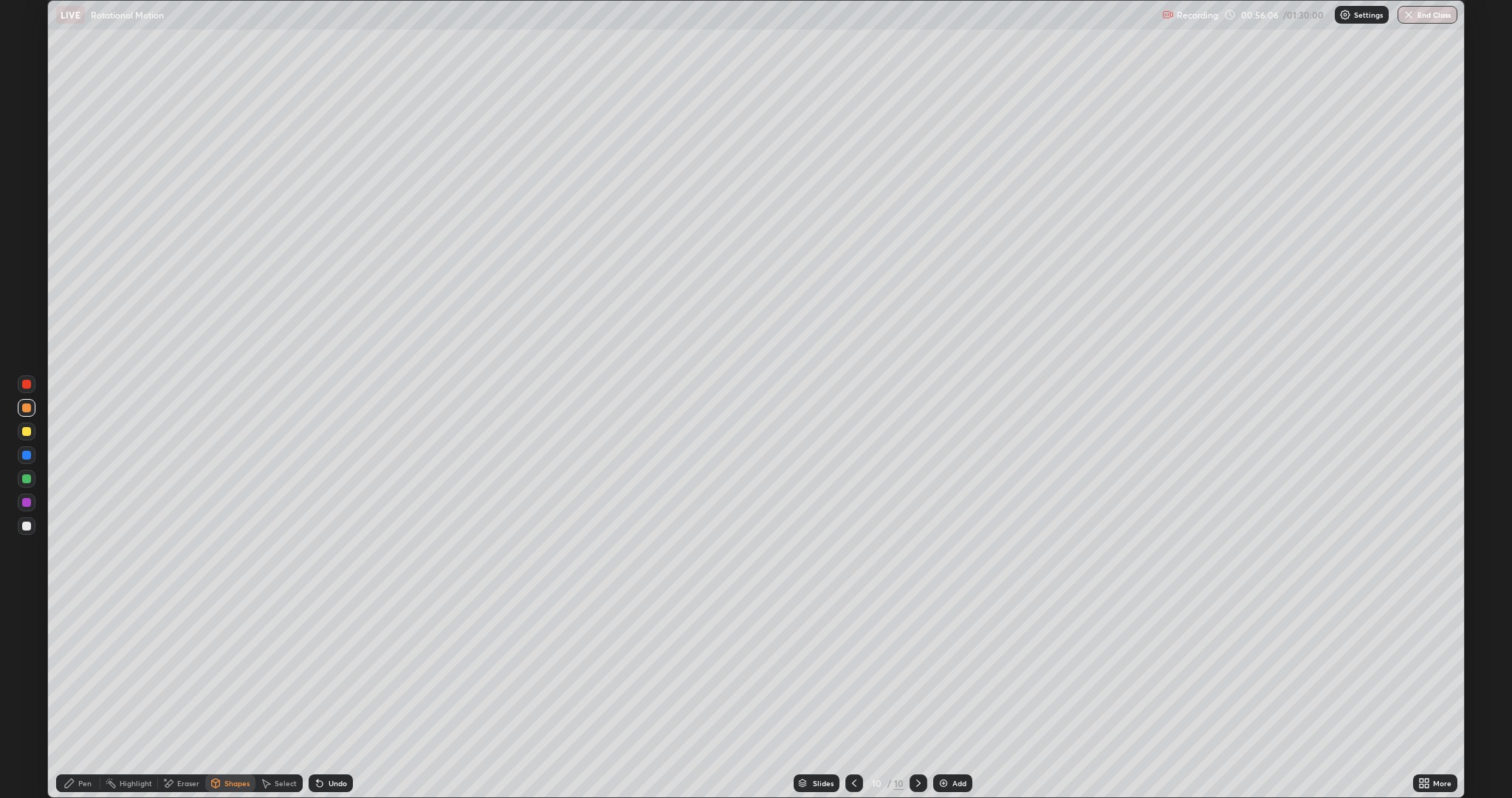
click at [88, 672] on div "Pen" at bounding box center [85, 783] width 13 height 8
click at [185, 672] on div "Eraser" at bounding box center [188, 783] width 23 height 8
click at [27, 672] on icon at bounding box center [26, 709] width 12 height 12
click at [90, 672] on div "Pen" at bounding box center [85, 783] width 13 height 8
click at [26, 526] on div at bounding box center [26, 525] width 9 height 9
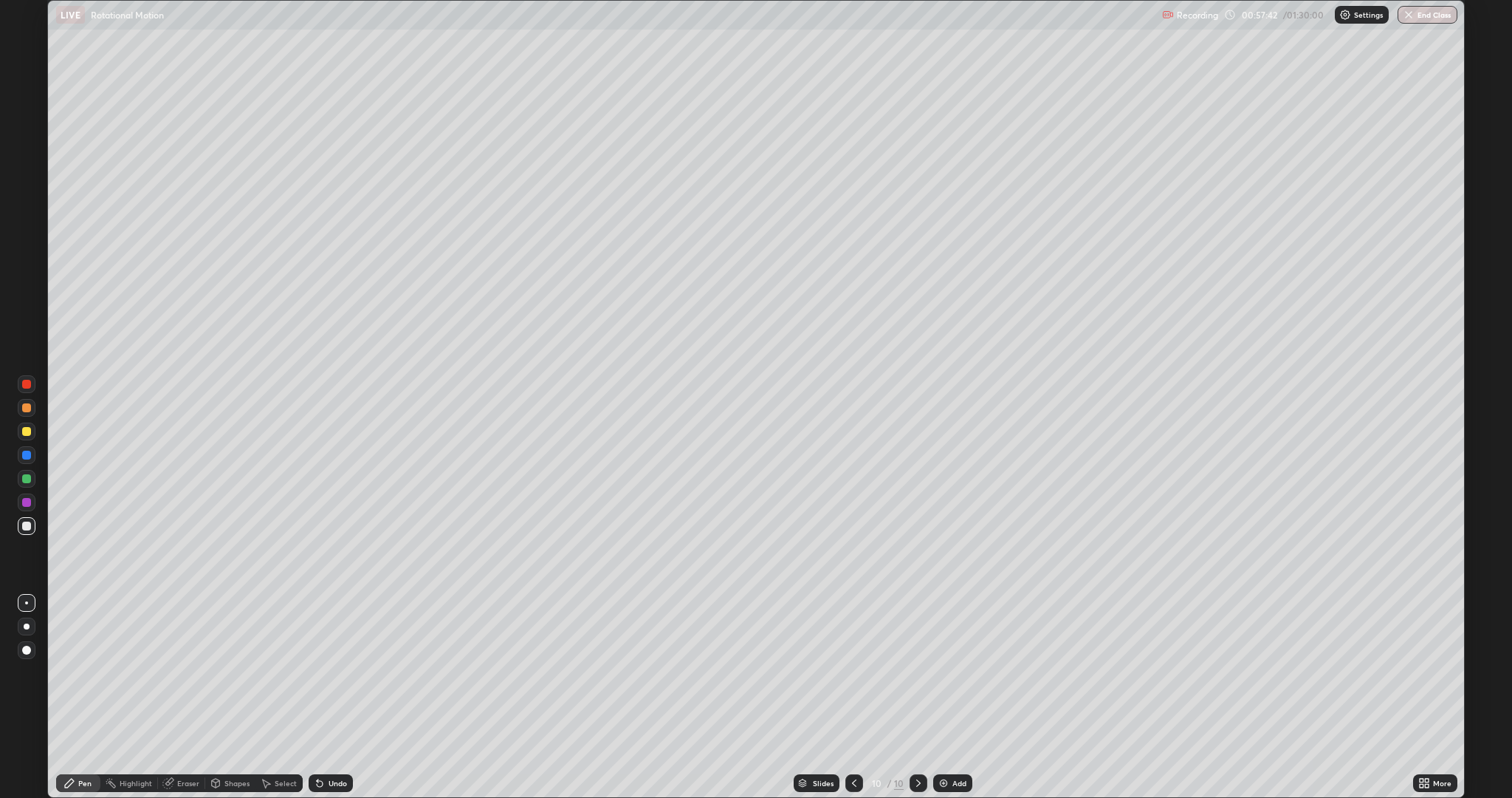
click at [189, 672] on div "Eraser" at bounding box center [188, 783] width 23 height 8
click at [85, 672] on div "Pen" at bounding box center [85, 783] width 13 height 8
click at [330, 672] on div "Undo" at bounding box center [338, 783] width 19 height 8
click at [334, 672] on div "Undo" at bounding box center [338, 783] width 19 height 8
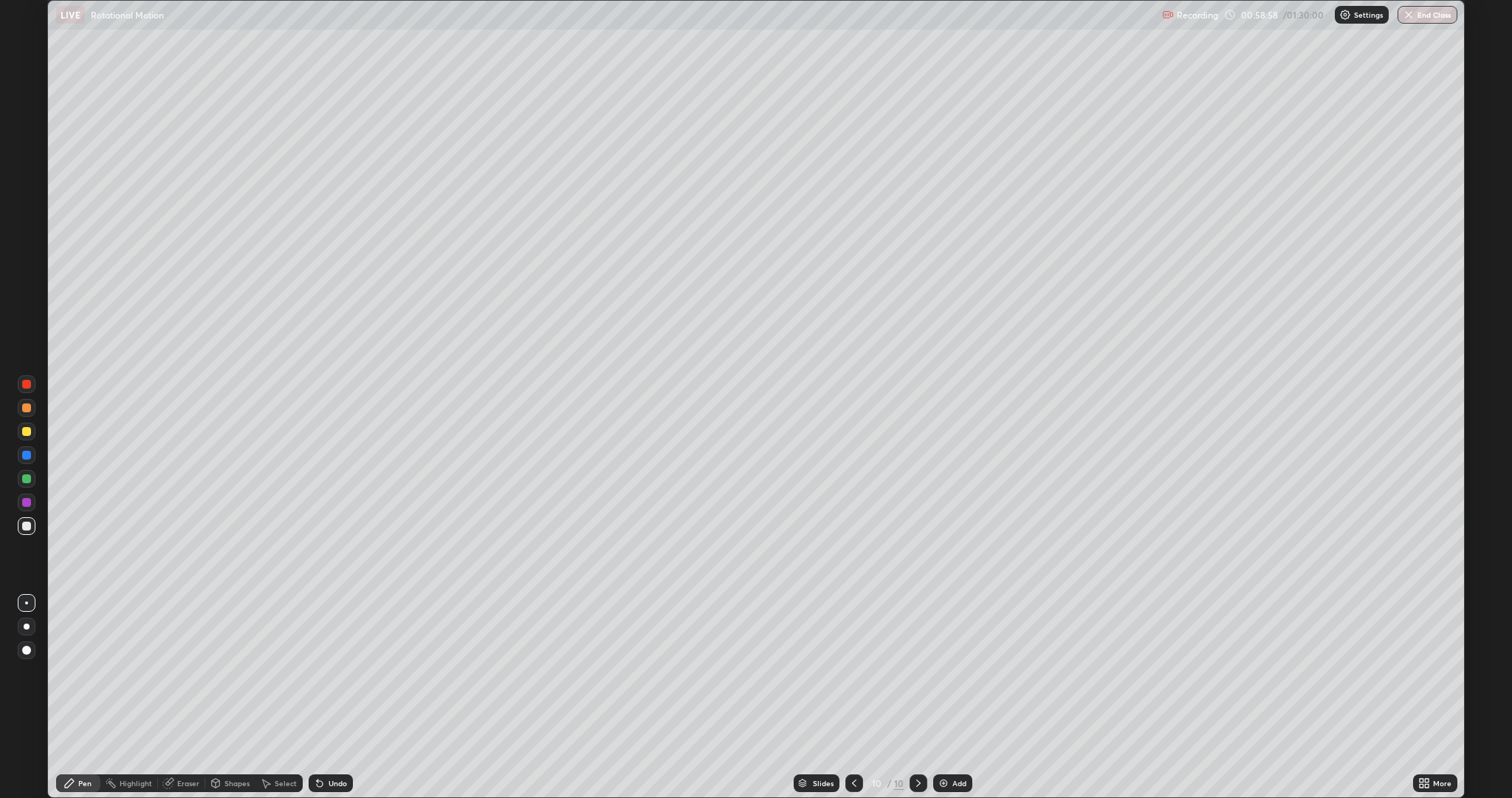
click at [332, 672] on div "Undo" at bounding box center [338, 783] width 19 height 8
click at [328, 672] on div "Undo" at bounding box center [330, 782] width 44 height 18
click at [29, 434] on div at bounding box center [26, 430] width 9 height 9
click at [26, 502] on div at bounding box center [26, 502] width 9 height 9
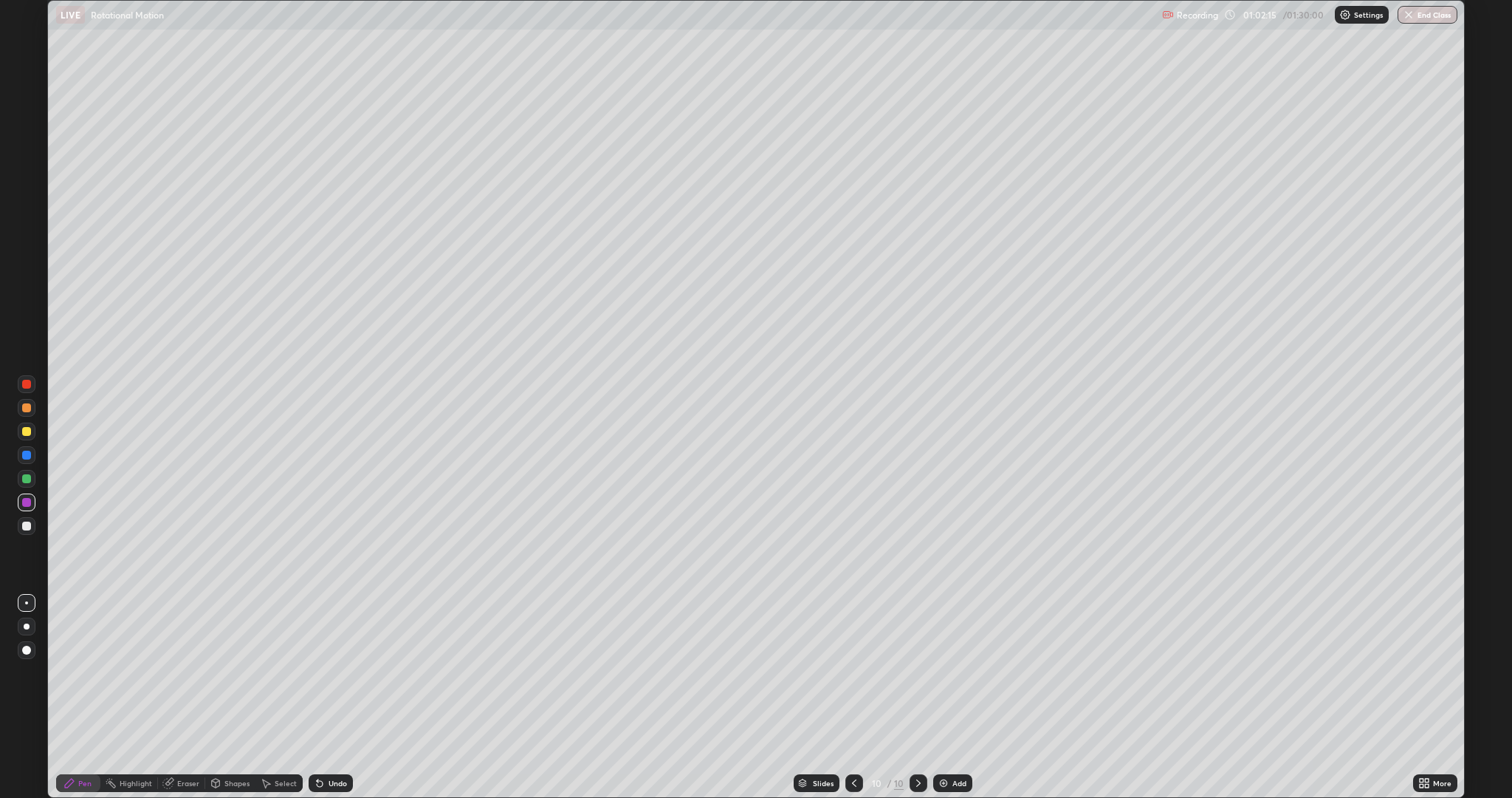
click at [954, 672] on div "Add" at bounding box center [959, 783] width 14 height 8
click at [236, 672] on div "Shapes" at bounding box center [237, 783] width 25 height 8
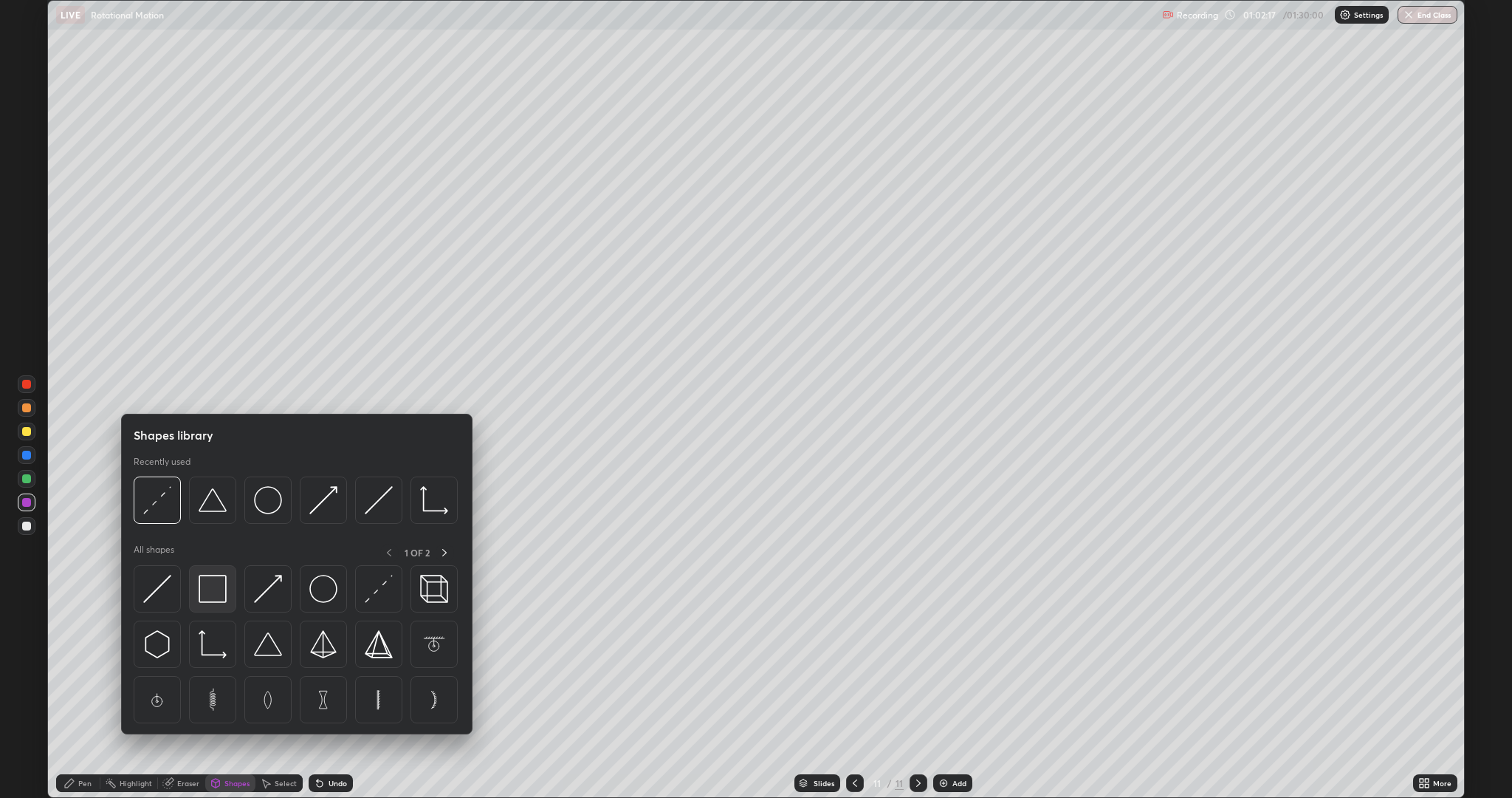
click at [212, 608] on div at bounding box center [212, 588] width 47 height 47
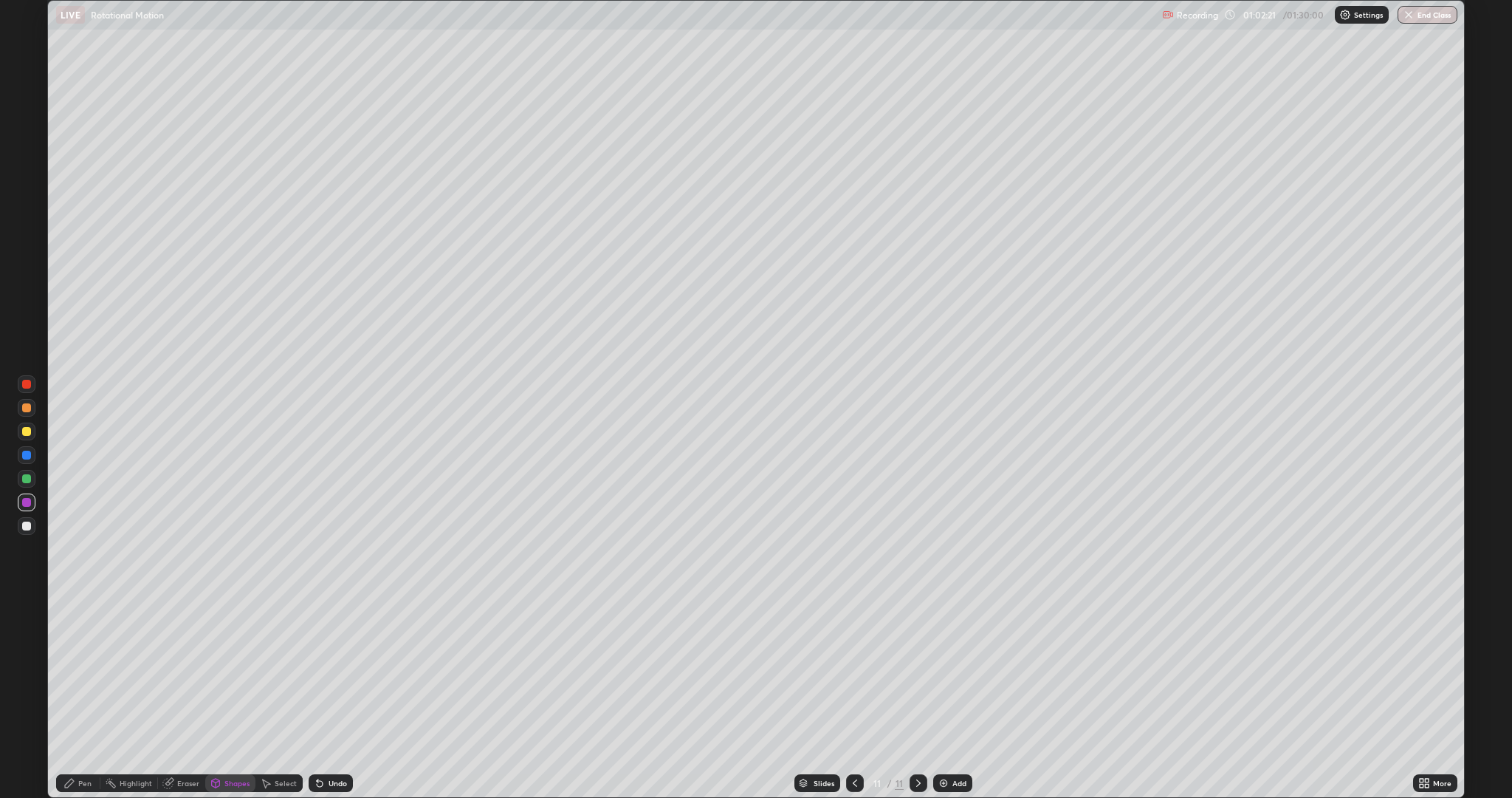
click at [89, 672] on div "Pen" at bounding box center [85, 783] width 13 height 8
click at [26, 502] on div at bounding box center [26, 502] width 9 height 9
click at [26, 525] on div at bounding box center [26, 525] width 9 height 9
click at [335, 672] on div "Undo" at bounding box center [338, 783] width 19 height 8
click at [335, 672] on div "Undo" at bounding box center [338, 783] width 19 height 8
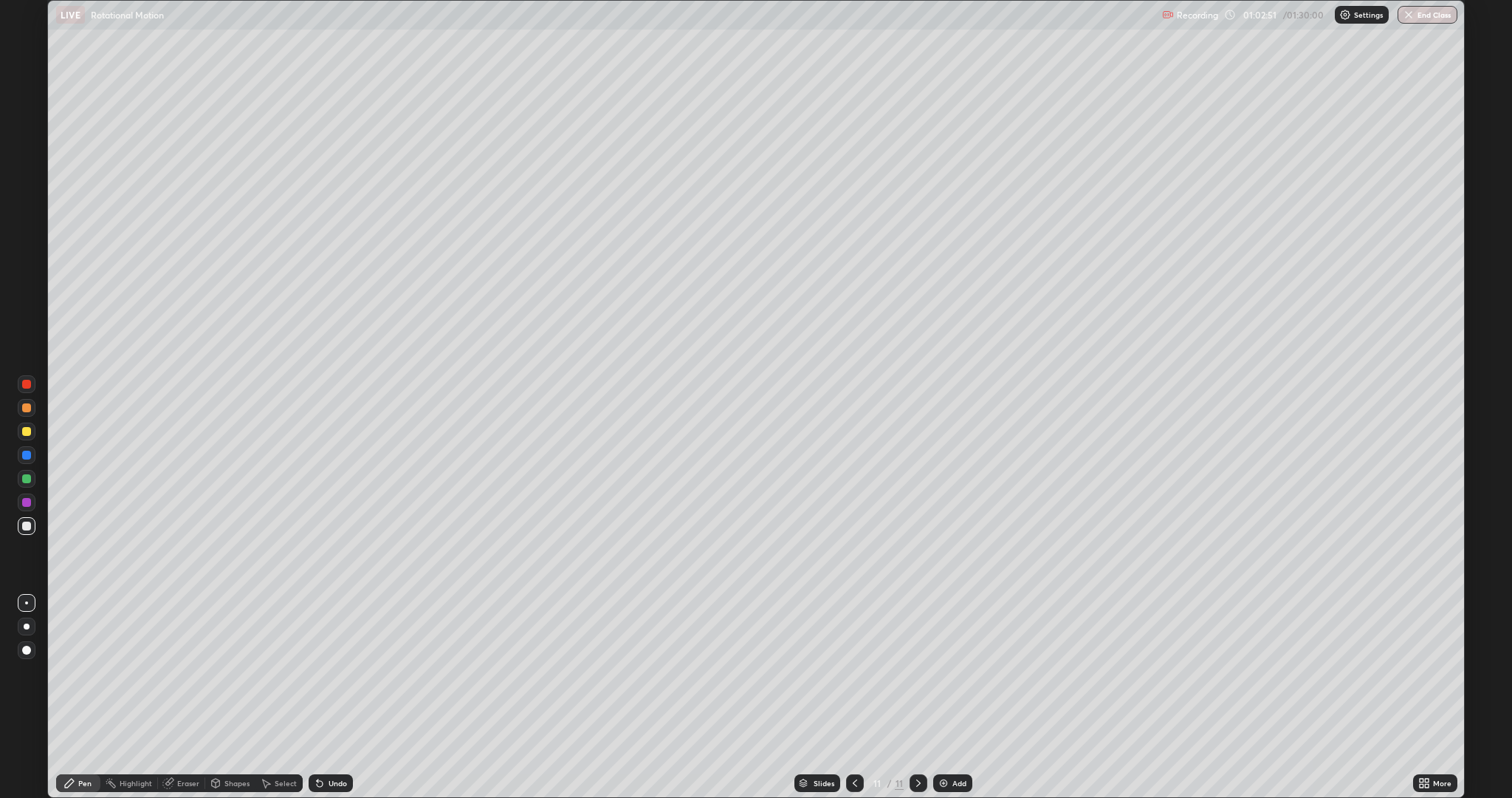
click at [335, 672] on div "Undo" at bounding box center [338, 783] width 19 height 8
click at [333, 672] on div "Undo" at bounding box center [338, 783] width 19 height 8
click at [335, 672] on div "Undo" at bounding box center [338, 783] width 19 height 8
click at [30, 499] on div at bounding box center [26, 502] width 9 height 9
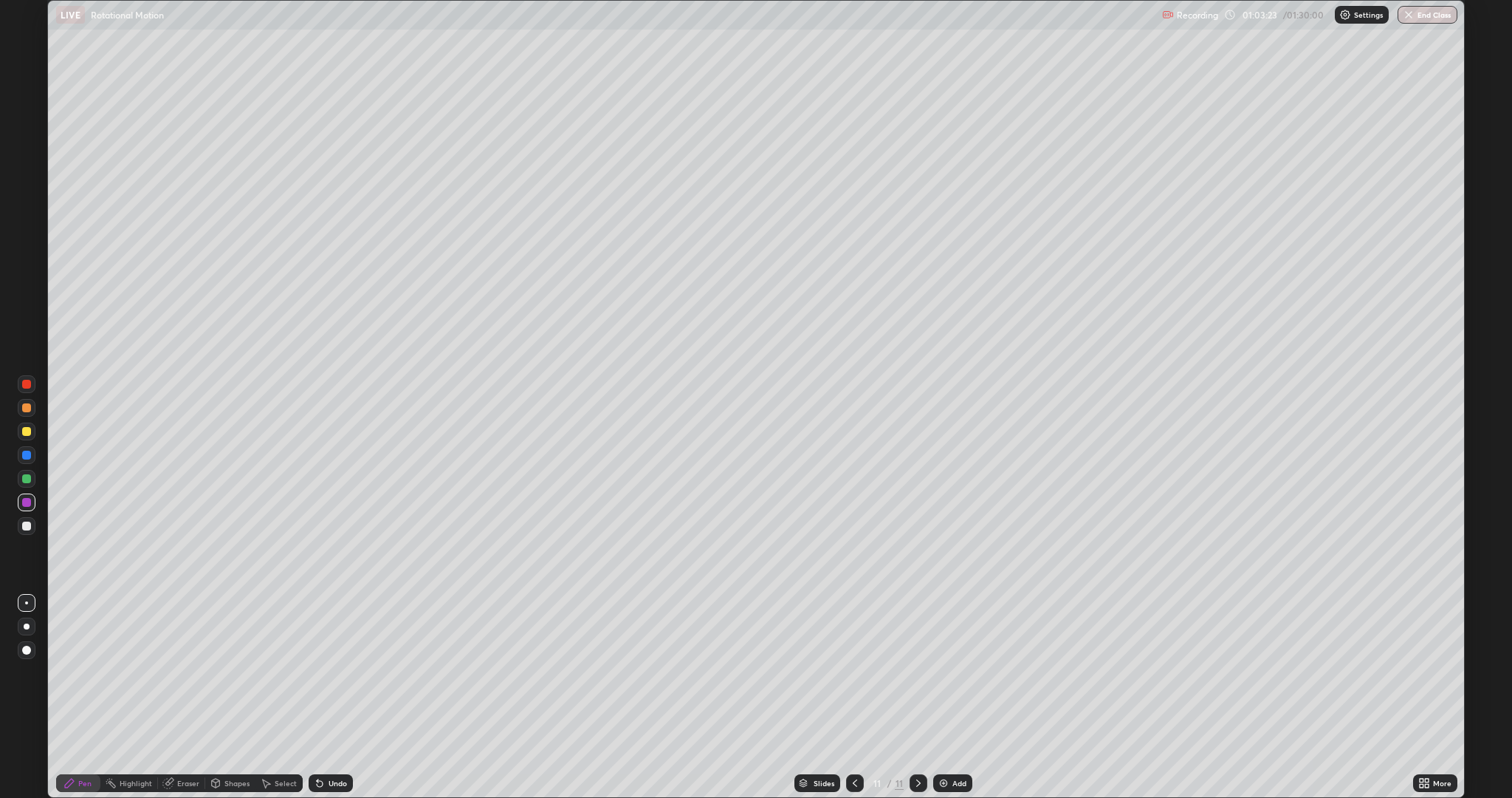
click at [24, 528] on div at bounding box center [26, 525] width 9 height 9
click at [23, 480] on div at bounding box center [26, 478] width 9 height 9
click at [26, 431] on div at bounding box center [26, 430] width 9 height 9
click at [23, 434] on div at bounding box center [26, 430] width 9 height 9
click at [25, 458] on div at bounding box center [26, 455] width 9 height 9
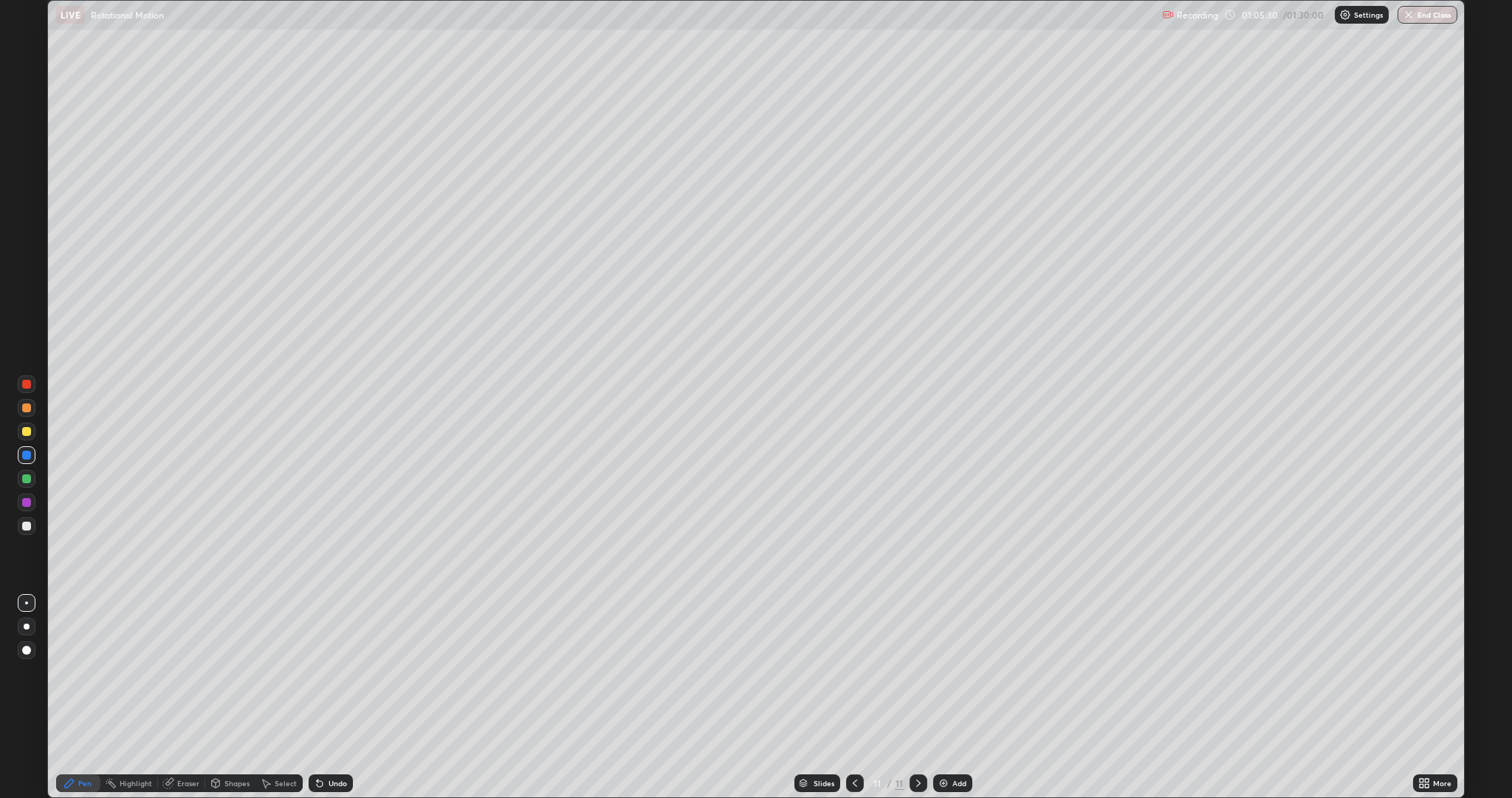
click at [26, 479] on div at bounding box center [26, 478] width 9 height 9
click at [26, 526] on div at bounding box center [26, 525] width 9 height 9
click at [31, 433] on div at bounding box center [26, 431] width 18 height 18
click at [23, 405] on div at bounding box center [26, 407] width 9 height 9
click at [284, 672] on div "Select" at bounding box center [286, 783] width 23 height 8
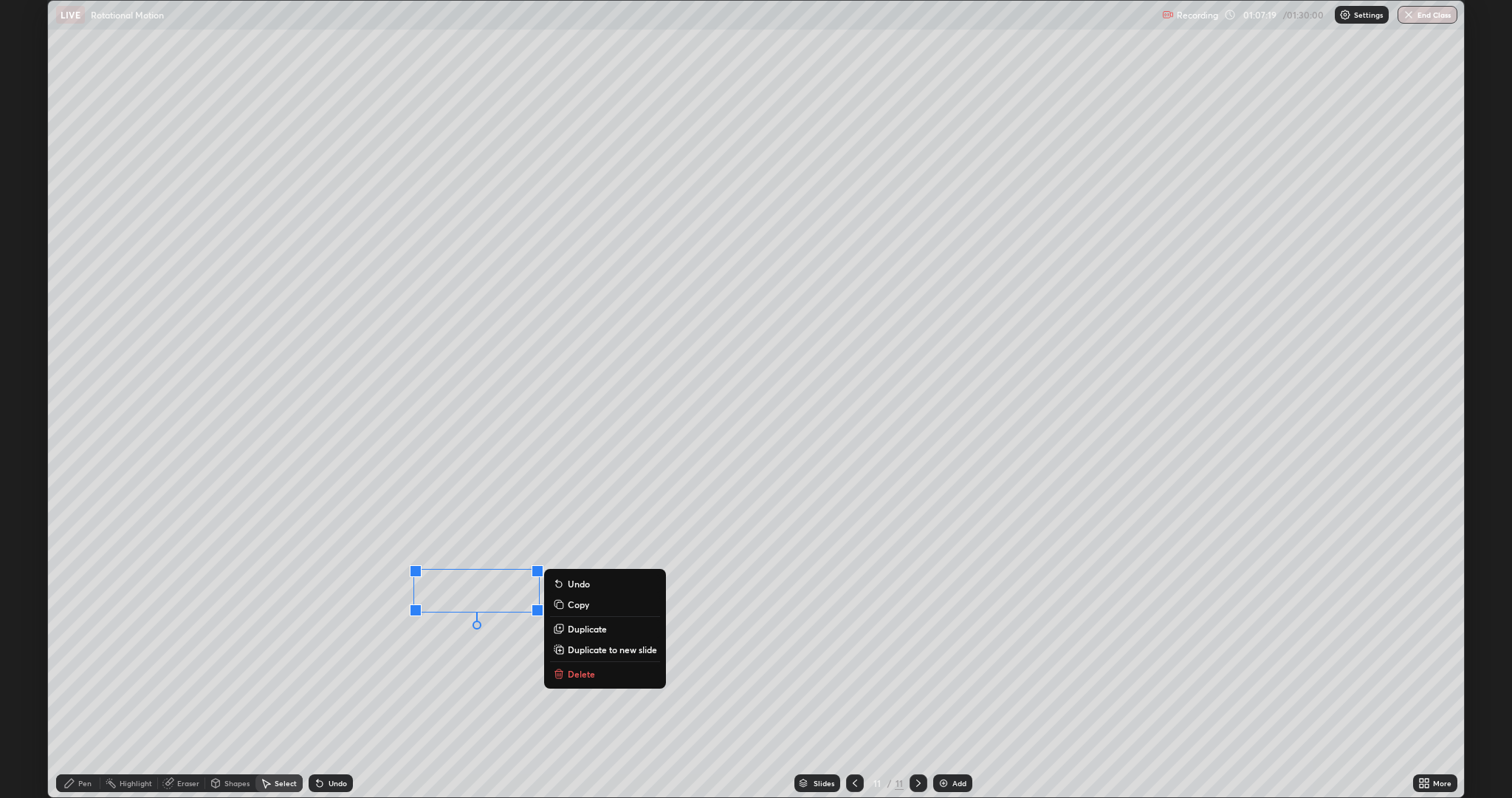
click at [579, 671] on p "Delete" at bounding box center [581, 673] width 27 height 12
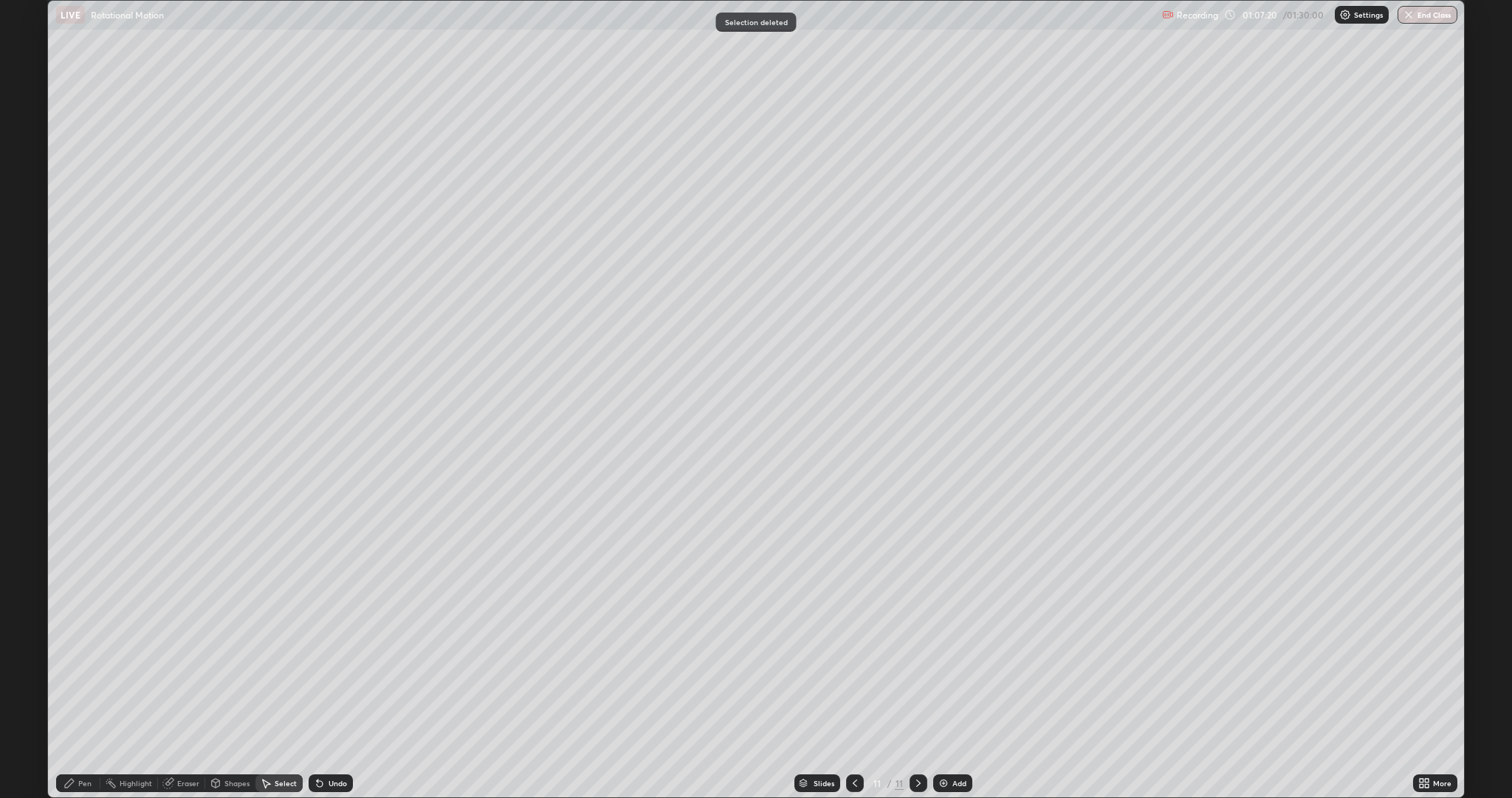
click at [79, 672] on div "Pen" at bounding box center [85, 783] width 13 height 8
click at [328, 672] on div "Undo" at bounding box center [338, 783] width 19 height 8
click at [330, 672] on div "Undo" at bounding box center [338, 783] width 19 height 8
click at [339, 672] on div "Undo" at bounding box center [338, 783] width 19 height 8
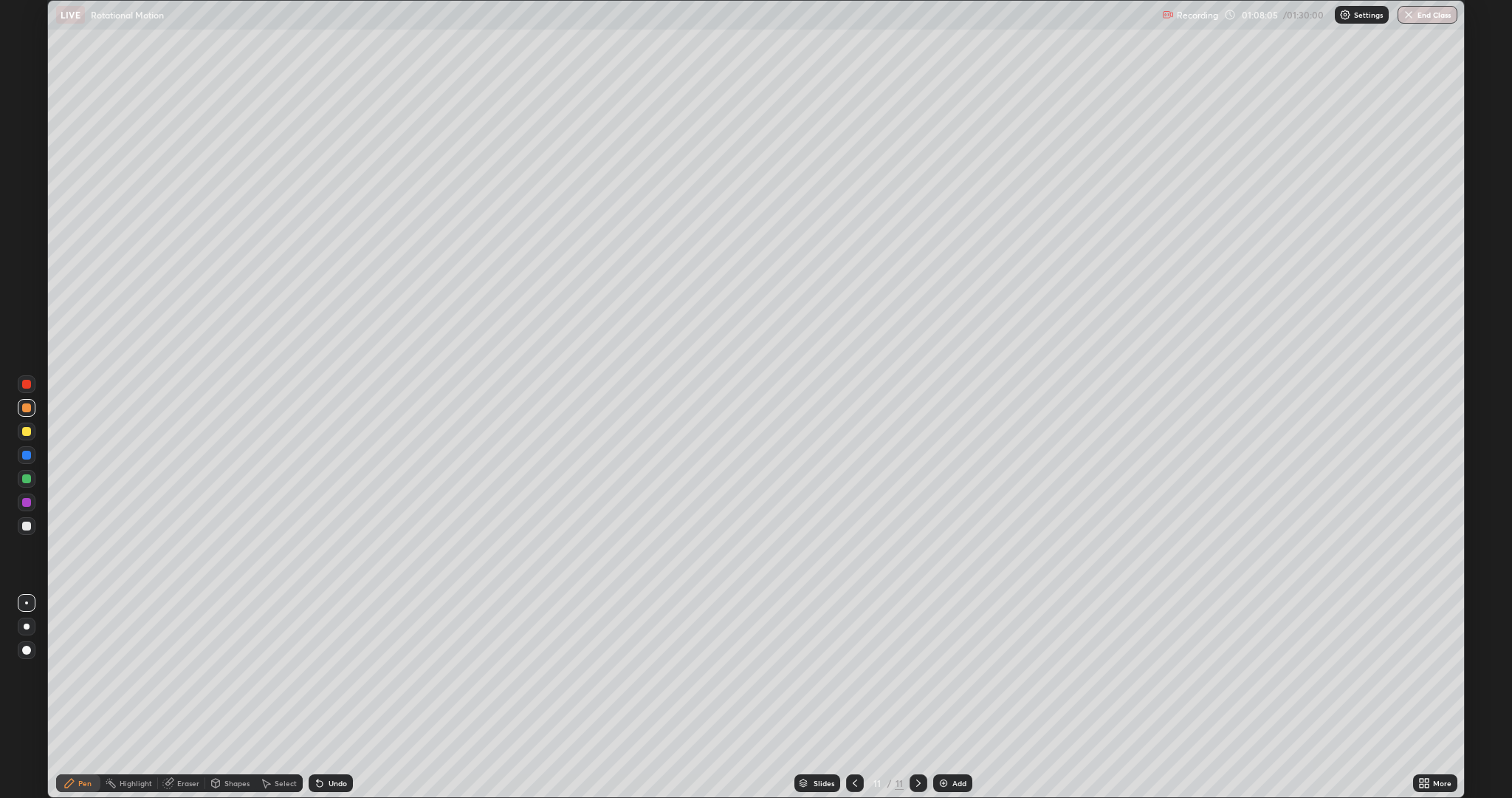
click at [337, 672] on div "Undo" at bounding box center [338, 783] width 19 height 8
click at [346, 672] on div "Undo" at bounding box center [330, 782] width 44 height 18
click at [347, 672] on div "Undo" at bounding box center [330, 782] width 44 height 18
click at [339, 672] on div "Undo" at bounding box center [338, 783] width 19 height 8
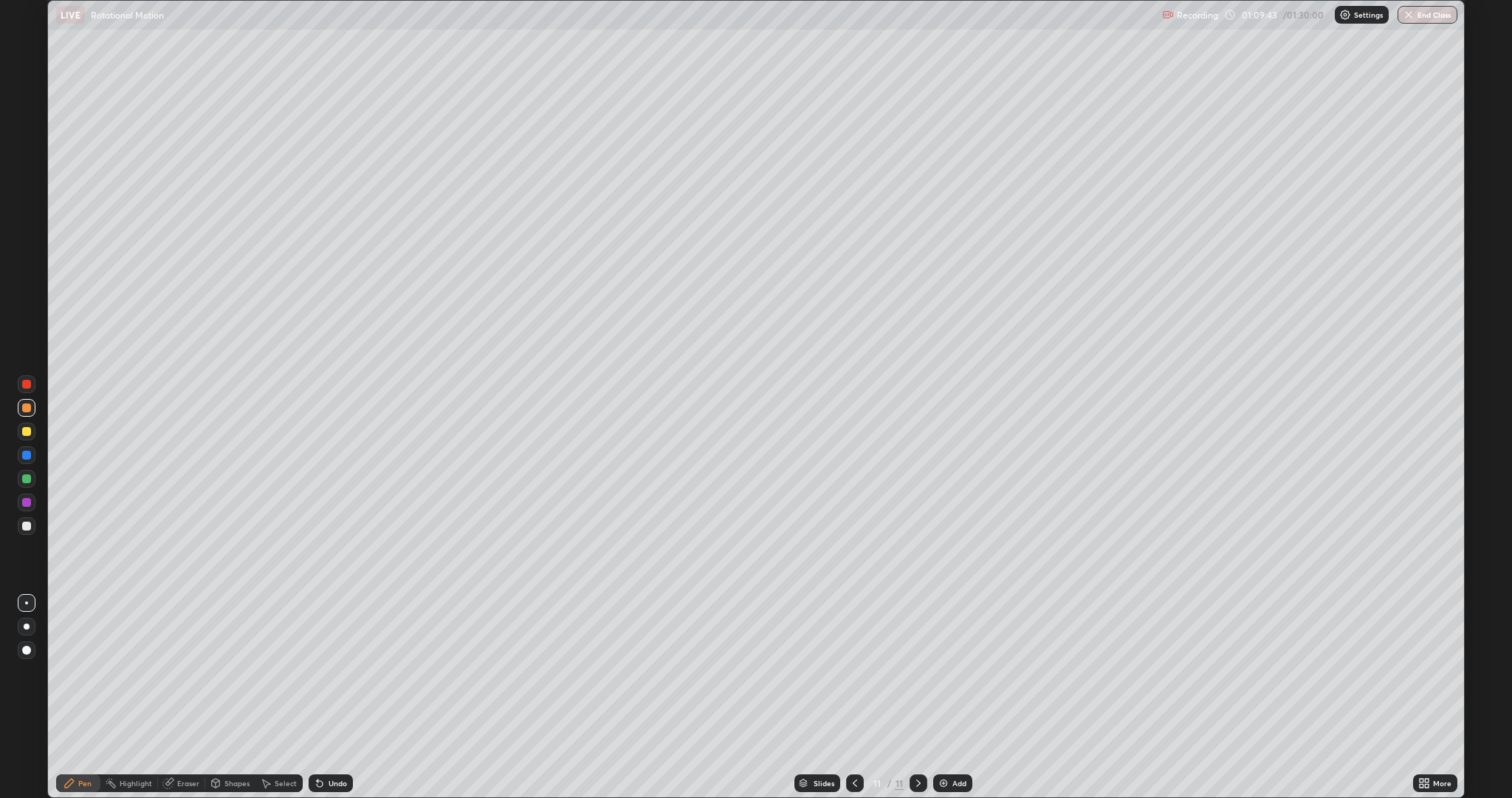
click at [335, 672] on div "Undo" at bounding box center [338, 783] width 19 height 8
click at [339, 672] on div "Undo" at bounding box center [338, 783] width 19 height 8
click at [952, 672] on div "Add" at bounding box center [959, 783] width 14 height 8
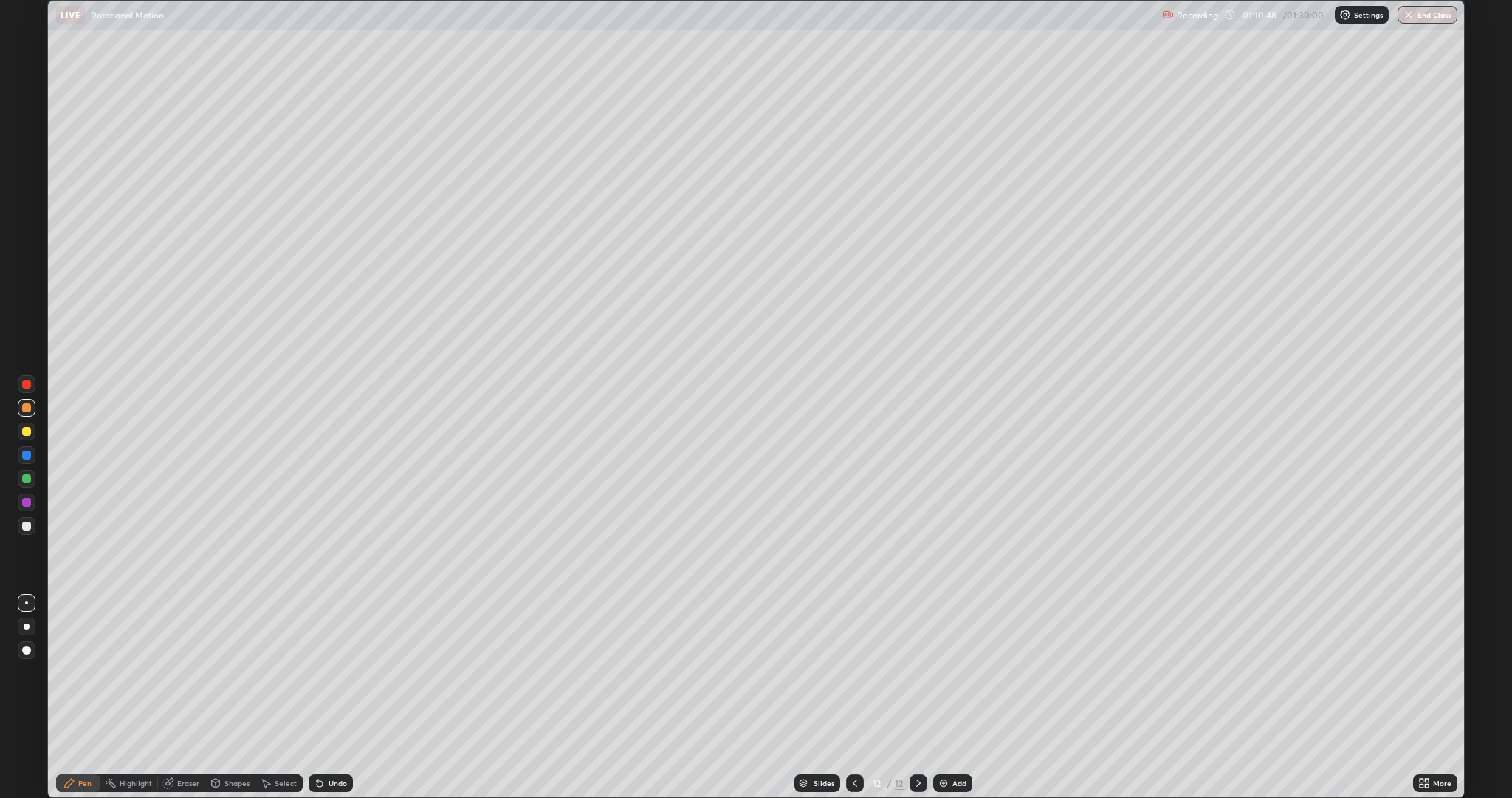
click at [235, 672] on div "Shapes" at bounding box center [237, 783] width 25 height 8
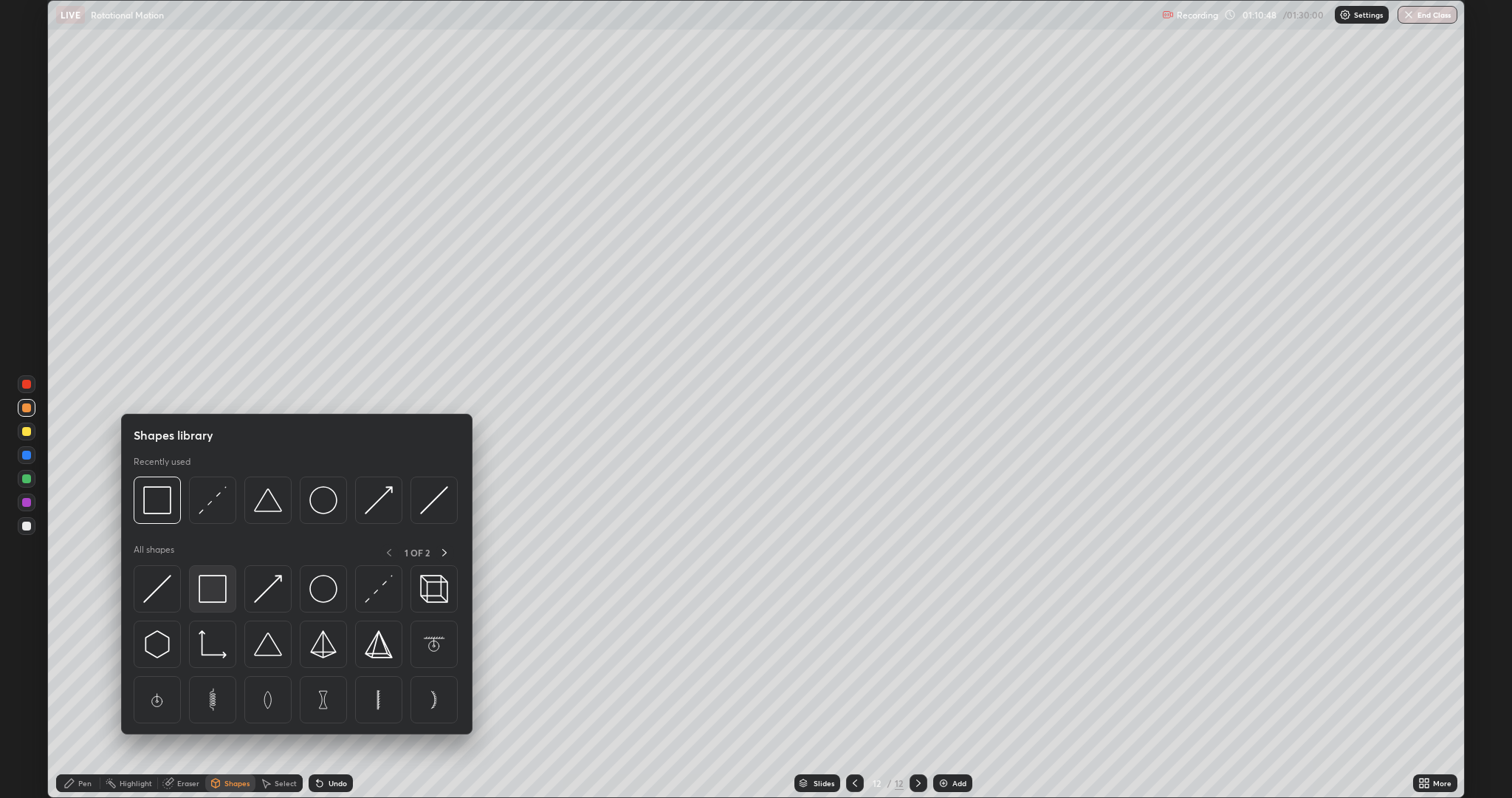
click at [217, 586] on img at bounding box center [213, 589] width 28 height 28
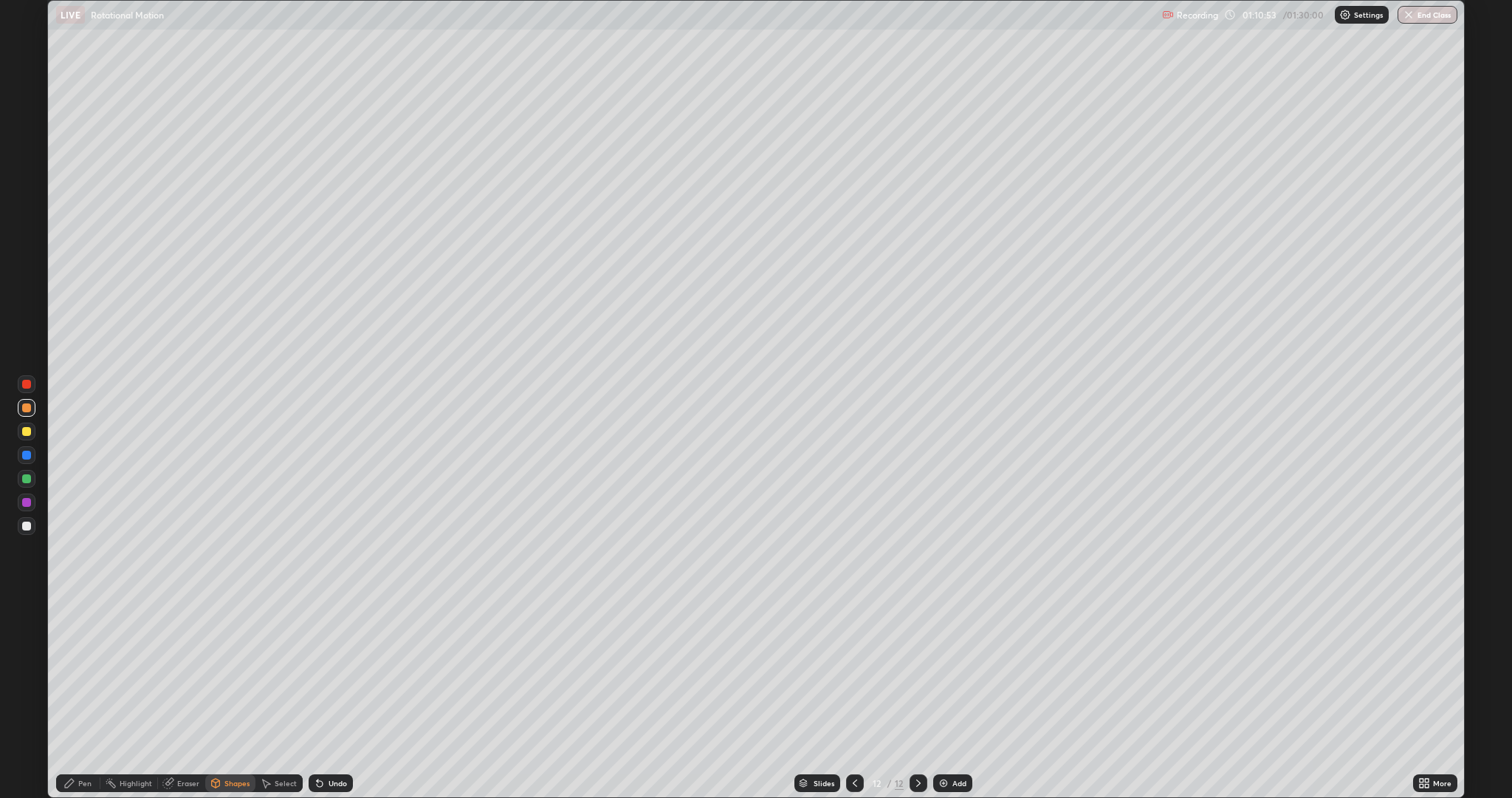
click at [76, 672] on div "Pen" at bounding box center [78, 782] width 44 height 18
click at [26, 479] on div at bounding box center [26, 478] width 9 height 9
click at [853, 672] on icon at bounding box center [854, 782] width 12 height 12
click at [918, 672] on icon at bounding box center [919, 783] width 5 height 8
click at [318, 672] on icon at bounding box center [319, 782] width 12 height 12
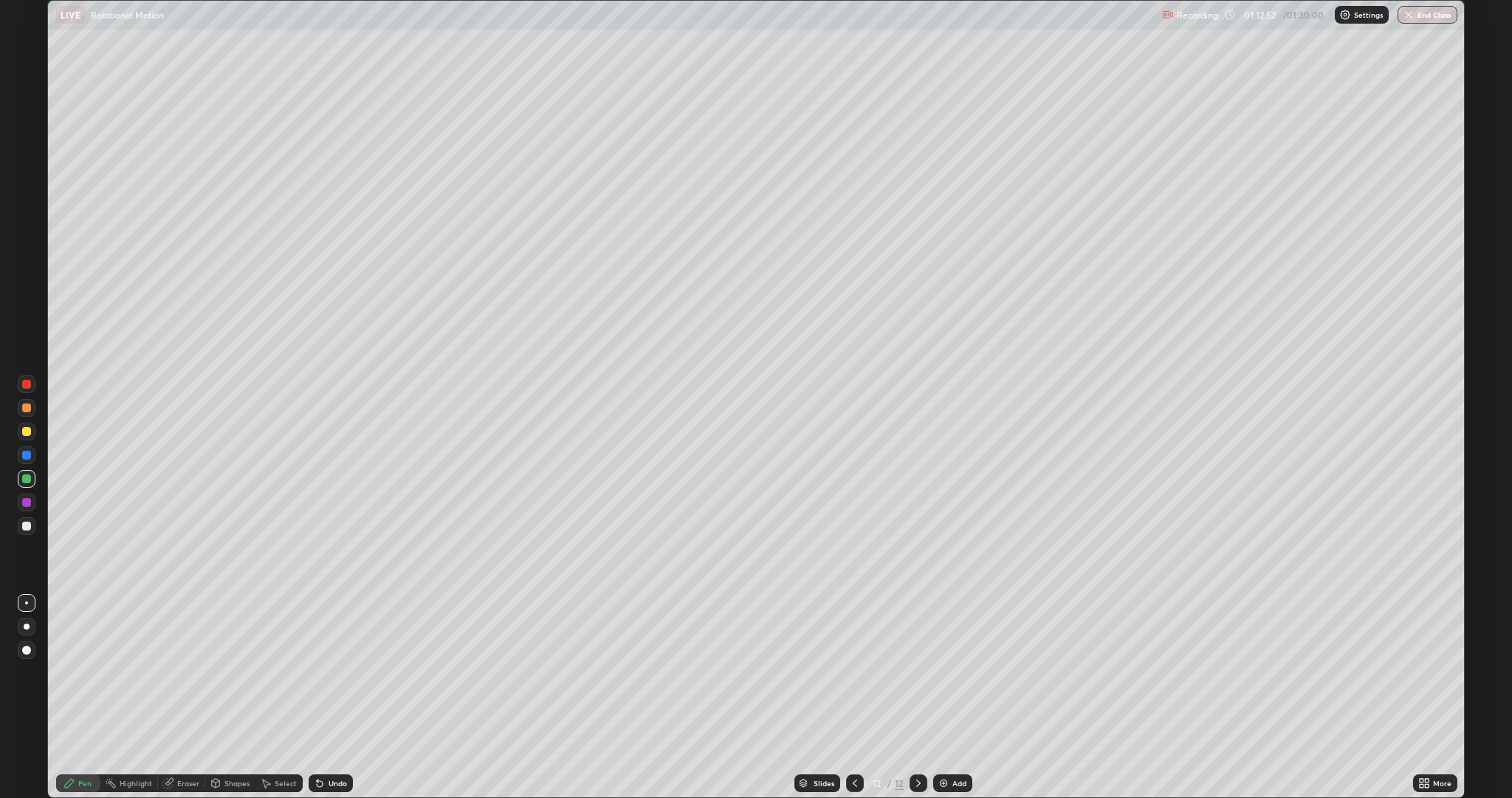
click at [216, 672] on icon at bounding box center [215, 782] width 12 height 12
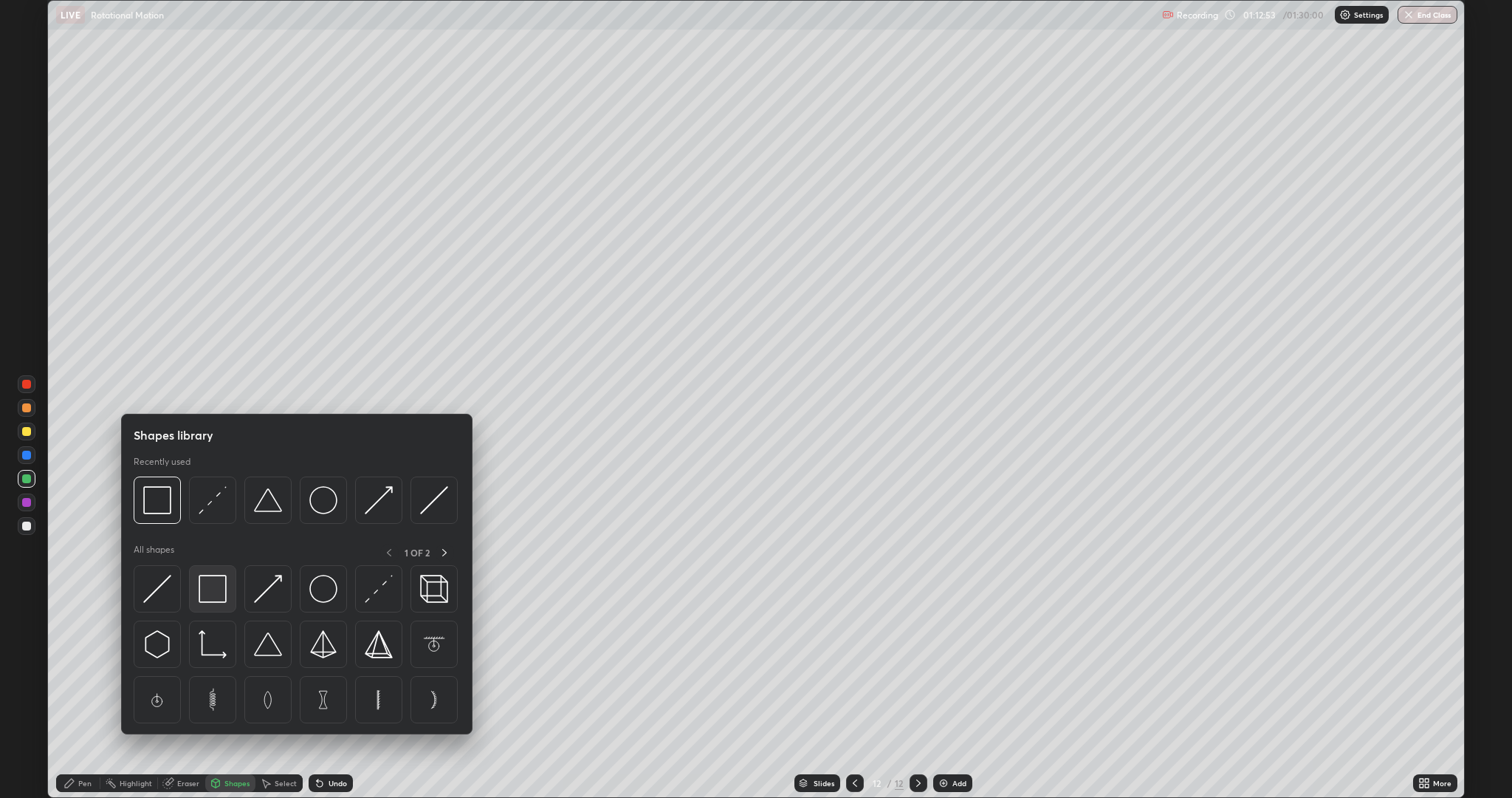
click at [219, 602] on img at bounding box center [213, 589] width 28 height 28
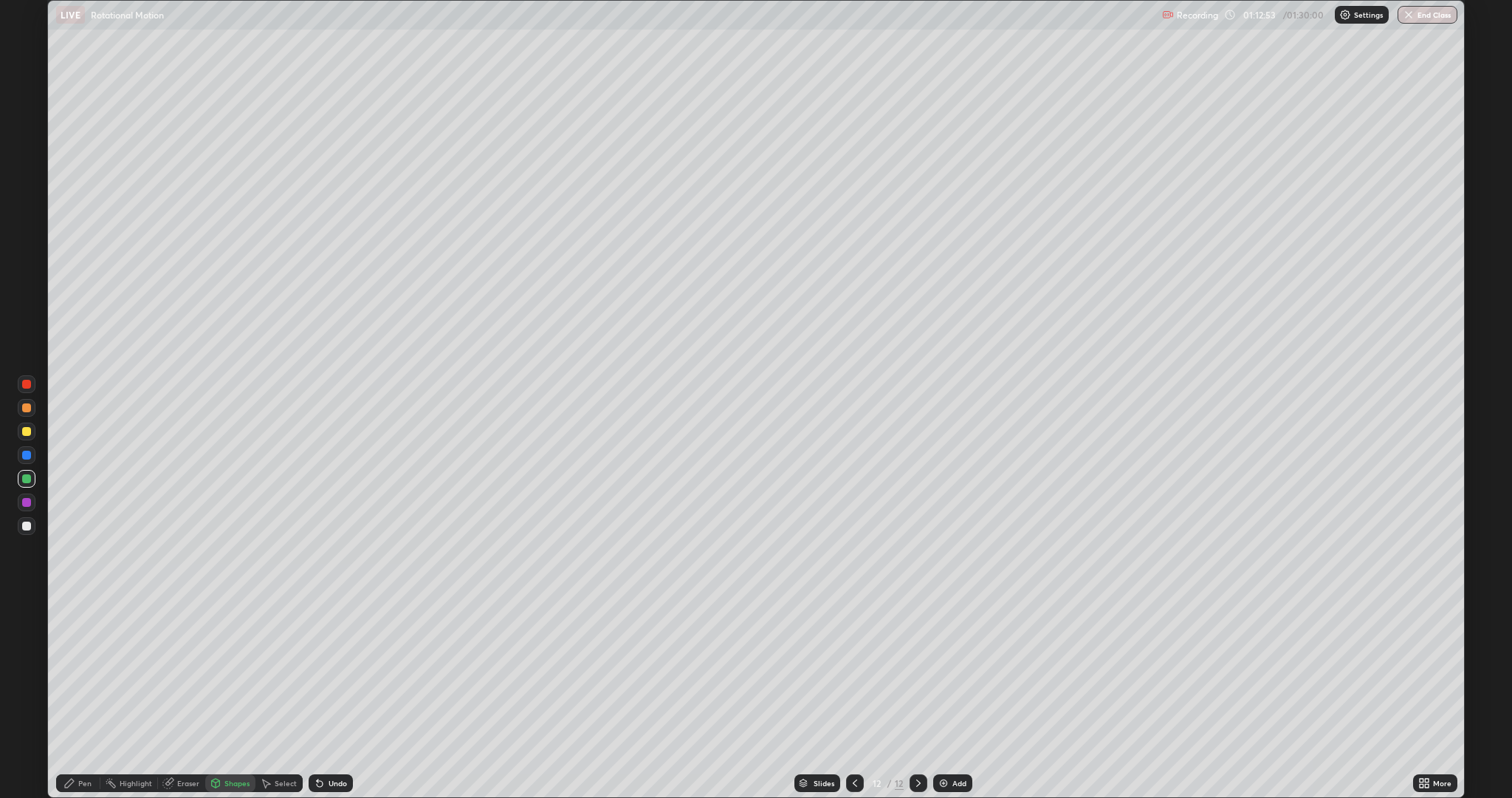
click at [26, 498] on div at bounding box center [26, 502] width 9 height 9
click at [853, 672] on icon at bounding box center [854, 782] width 12 height 12
click at [919, 672] on icon at bounding box center [918, 782] width 12 height 12
click at [942, 672] on img at bounding box center [943, 782] width 12 height 12
click at [235, 672] on div "Shapes" at bounding box center [237, 783] width 25 height 8
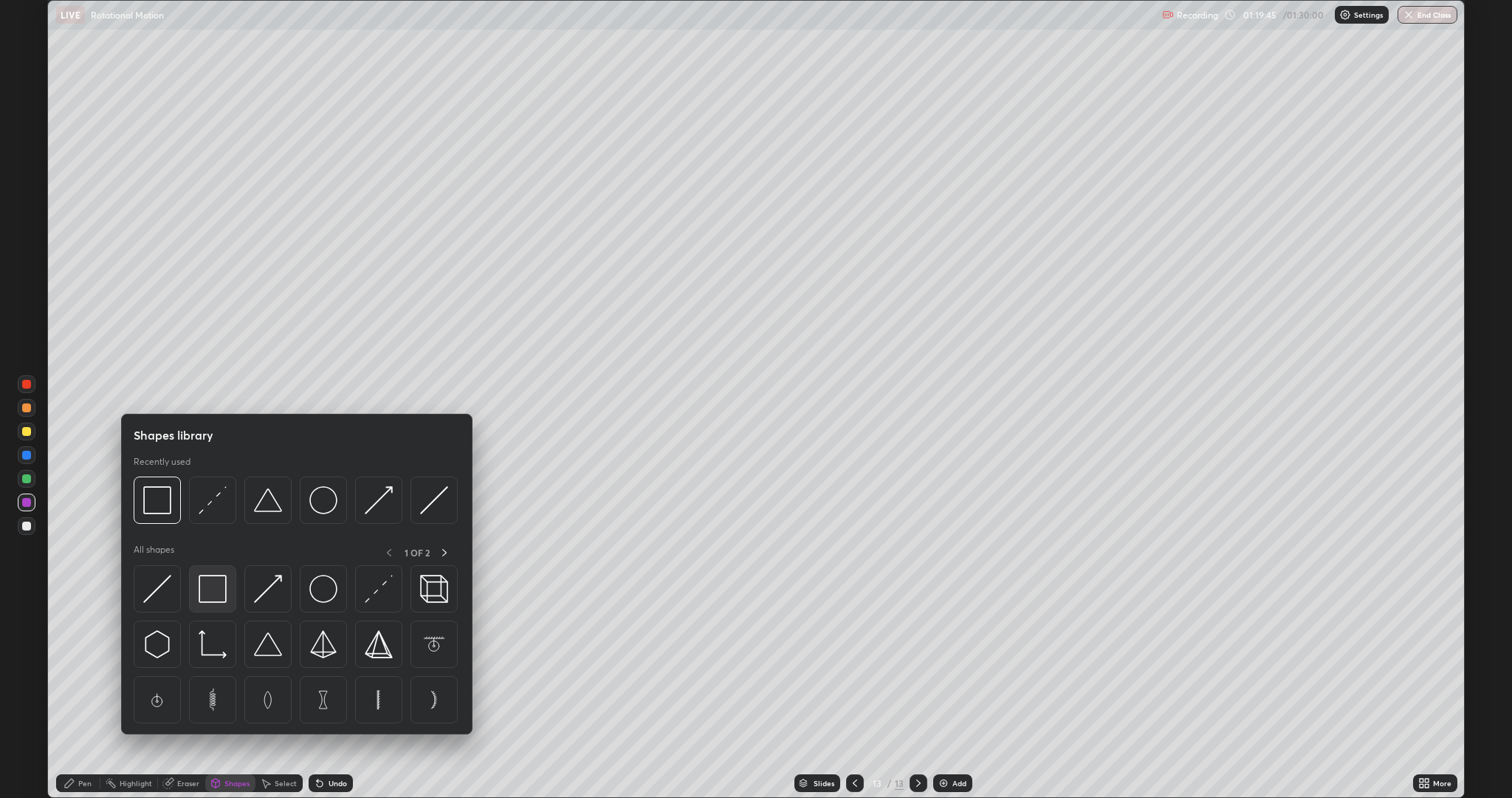
click at [207, 592] on img at bounding box center [213, 589] width 28 height 28
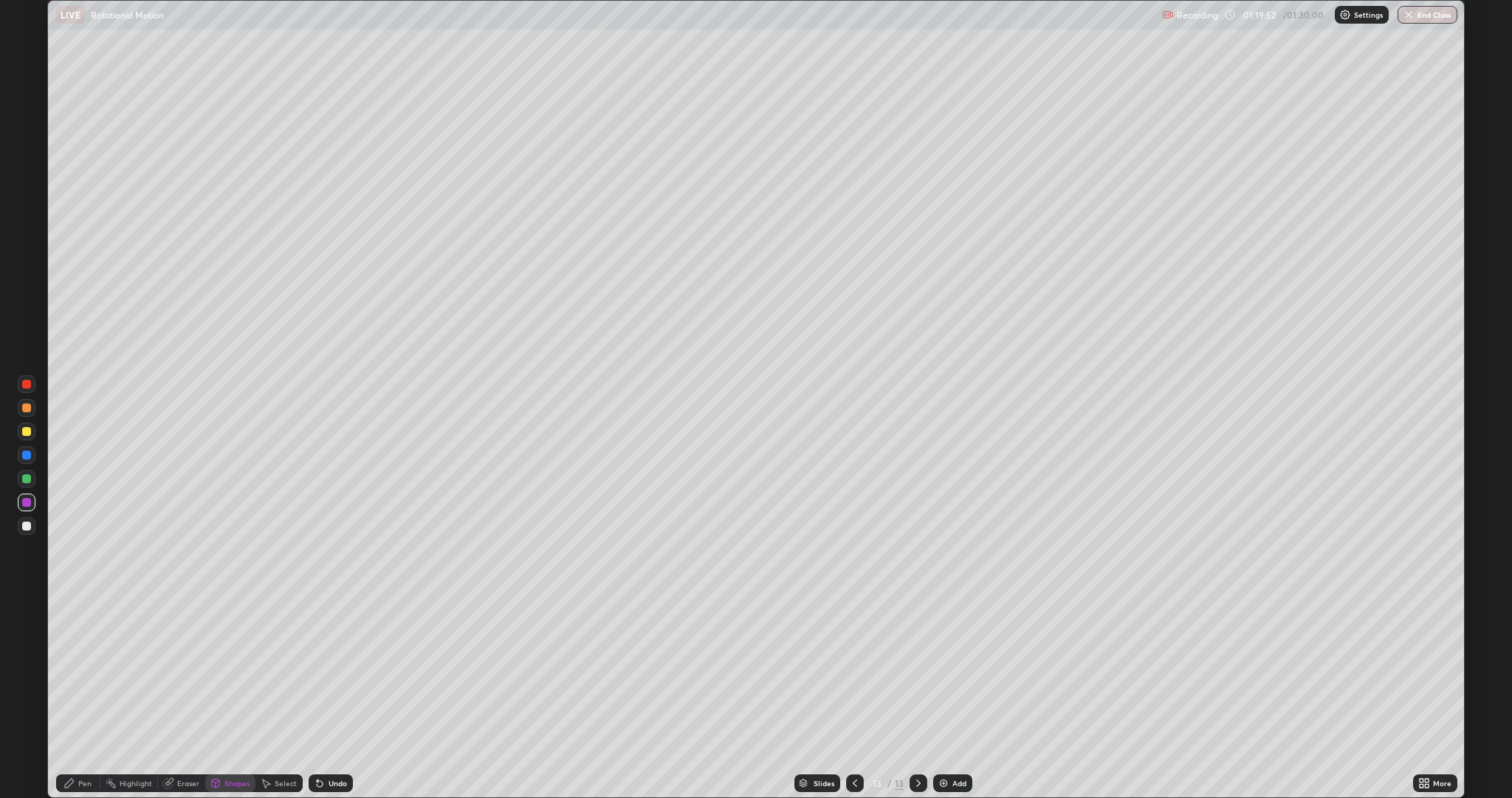
click at [280, 672] on div "Select" at bounding box center [286, 783] width 23 height 8
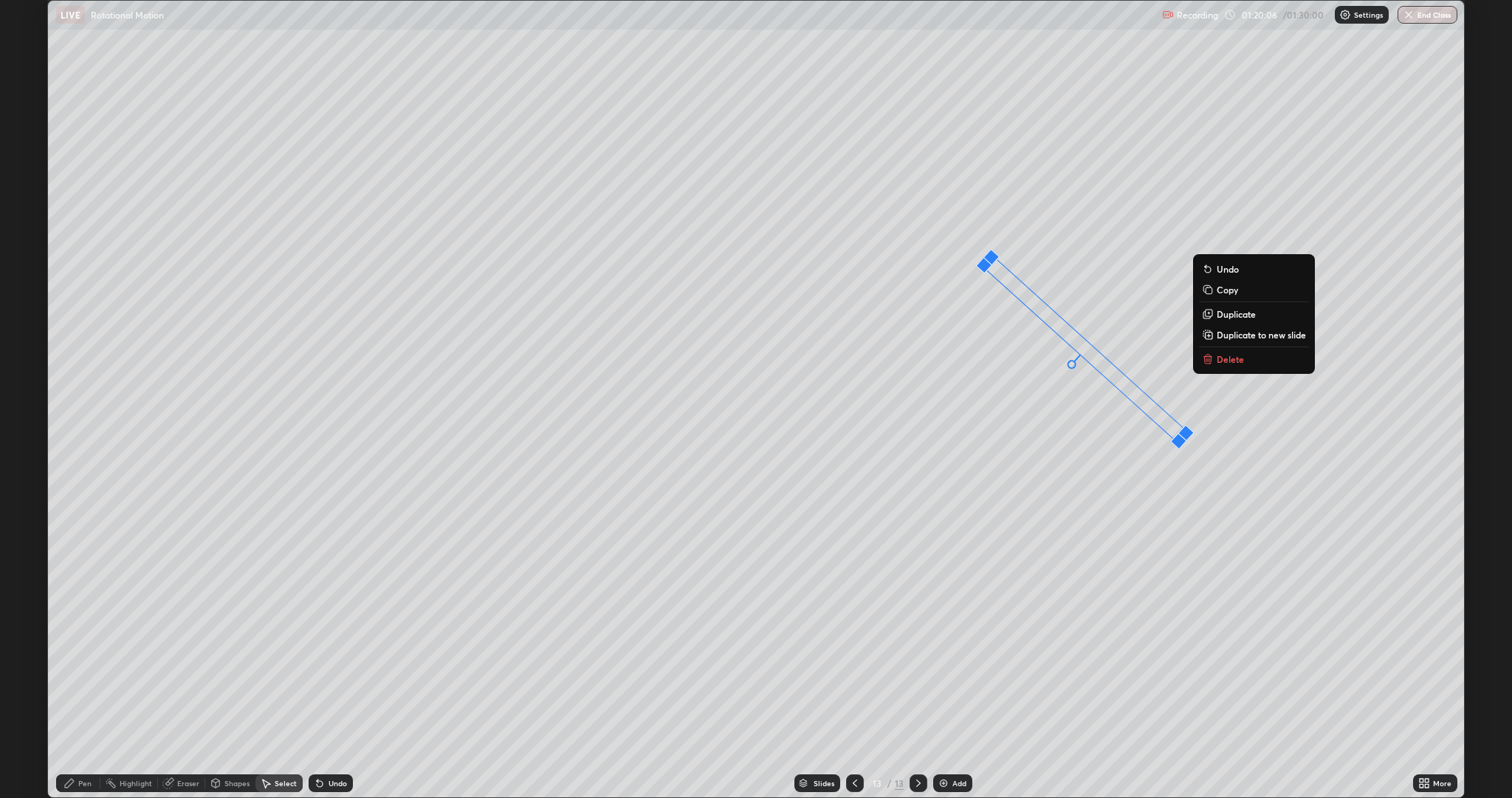
click at [969, 646] on div "42 ° Undo Copy Duplicate Duplicate to new slide Delete" at bounding box center [756, 399] width 1416 height 796
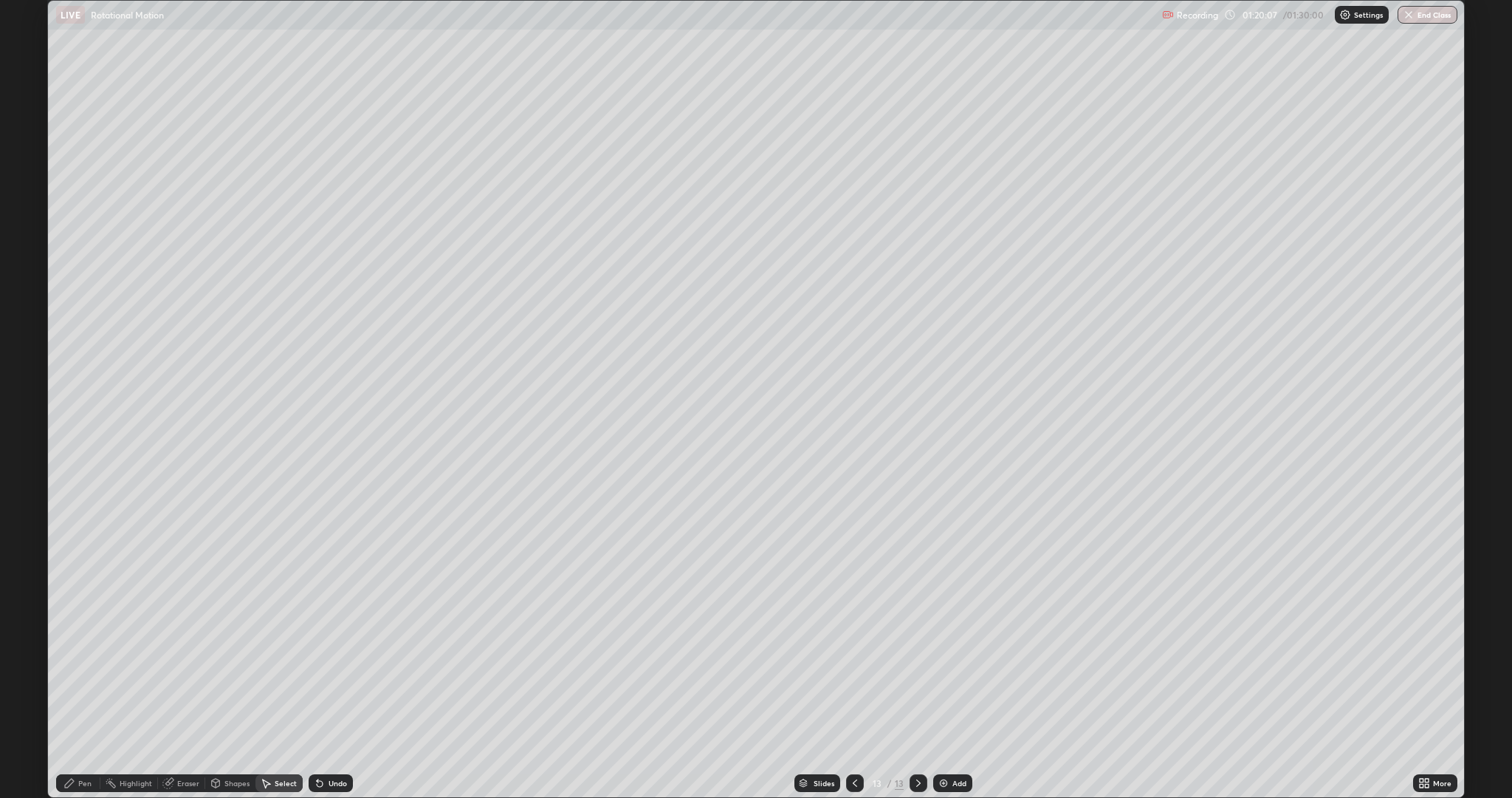
click at [1427, 672] on icon at bounding box center [1427, 786] width 4 height 4
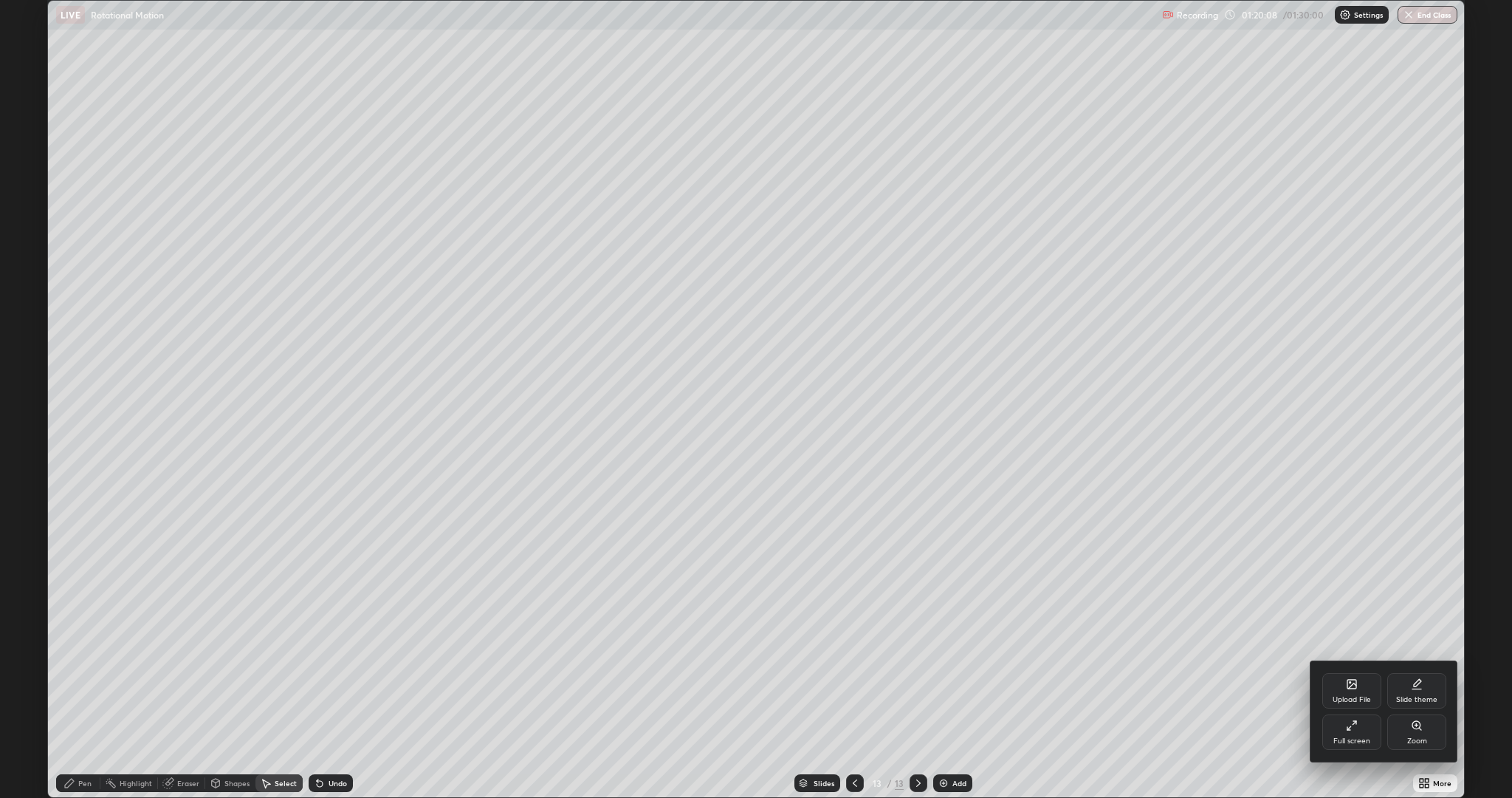
click at [1355, 672] on div "Full screen" at bounding box center [1352, 732] width 59 height 36
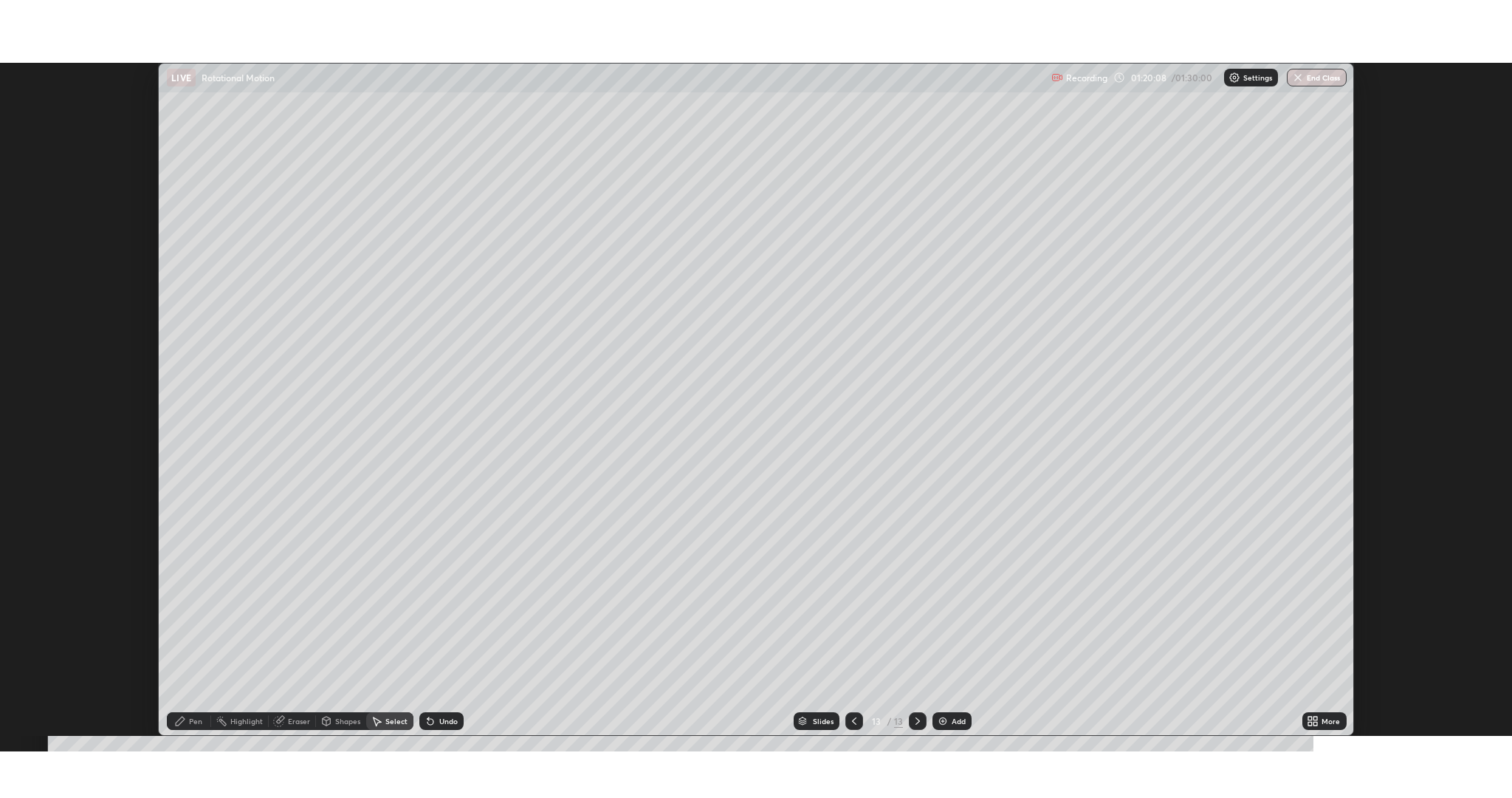
scroll to position [73190, 72309]
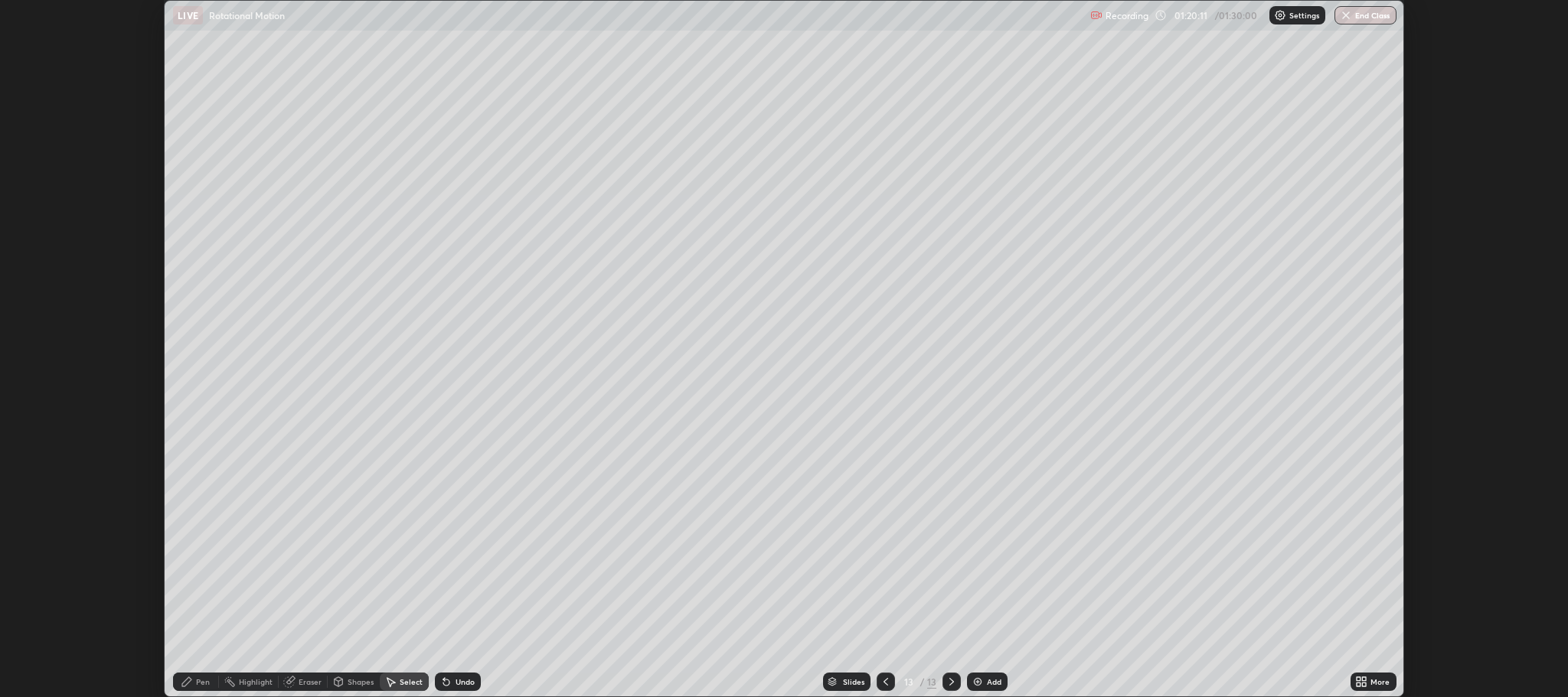
click at [1362, 681] on icon at bounding box center [1361, 681] width 12 height 12
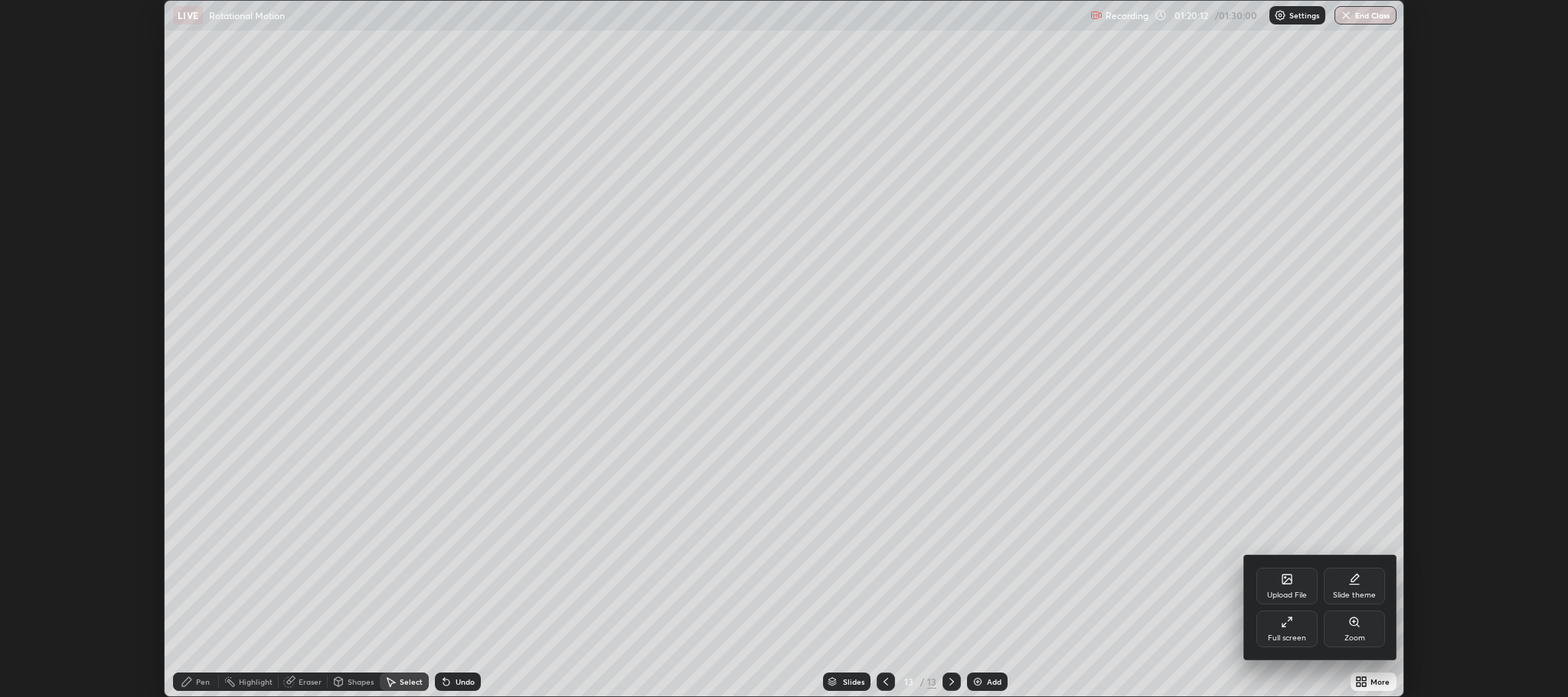
click at [1297, 636] on div "Full screen" at bounding box center [1287, 638] width 39 height 8
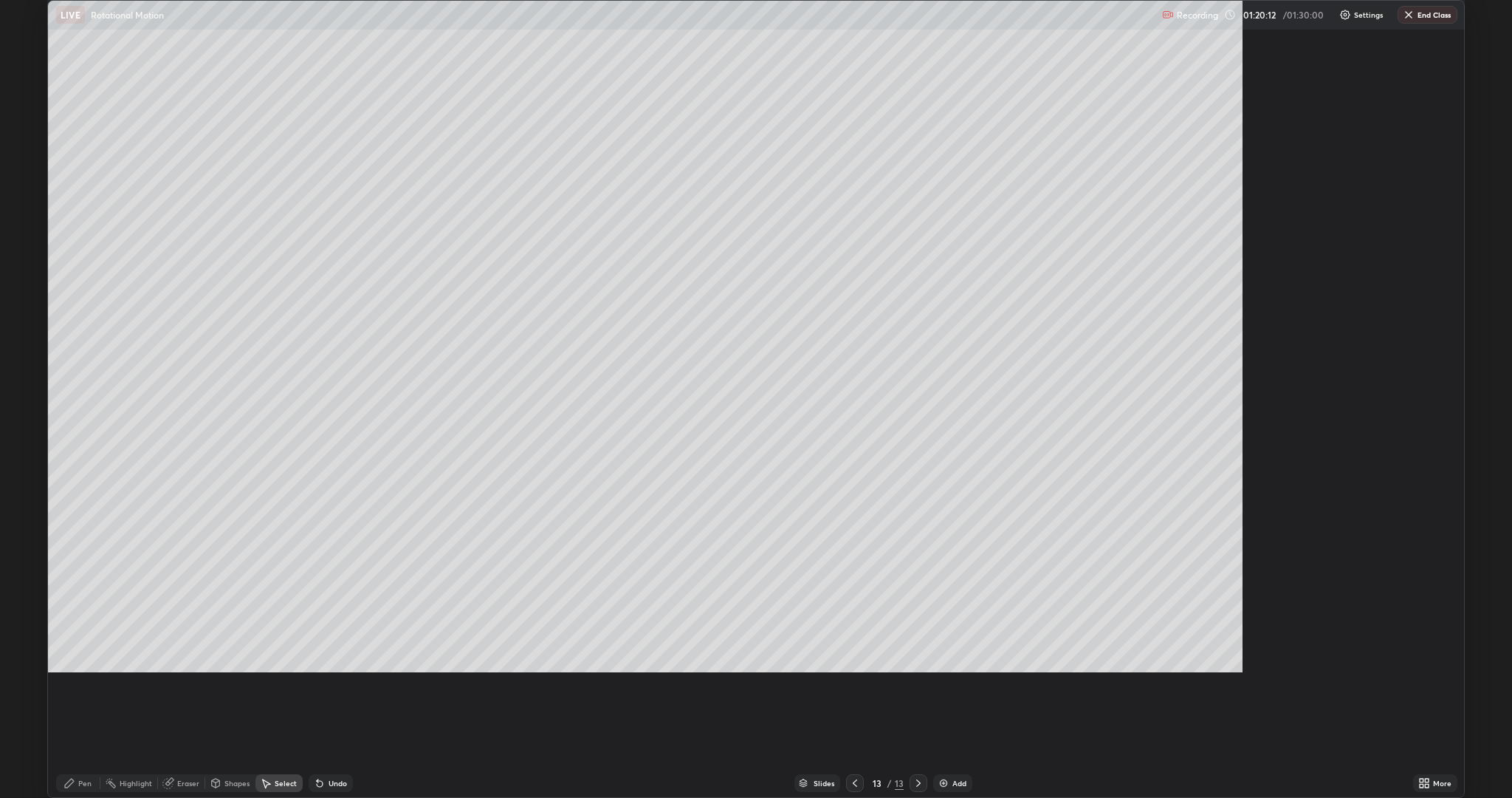
scroll to position [798, 1512]
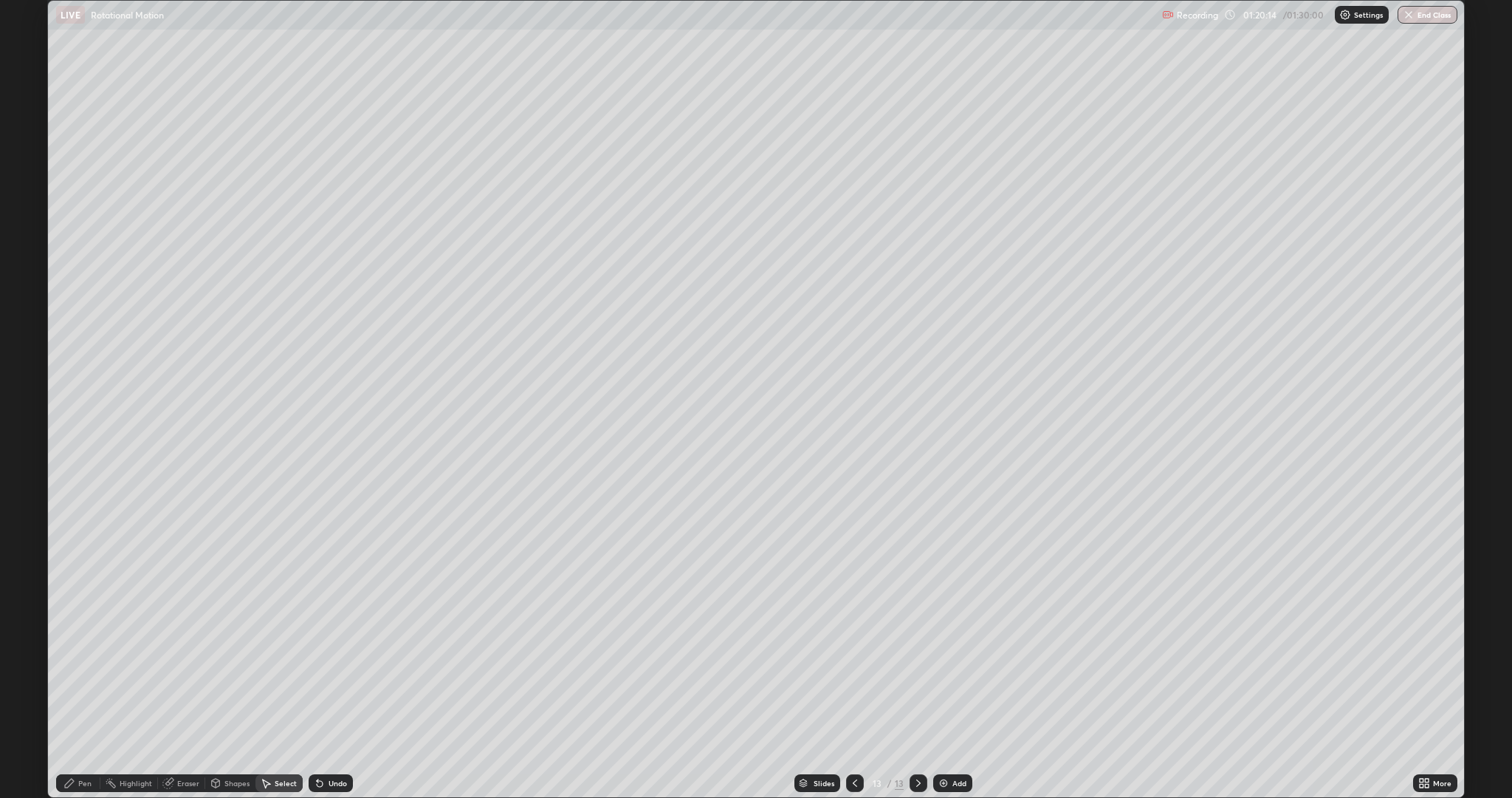
click at [85, 672] on div "Pen" at bounding box center [85, 783] width 13 height 8
click at [27, 476] on div at bounding box center [26, 478] width 9 height 9
click at [228, 672] on div "Shapes" at bounding box center [237, 783] width 25 height 8
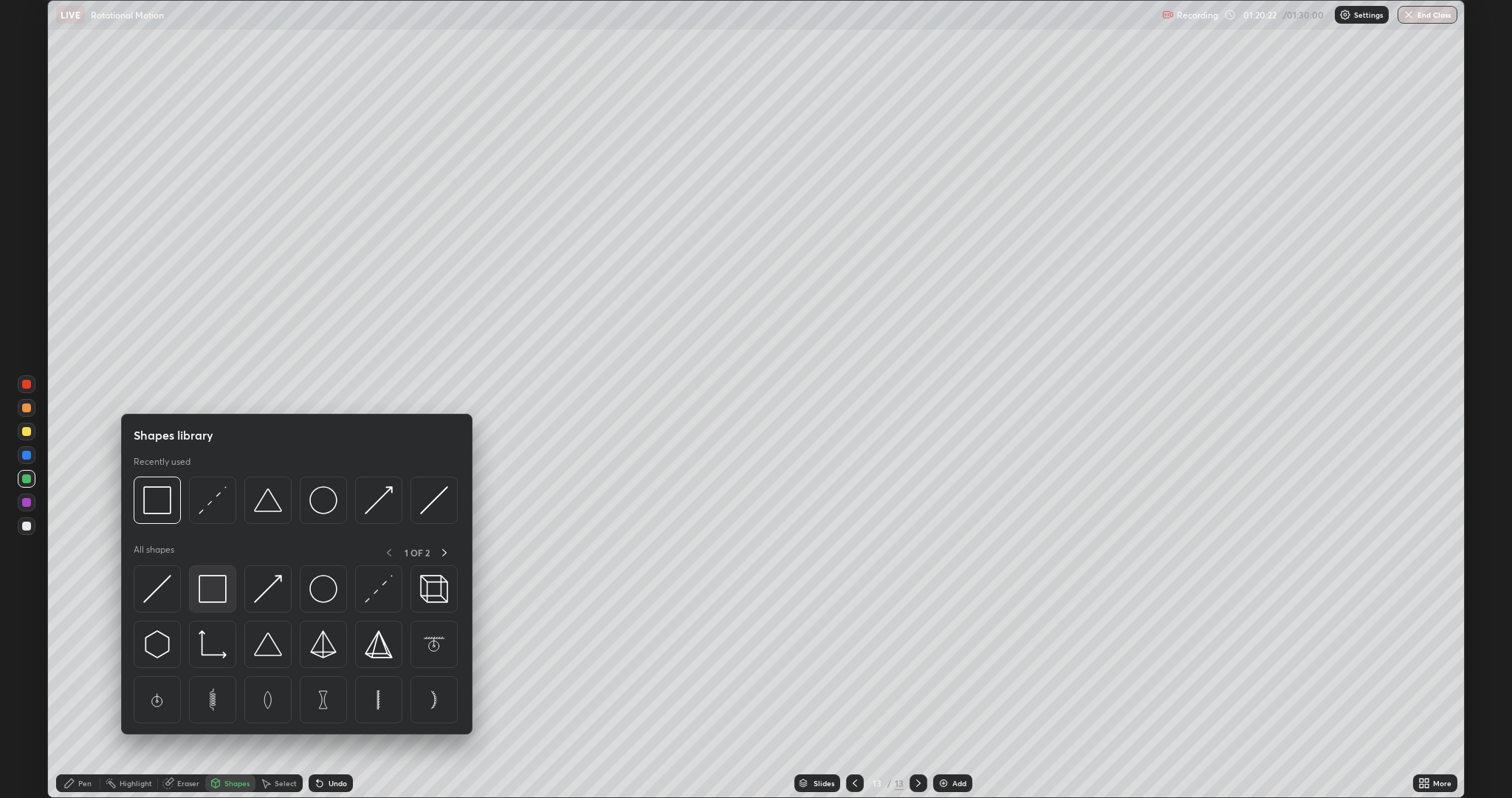
click at [215, 591] on img at bounding box center [213, 589] width 28 height 28
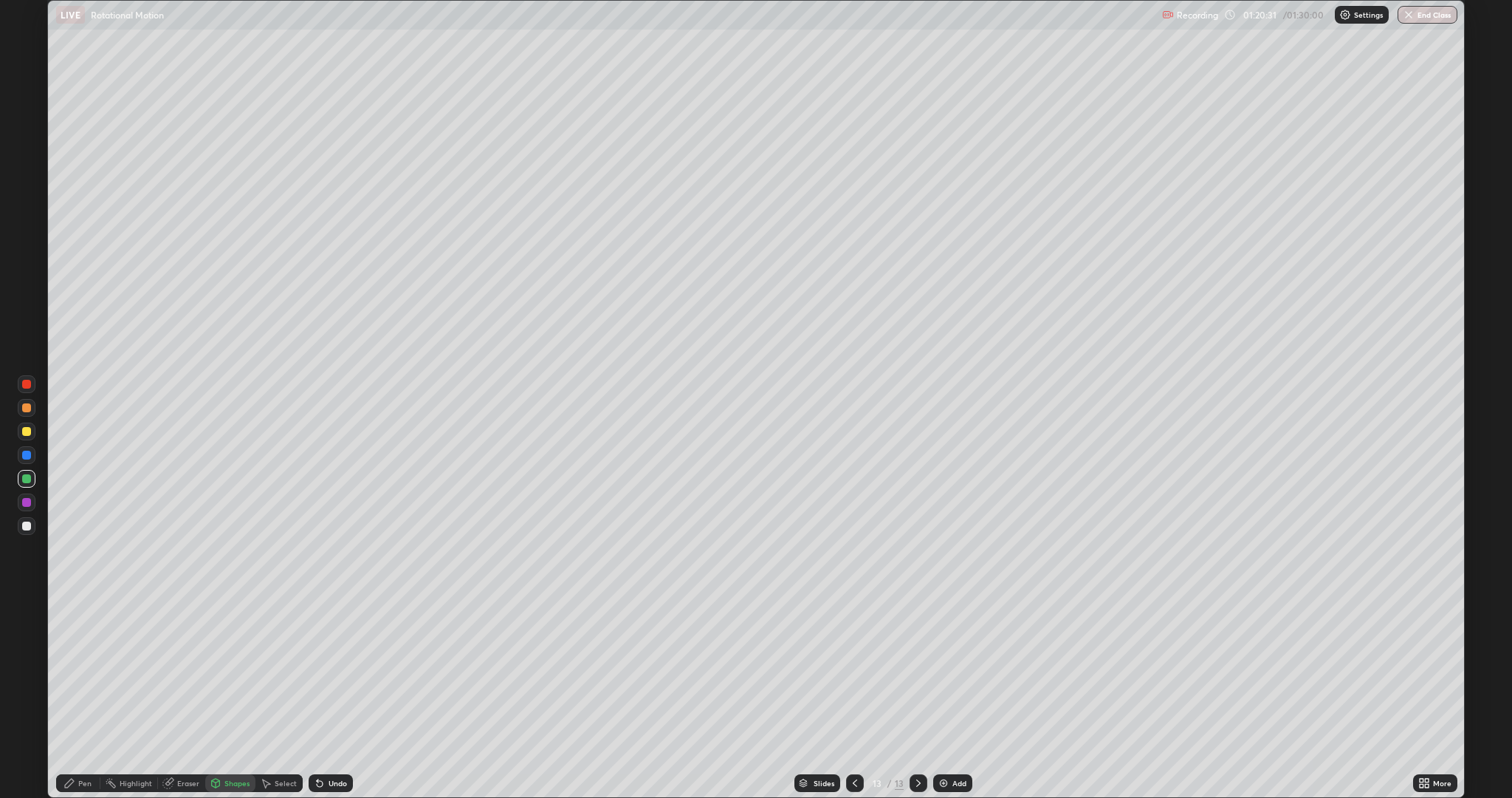
click at [74, 672] on icon at bounding box center [69, 782] width 12 height 12
click at [30, 527] on div at bounding box center [26, 525] width 9 height 9
click at [234, 672] on div "Shapes" at bounding box center [237, 783] width 25 height 8
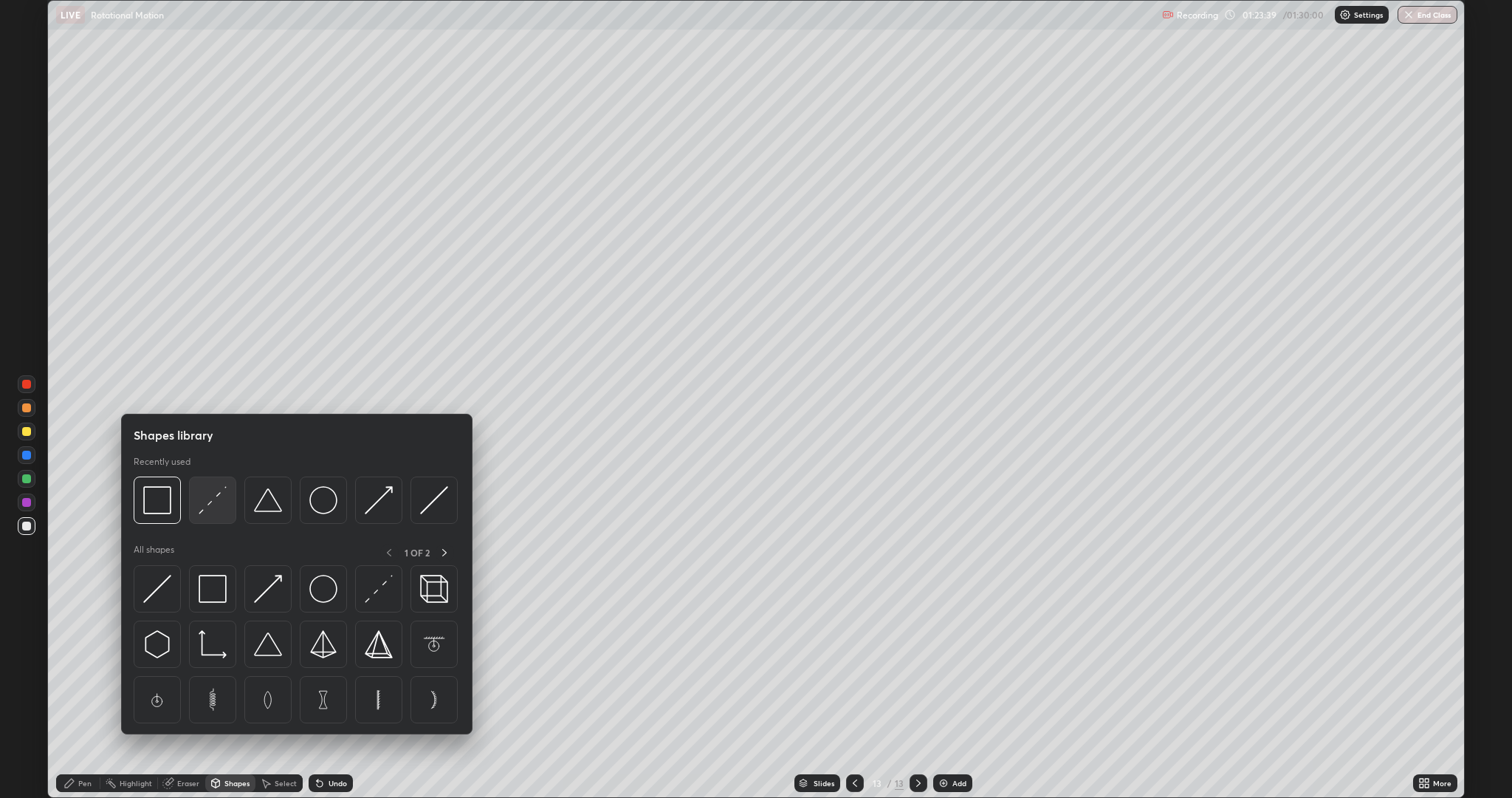
click at [230, 500] on div at bounding box center [212, 500] width 47 height 47
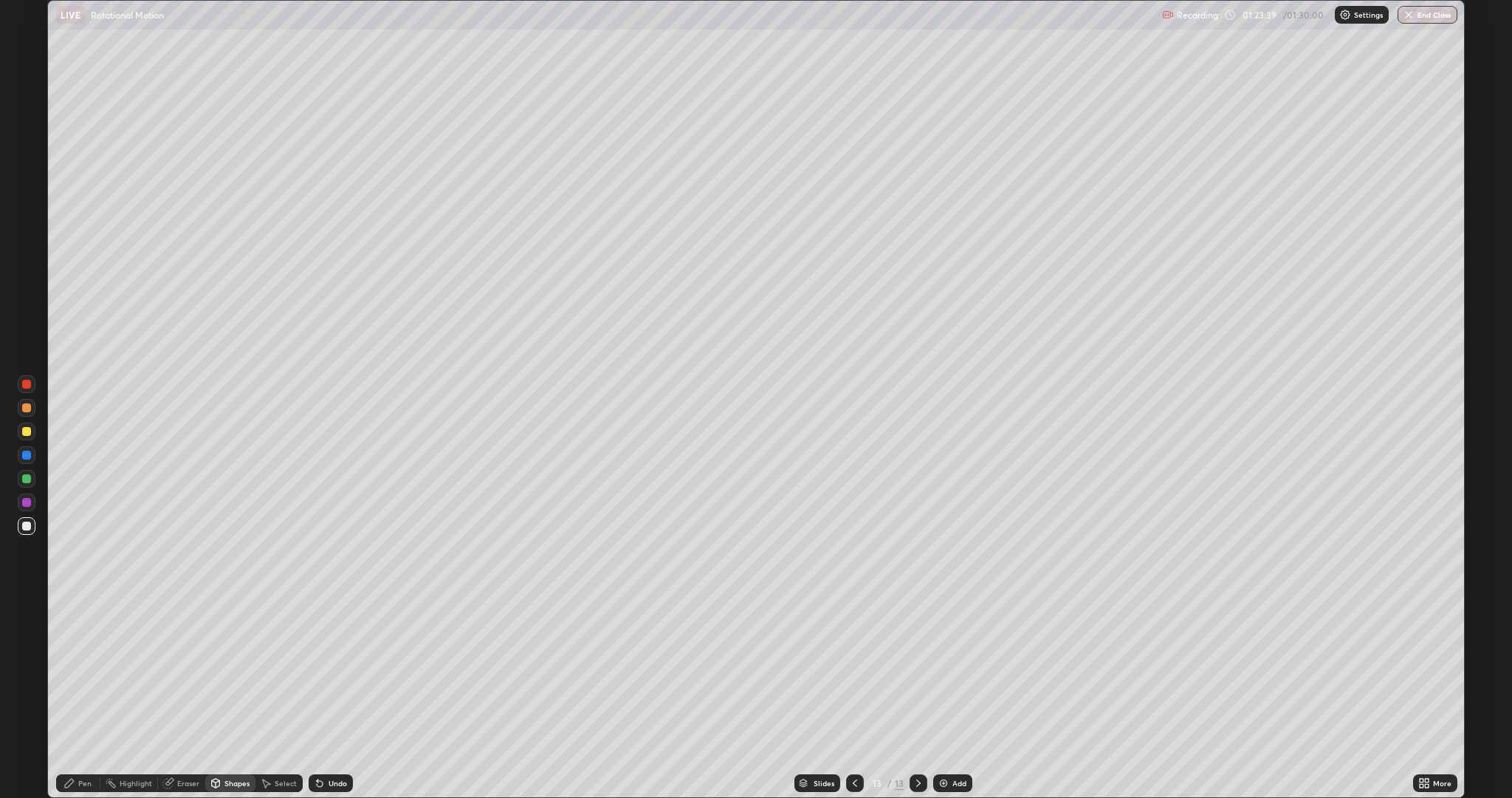
click at [26, 431] on div at bounding box center [26, 430] width 9 height 9
click at [82, 672] on div "Pen" at bounding box center [85, 783] width 13 height 8
click at [331, 672] on div "Undo" at bounding box center [330, 782] width 44 height 18
click at [26, 403] on div at bounding box center [26, 407] width 9 height 9
click at [964, 672] on div "Add" at bounding box center [959, 783] width 14 height 8
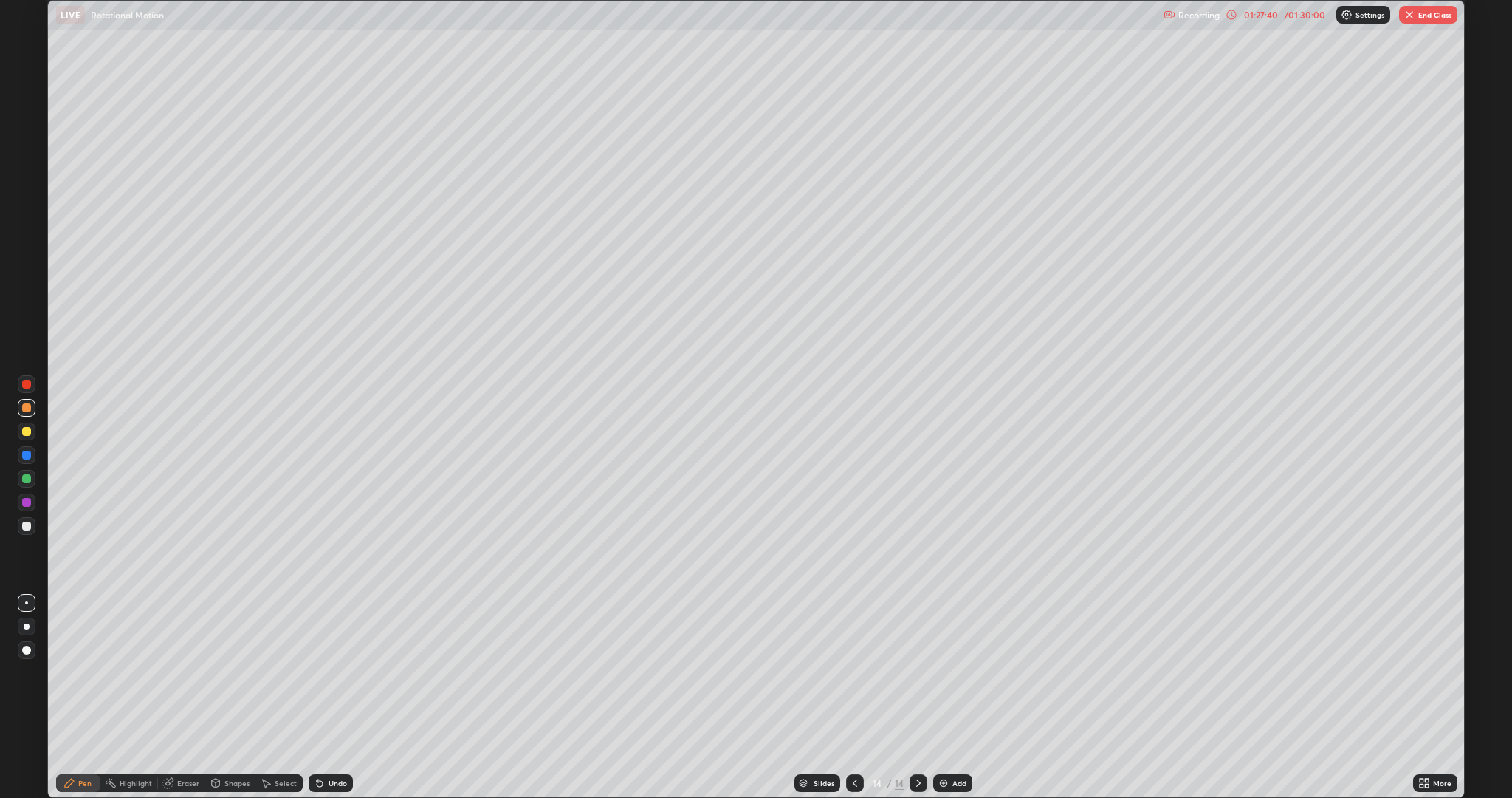
click at [26, 479] on div at bounding box center [26, 478] width 9 height 9
click at [325, 672] on div "Undo" at bounding box center [330, 782] width 44 height 18
click at [26, 431] on div at bounding box center [26, 430] width 9 height 9
click at [29, 482] on div at bounding box center [26, 478] width 9 height 9
click at [235, 672] on div "Shapes" at bounding box center [237, 783] width 25 height 8
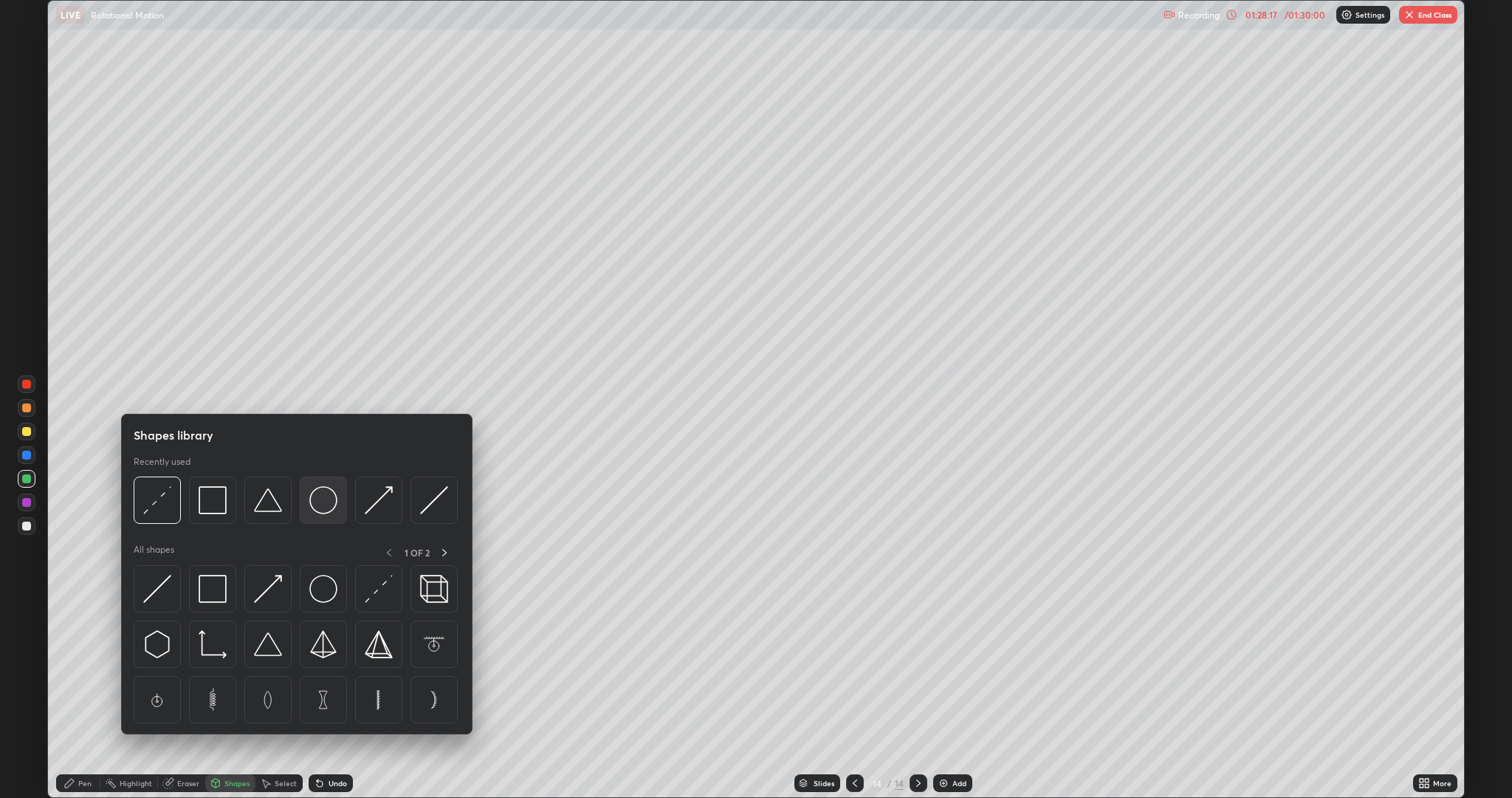
click at [326, 504] on img at bounding box center [323, 500] width 28 height 28
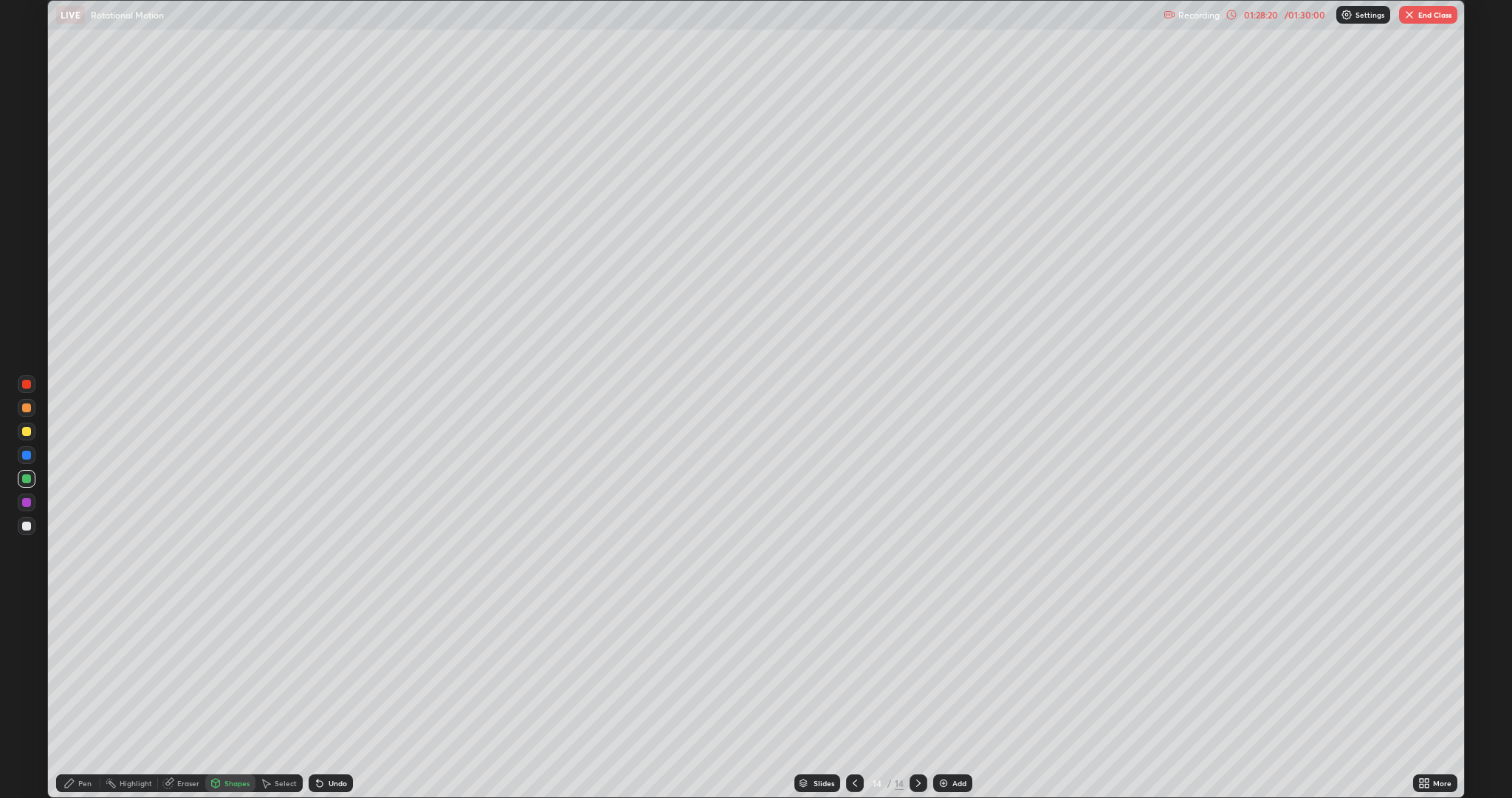
click at [243, 672] on div "Shapes" at bounding box center [237, 783] width 25 height 8
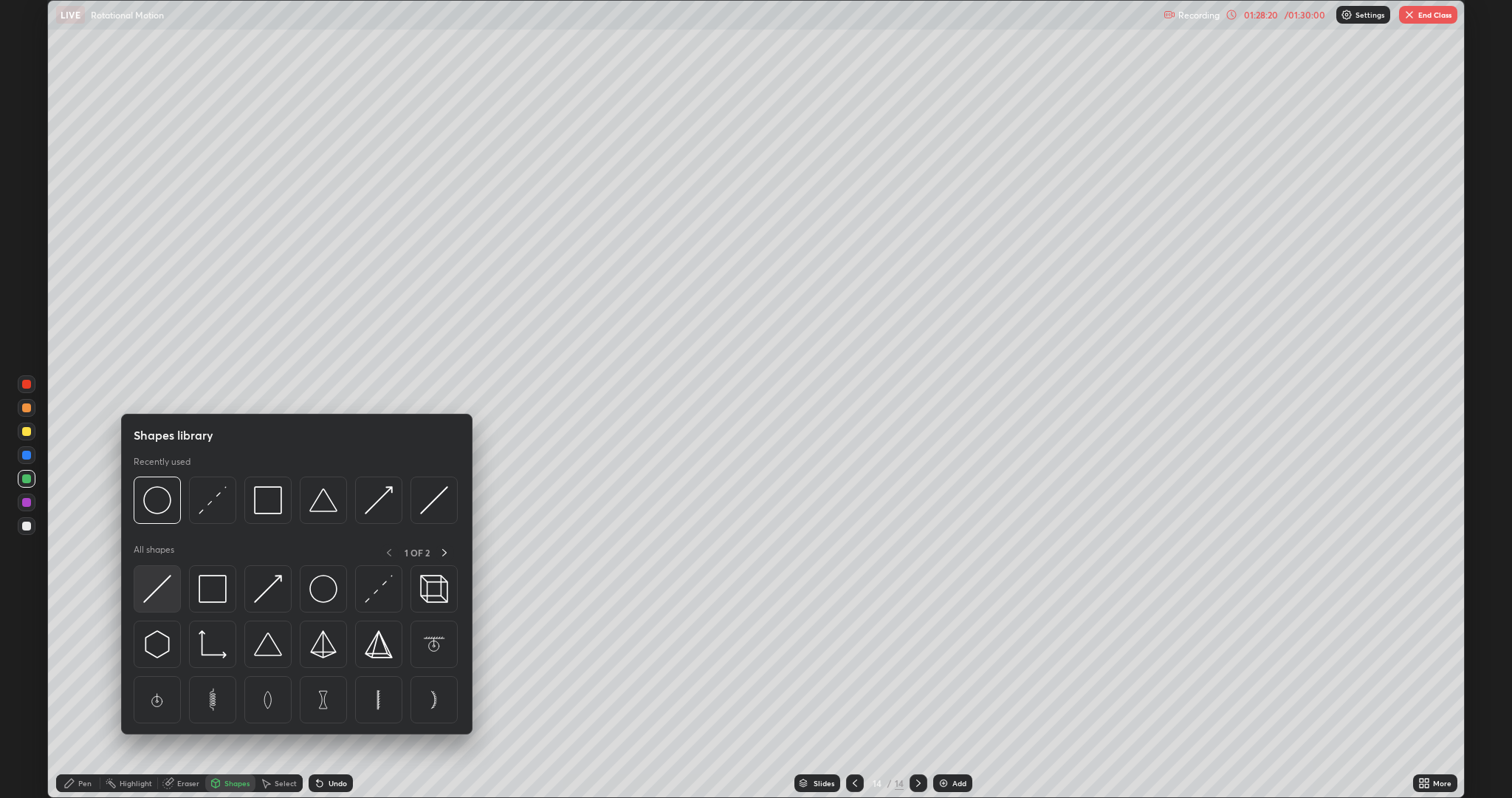
click at [168, 594] on img at bounding box center [157, 589] width 28 height 28
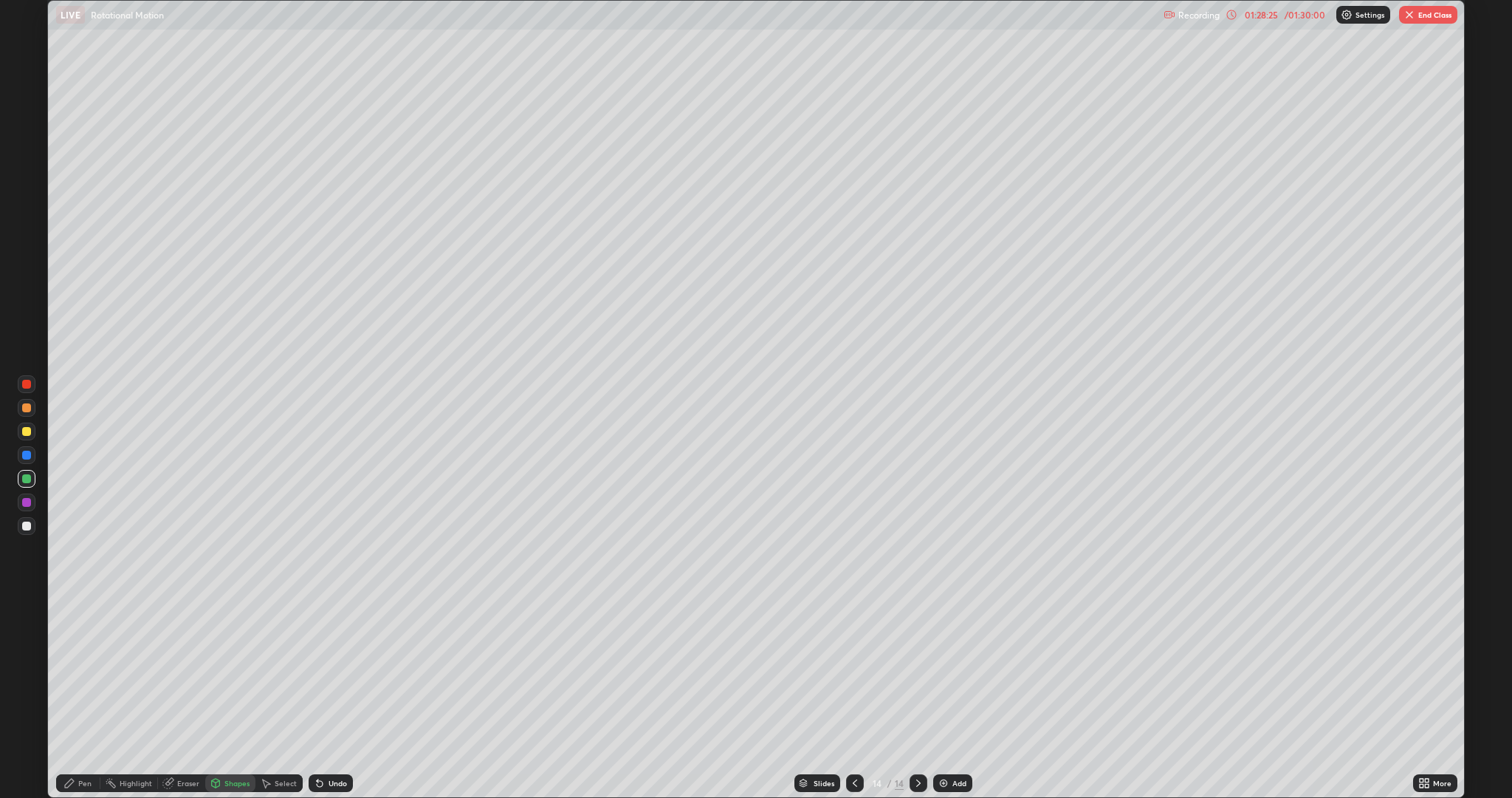
click at [26, 431] on div at bounding box center [26, 430] width 9 height 9
click at [236, 672] on div "Shapes" at bounding box center [237, 783] width 25 height 8
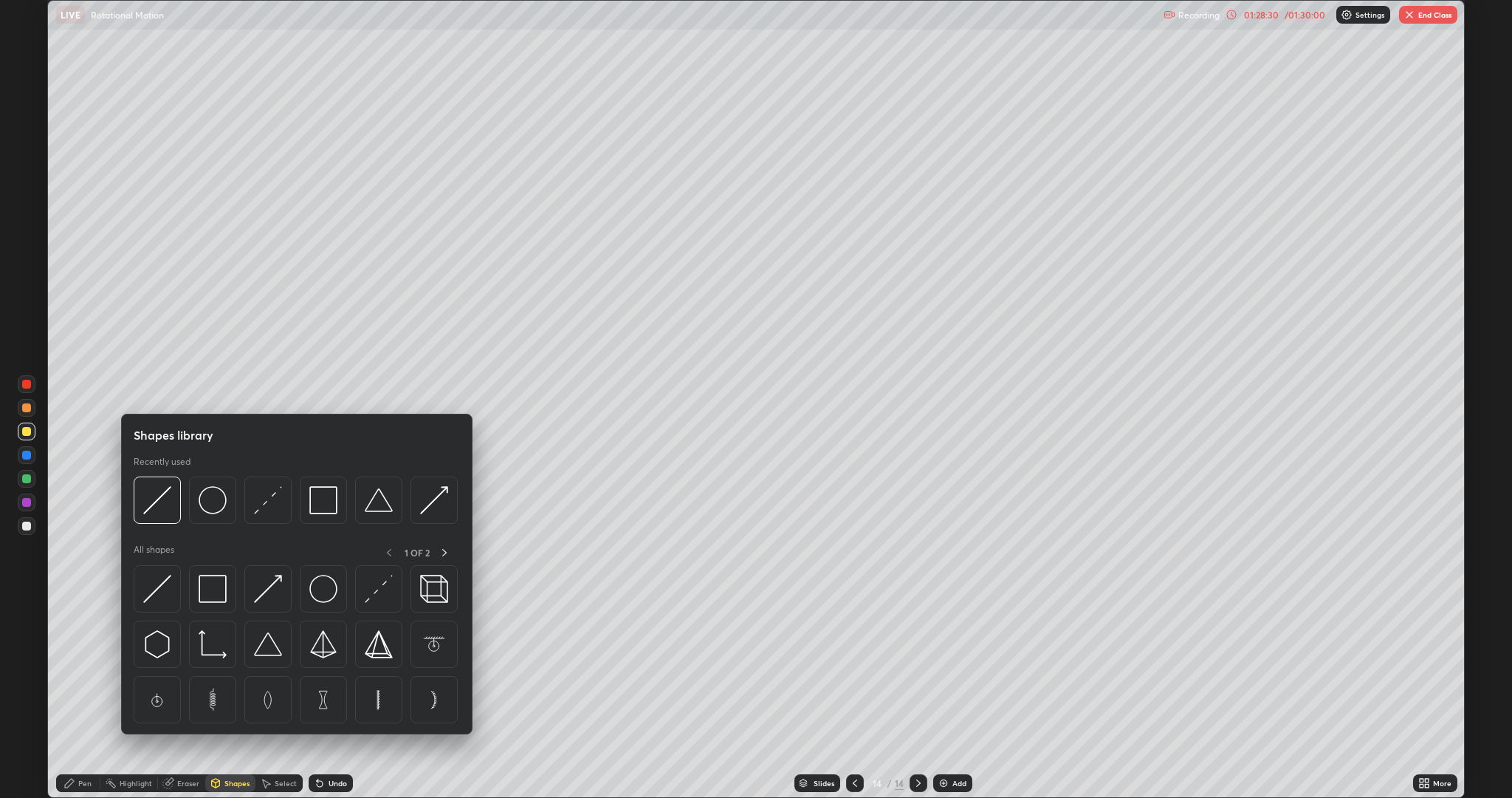
click at [209, 591] on img at bounding box center [213, 589] width 28 height 28
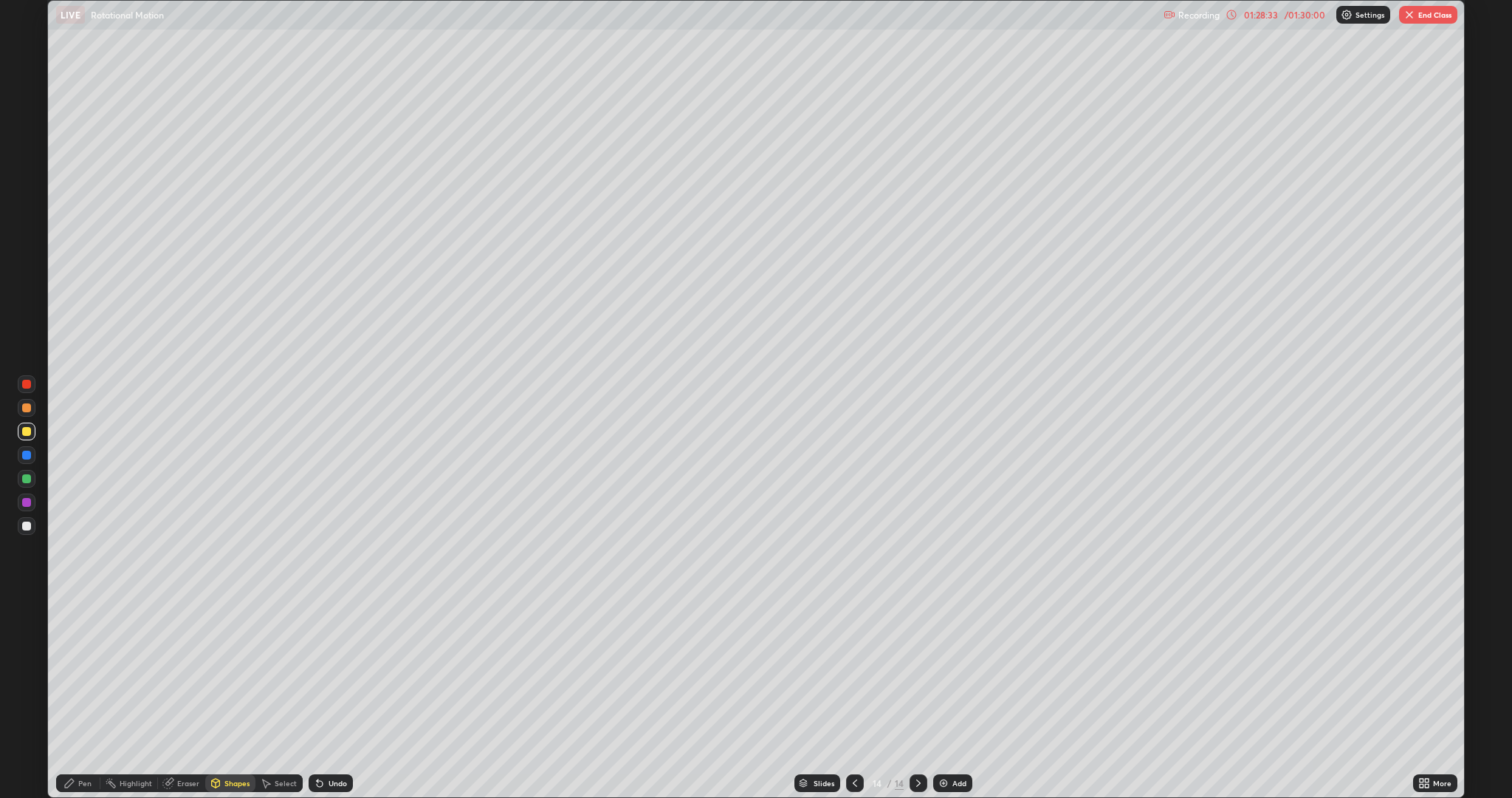
click at [82, 672] on div "Pen" at bounding box center [85, 783] width 13 height 8
click at [26, 479] on div at bounding box center [26, 478] width 9 height 9
click at [319, 672] on icon at bounding box center [319, 782] width 12 height 12
click at [328, 672] on div "Undo" at bounding box center [338, 783] width 19 height 8
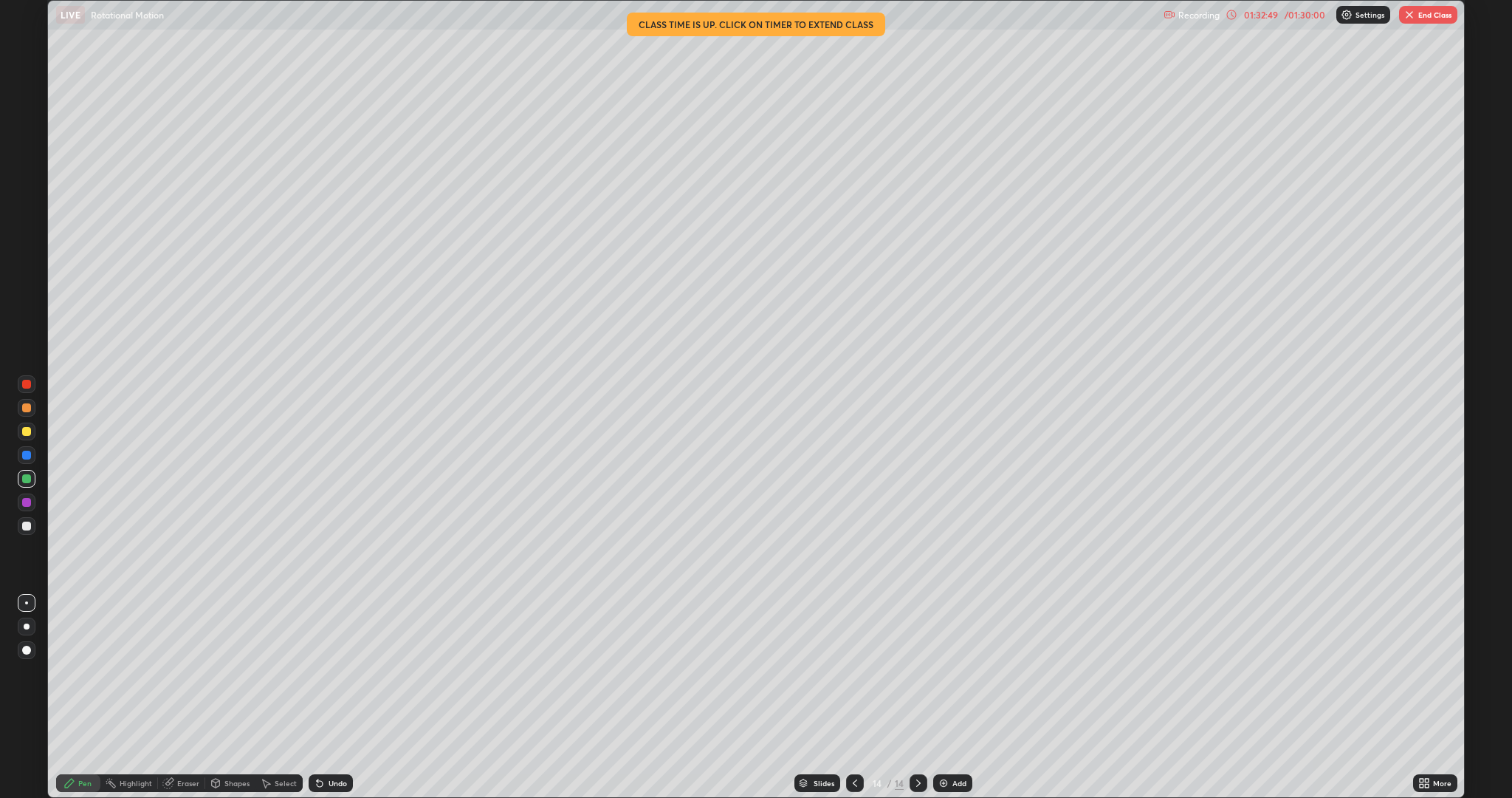
click at [23, 524] on div at bounding box center [26, 525] width 9 height 9
click at [328, 672] on div "Undo" at bounding box center [338, 783] width 19 height 8
click at [1436, 13] on button "End Class" at bounding box center [1427, 15] width 58 height 18
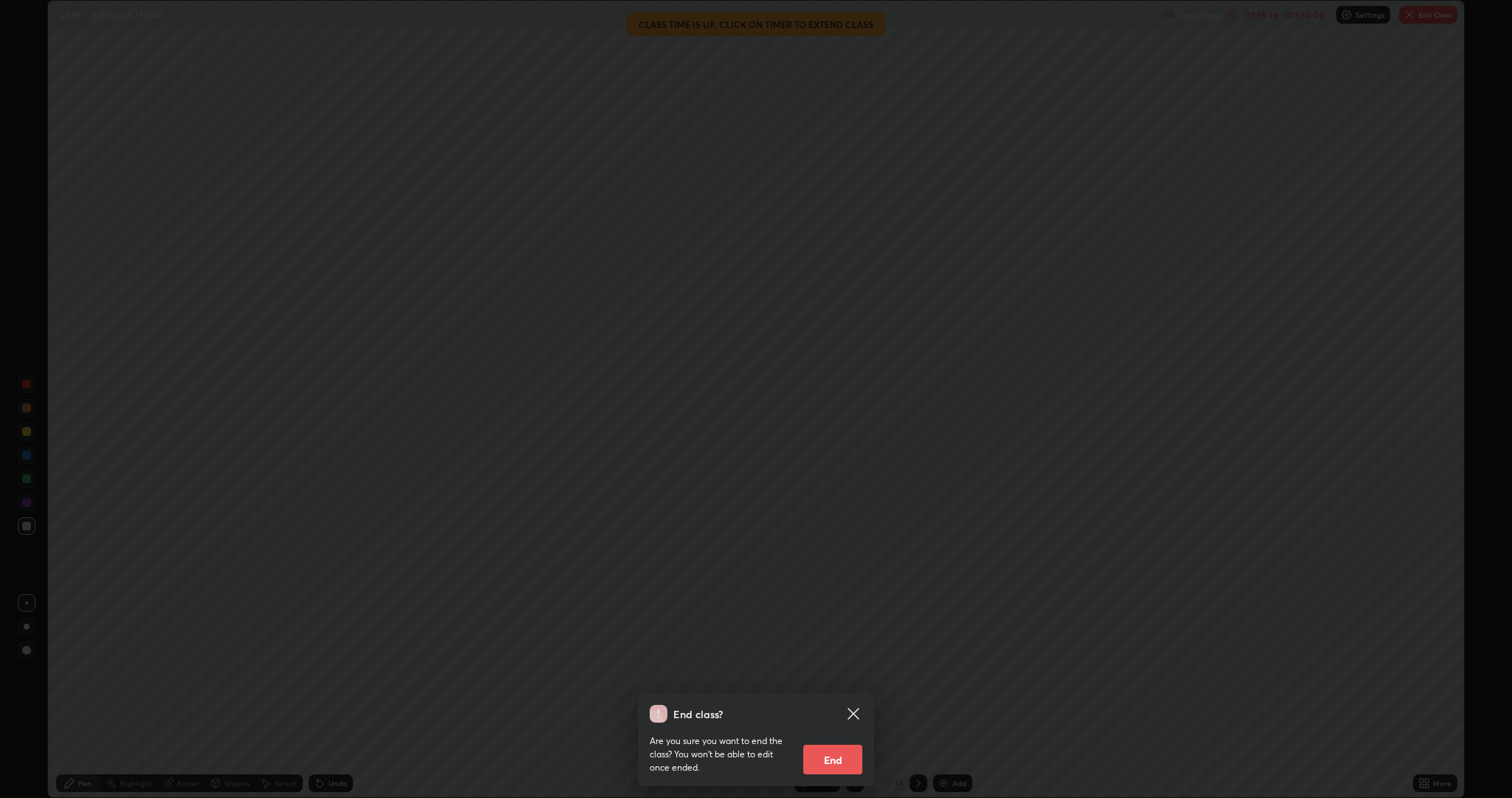
click at [844, 672] on button "End" at bounding box center [832, 759] width 59 height 30
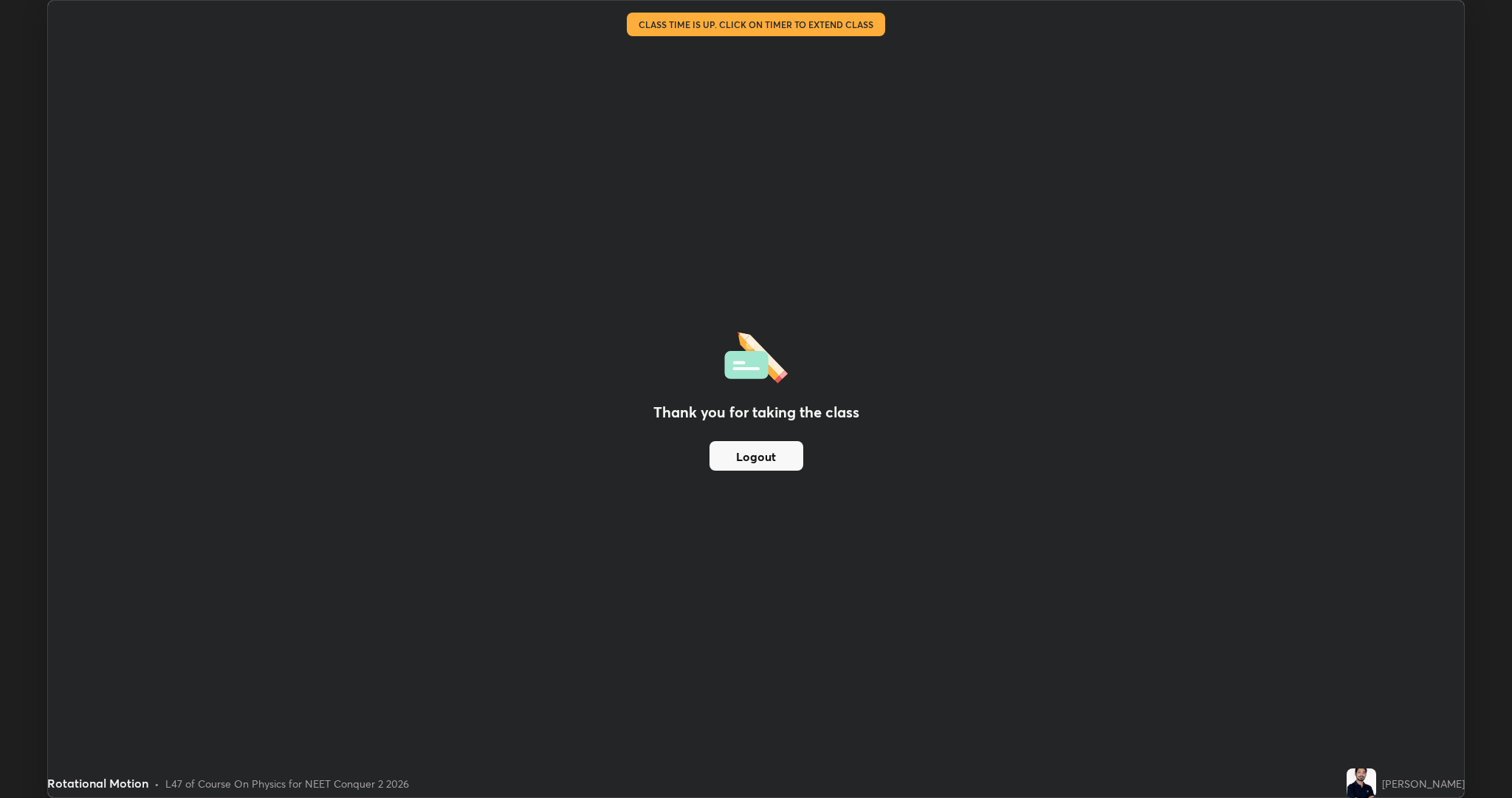
click at [780, 455] on button "Logout" at bounding box center [756, 456] width 94 height 30
click at [755, 462] on button "Logout" at bounding box center [756, 456] width 94 height 30
click at [746, 446] on button "Logout" at bounding box center [756, 456] width 94 height 30
